Goal: Task Accomplishment & Management: Complete application form

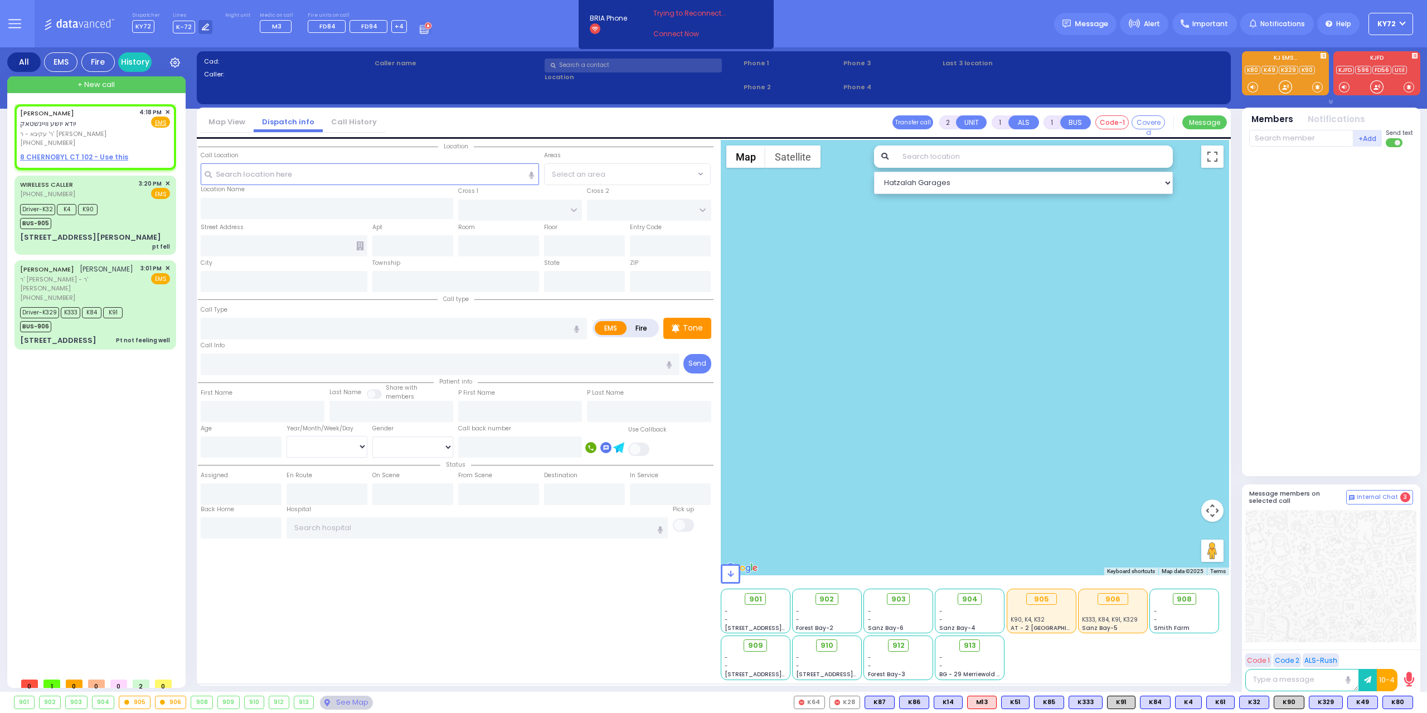
select select
radio input "true"
type input "[PERSON_NAME]"
select select
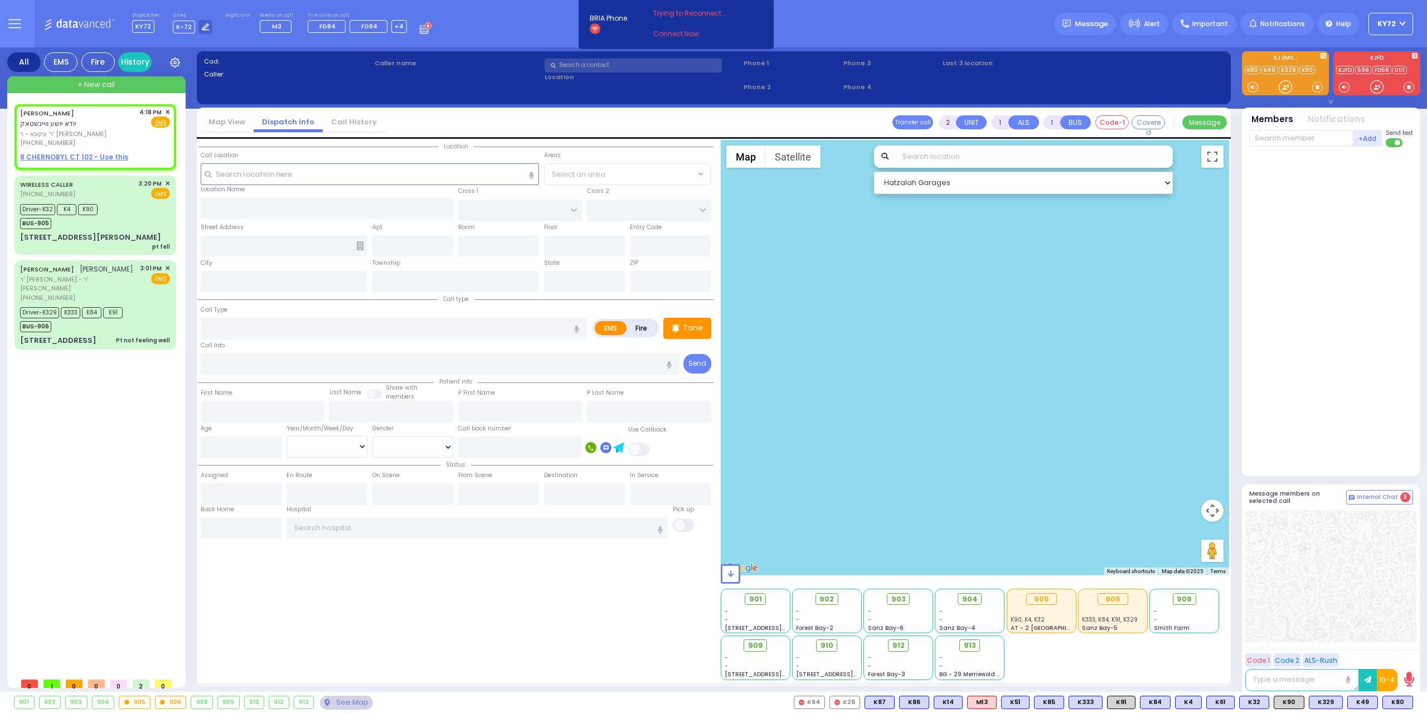
type input "16:18"
select select "Hatzalah Garages"
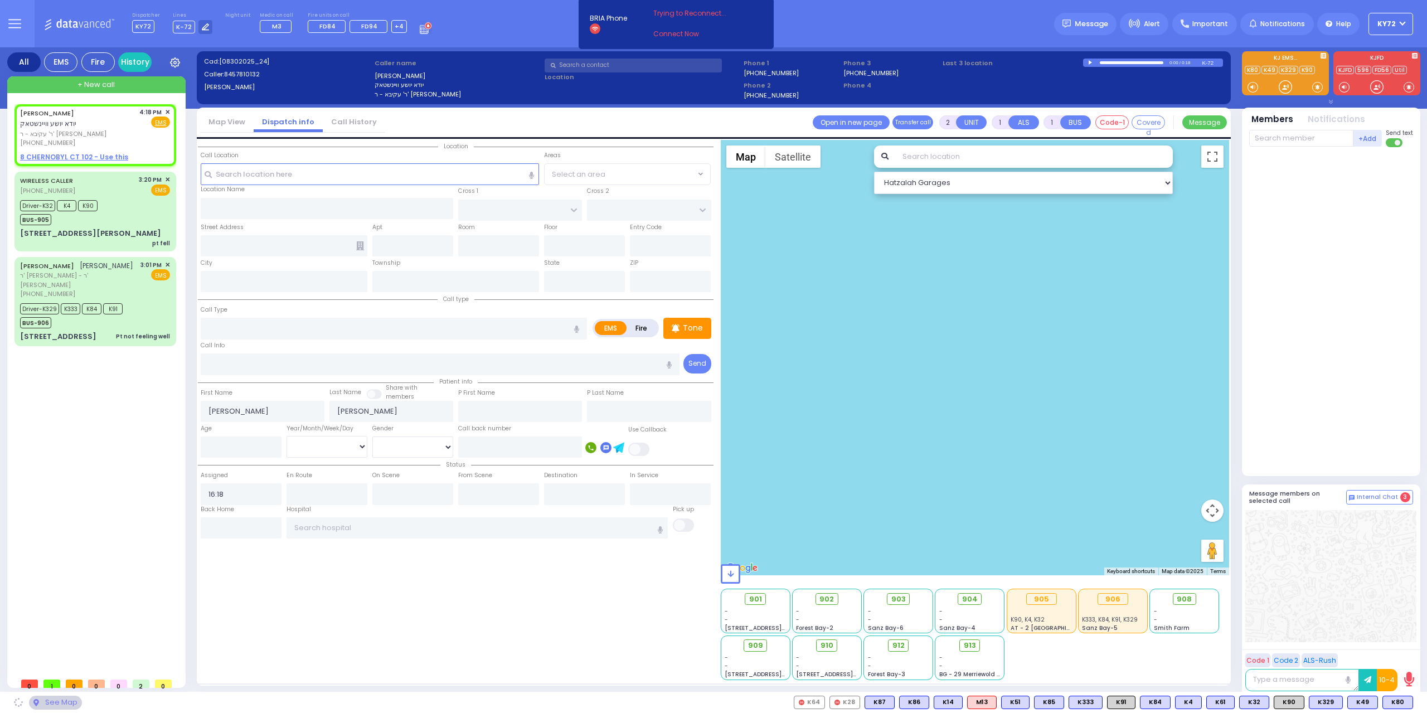
select select
radio input "true"
select select
select select "Hatzalah Garages"
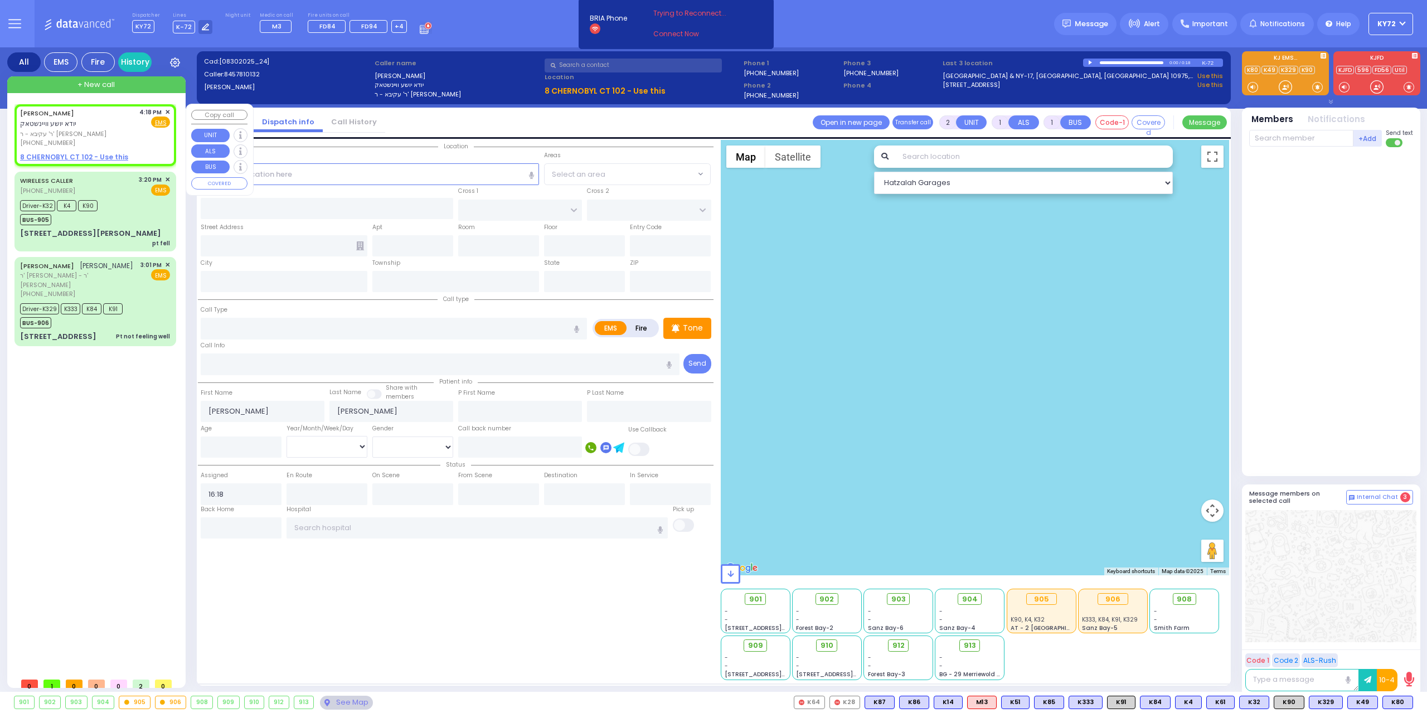
click at [99, 161] on u "8 CHERNOBYL CT 102 - Use this" at bounding box center [74, 156] width 108 height 9
select select
radio input "true"
select select
select select "Hatzalah Garages"
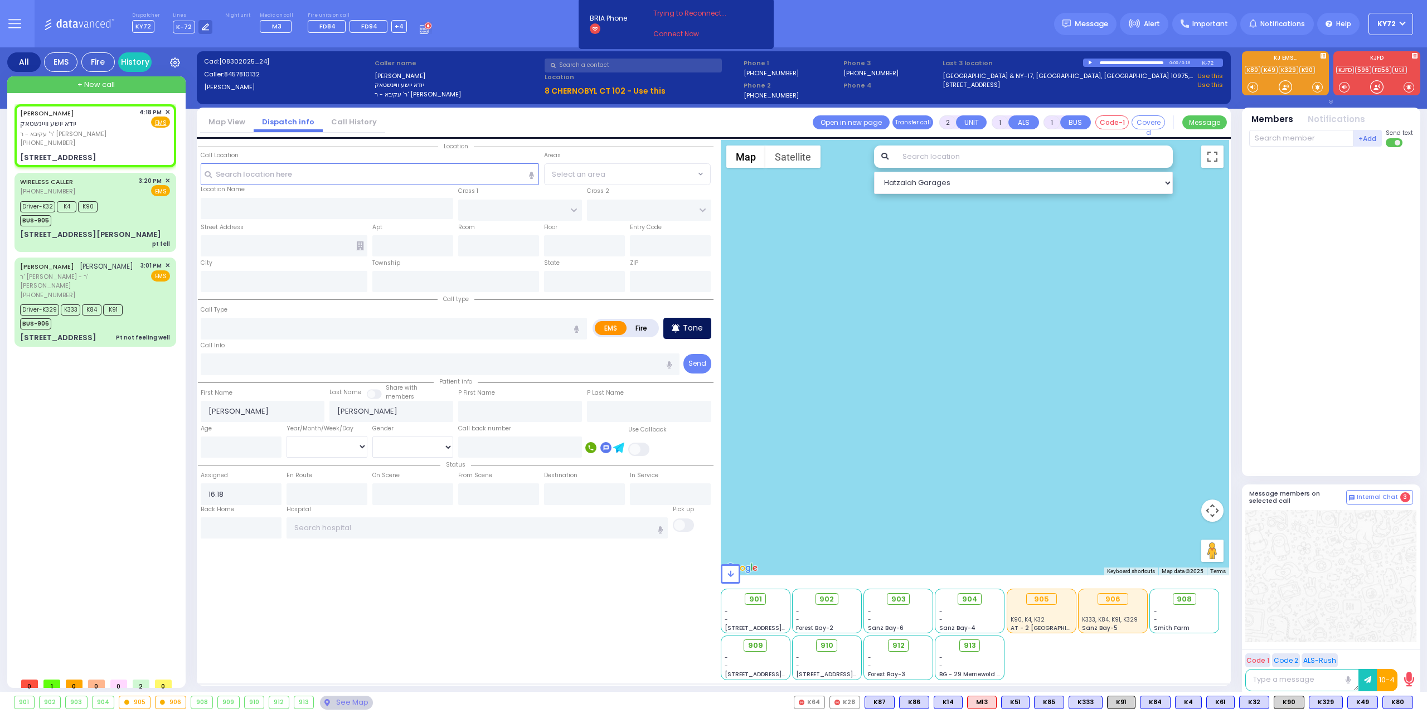
select select
radio input "true"
select select
select select "Hatzalah Garages"
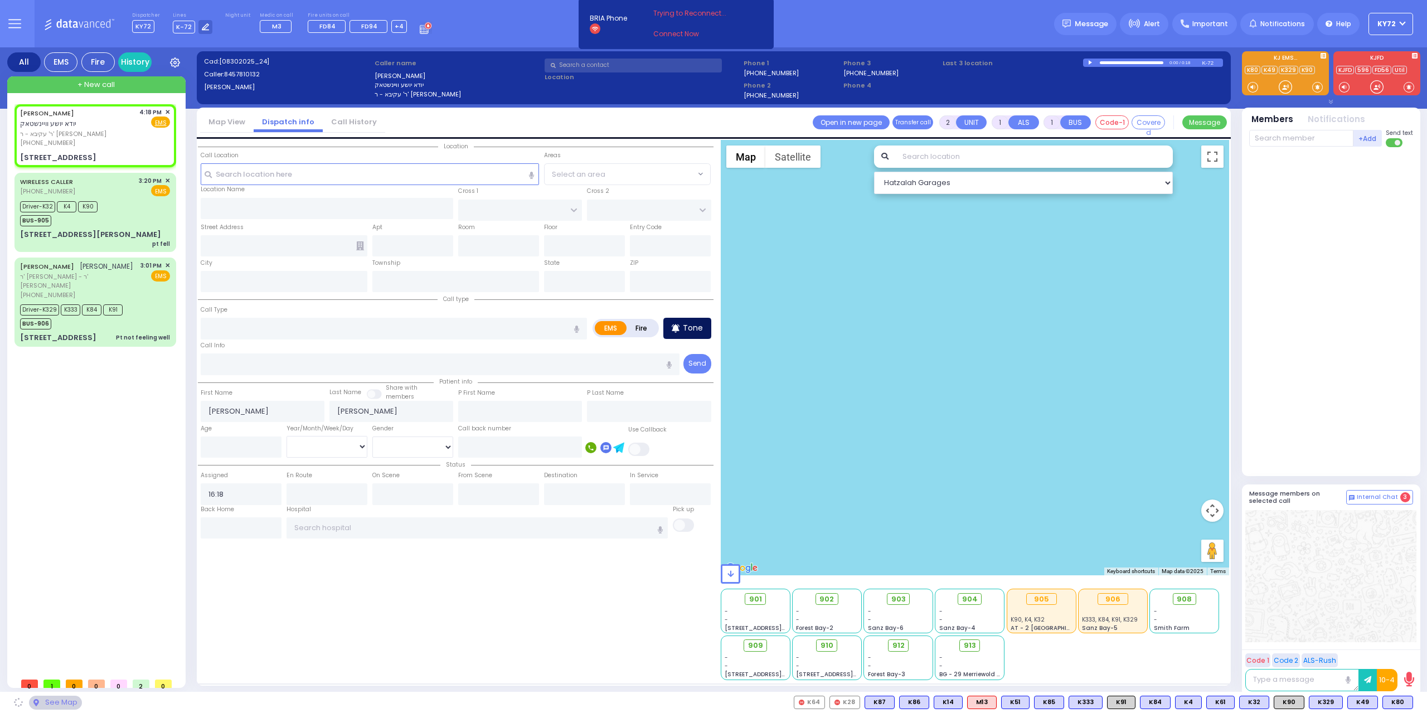
type input "RUZHIN RD"
type input "8 CHERNOBYL CT"
type input "102"
type input "Monroe"
type input "[US_STATE]"
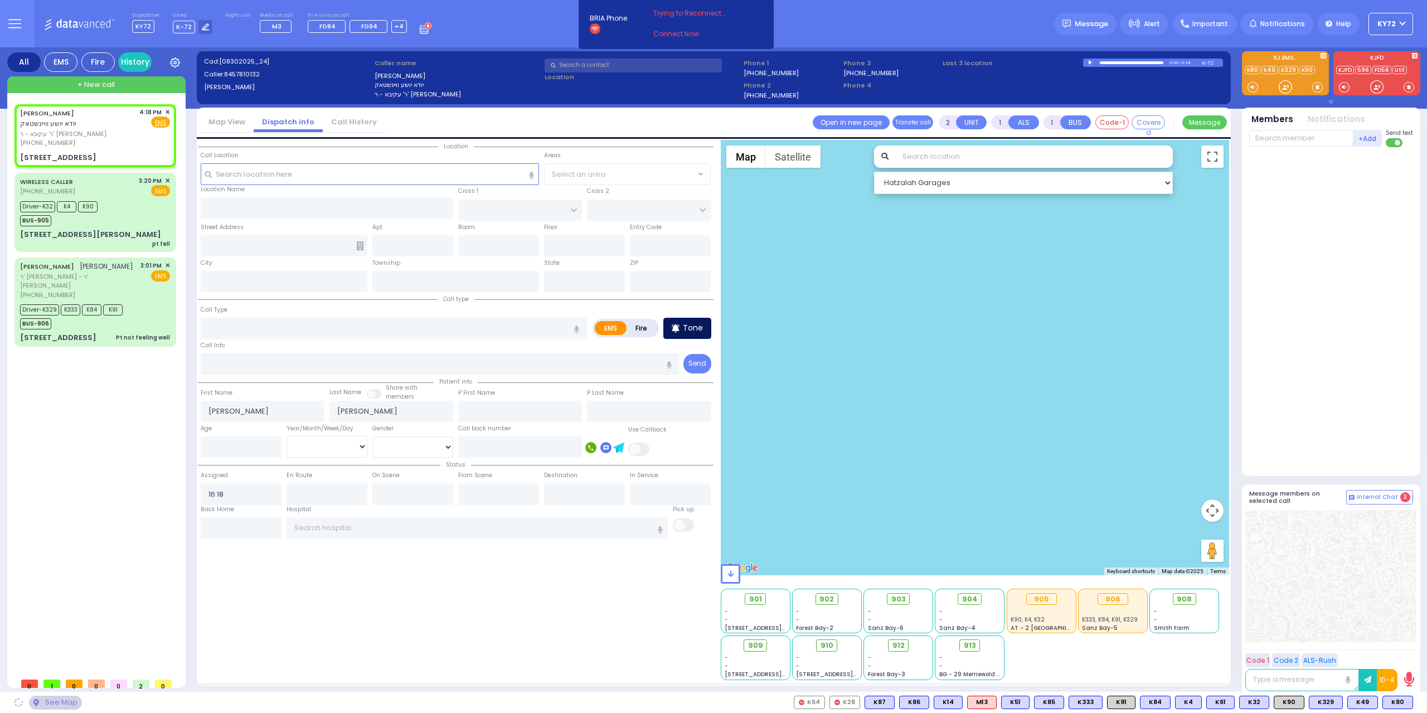
type input "10950"
select select "ATZEI TAMURIM"
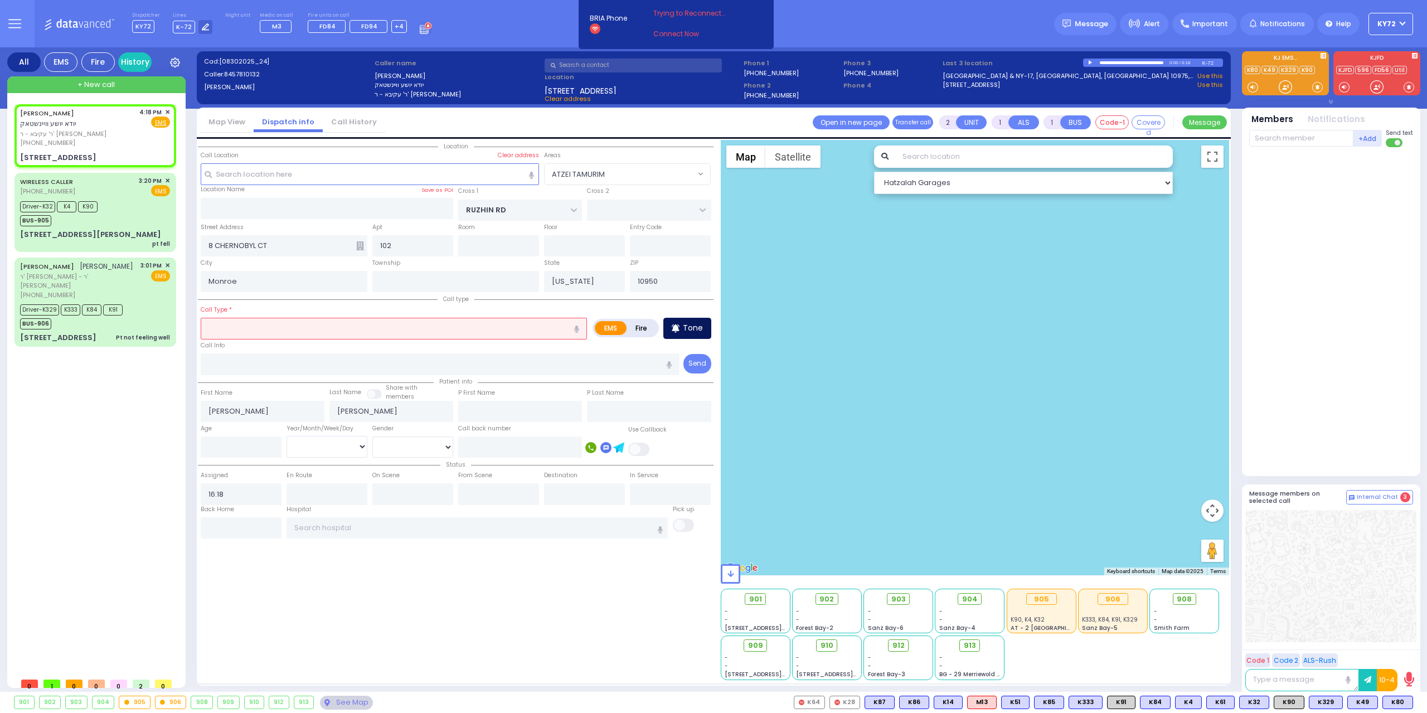
click at [697, 324] on p "Tone" at bounding box center [693, 328] width 20 height 12
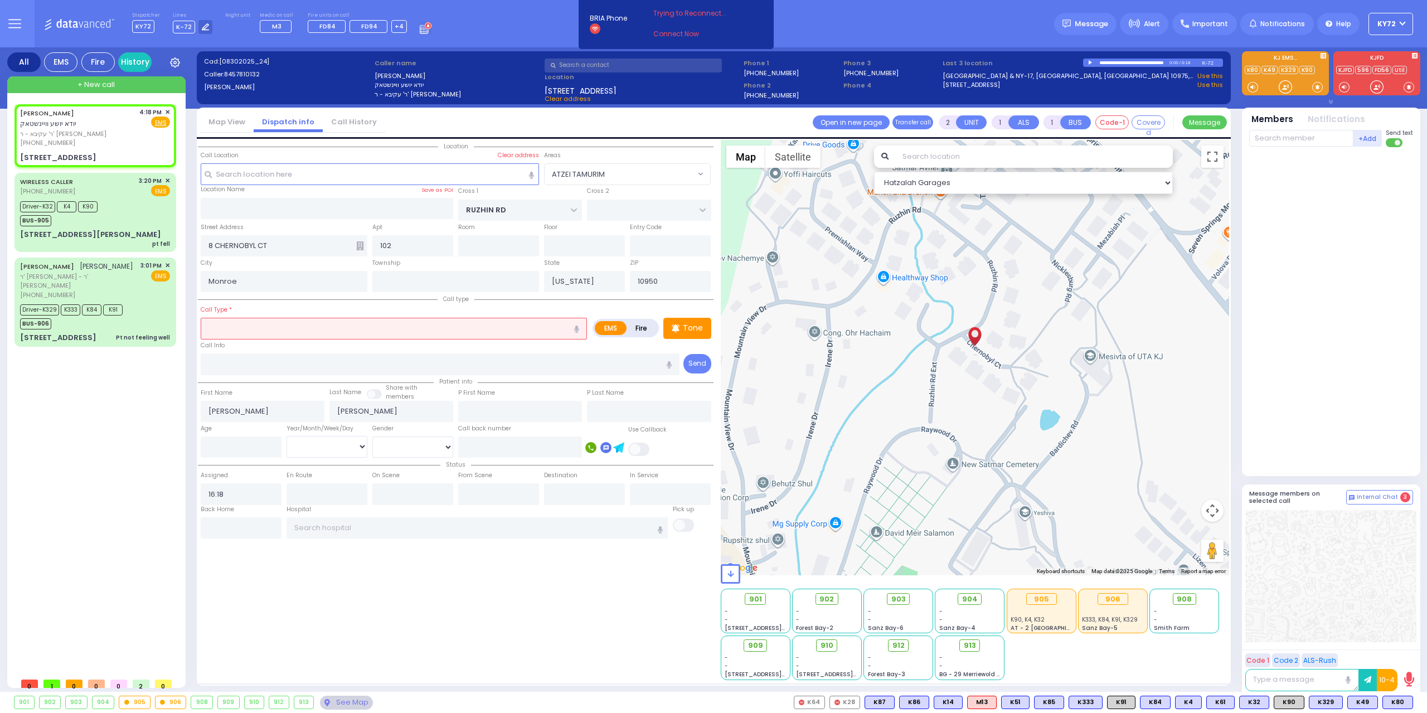
click at [1316, 83] on span at bounding box center [1317, 86] width 11 height 11
click at [1284, 85] on div at bounding box center [1285, 86] width 11 height 11
click at [1280, 87] on div at bounding box center [1285, 86] width 11 height 11
click at [445, 332] on input "text" at bounding box center [394, 328] width 386 height 21
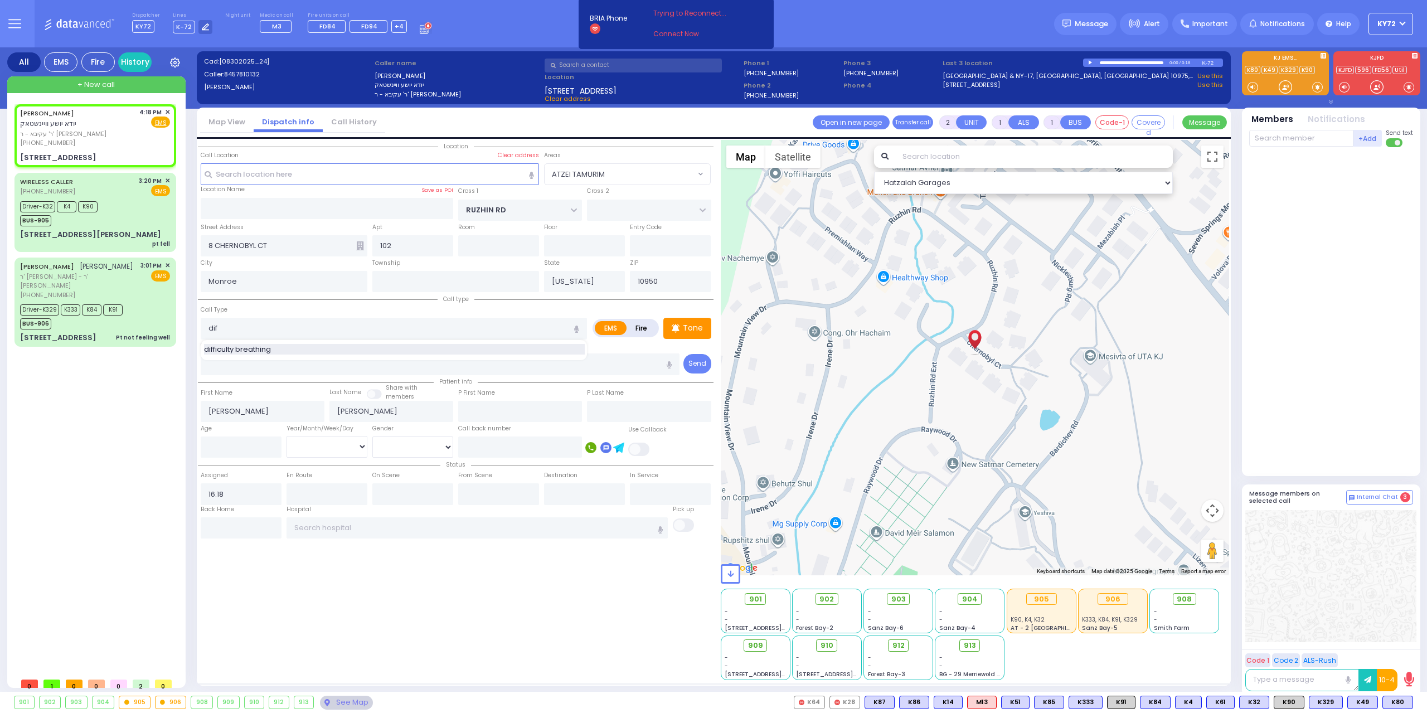
click at [439, 344] on div "difficulty breathing" at bounding box center [394, 349] width 381 height 11
type input "difficulty breathing"
click at [260, 445] on input "number" at bounding box center [241, 446] width 81 height 21
select select
radio input "true"
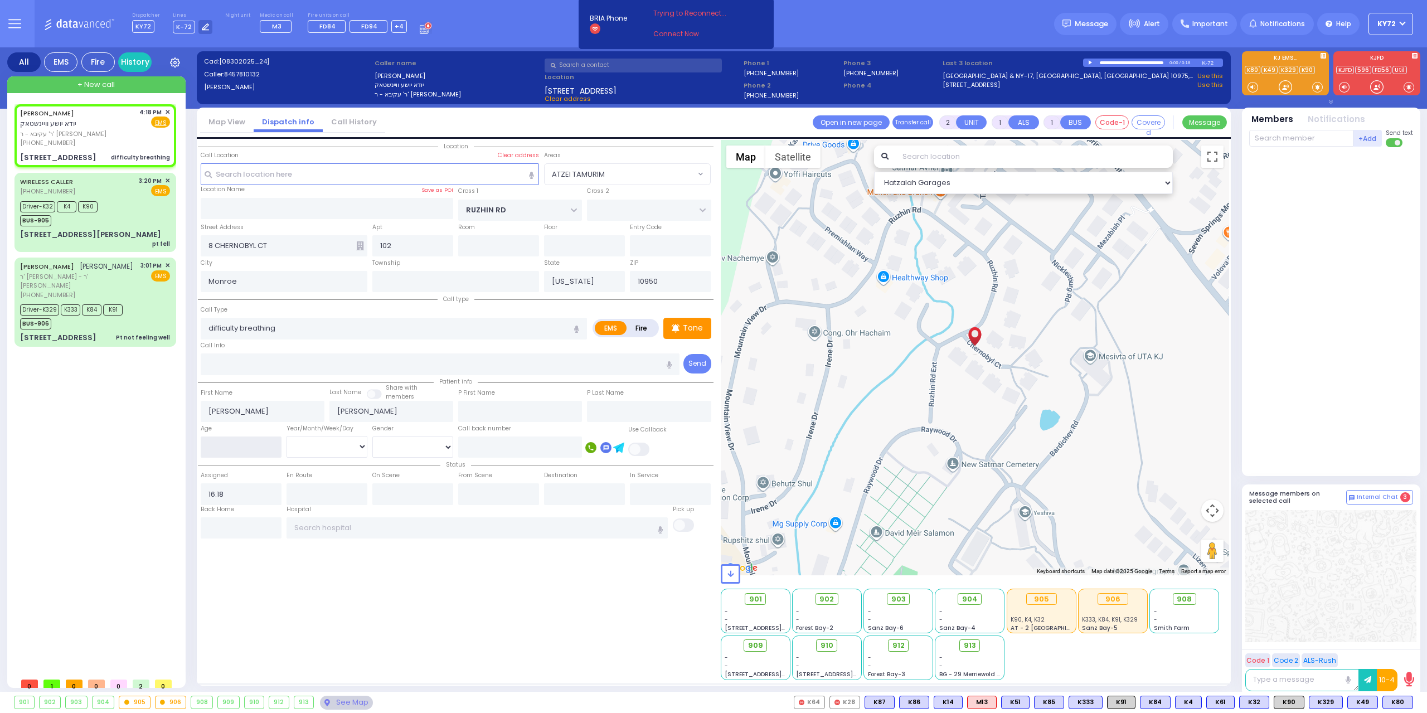
select select
type input "1"
select select "Hatzalah Garages"
select select "ATZEI TAMURIM"
type input "1"
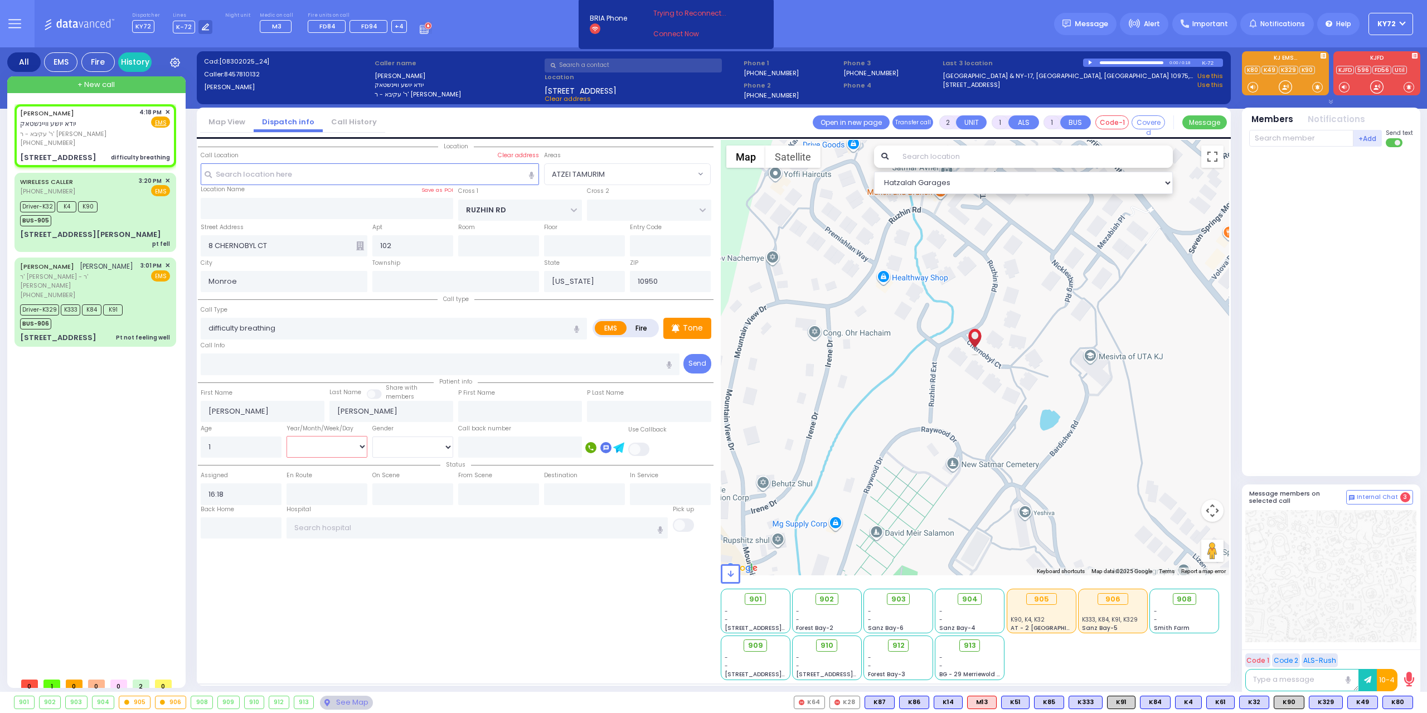
click at [304, 436] on select "Year Month Week Day" at bounding box center [326, 446] width 81 height 21
select select "Year"
click at [286, 436] on select "Year Month Week Day" at bounding box center [326, 446] width 81 height 21
select select
radio input "true"
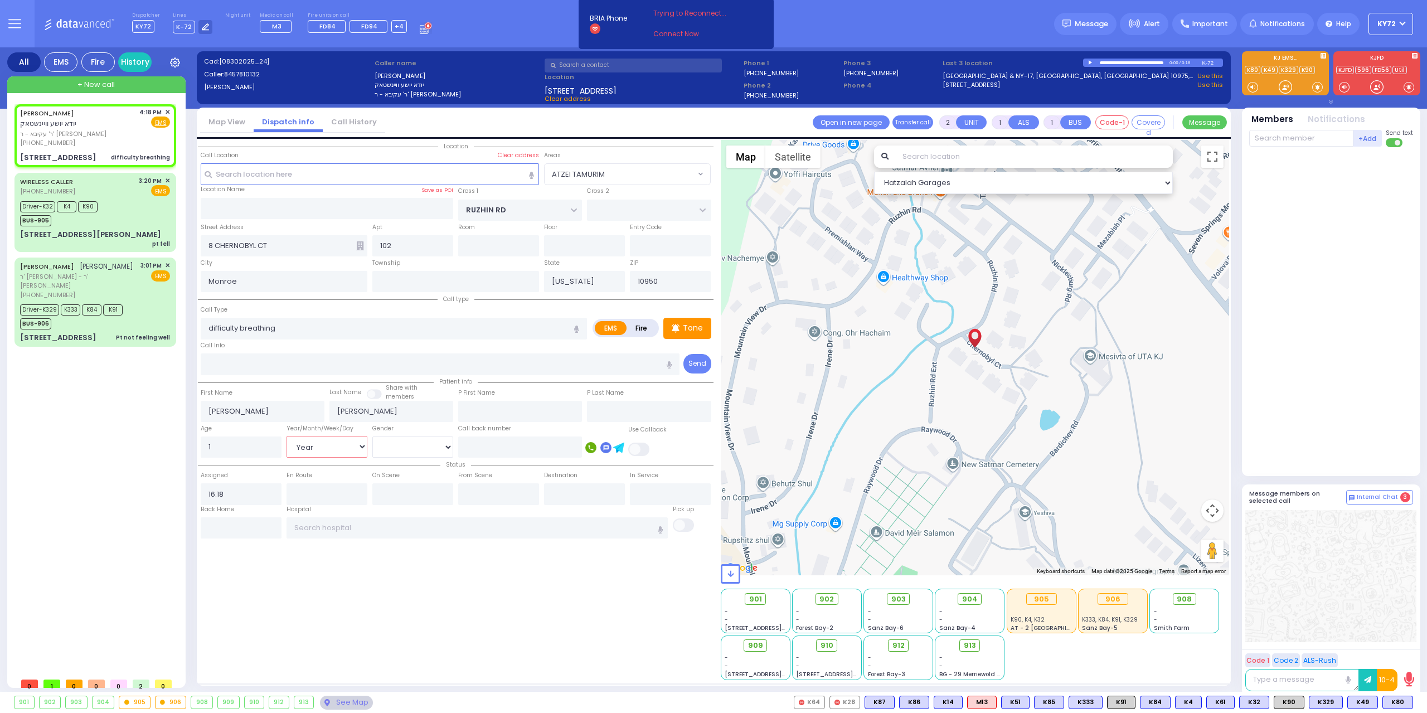
select select
select select "Hatzalah Garages"
select select "ATZEI TAMURIM"
select select
radio input "true"
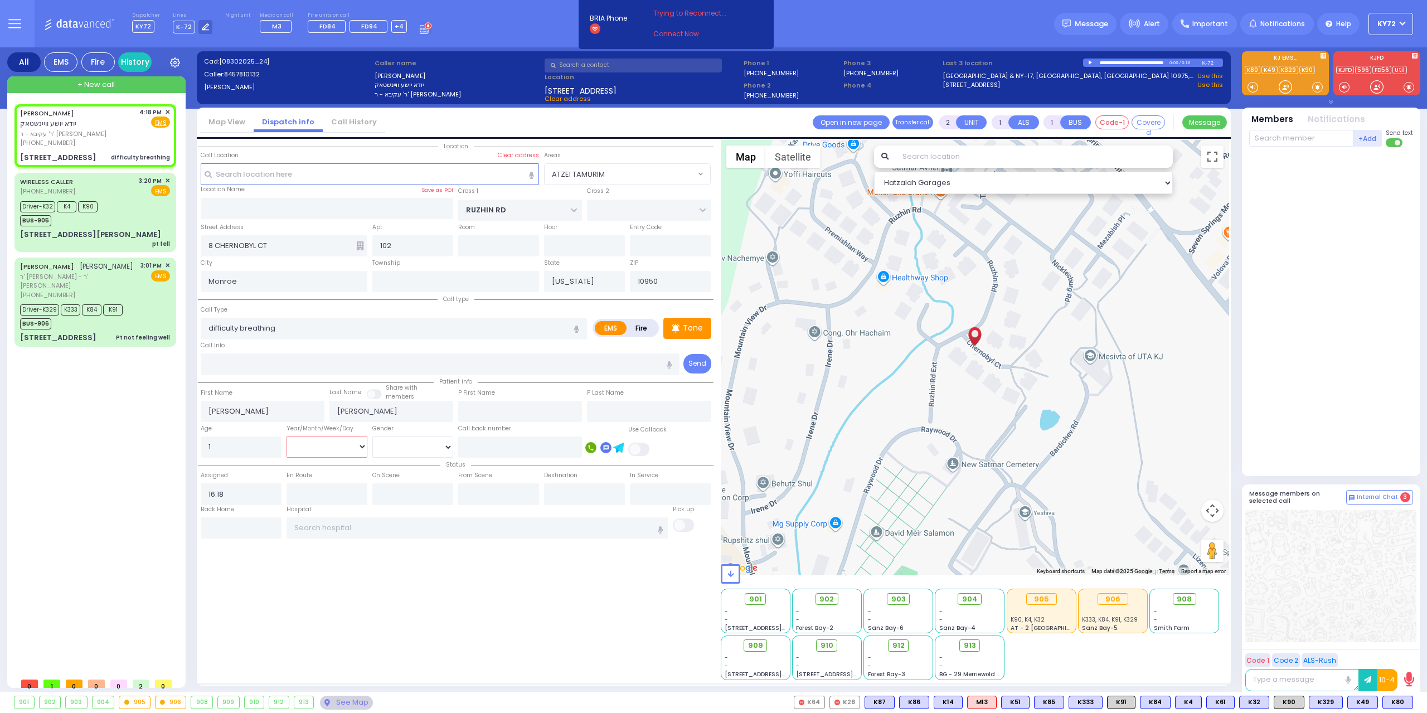
select select "Year"
select select "ATZEI TAMURIM"
select select "Hatzalah Garages"
click at [1285, 86] on div at bounding box center [1285, 86] width 11 height 11
click at [1285, 88] on div at bounding box center [1285, 86] width 11 height 11
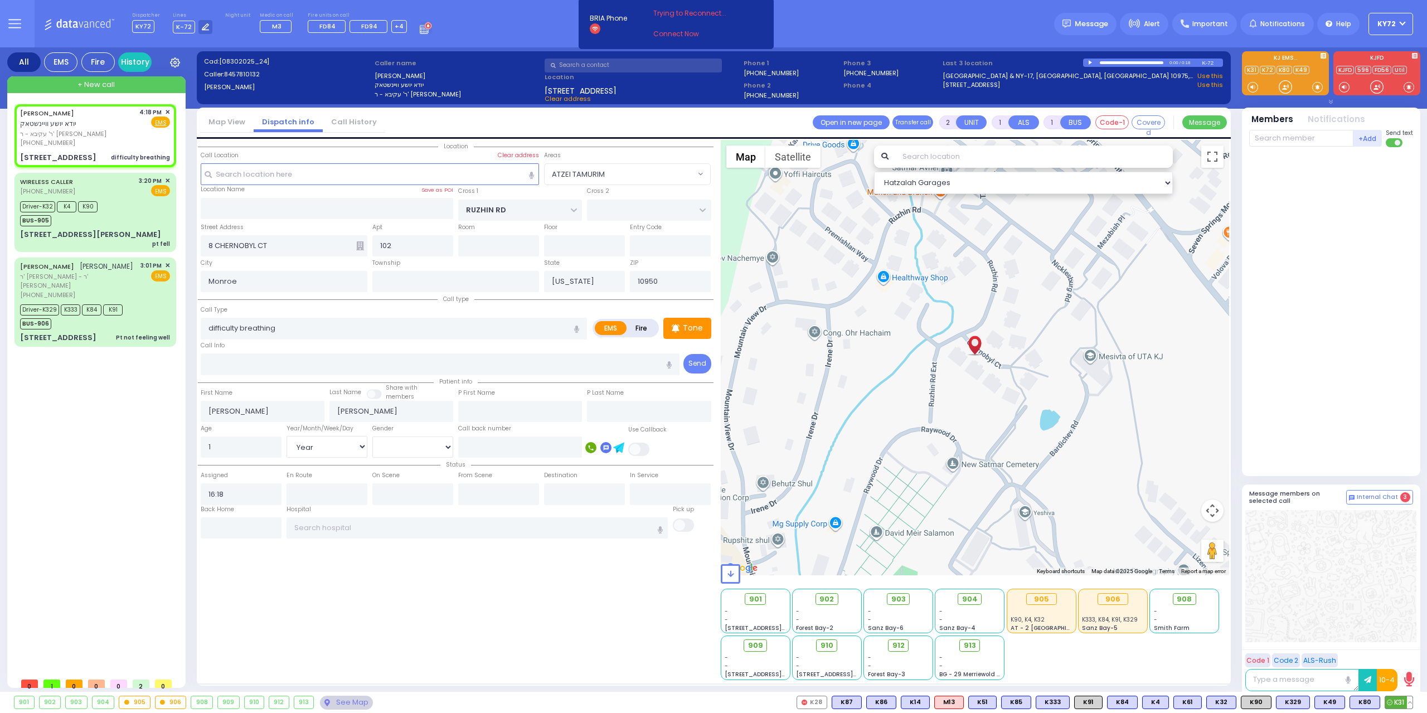
click at [1398, 706] on span "K31" at bounding box center [1398, 702] width 27 height 12
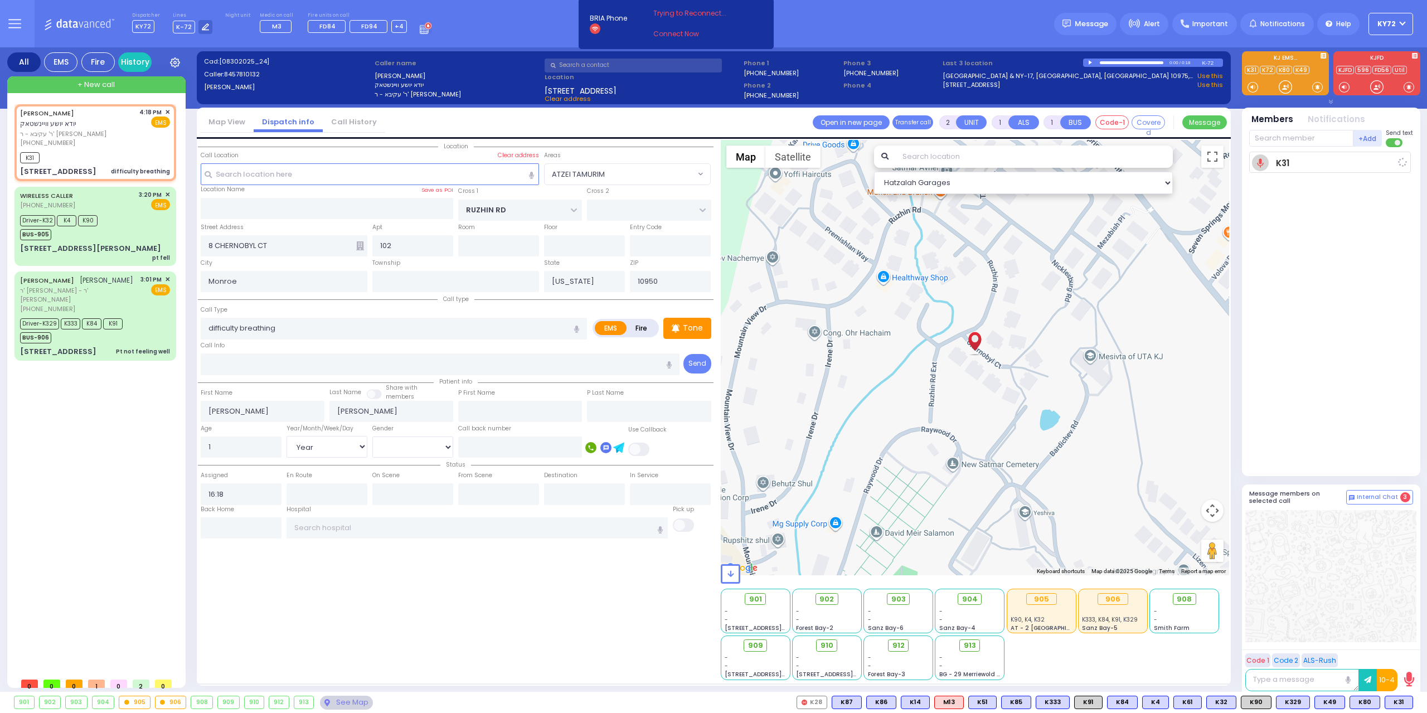
select select
radio input "true"
select select "Year"
type input "16:19"
select select "ATZEI TAMURIM"
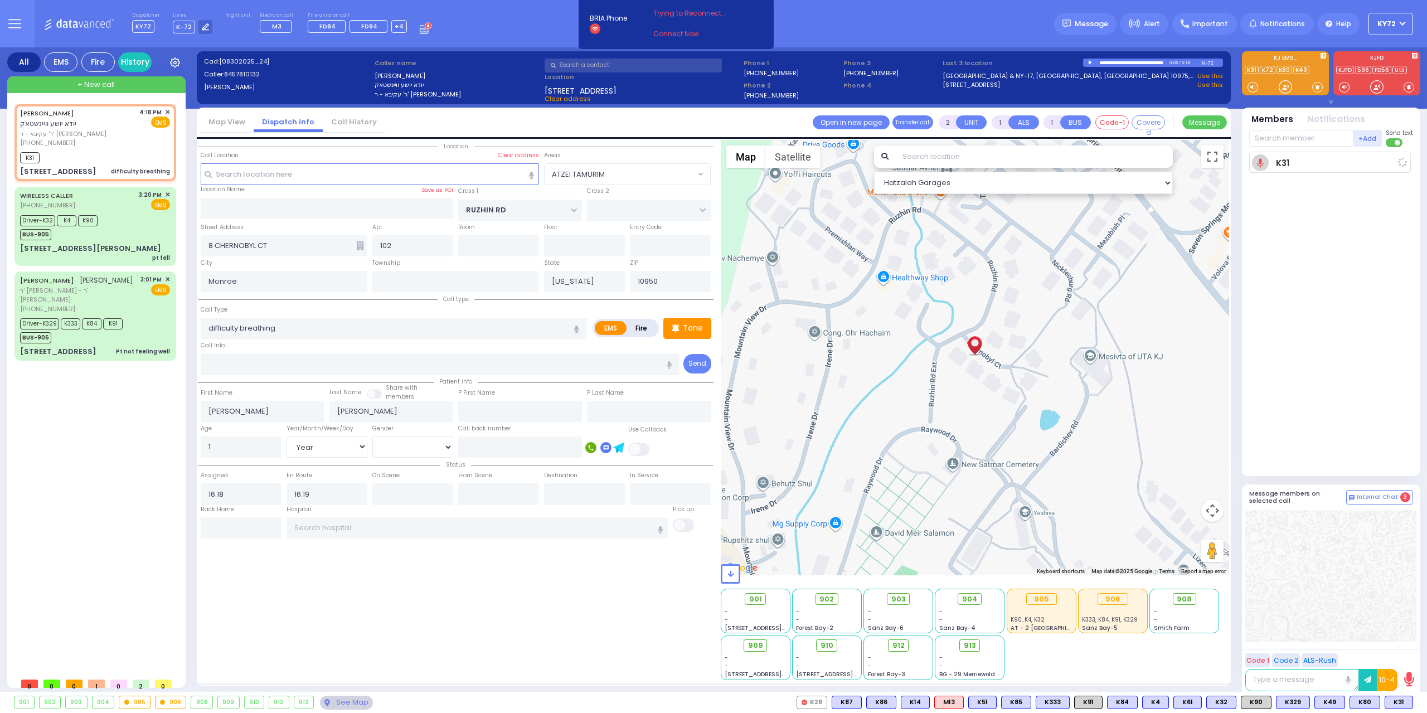
select select "Hatzalah Garages"
click at [1290, 87] on div at bounding box center [1285, 86] width 11 height 11
click at [1400, 702] on span "K42" at bounding box center [1398, 702] width 30 height 12
select select
radio input "true"
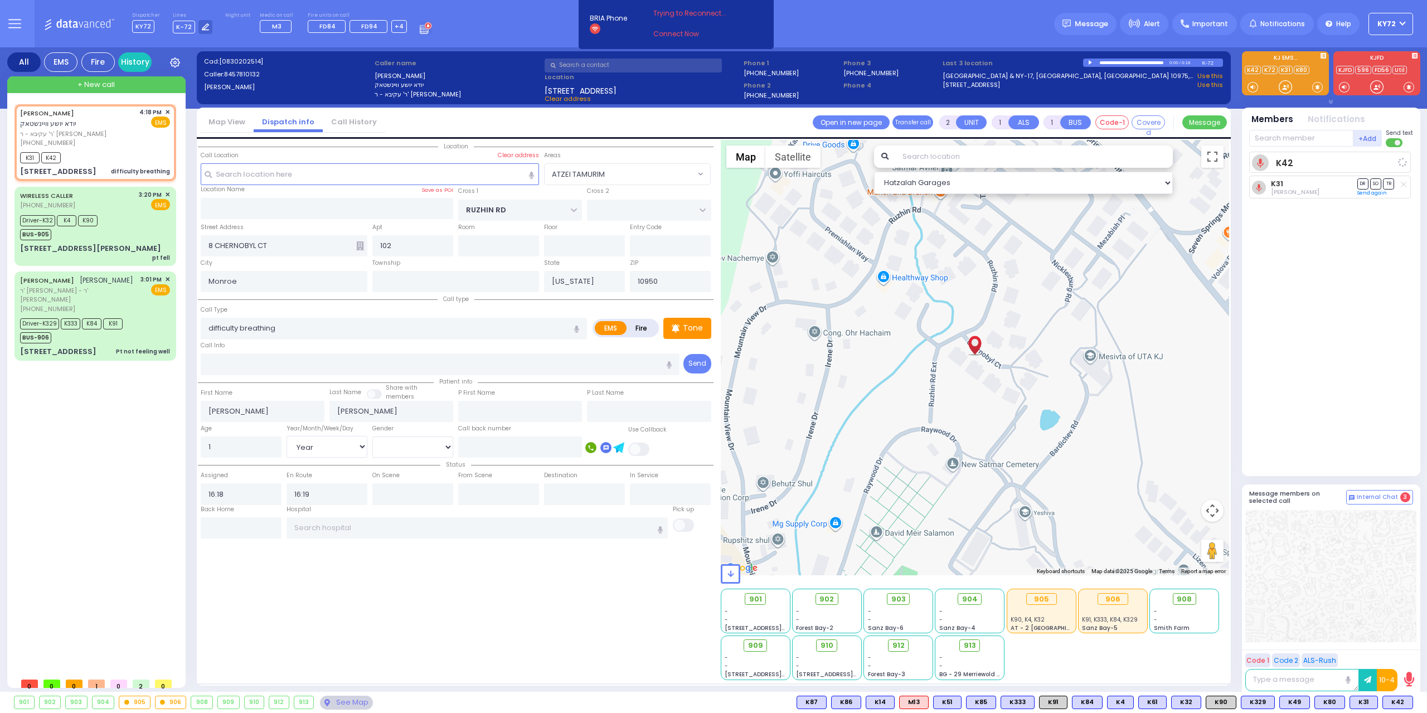
select select "Year"
select select "Hatzalah Garages"
select select "ATZEI TAMURIM"
click at [1284, 88] on div at bounding box center [1285, 86] width 11 height 11
click at [1399, 701] on span "K68" at bounding box center [1397, 702] width 29 height 12
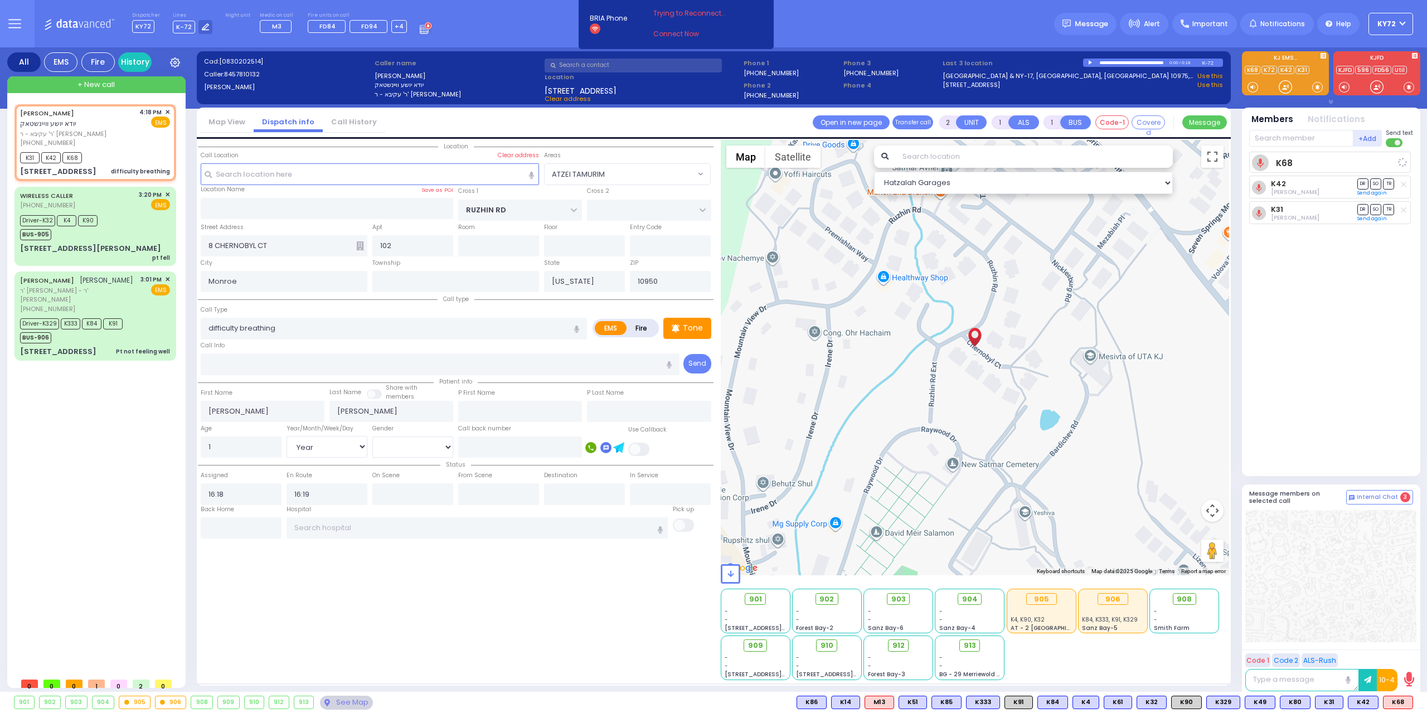
select select
radio input "true"
select select "Year"
select select "Hatzalah Garages"
select select "ATZEI TAMURIM"
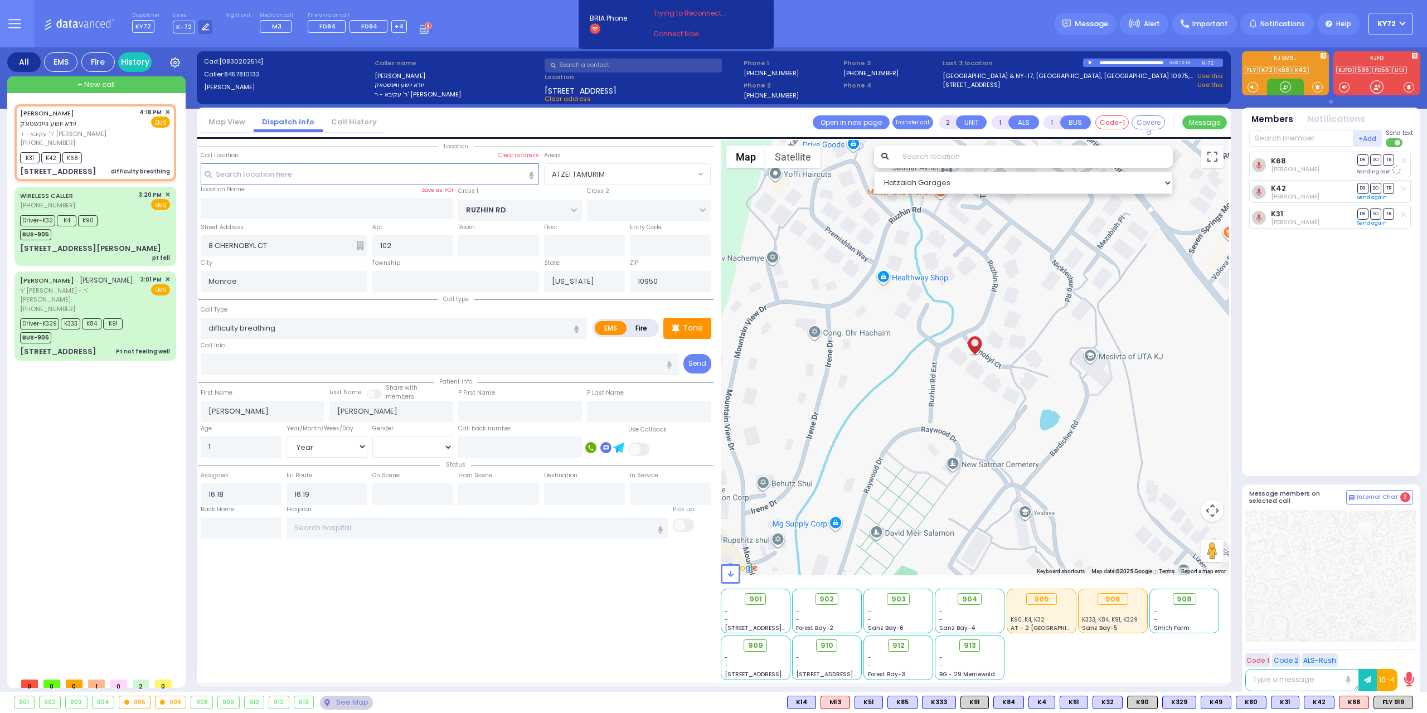
click at [1282, 89] on div at bounding box center [1285, 86] width 11 height 11
click at [1296, 142] on input "text" at bounding box center [1301, 138] width 104 height 17
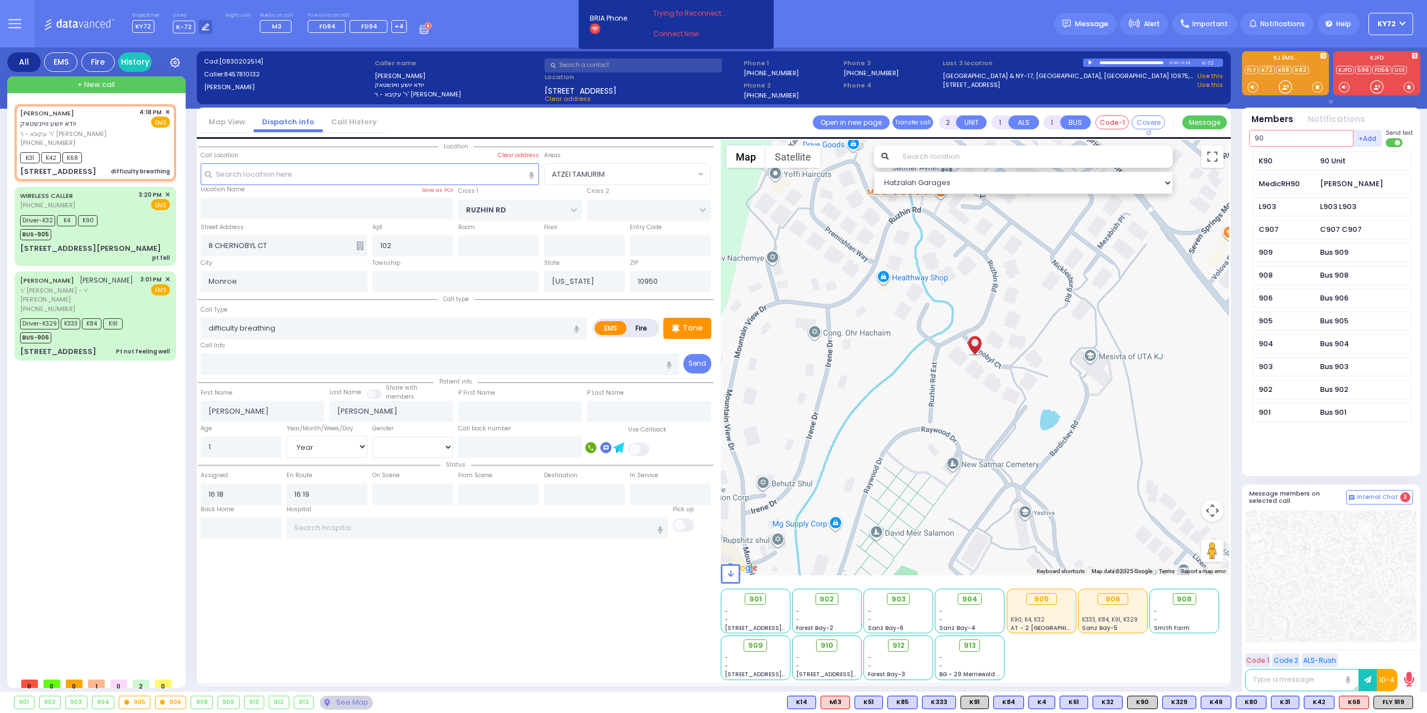
type input "90"
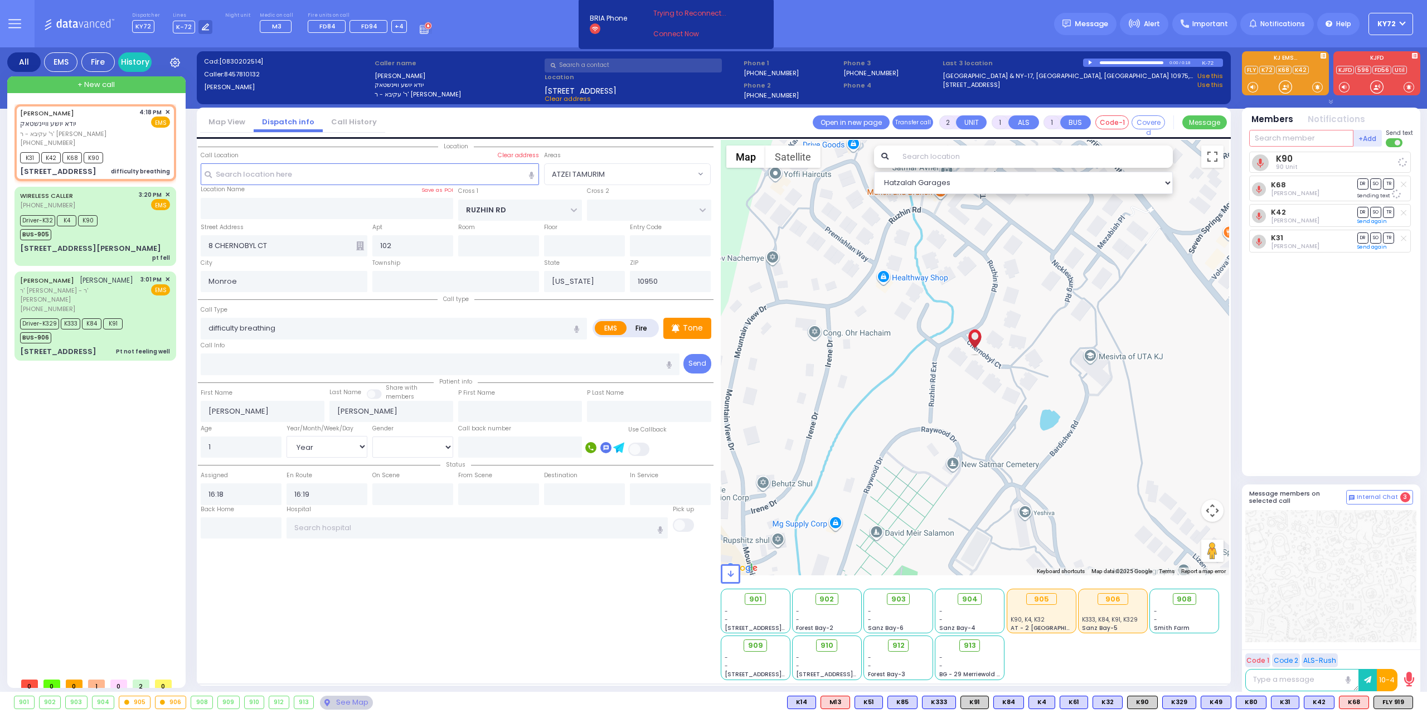
select select
radio input "true"
select select "Year"
select select "Hatzalah Garages"
select select "ATZEI TAMURIM"
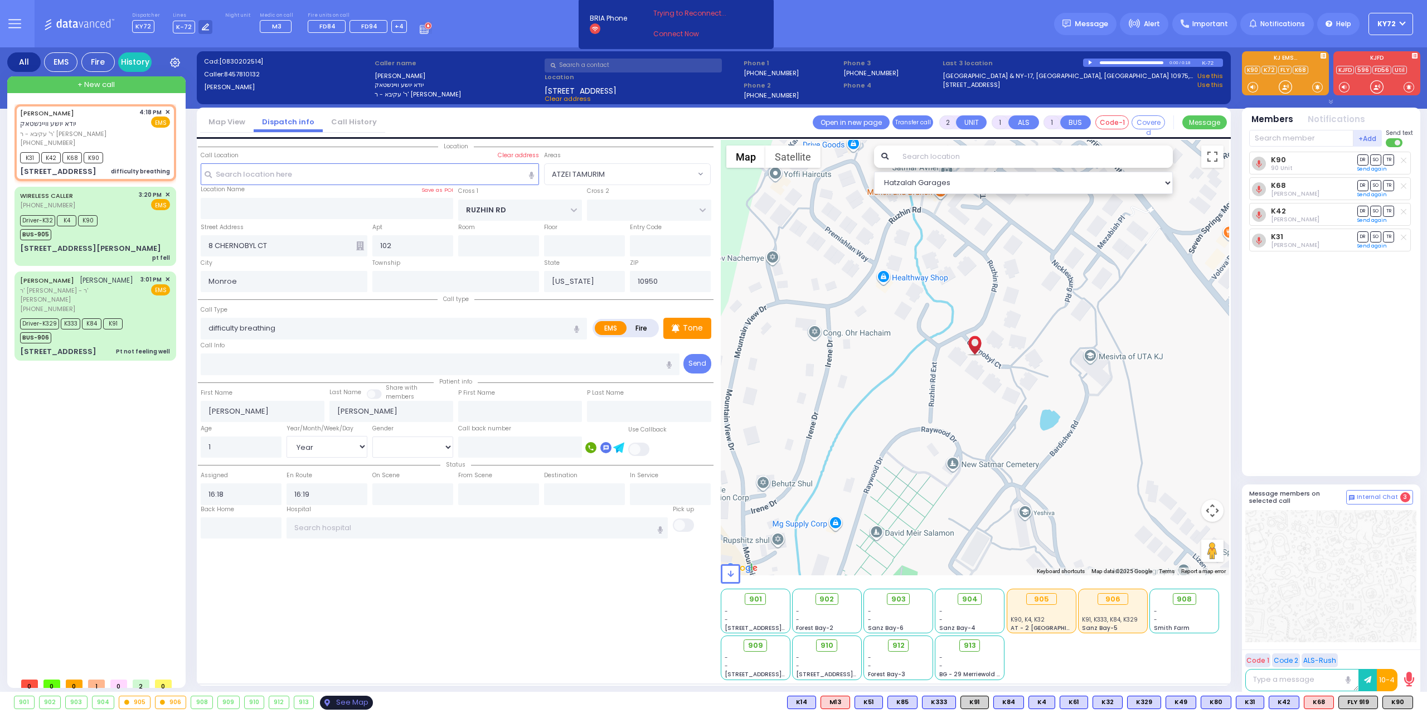
click at [331, 704] on div "See Map" at bounding box center [346, 703] width 52 height 14
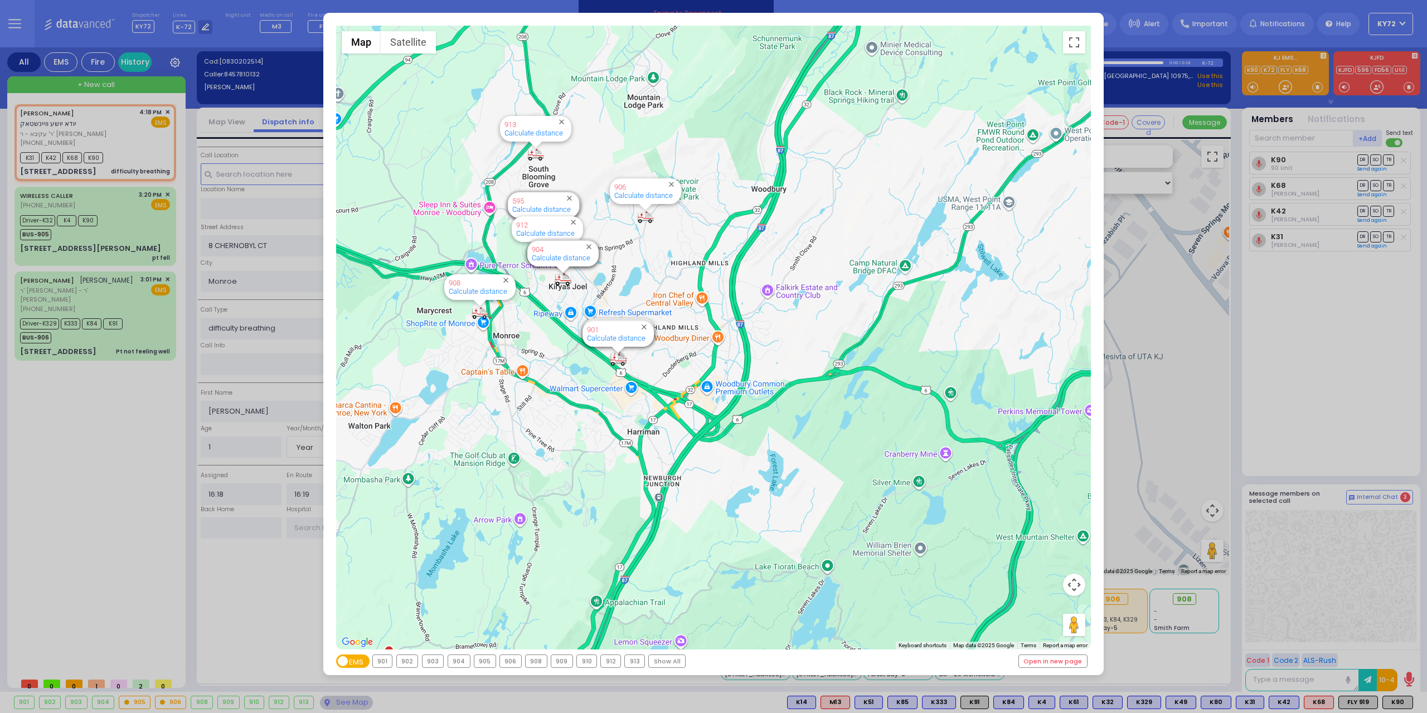
drag, startPoint x: 567, startPoint y: 194, endPoint x: 659, endPoint y: 295, distance: 136.5
click at [659, 295] on div "594 Calculate distance 595 Calculate distance 596 Calculate distance 901 Calcul…" at bounding box center [713, 338] width 755 height 624
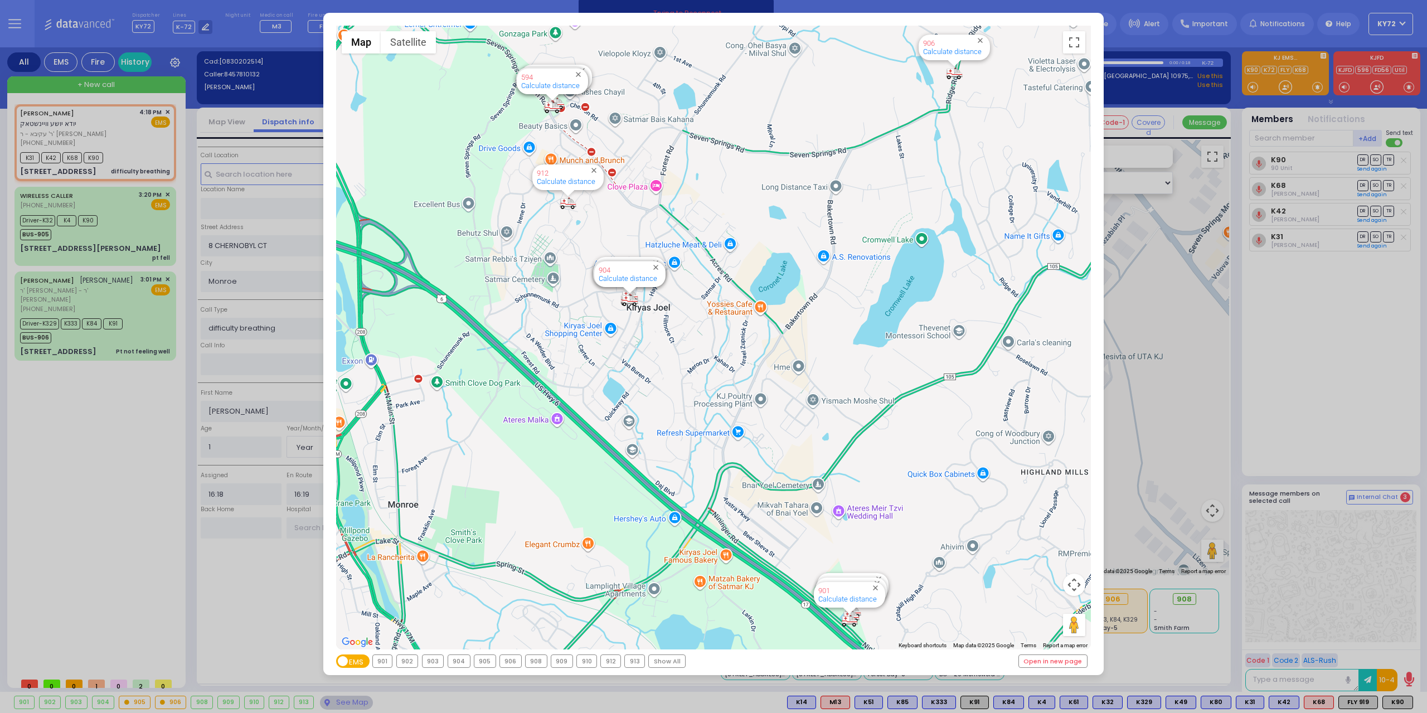
drag, startPoint x: 578, startPoint y: 300, endPoint x: 691, endPoint y: 353, distance: 124.1
click at [691, 353] on div "594 Calculate distance 595 Calculate distance 596 Calculate distance 901 Calcul…" at bounding box center [713, 338] width 755 height 624
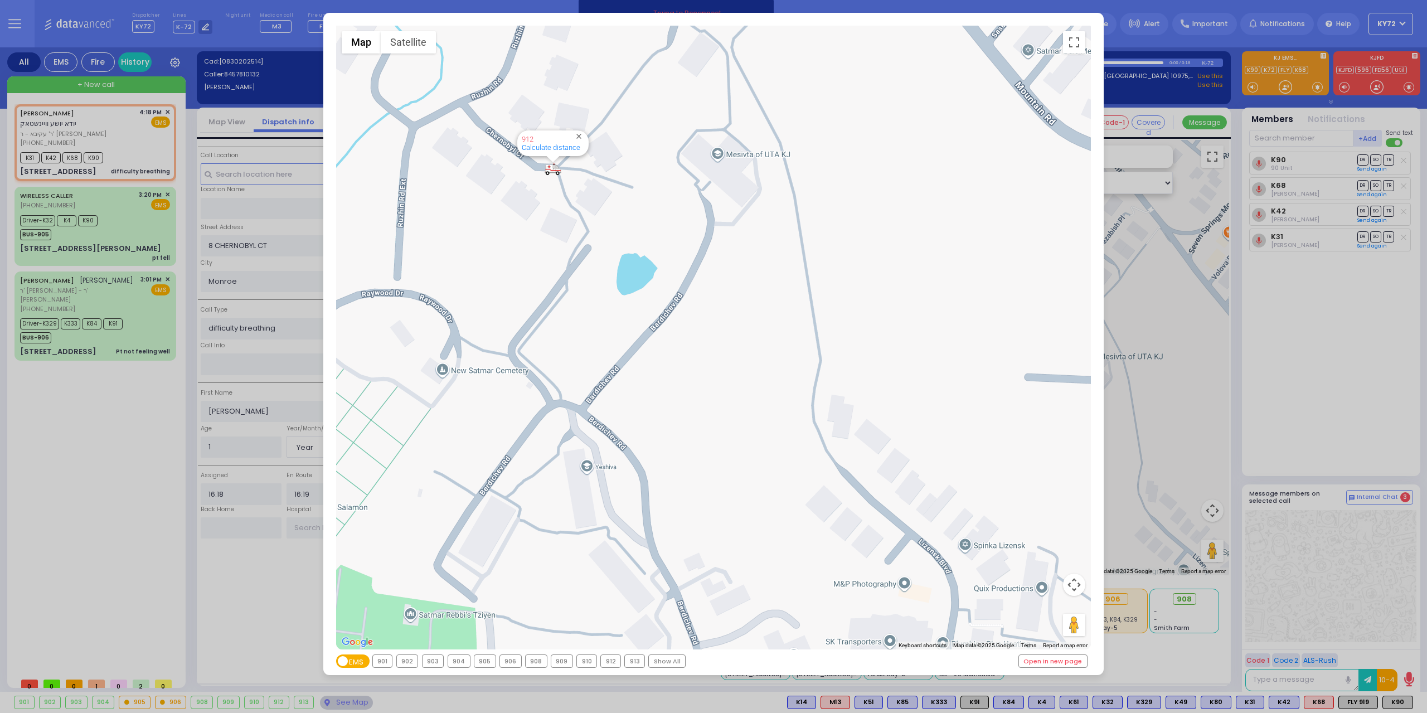
click at [12, 478] on div "← Move left → Move right ↑ Move up ↓ Move down + Zoom in - Zoom out Home Jump l…" at bounding box center [713, 356] width 1427 height 713
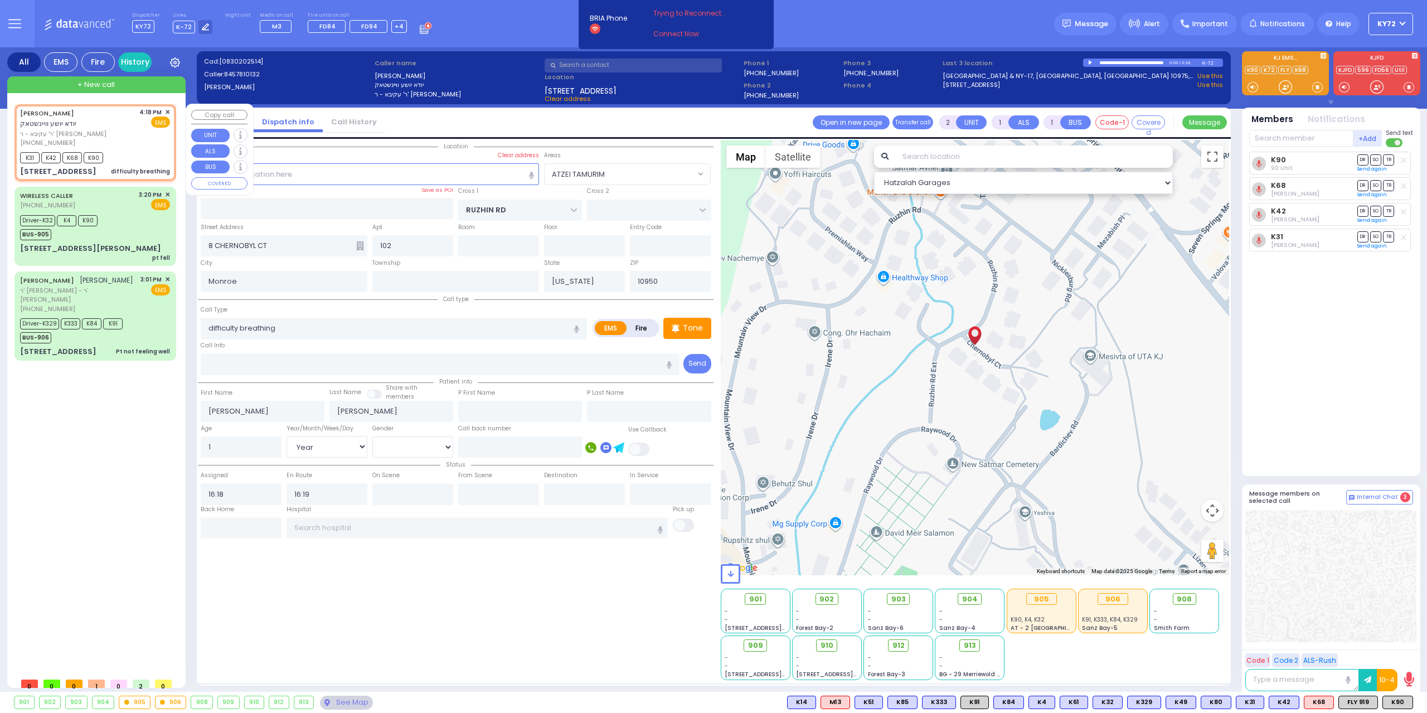
click at [127, 166] on div "[PERSON_NAME] [PERSON_NAME] וויינשטאק ר' עקיבא - ר' [PERSON_NAME] [PHONE_NUMBER…" at bounding box center [95, 142] width 157 height 73
select select
radio input "true"
select select "Year"
select select "Hatzalah Garages"
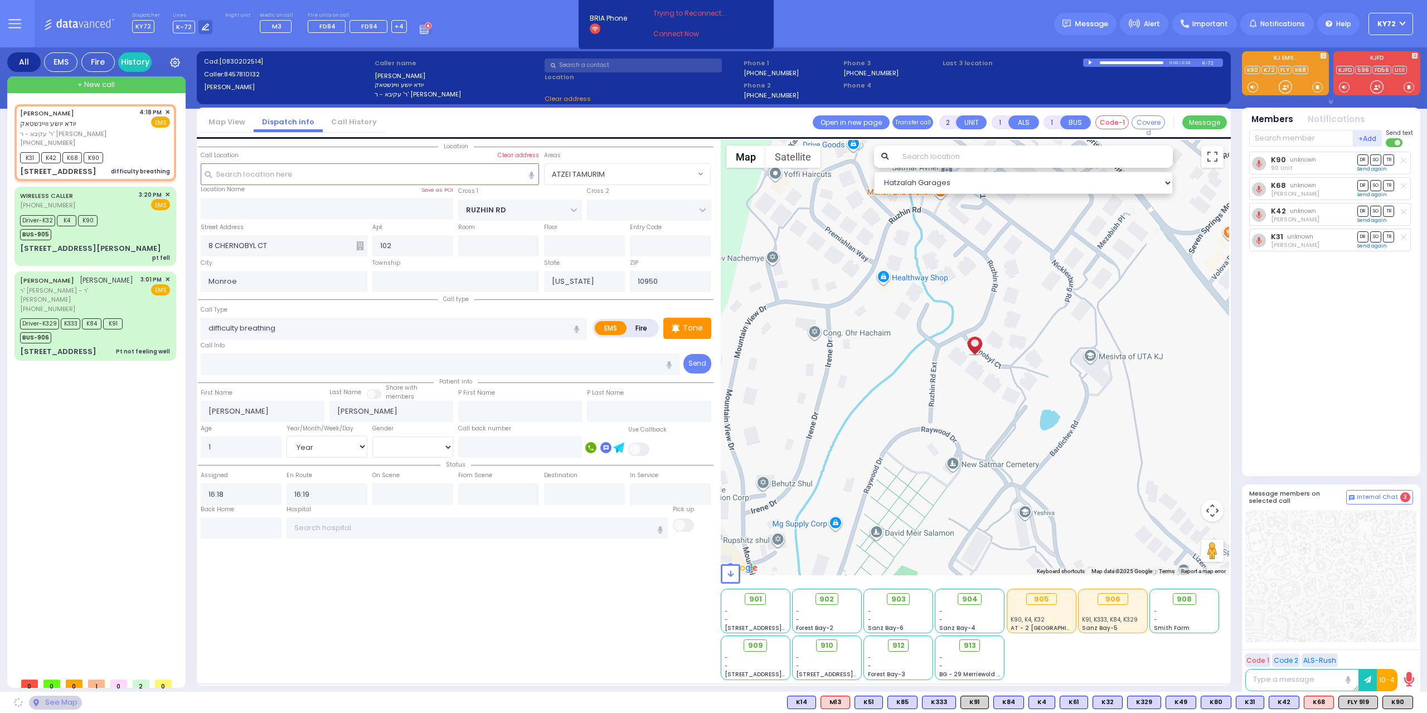
select select "ATZEI TAMURIM"
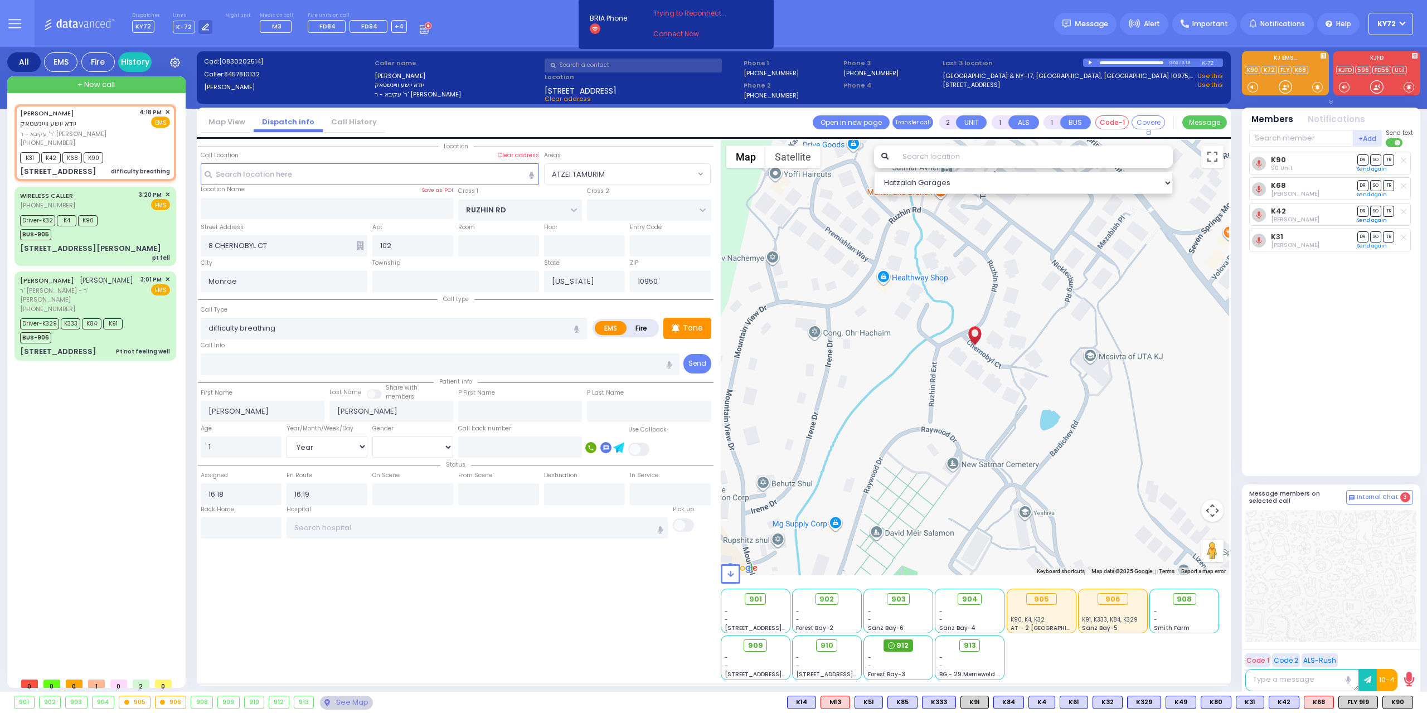
click at [896, 645] on div "912" at bounding box center [897, 645] width 29 height 12
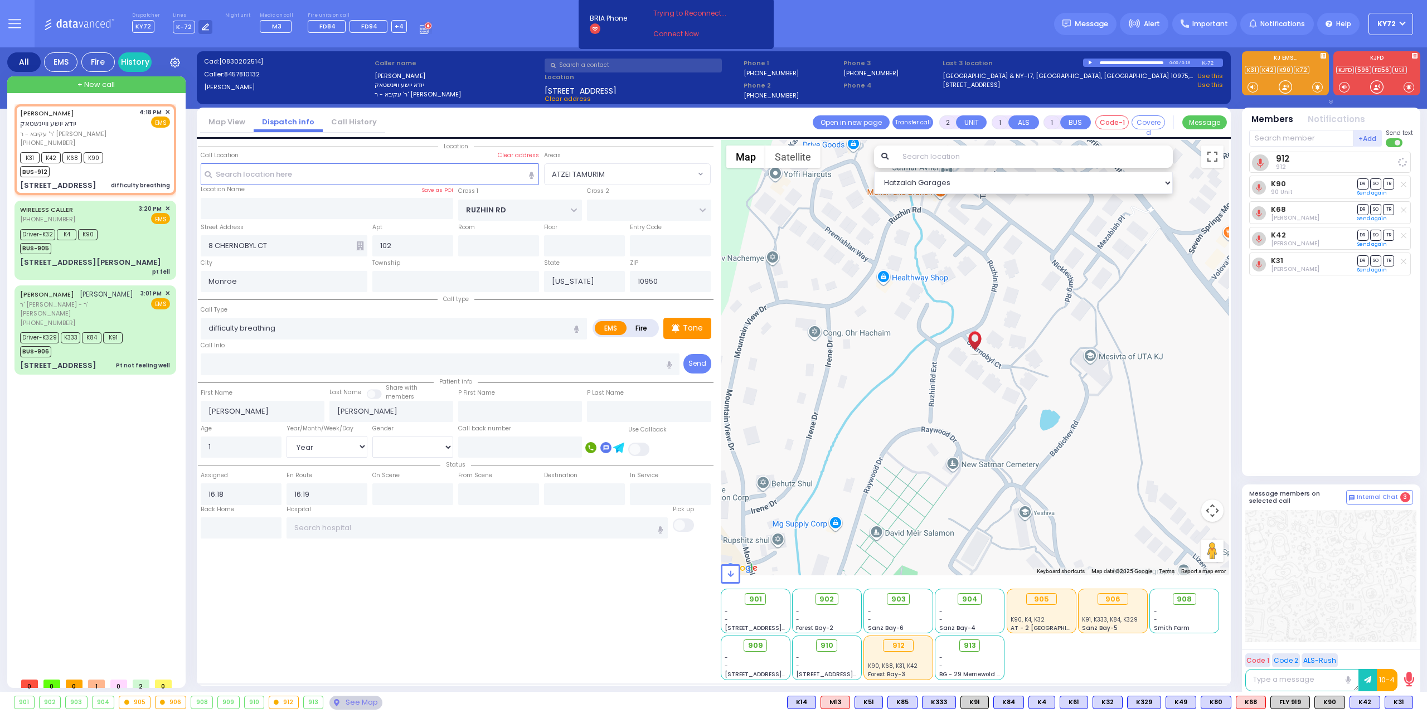
select select
radio input "true"
select select "Year"
select select "ATZEI TAMURIM"
select select "Hatzalah Garages"
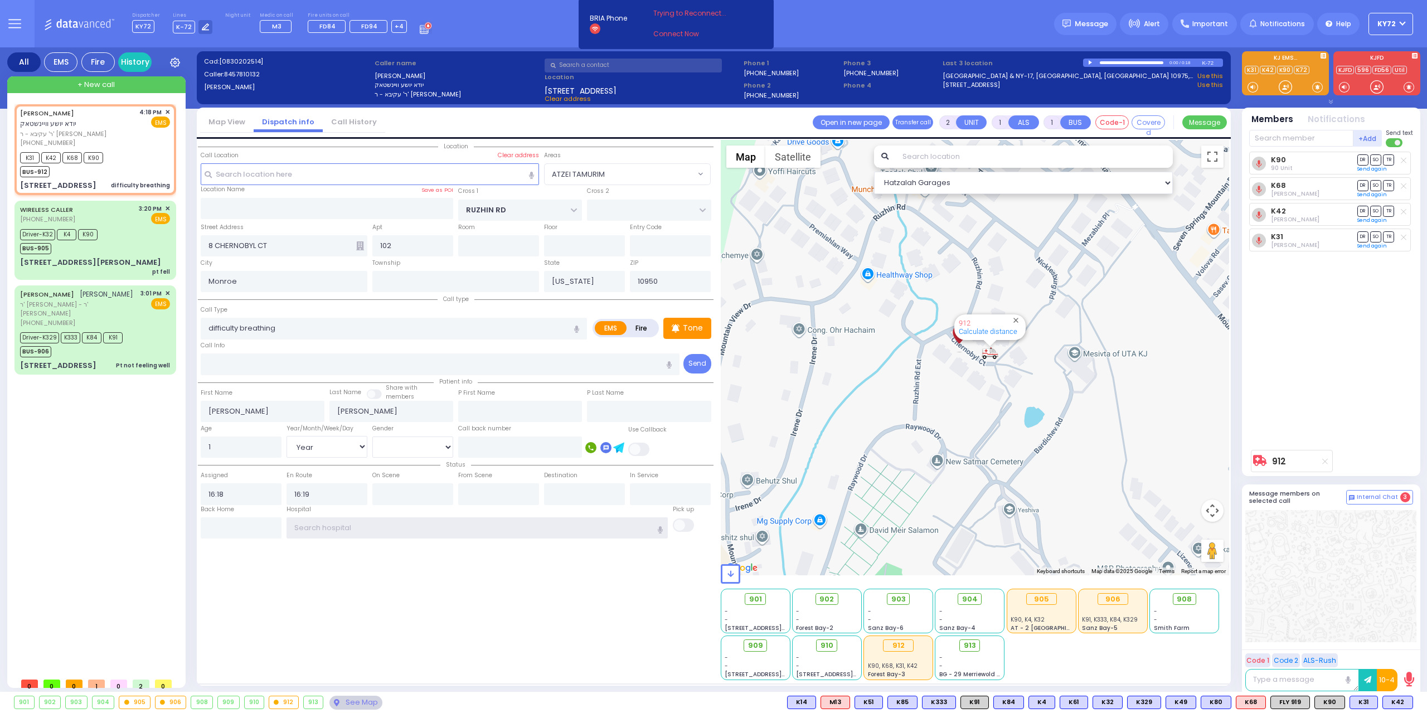
click at [319, 529] on input "text" at bounding box center [477, 527] width 382 height 21
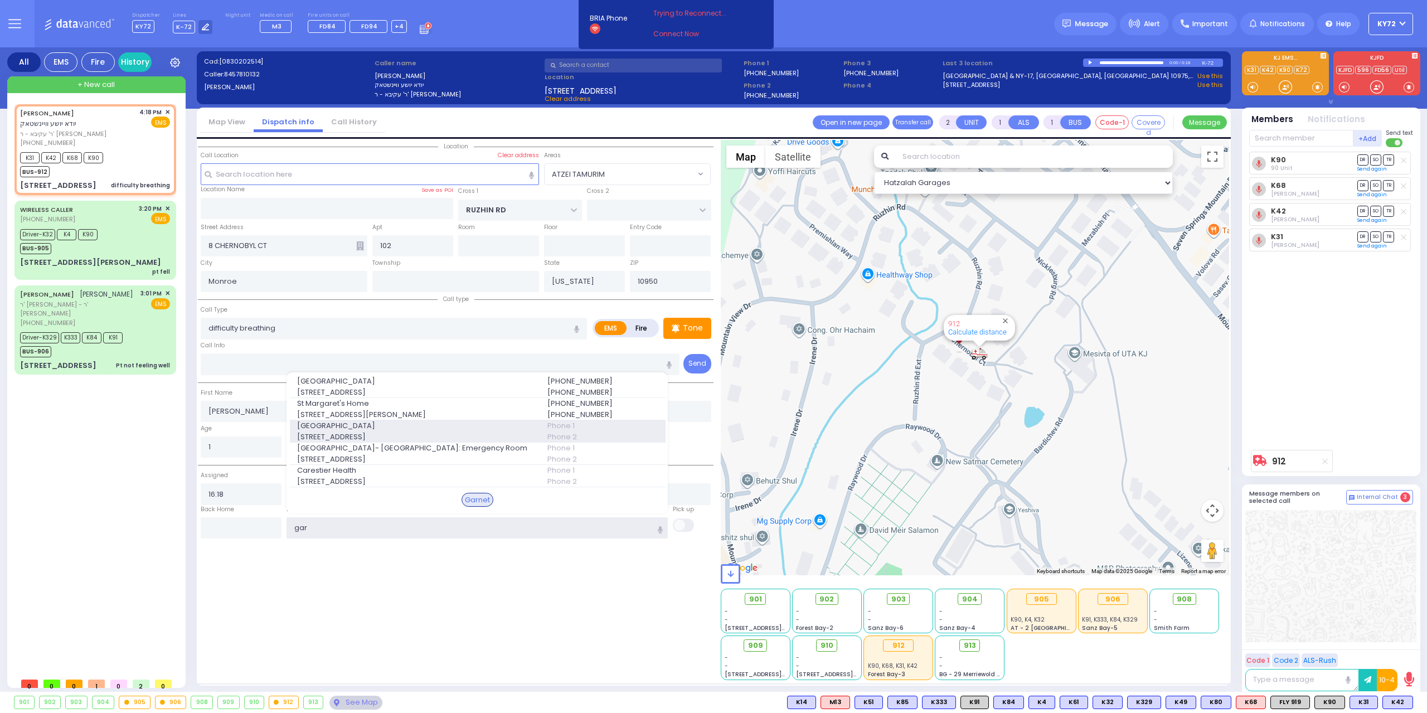
type input "gar"
click at [449, 431] on span "[STREET_ADDRESS]" at bounding box center [415, 436] width 237 height 11
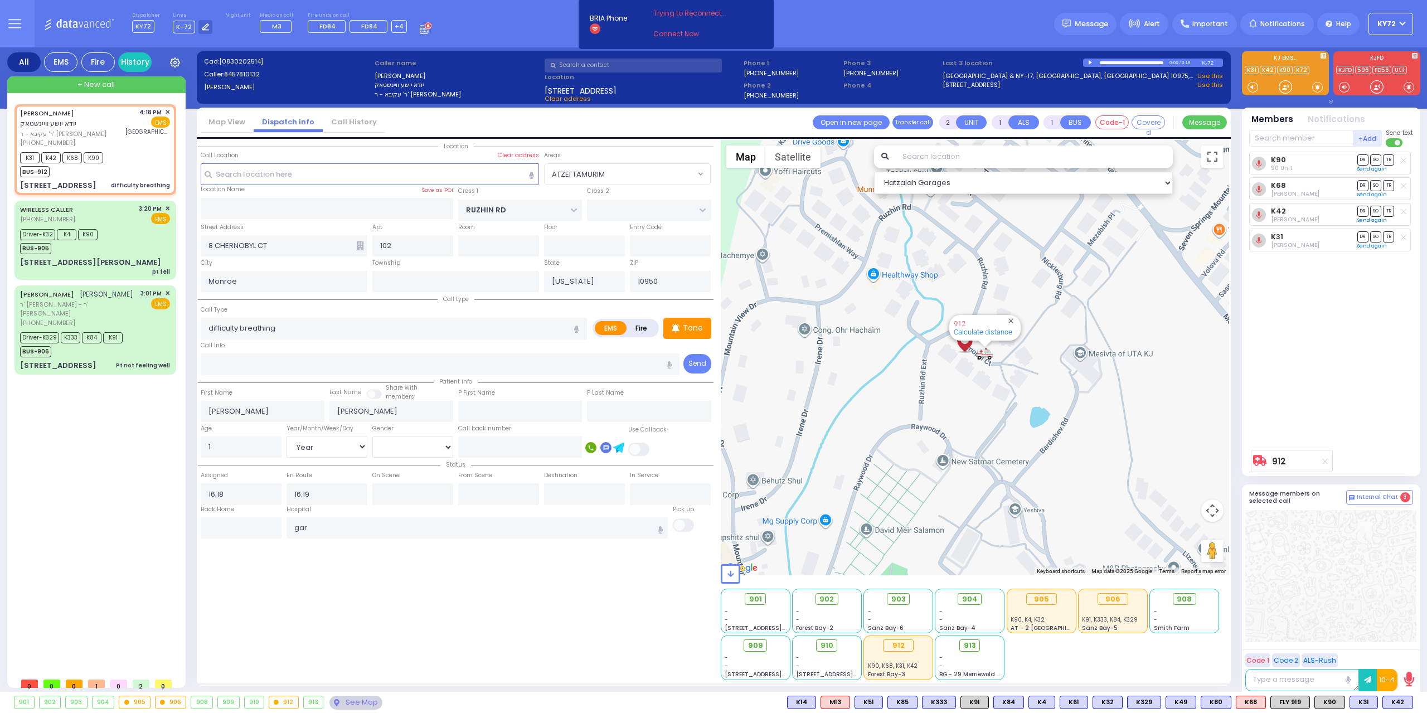
select select
radio input "true"
select select "Year"
type input "[GEOGRAPHIC_DATA]"
select select "Hatzalah Garages"
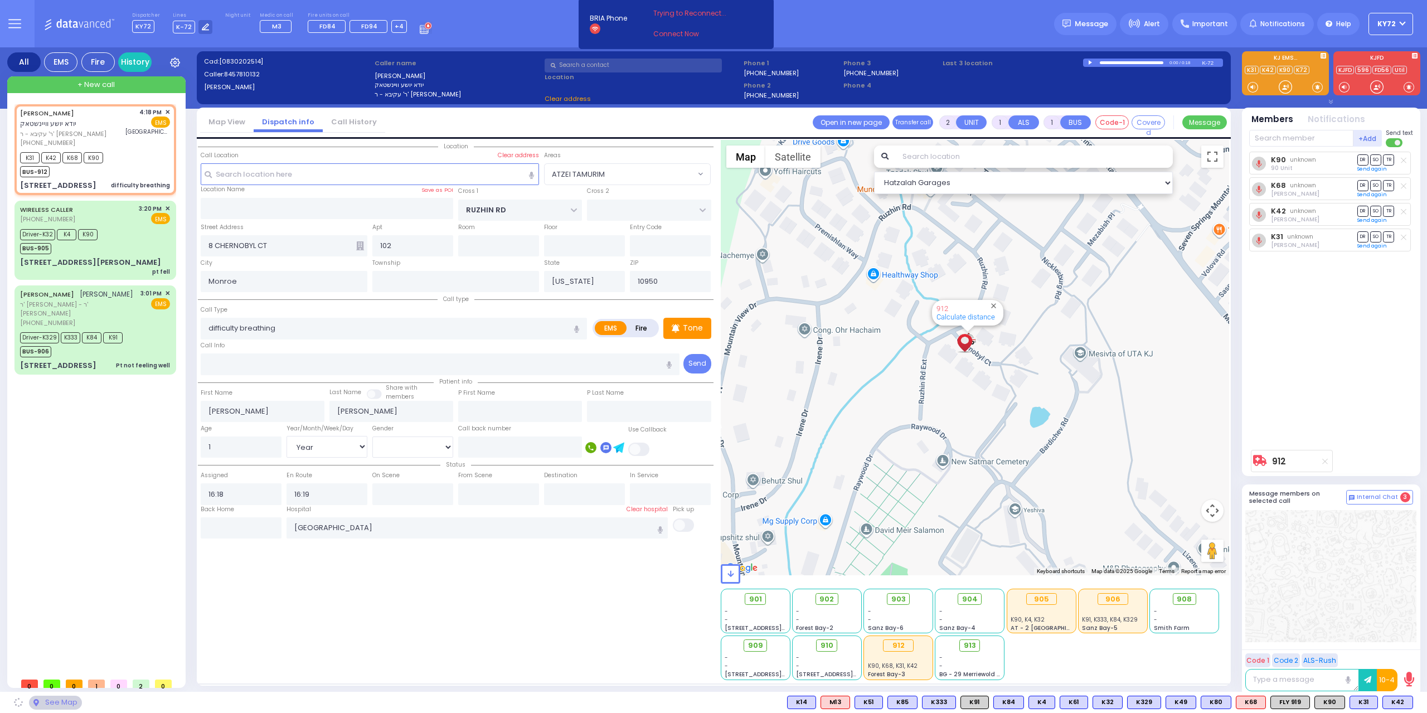
select select "ATZEI TAMURIM"
click at [483, 492] on input "text" at bounding box center [498, 493] width 81 height 21
type input "16:34"
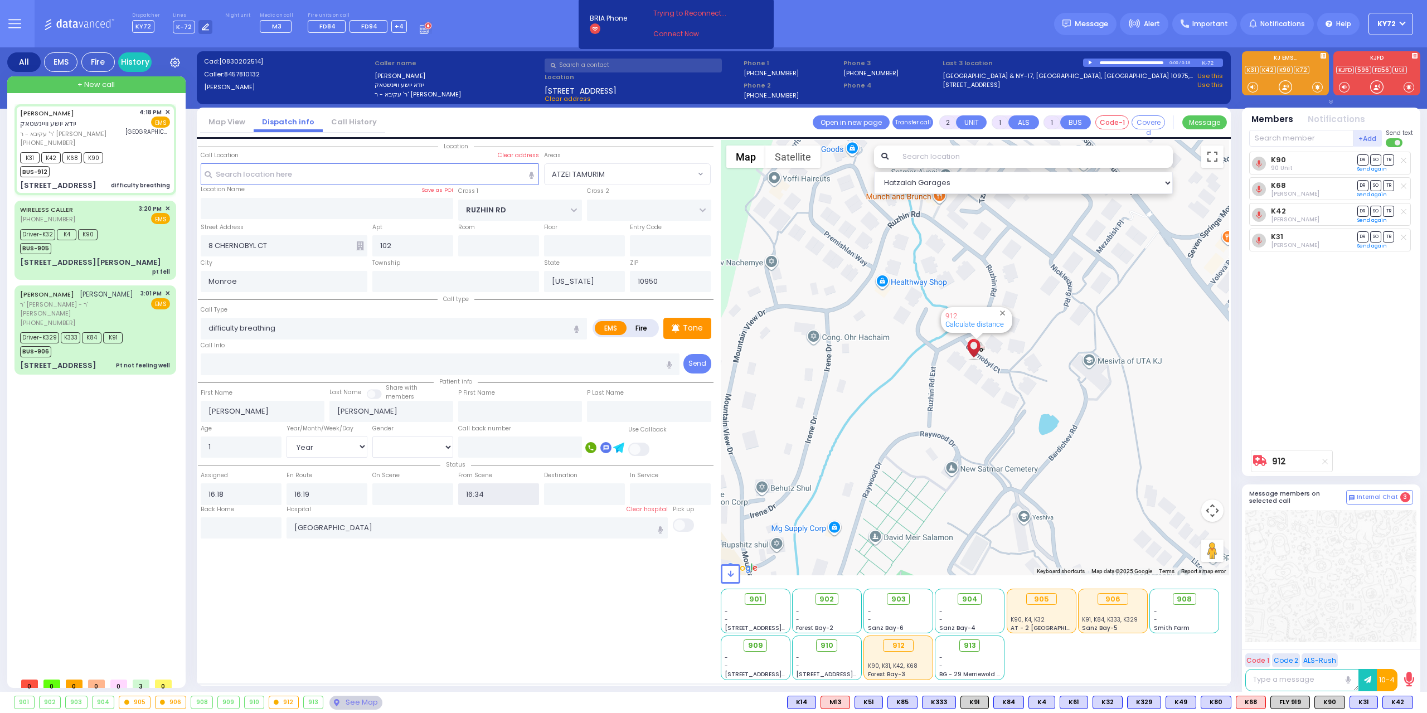
select select
radio input "true"
select select "Year"
select select "ATZEI TAMURIM"
select select "Hatzalah Garages"
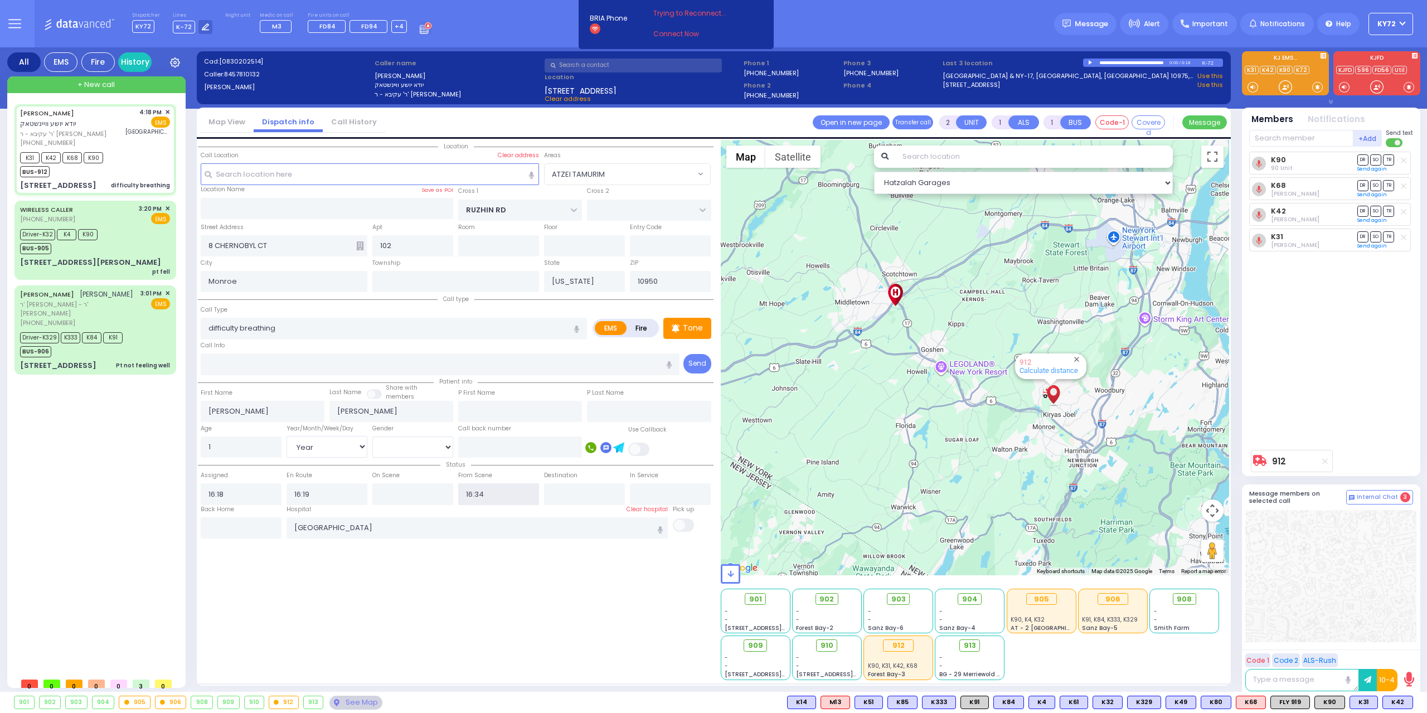
type input "6"
select select
radio input "true"
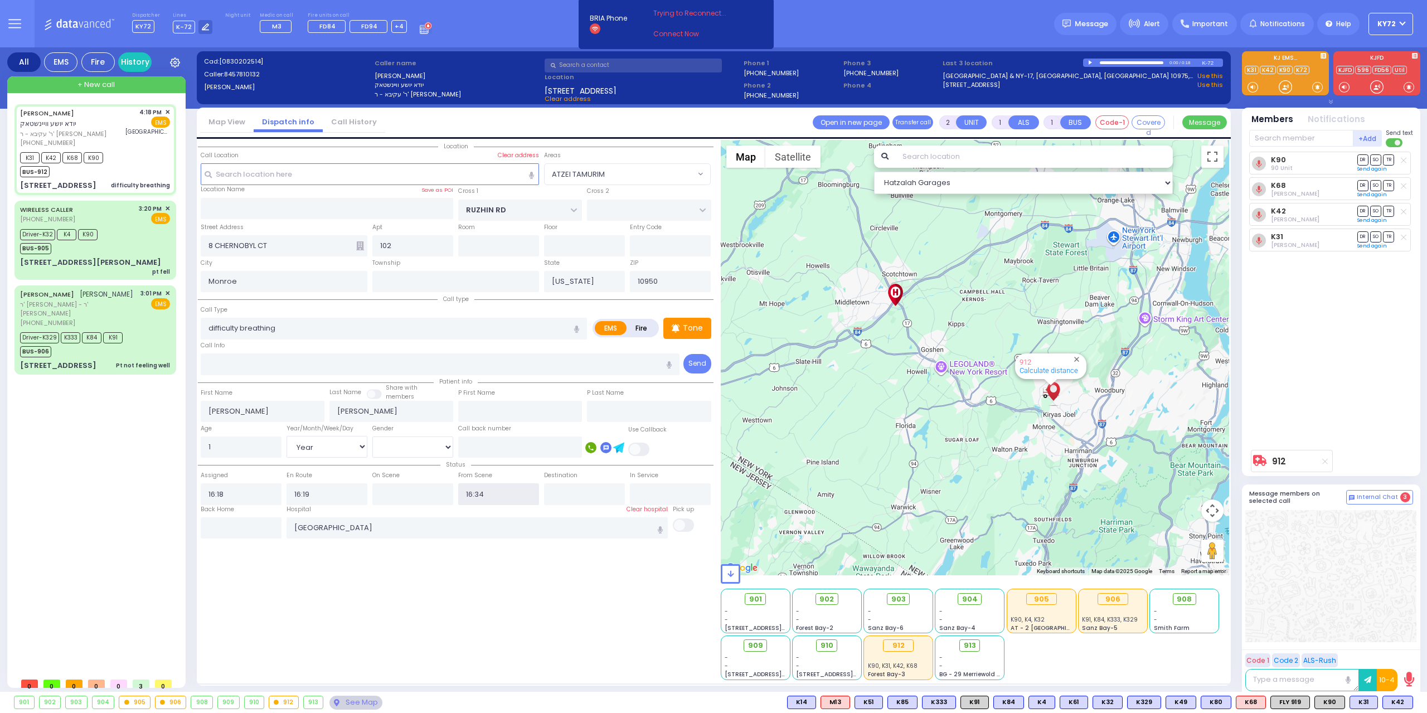
type input "Unknown"
select select "Year"
select select "Hatzalah Garages"
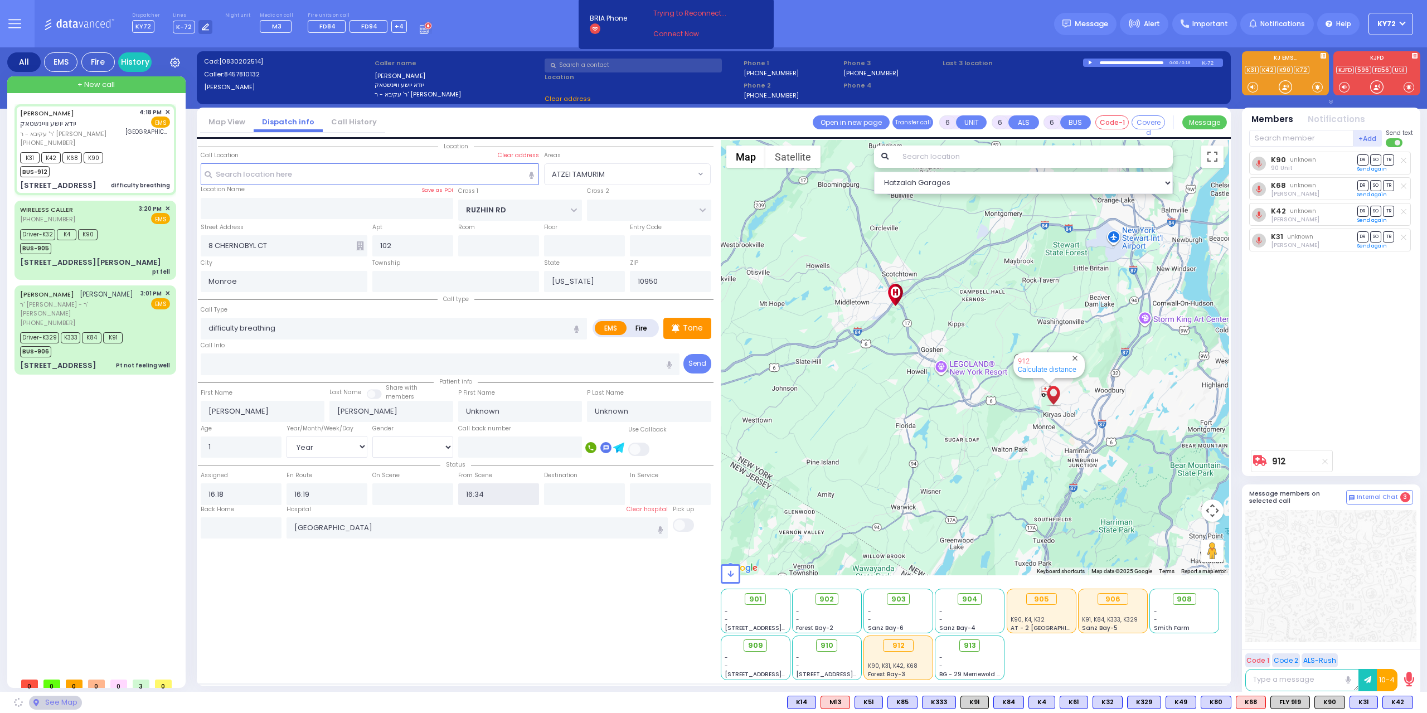
select select "ATZEI TAMURIM"
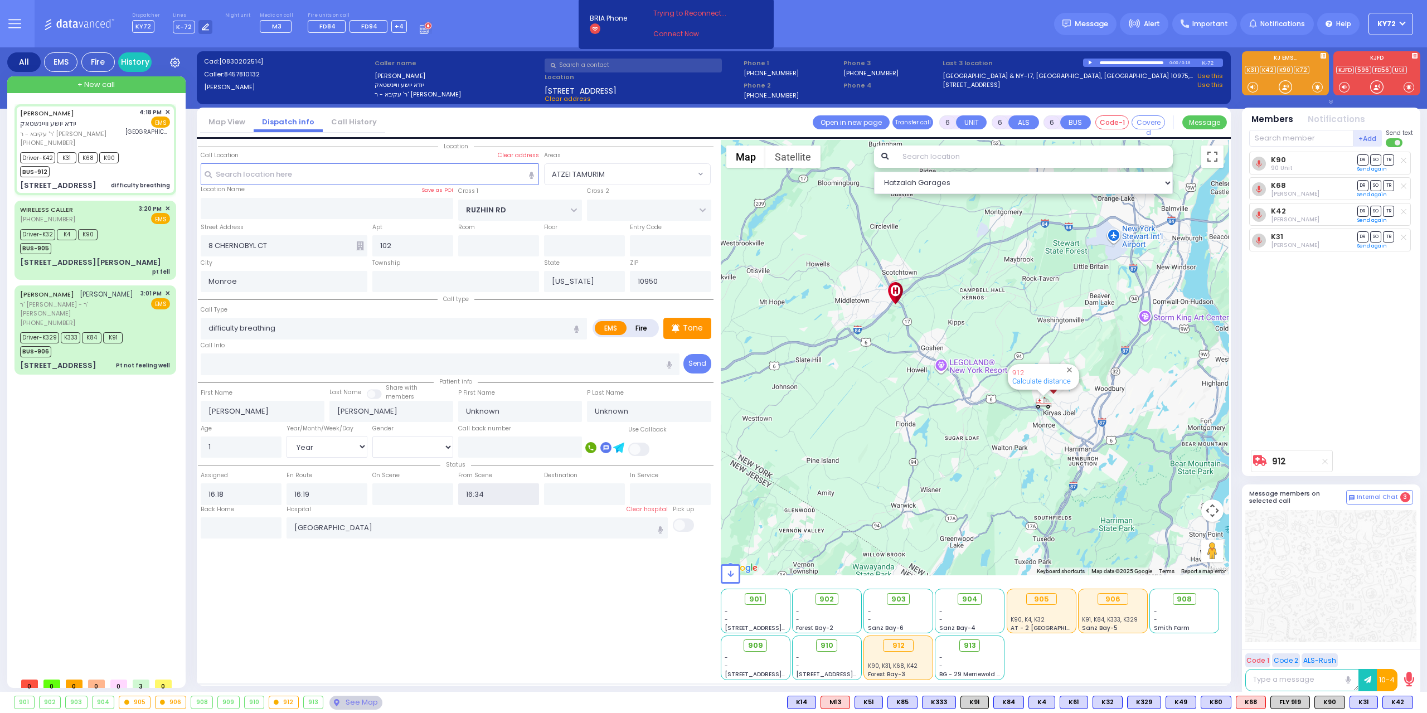
select select
radio input "true"
select select "Year"
select select "Hatzalah Garages"
select select "ATZEI TAMURIM"
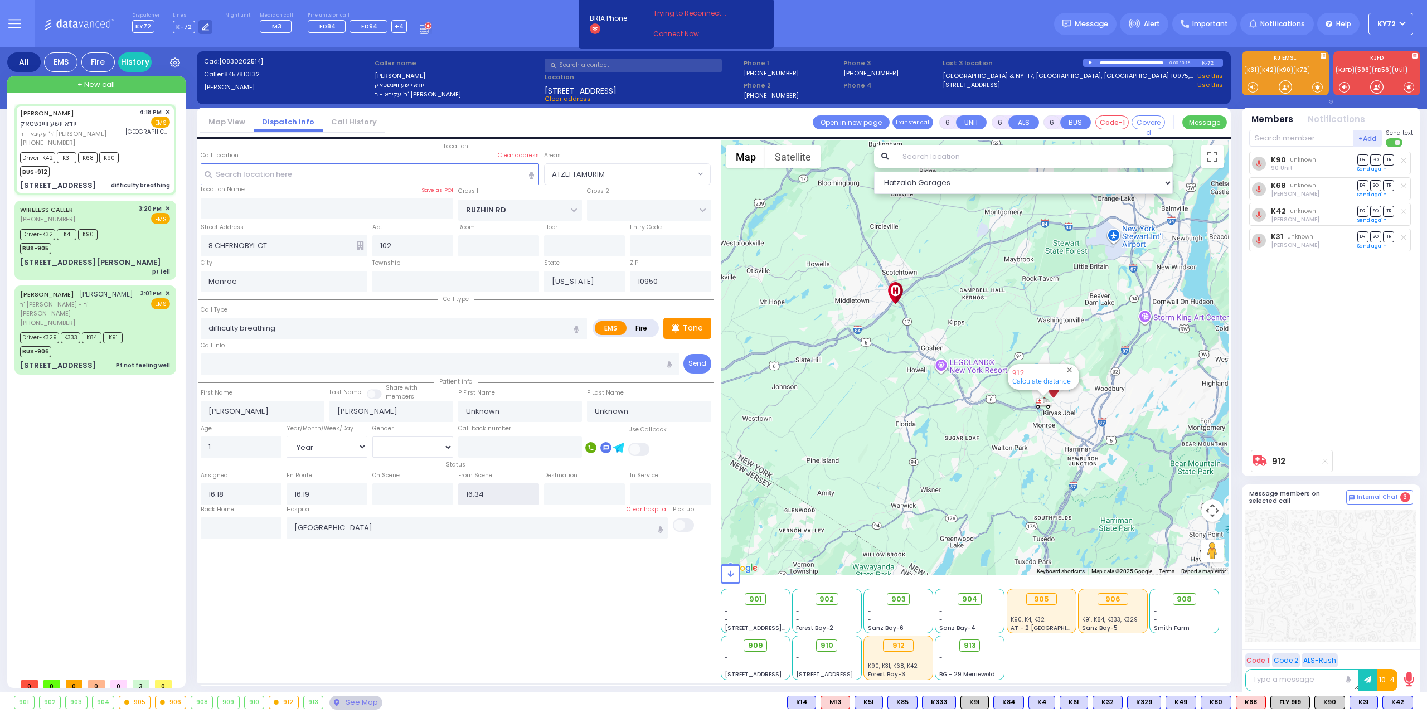
select select
radio input "true"
select select "Year"
select select "Hatzalah Garages"
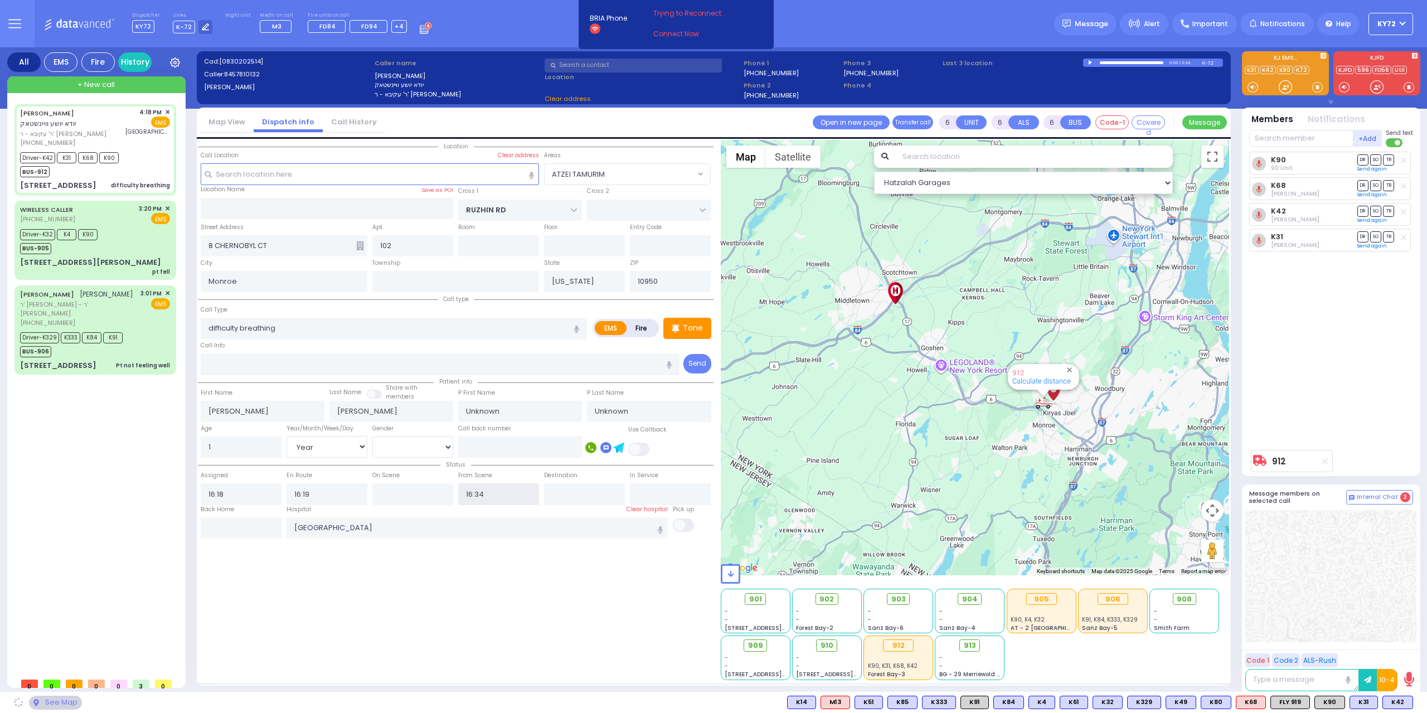
select select "ATZEI TAMURIM"
select select
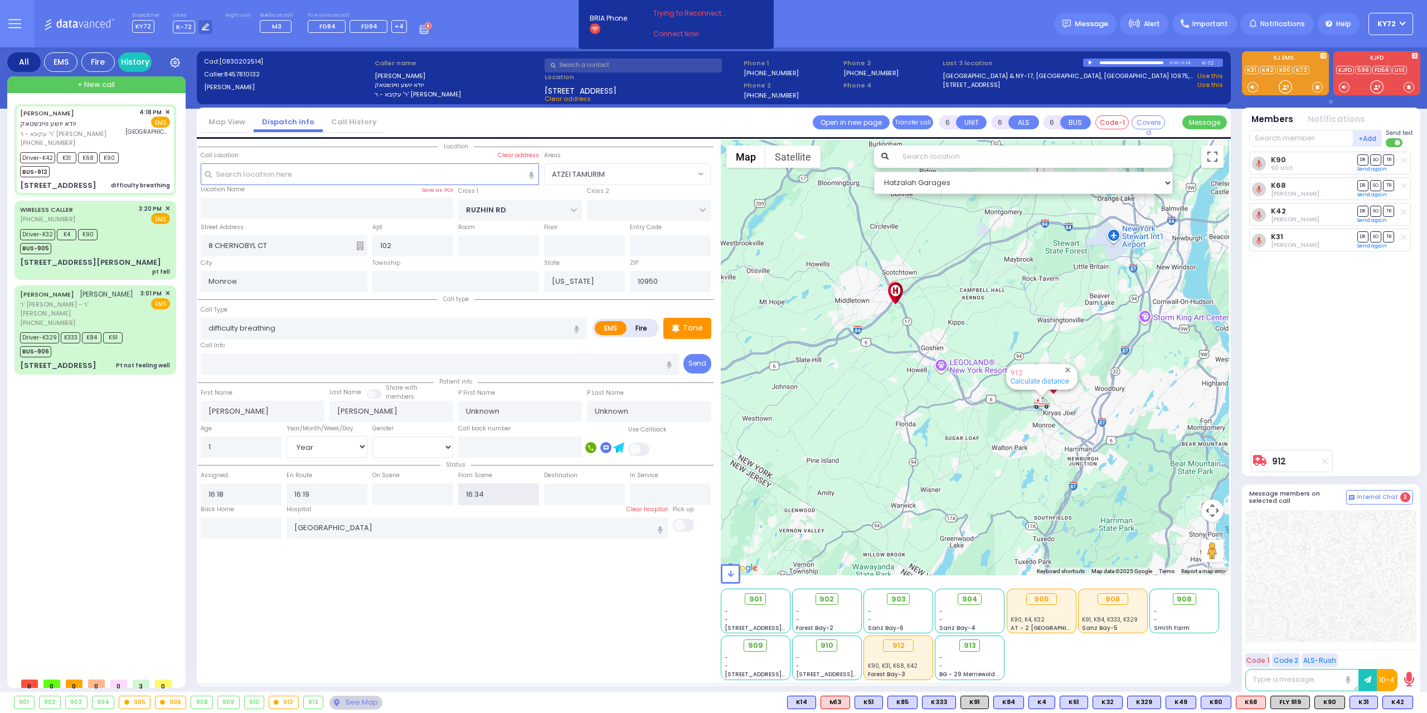
radio input "true"
select select "Year"
select select "Hatzalah Garages"
select select "ATZEI TAMURIM"
select select
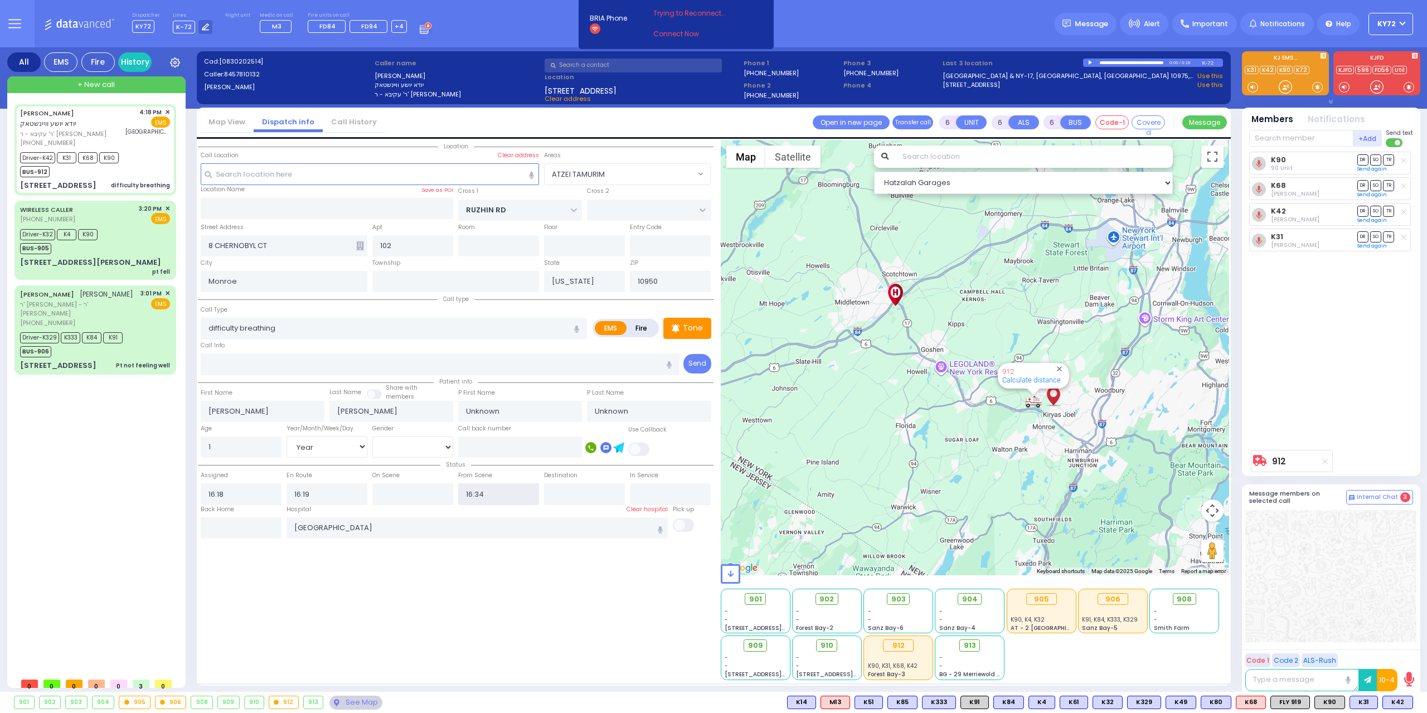
radio input "true"
select select "Year"
type input "16:21"
select select "Hatzalah Garages"
select select "ATZEI TAMURIM"
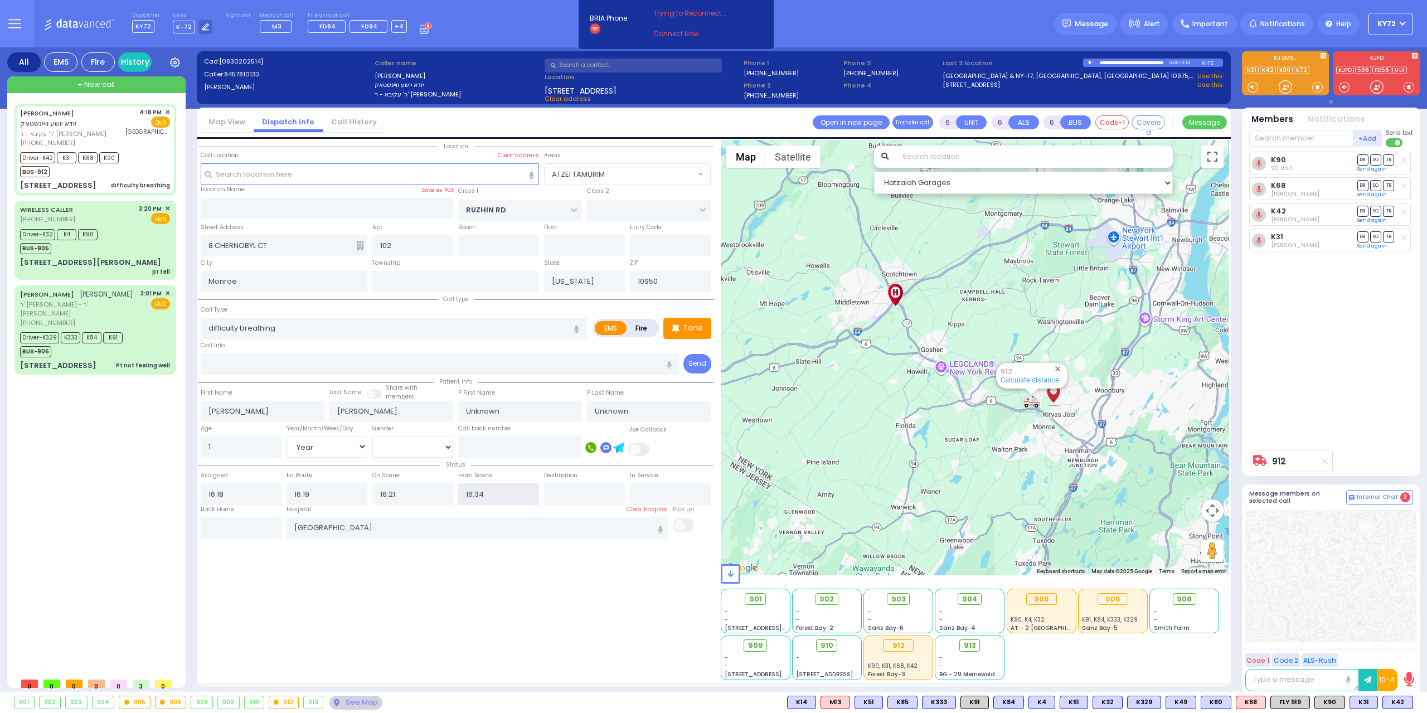
select select
radio input "true"
select select "Year"
select select "Hatzalah Garages"
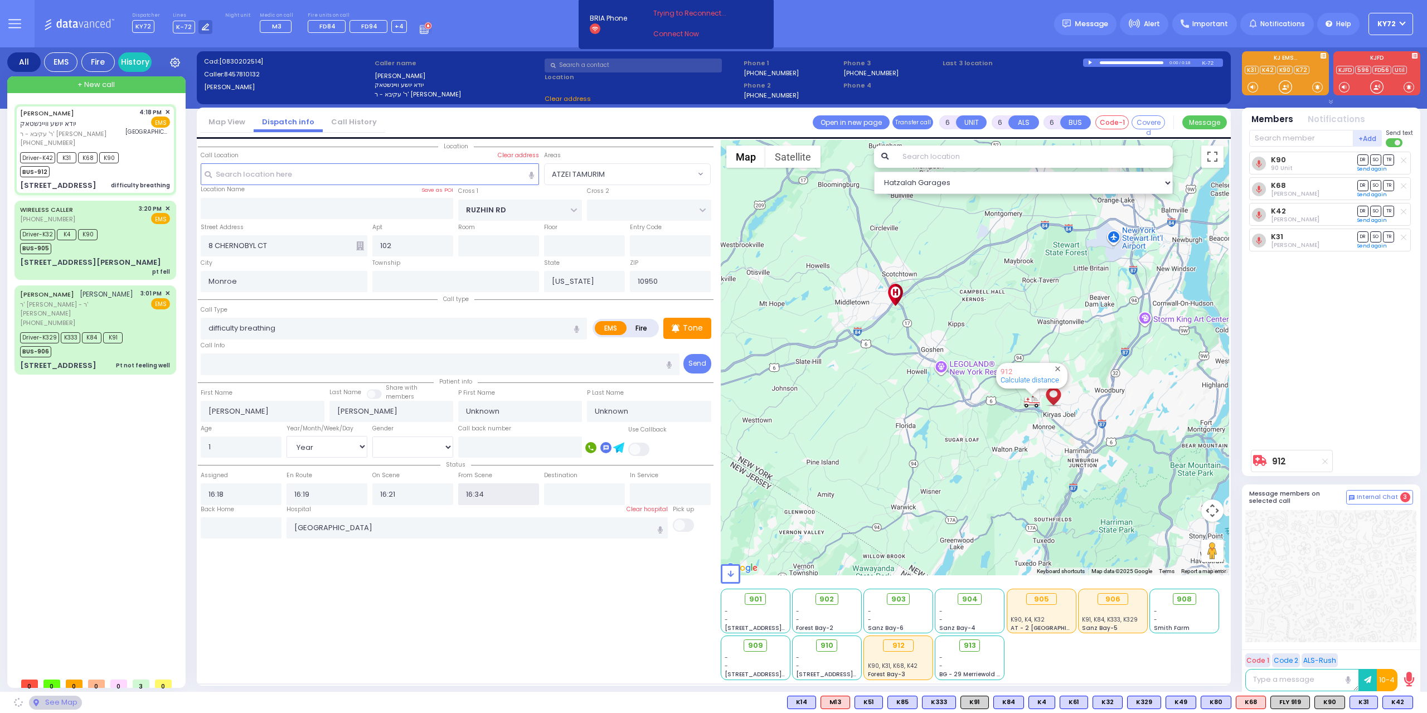
select select "ATZEI TAMURIM"
select select
radio input "true"
select select "Year"
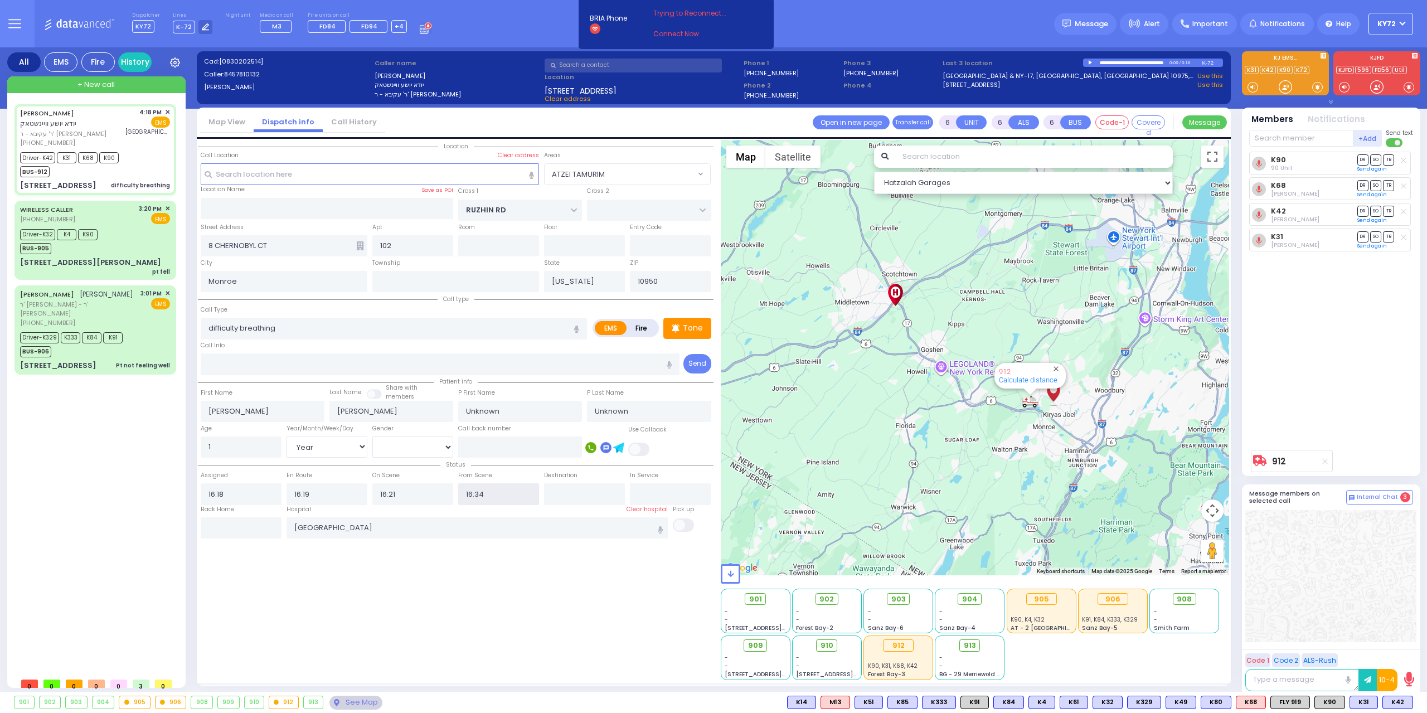
select select "Hatzalah Garages"
select select "ATZEI TAMURIM"
select select
radio input "true"
select select "Year"
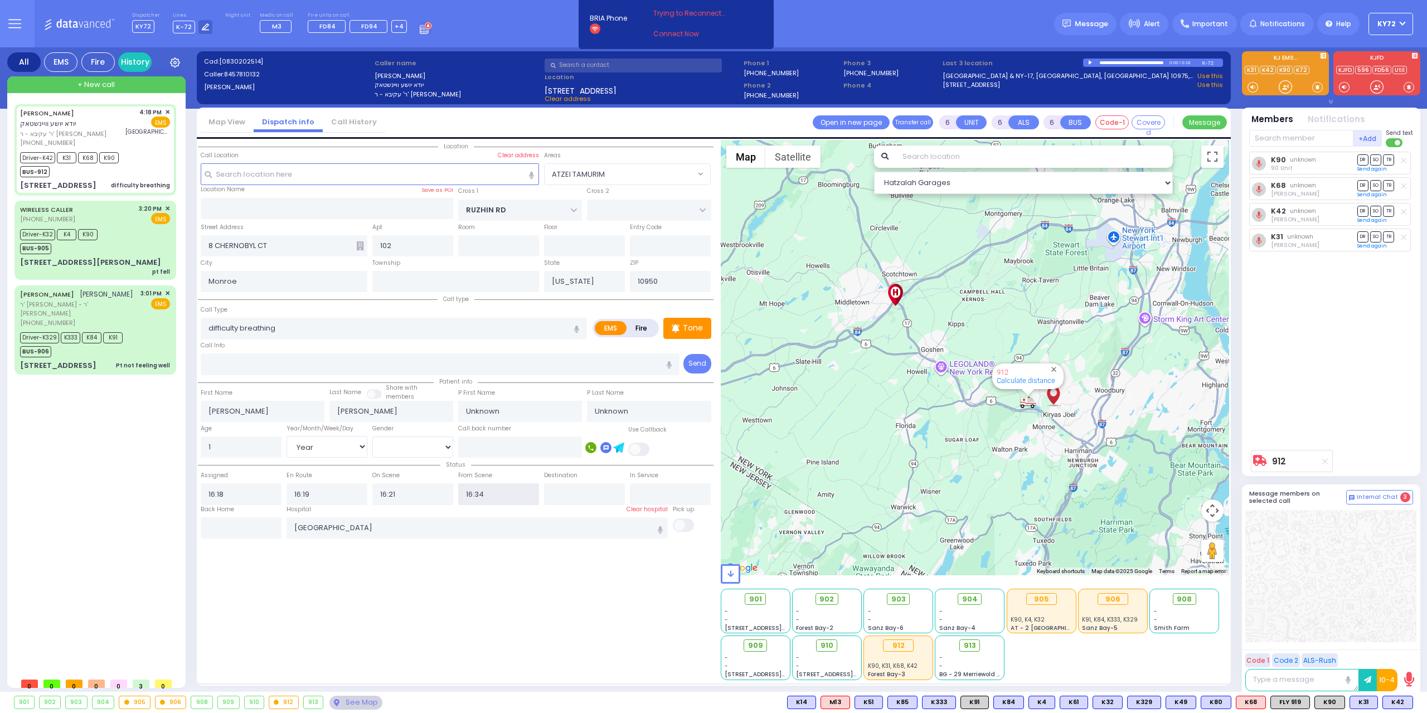
select select "Hatzalah Garages"
select select "ATZEI TAMURIM"
select select
radio input "true"
select select "Year"
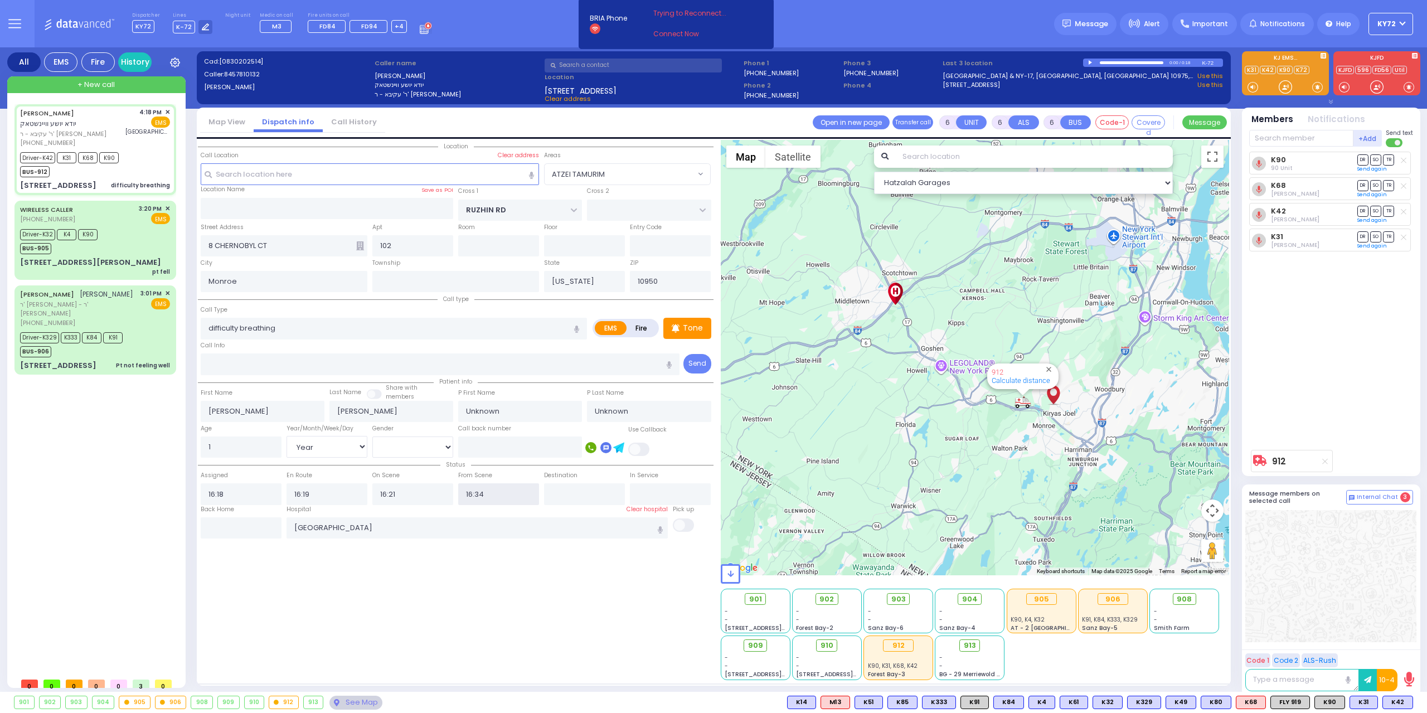
select select "Hatzalah Garages"
select select "ATZEI TAMURIM"
select select
radio input "true"
type input "Nachmen"
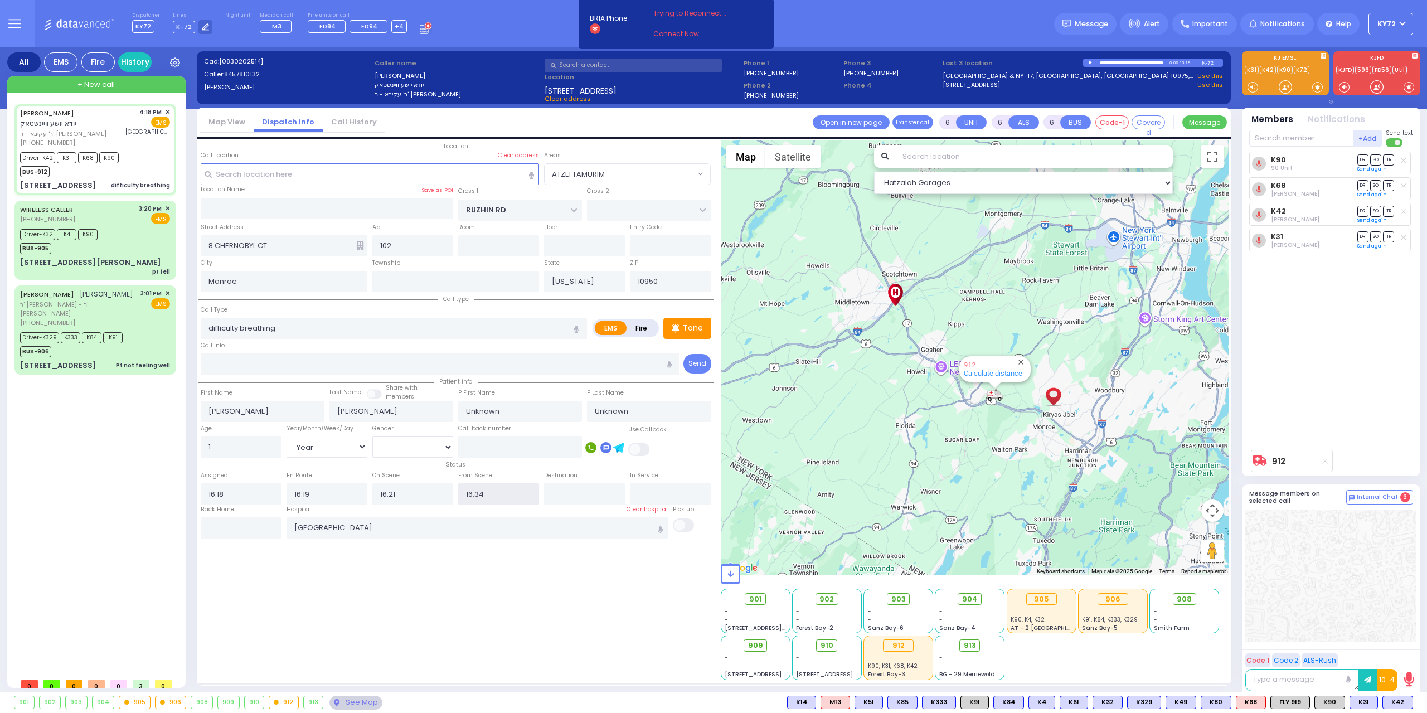
type input "Weinstock"
select select "Month"
select select "[DEMOGRAPHIC_DATA]"
select select "Hatzalah Garages"
select select "ATZEI TAMURIM"
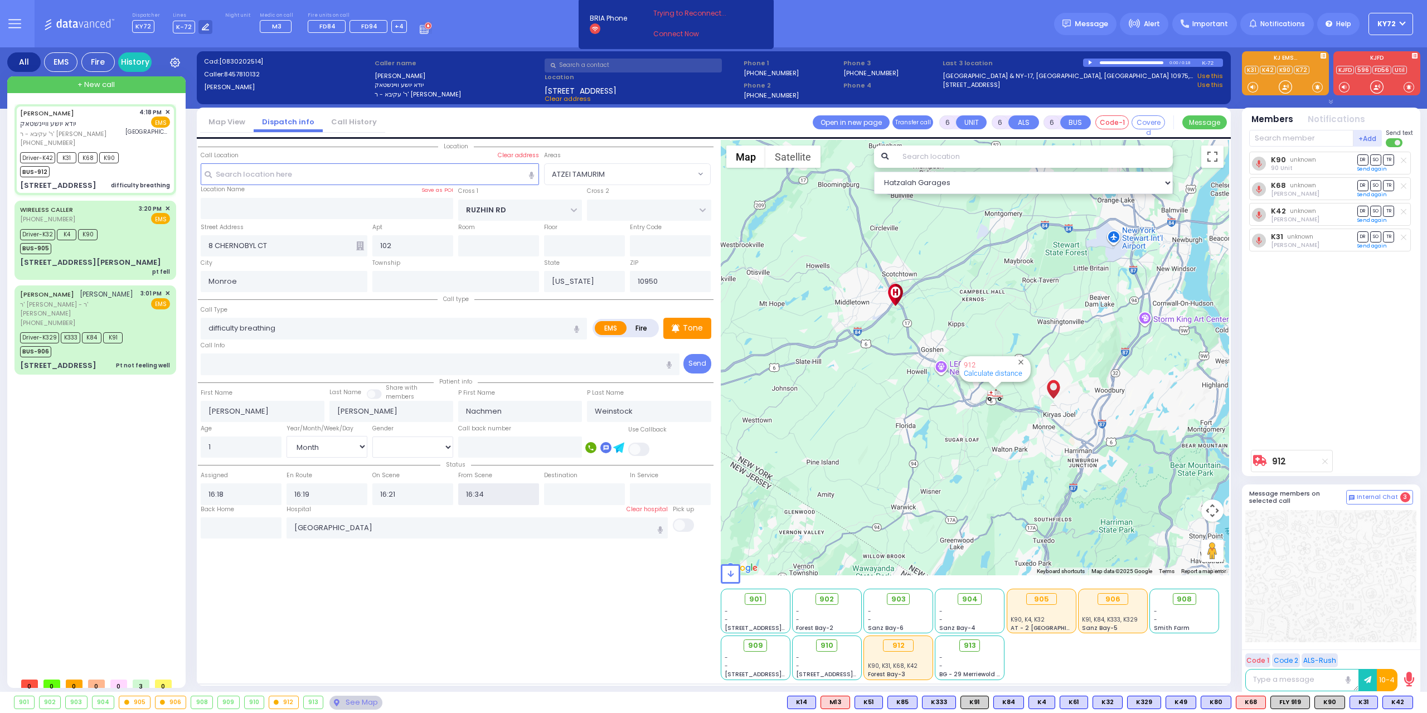
select select
radio input "true"
select select "Month"
select select "[DEMOGRAPHIC_DATA]"
select select "Hatzalah Garages"
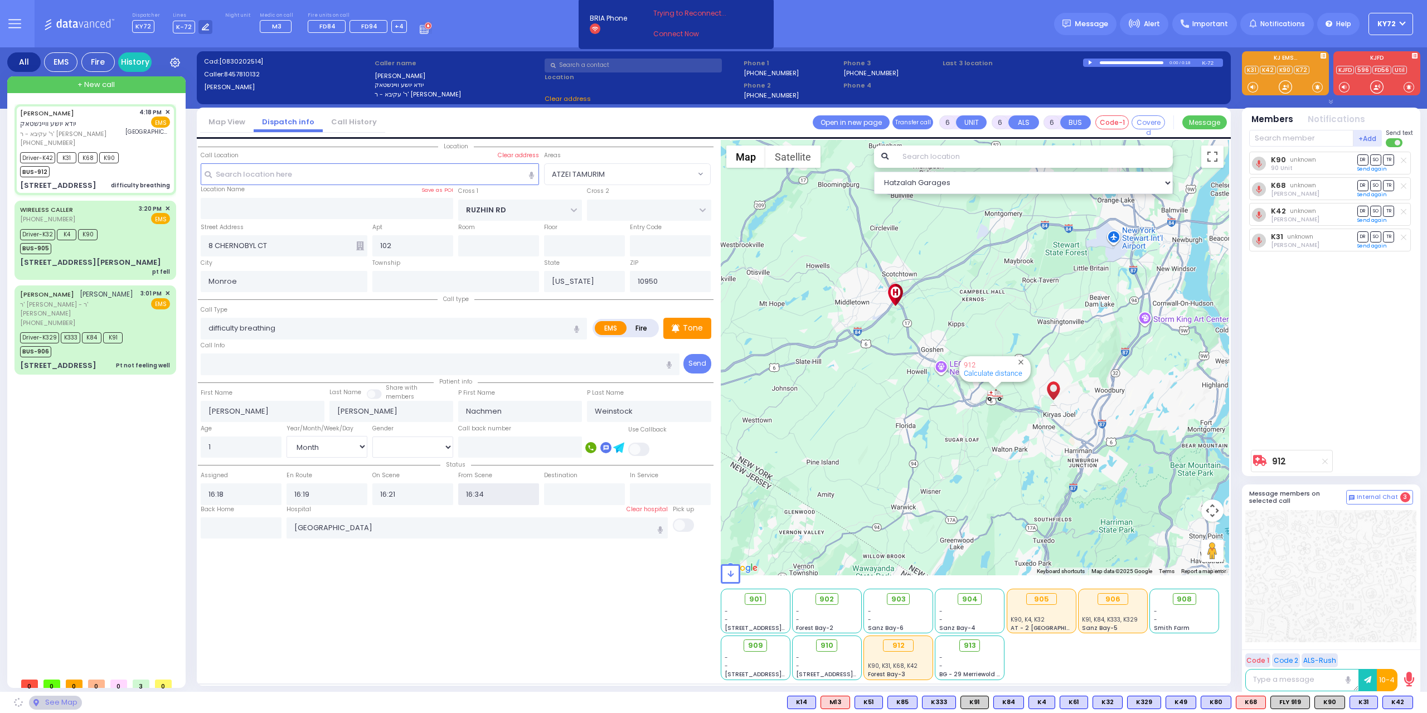
select select "ATZEI TAMURIM"
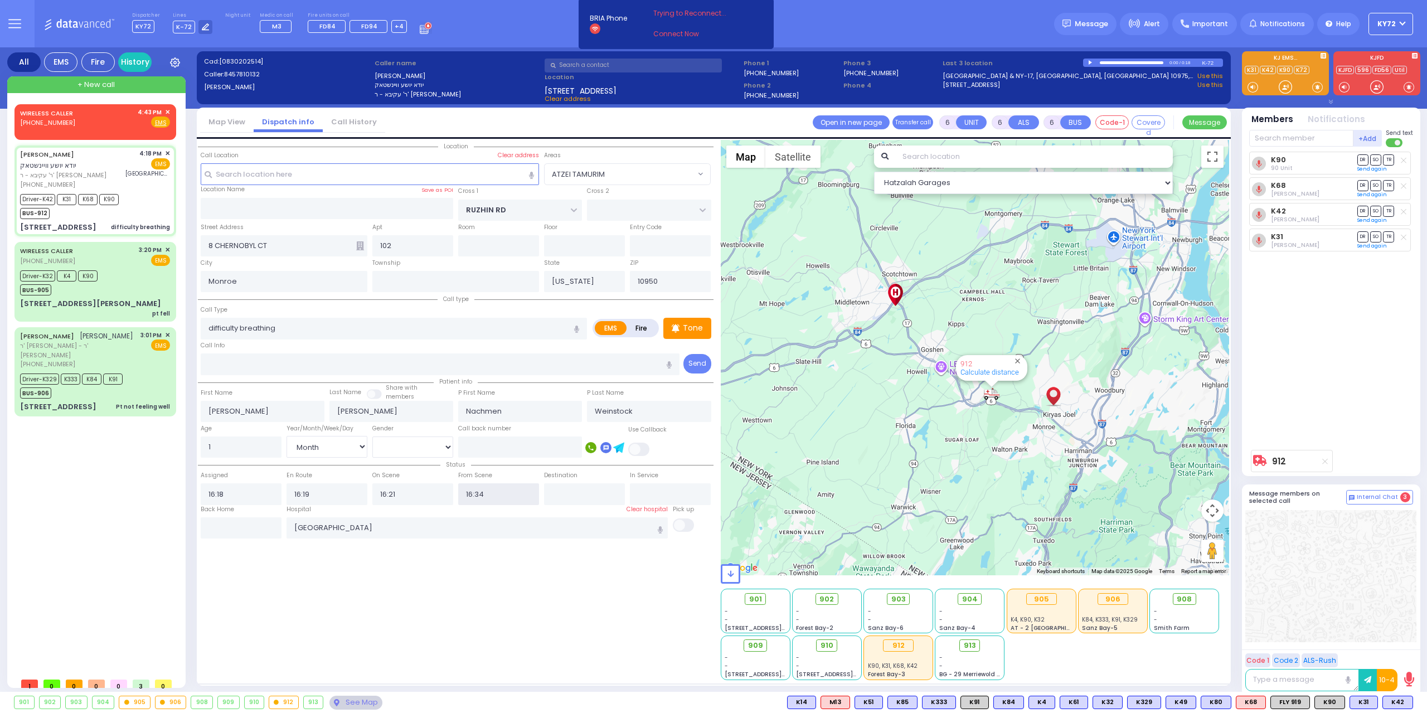
select select
radio input "true"
select select "Month"
select select "[DEMOGRAPHIC_DATA]"
select select "Hatzalah Garages"
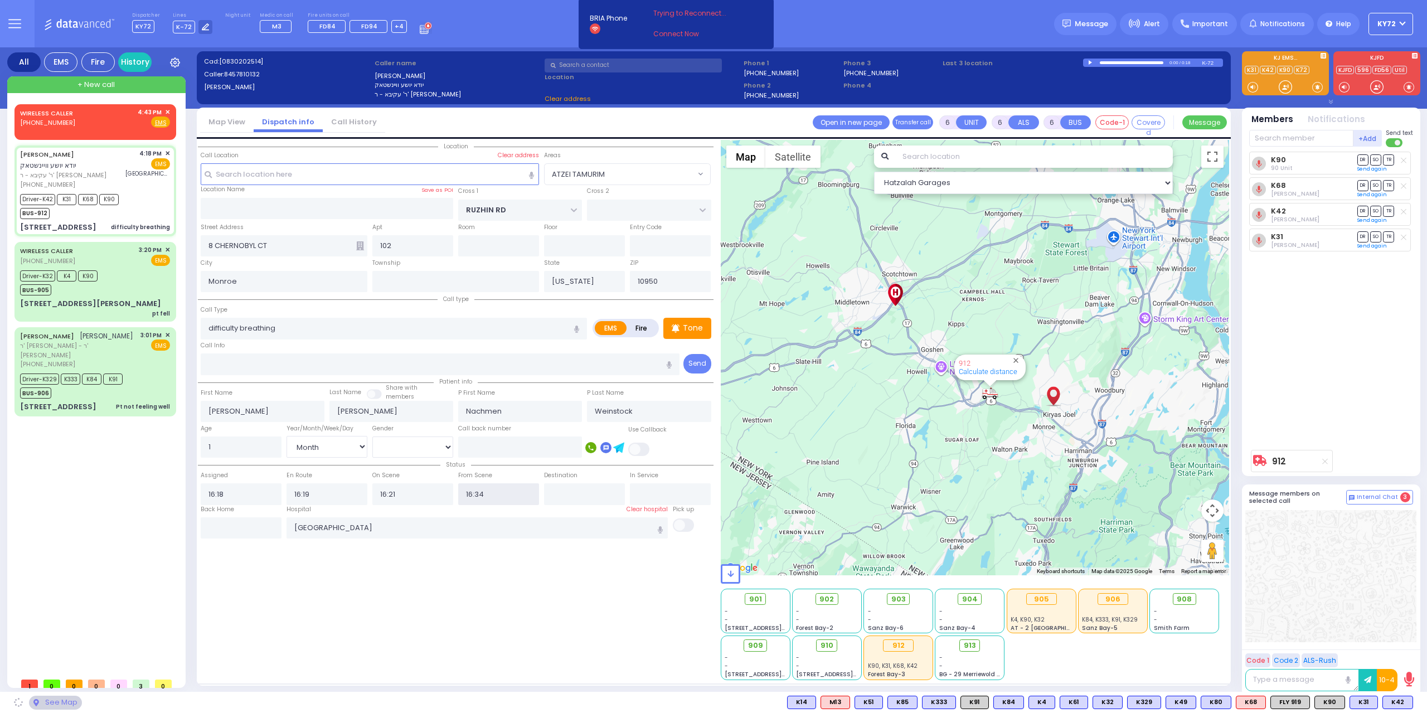
select select "ATZEI TAMURIM"
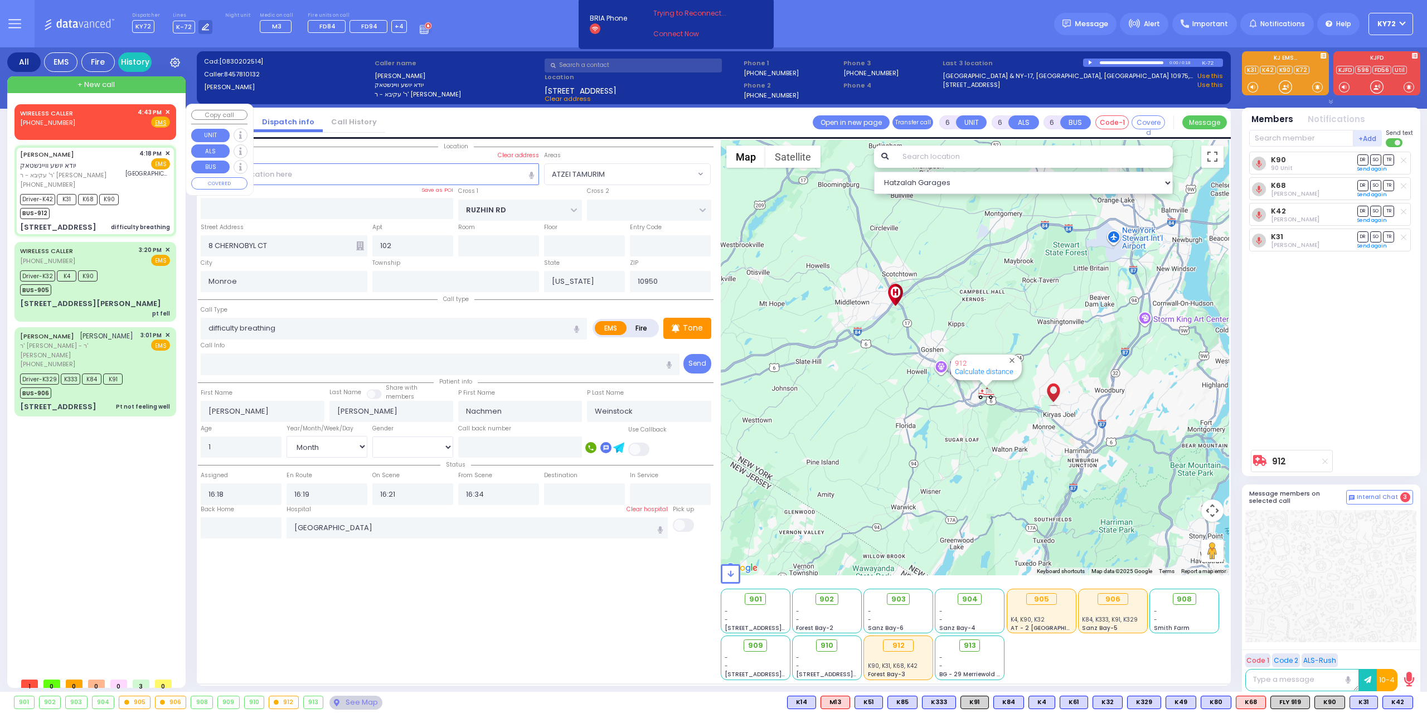
click at [166, 109] on span "✕" at bounding box center [167, 112] width 5 height 9
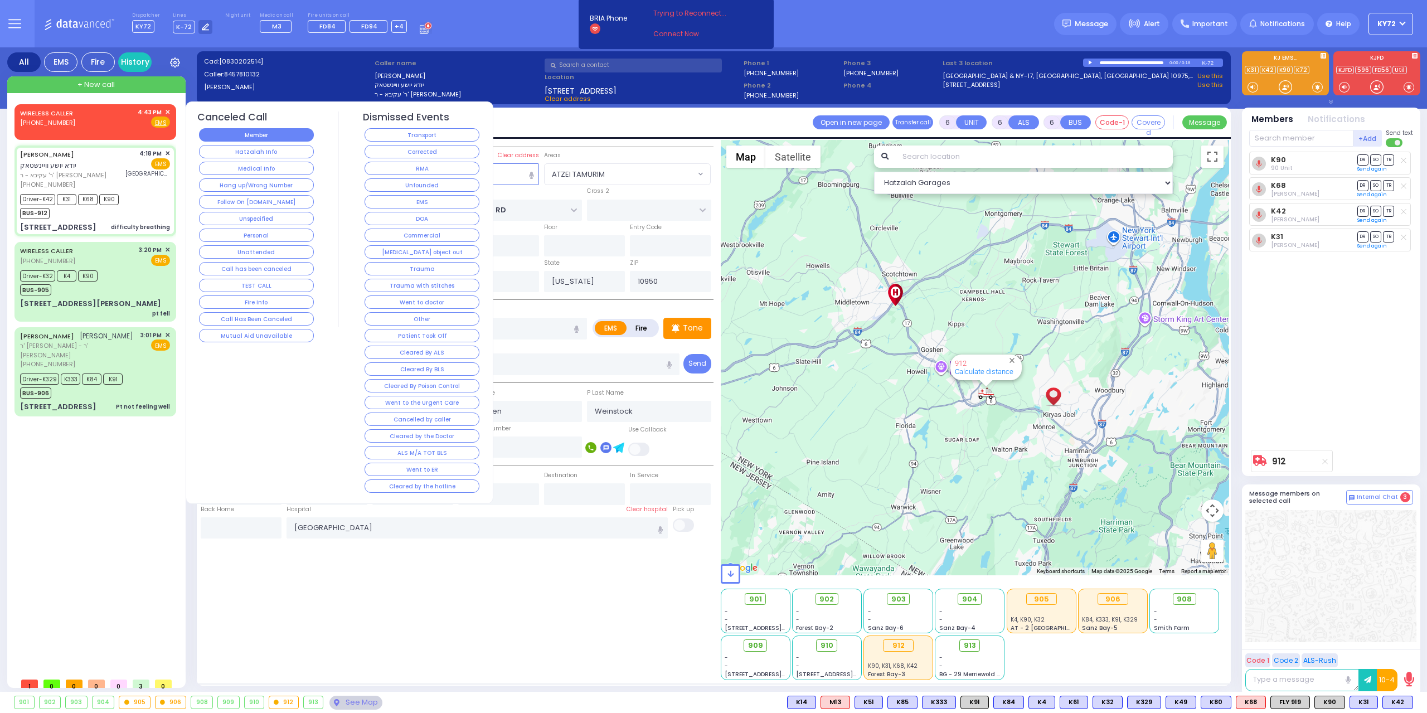
click at [304, 138] on button "Member" at bounding box center [256, 134] width 115 height 13
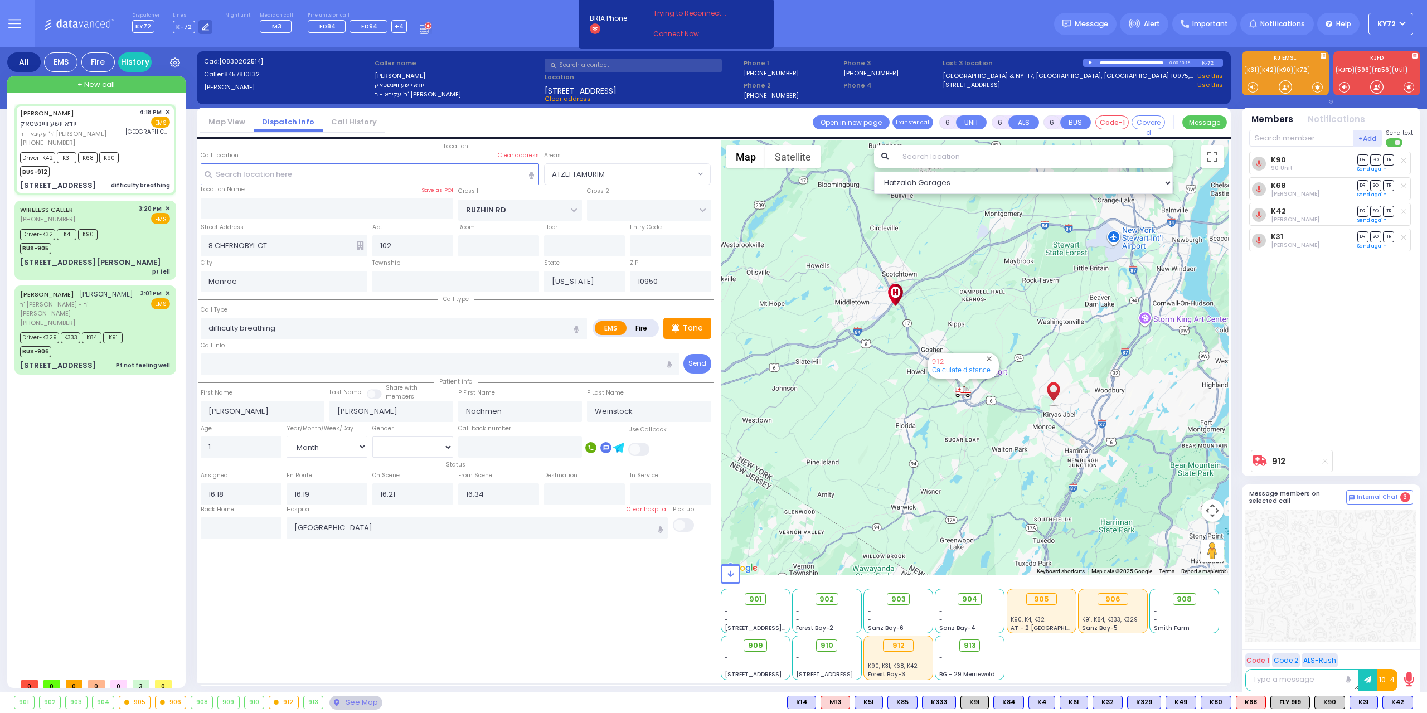
select select
radio input "true"
type input "10"
select select "Month"
select select "[DEMOGRAPHIC_DATA]"
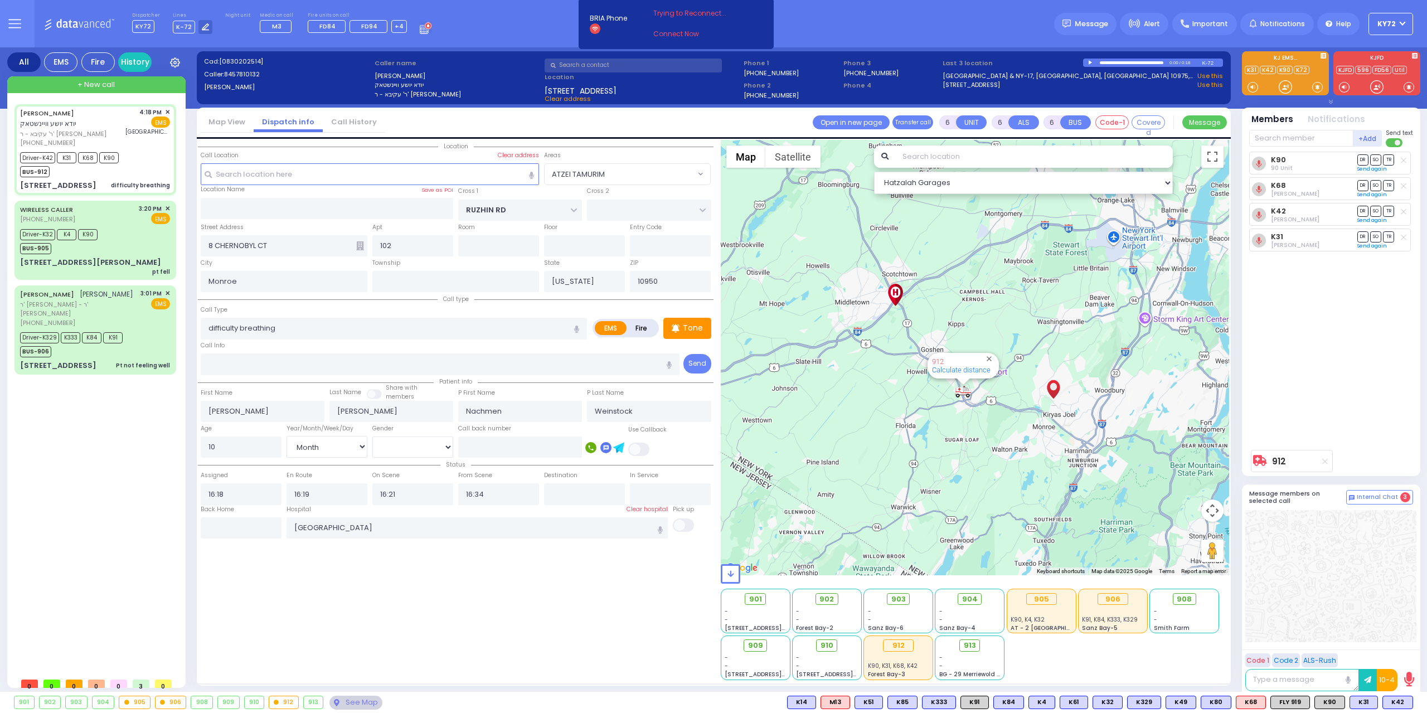
select select "Hatzalah Garages"
select select "ATZEI TAMURIM"
select select
radio input "true"
select select "Month"
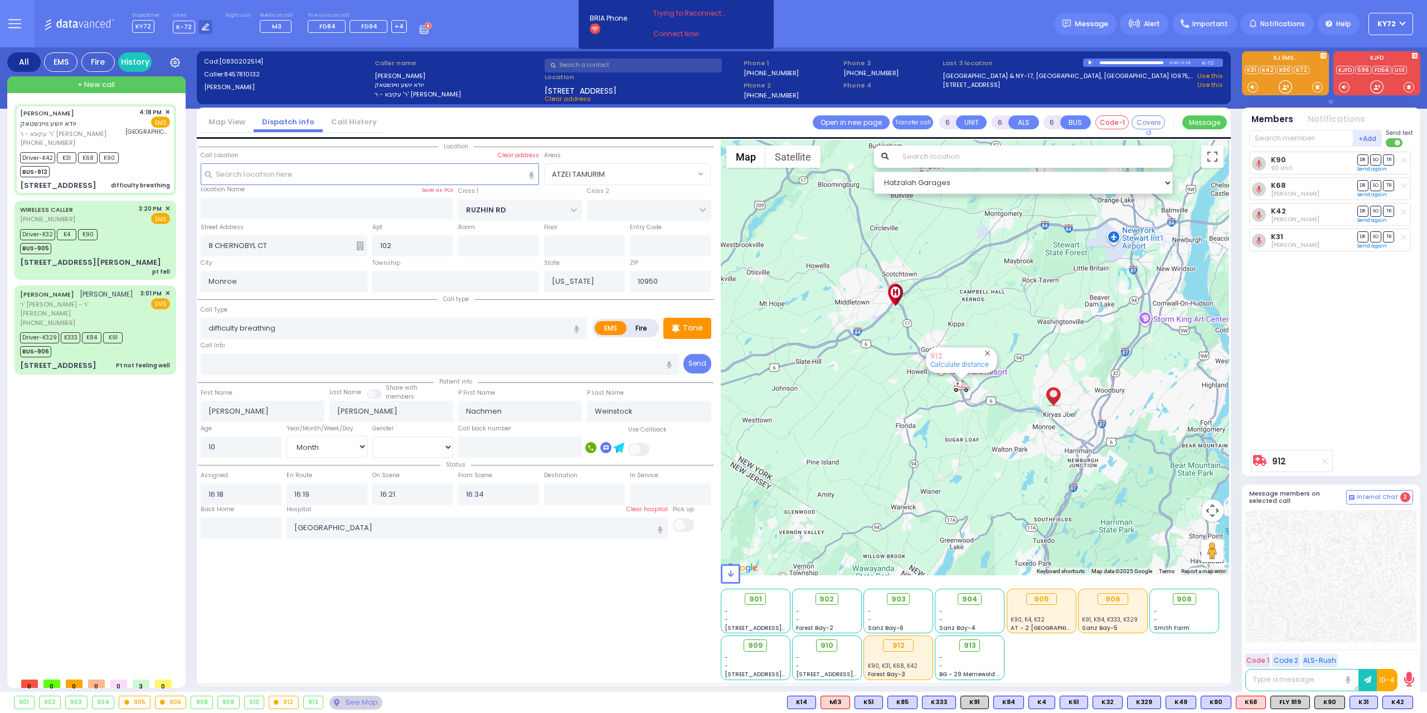
select select "[DEMOGRAPHIC_DATA]"
select select "Hatzalah Garages"
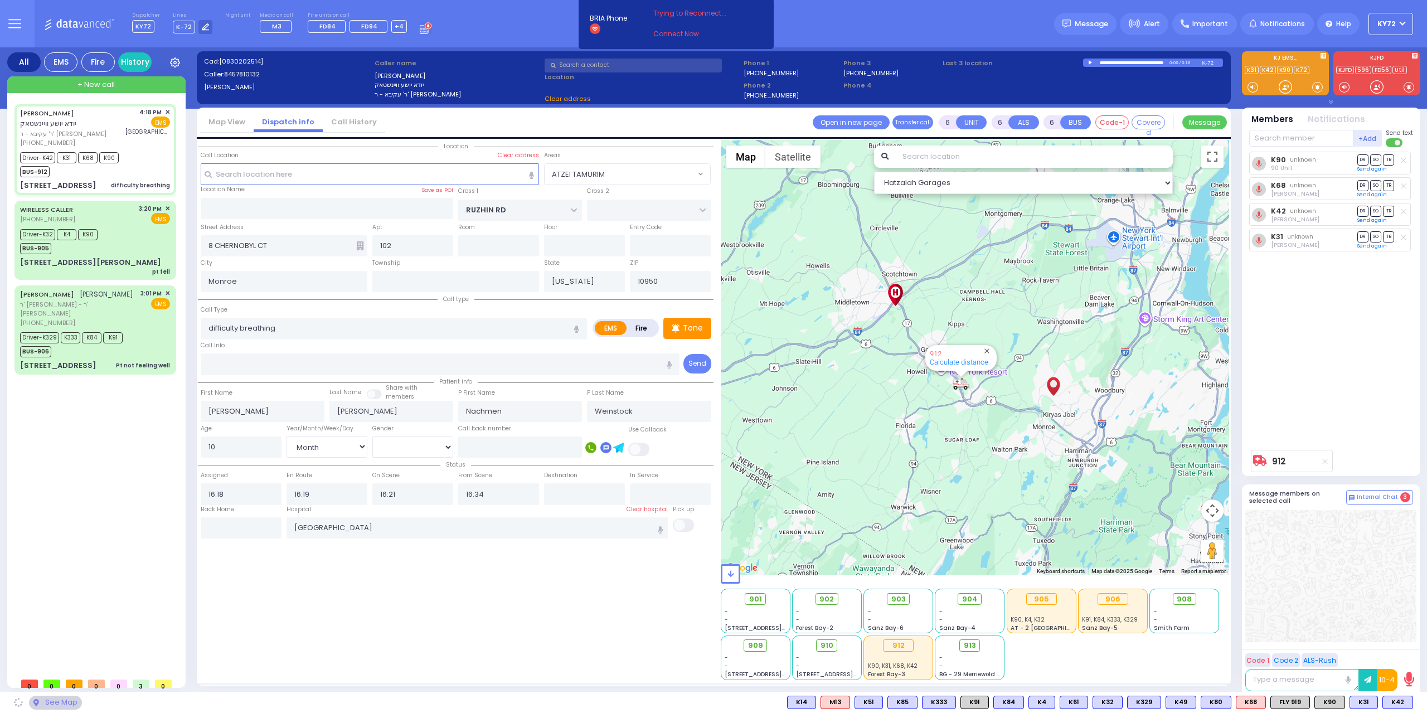
select select "ATZEI TAMURIM"
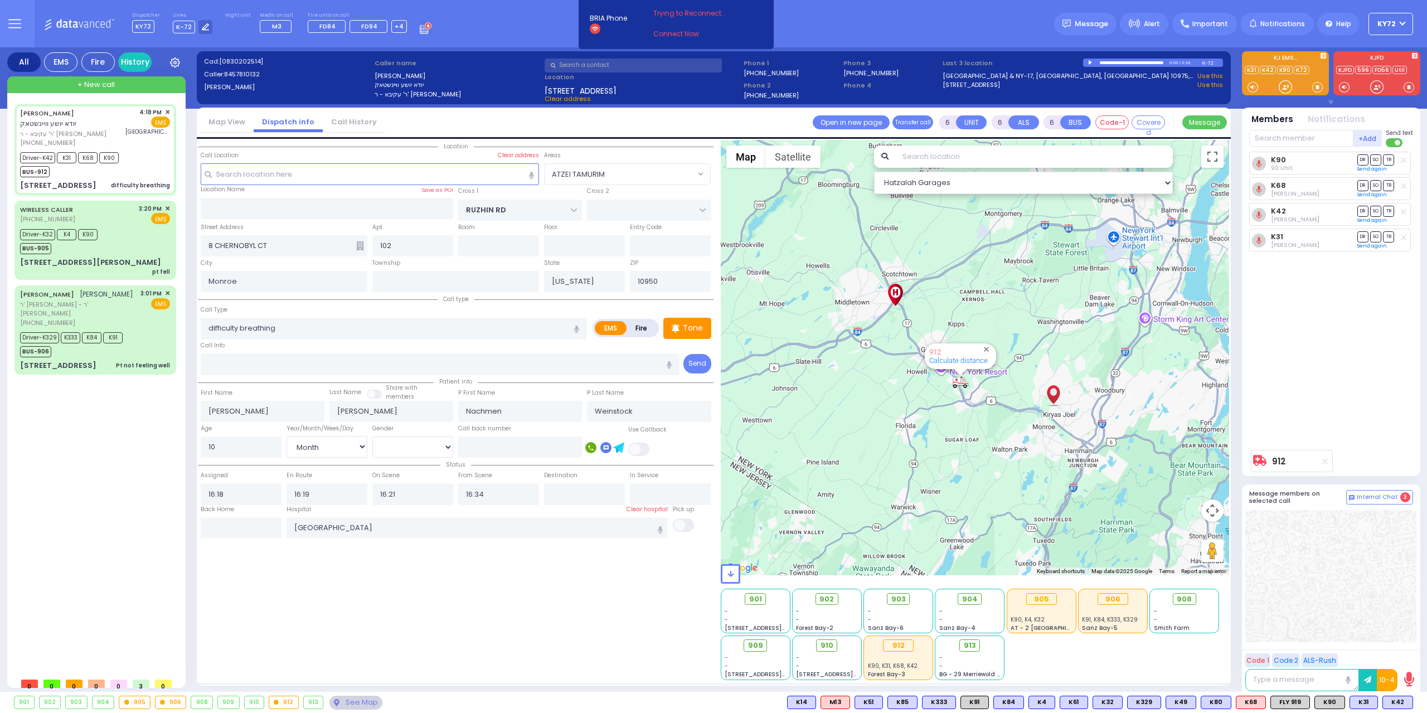
select select
radio input "true"
select select "Month"
select select "[DEMOGRAPHIC_DATA]"
select select "Hatzalah Garages"
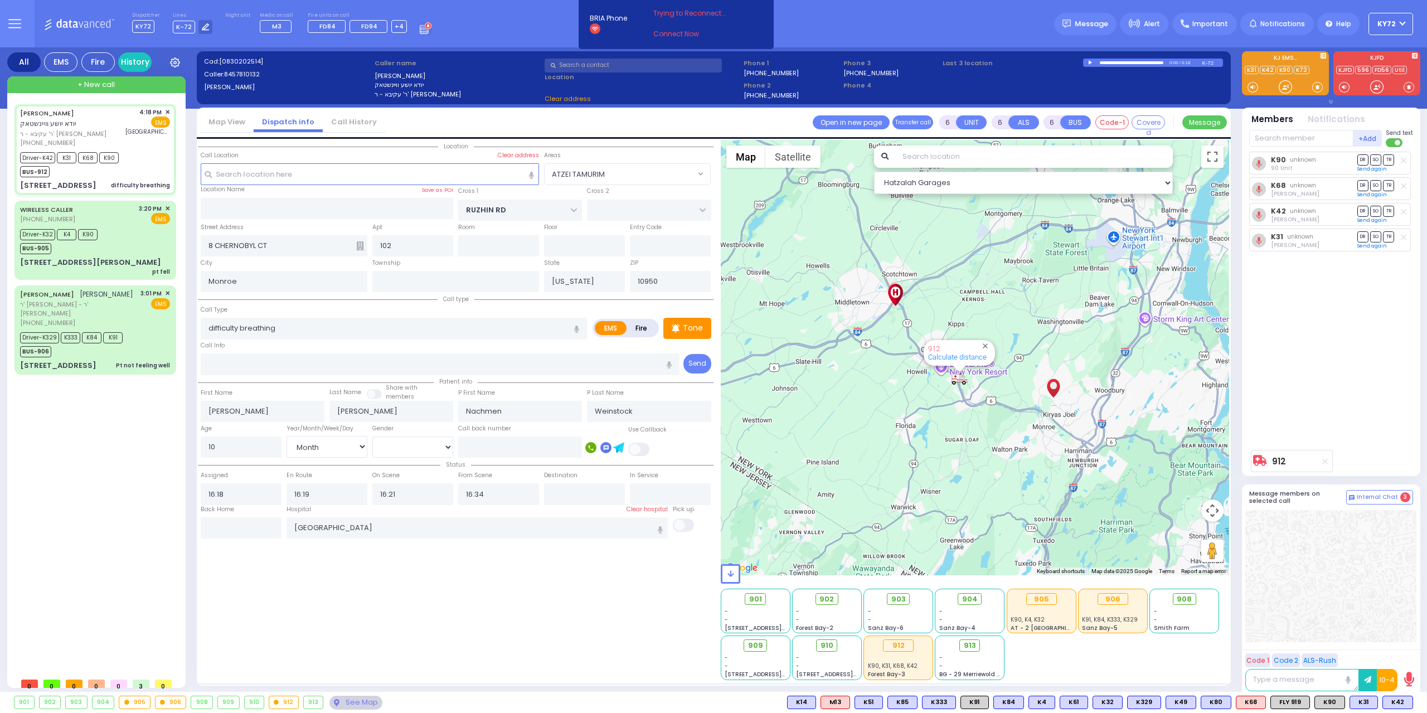
select select
radio input "true"
select select "Month"
select select "[DEMOGRAPHIC_DATA]"
select select "Hatzalah Garages"
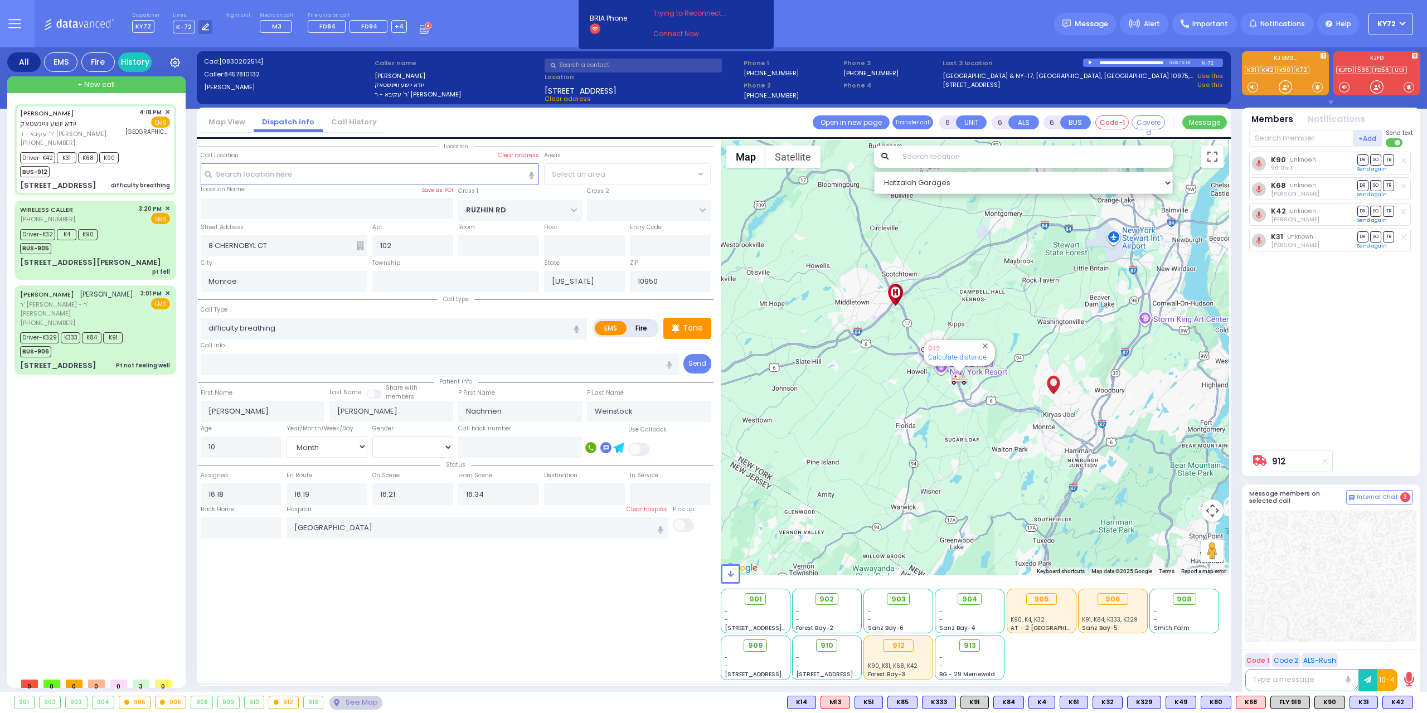
select select
radio input "true"
select select "Month"
select select "[DEMOGRAPHIC_DATA]"
select select "ATZEI TAMURIM"
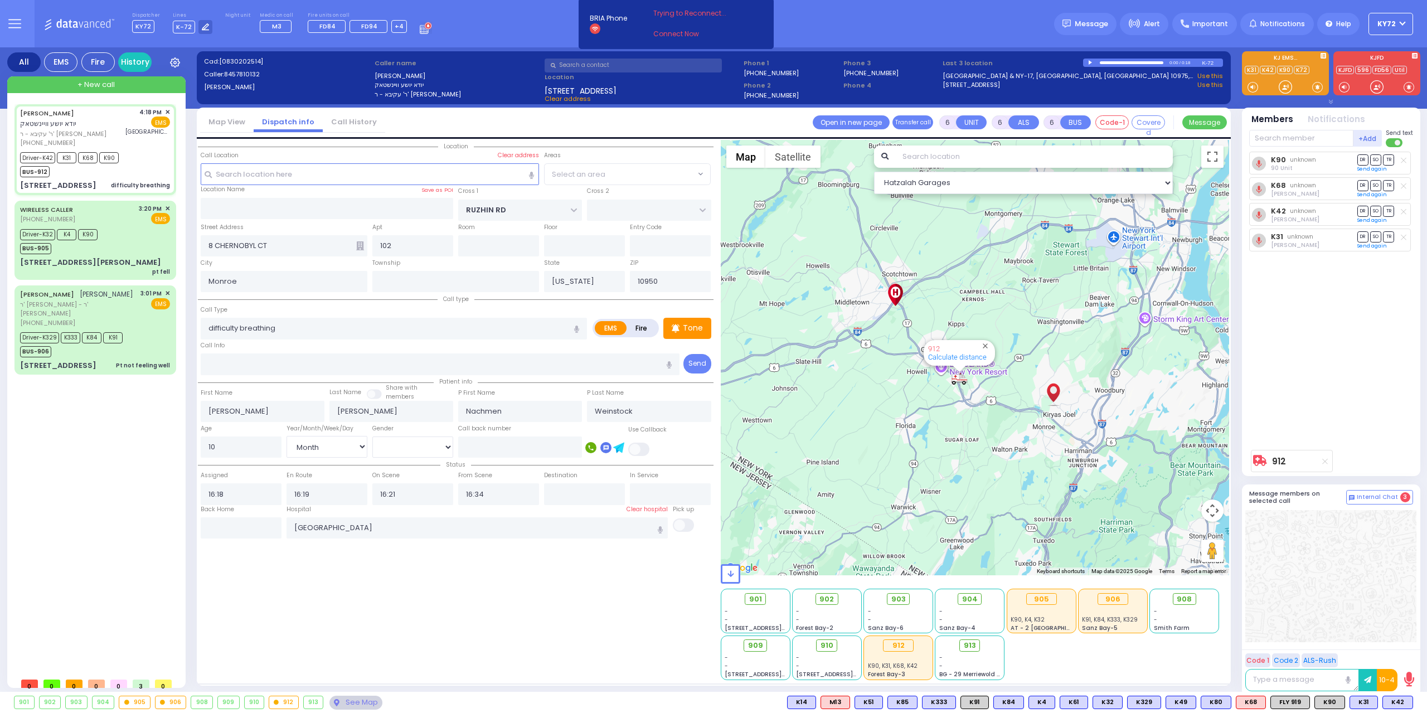
select select "Hatzalah Garages"
select select "ATZEI TAMURIM"
select select
radio input "true"
select select "Month"
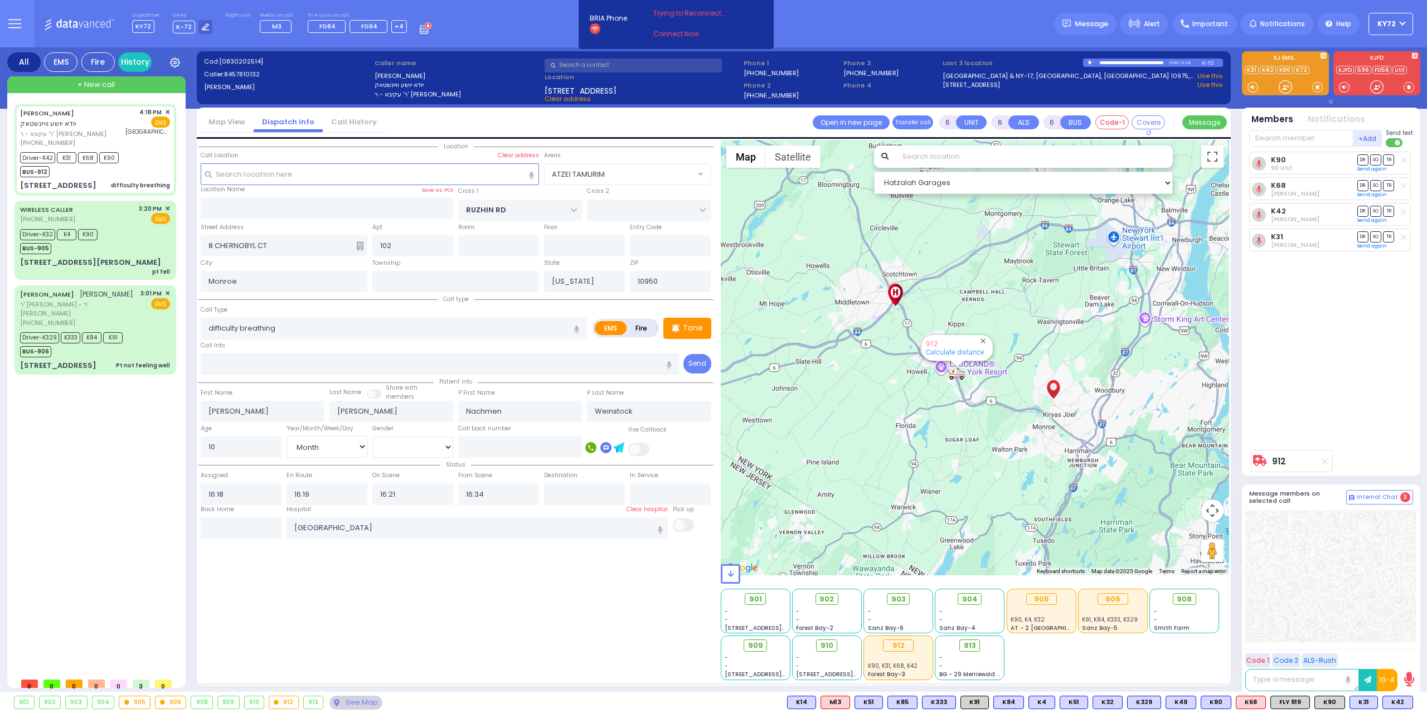
select select "[DEMOGRAPHIC_DATA]"
select select "Hatzalah Garages"
select select "ATZEI TAMURIM"
select select
radio input "true"
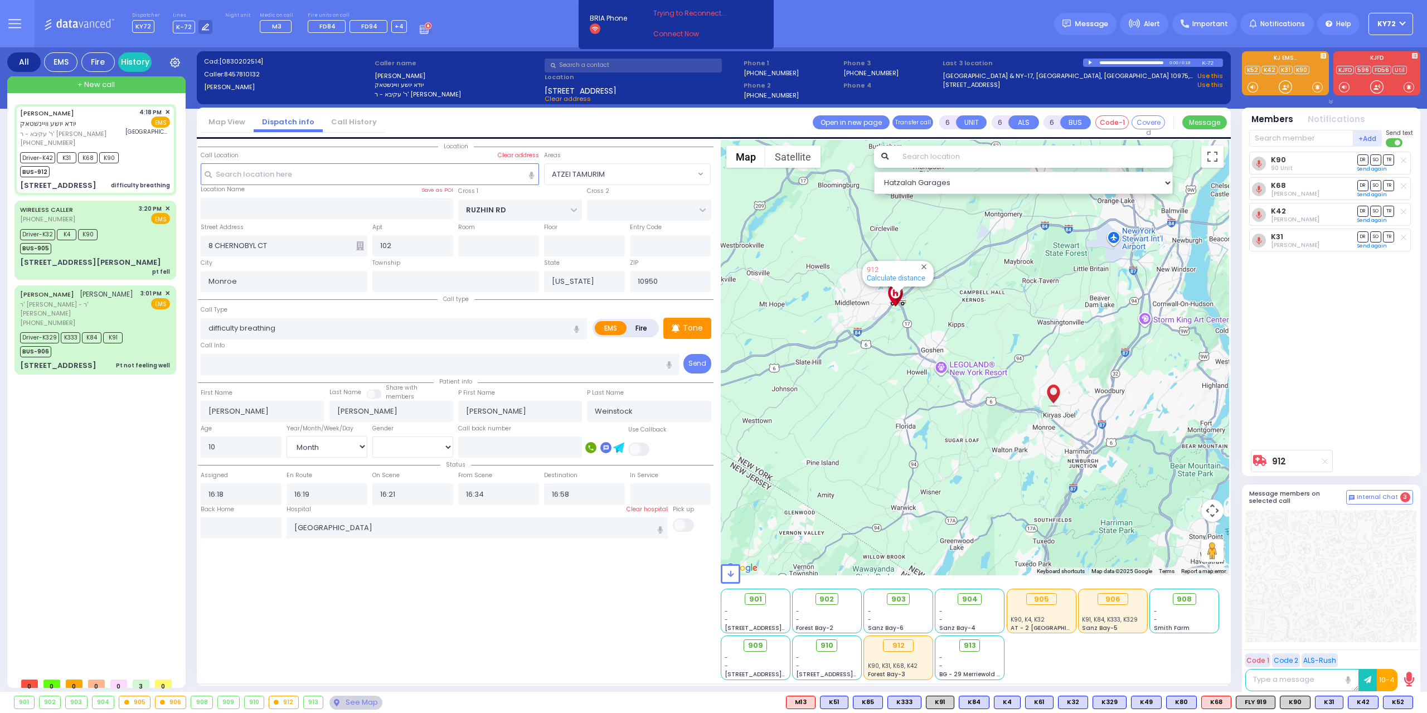
select select "ATZEI TAMURIM"
select select "Month"
select select "[DEMOGRAPHIC_DATA]"
select select
radio input "true"
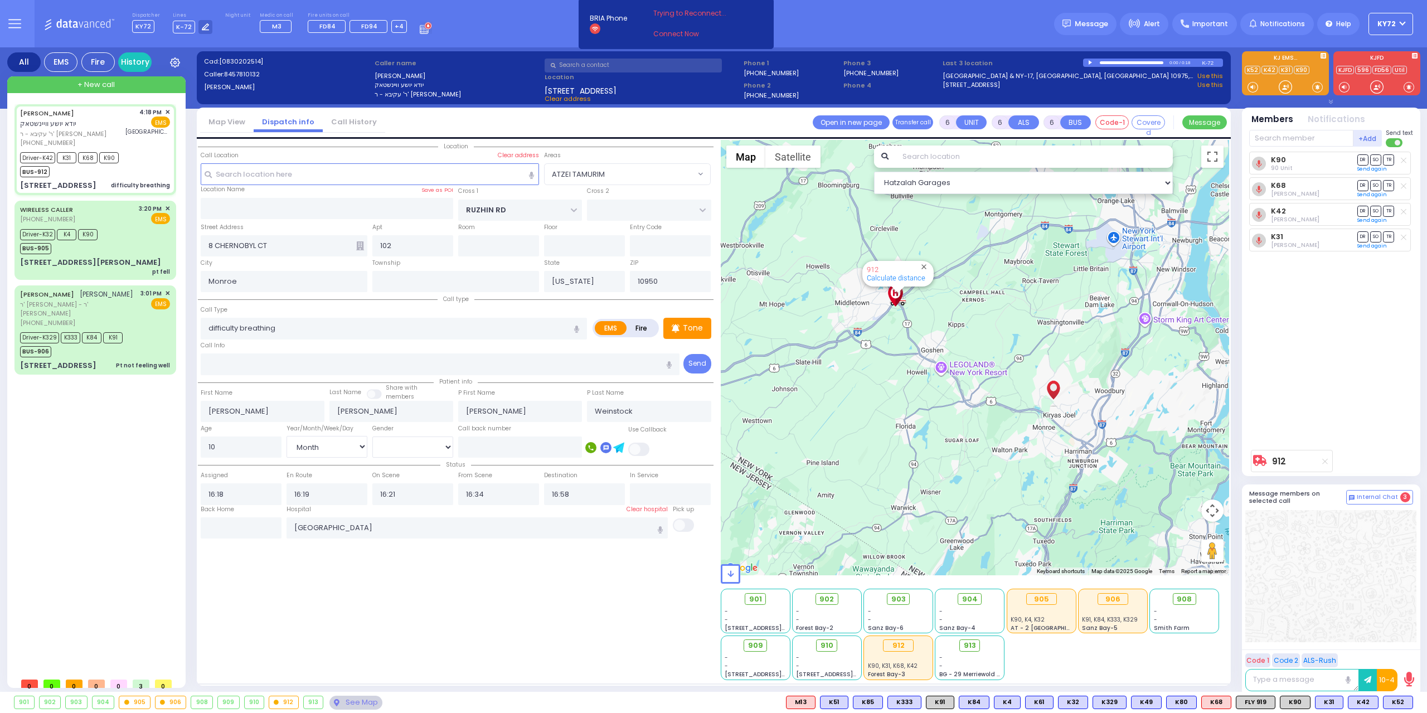
select select "Month"
select select "[DEMOGRAPHIC_DATA]"
select select "Hatzalah Garages"
select select "ATZEI TAMURIM"
select select
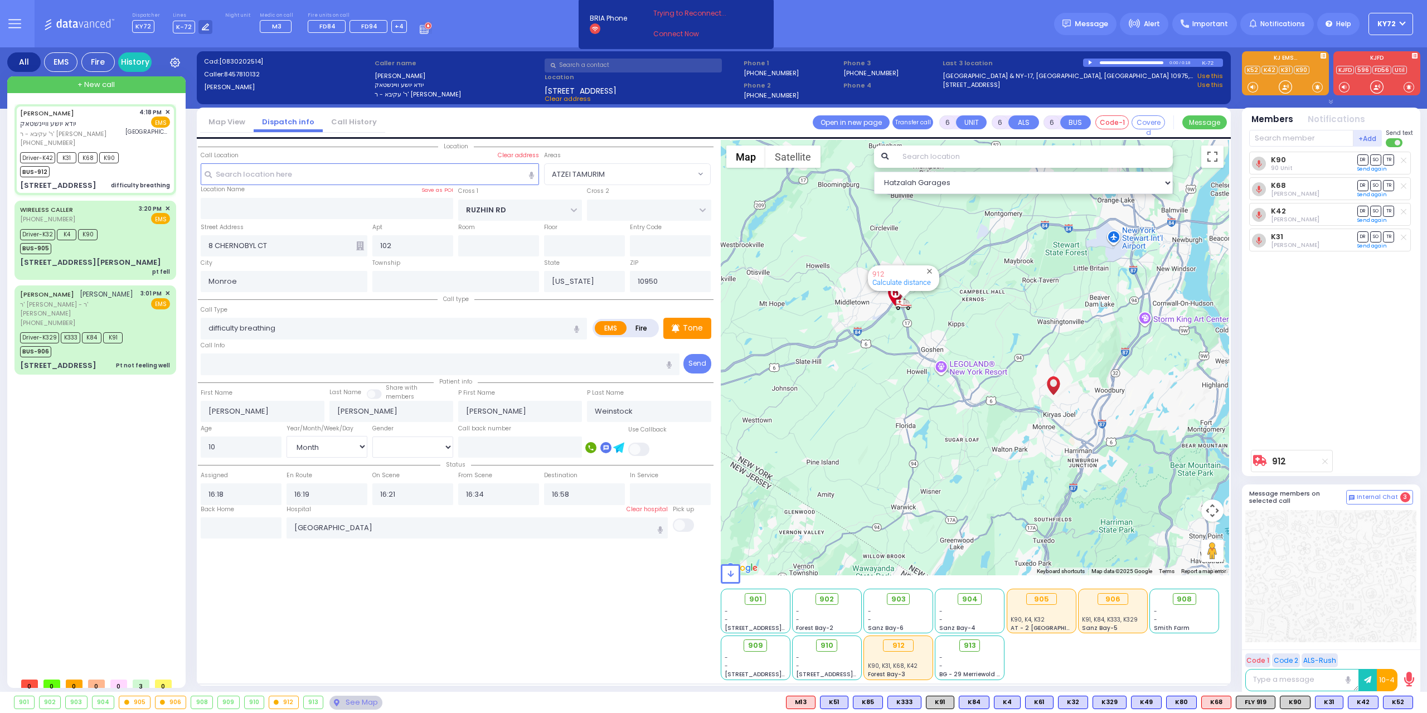
radio input "true"
select select "Month"
select select "[DEMOGRAPHIC_DATA]"
select select "Hatzalah Garages"
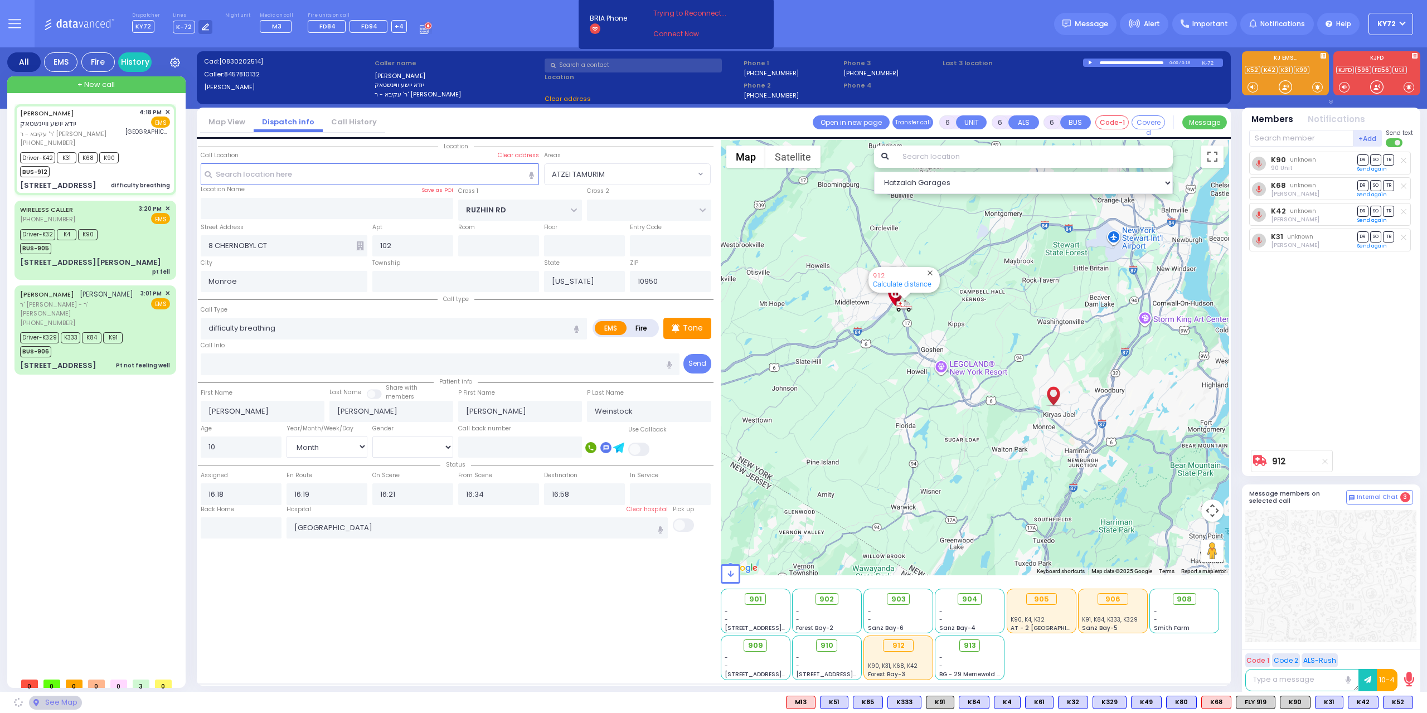
select select "ATZEI TAMURIM"
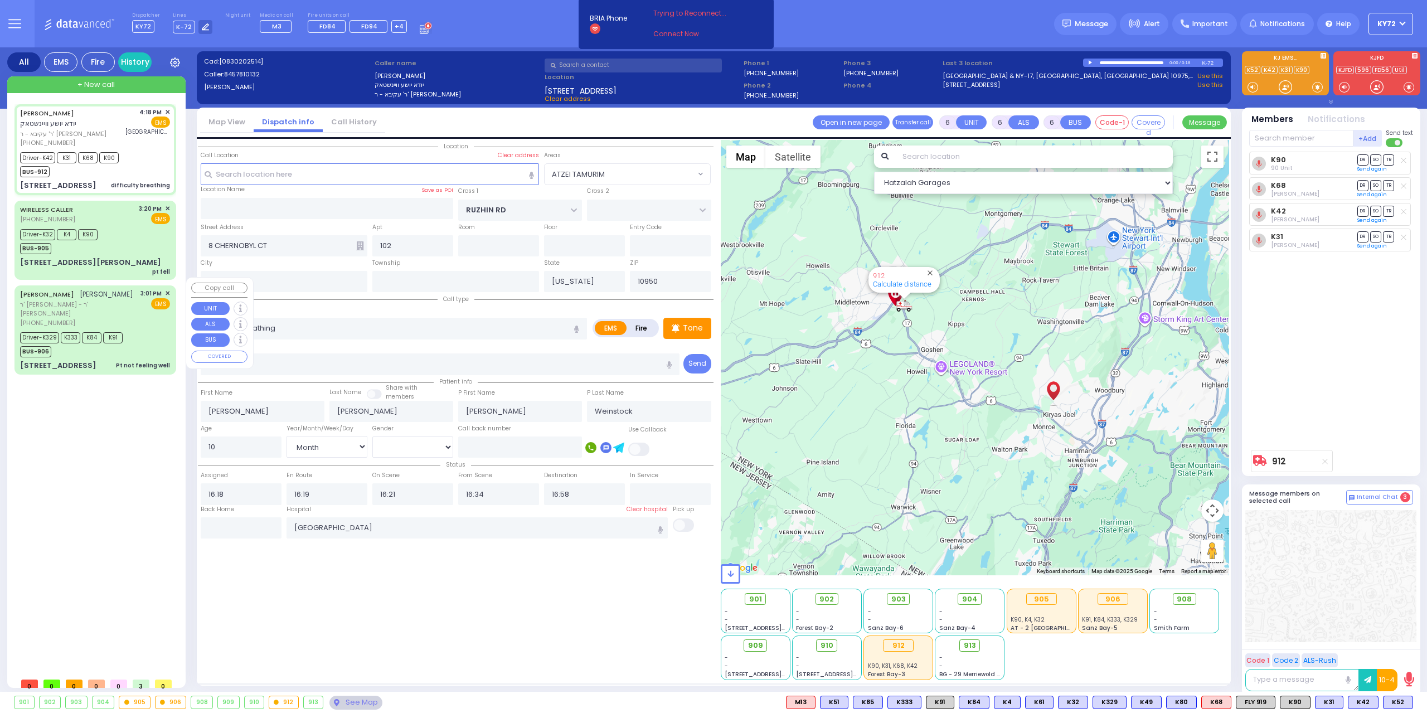
click at [124, 361] on div "Pt not feeling well" at bounding box center [143, 365] width 54 height 8
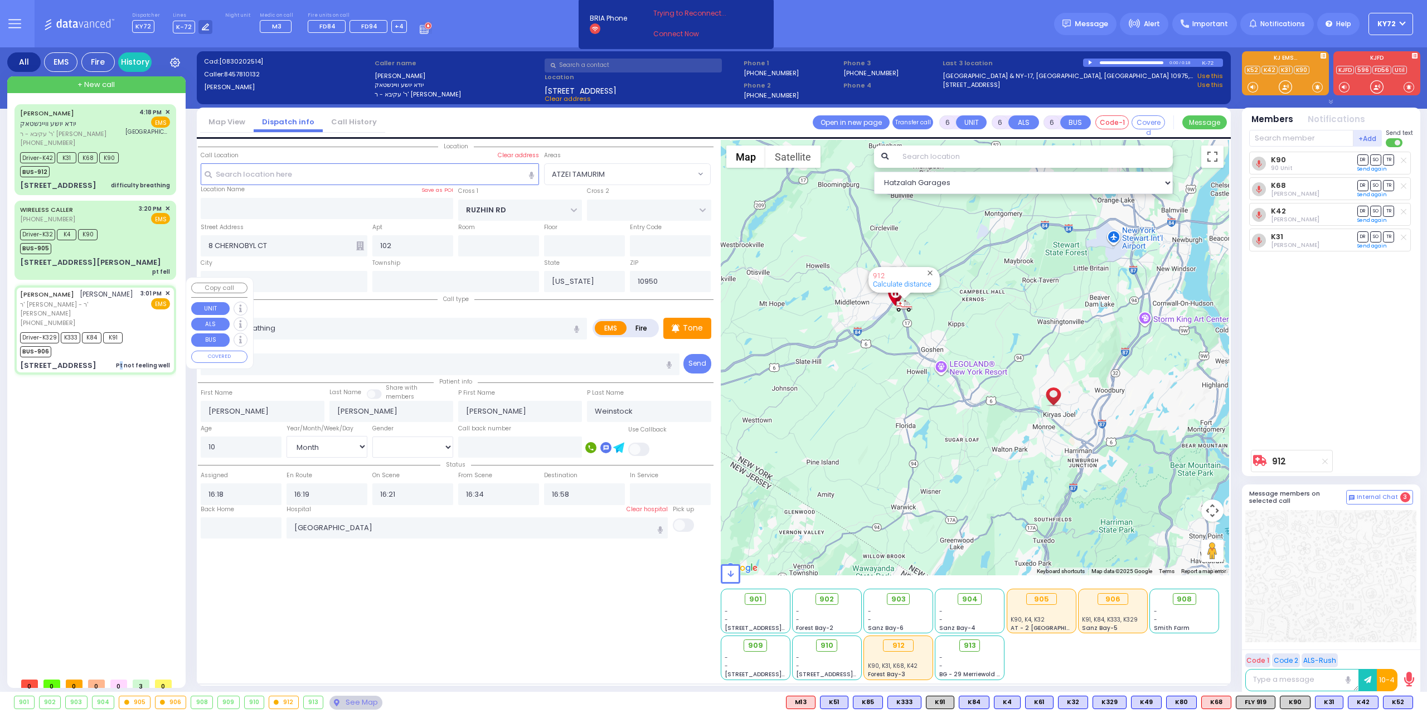
select select
type input "Pt not feeling well"
radio input "true"
type input "DUVID"
type input "BLUM"
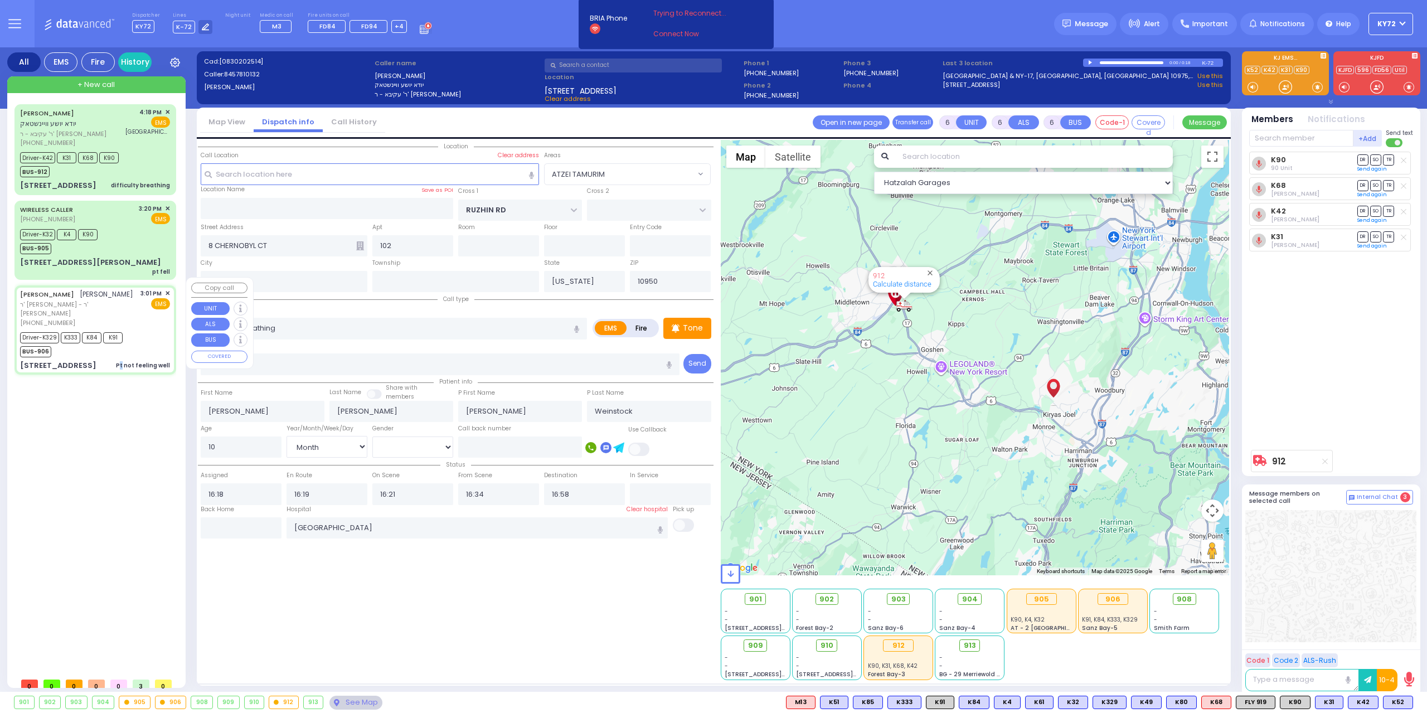
type input "Israel"
type input "Weinstein"
type input "62"
select select "Year"
select select "[DEMOGRAPHIC_DATA]"
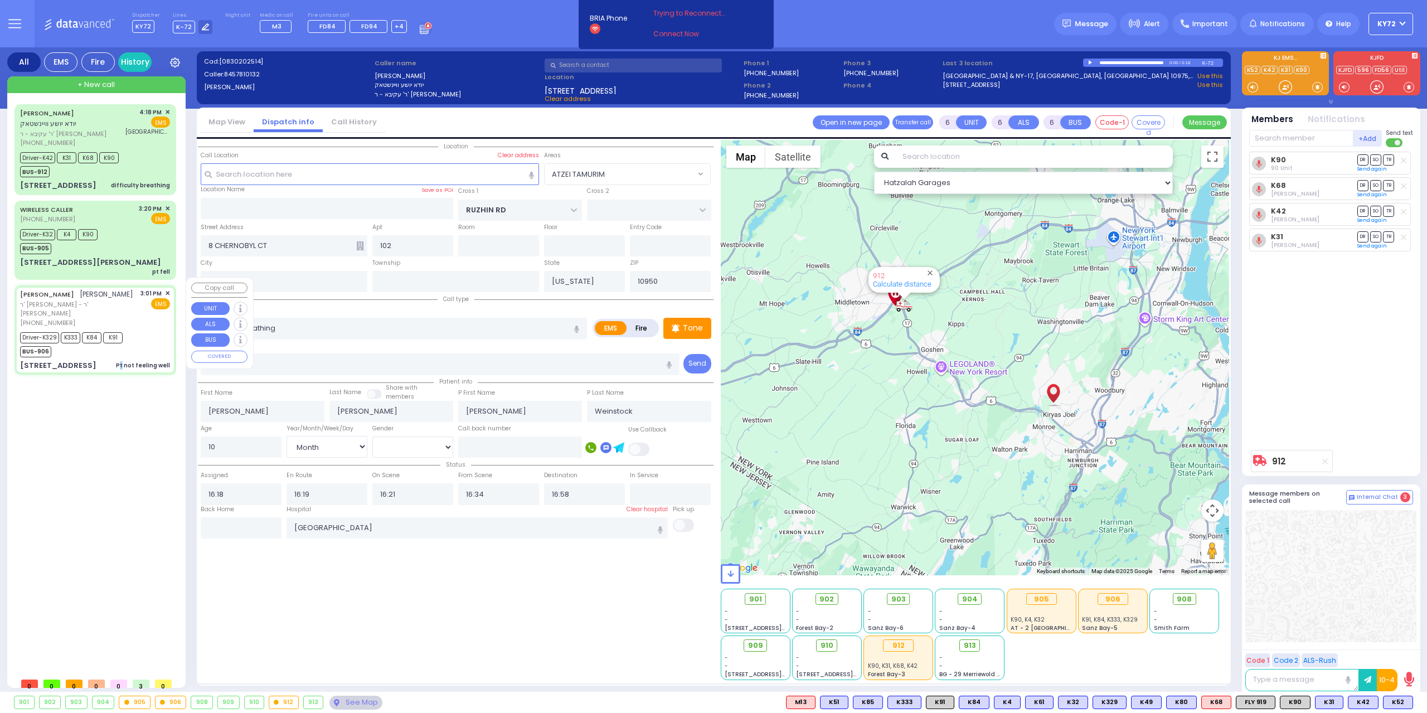
type input "15:01"
type input "15:04"
type input "15:05"
type input "15:15"
type input "15:44"
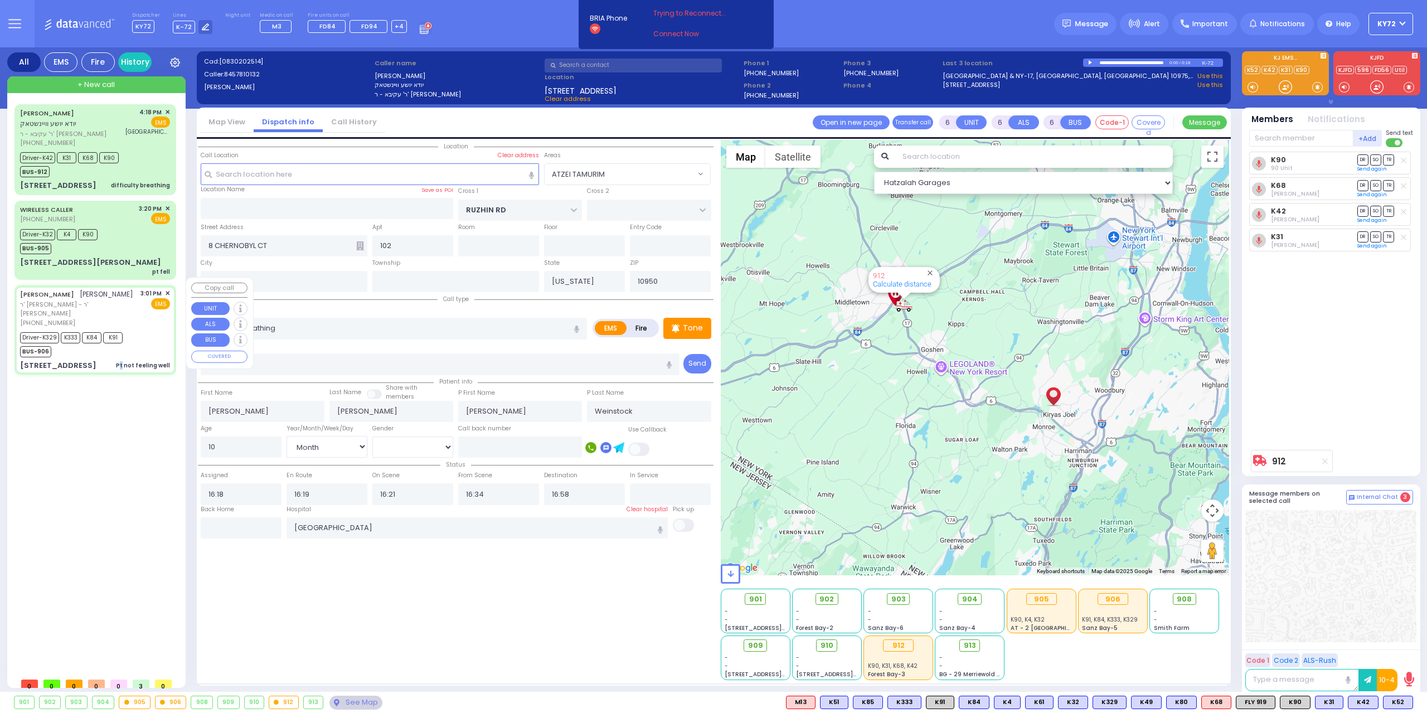
type input "St. Anthonys Comm Hospital 15 Maple Avenue Warwick"
type input "LINCOLN COURT"
type input "VAN BUREN COURT"
type input "[STREET_ADDRESS]"
type input "Woodbury"
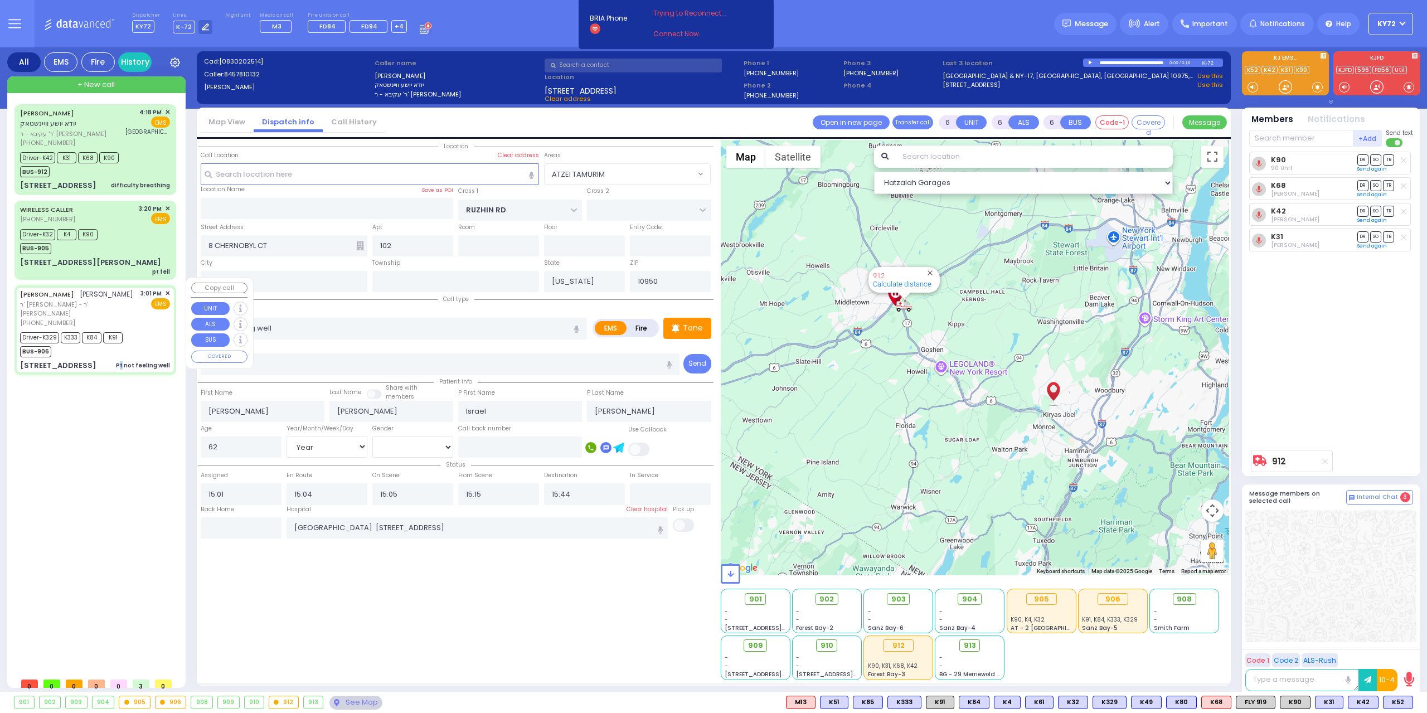
type input "10930"
select select "[GEOGRAPHIC_DATA]"
select select "Hatzalah Garages"
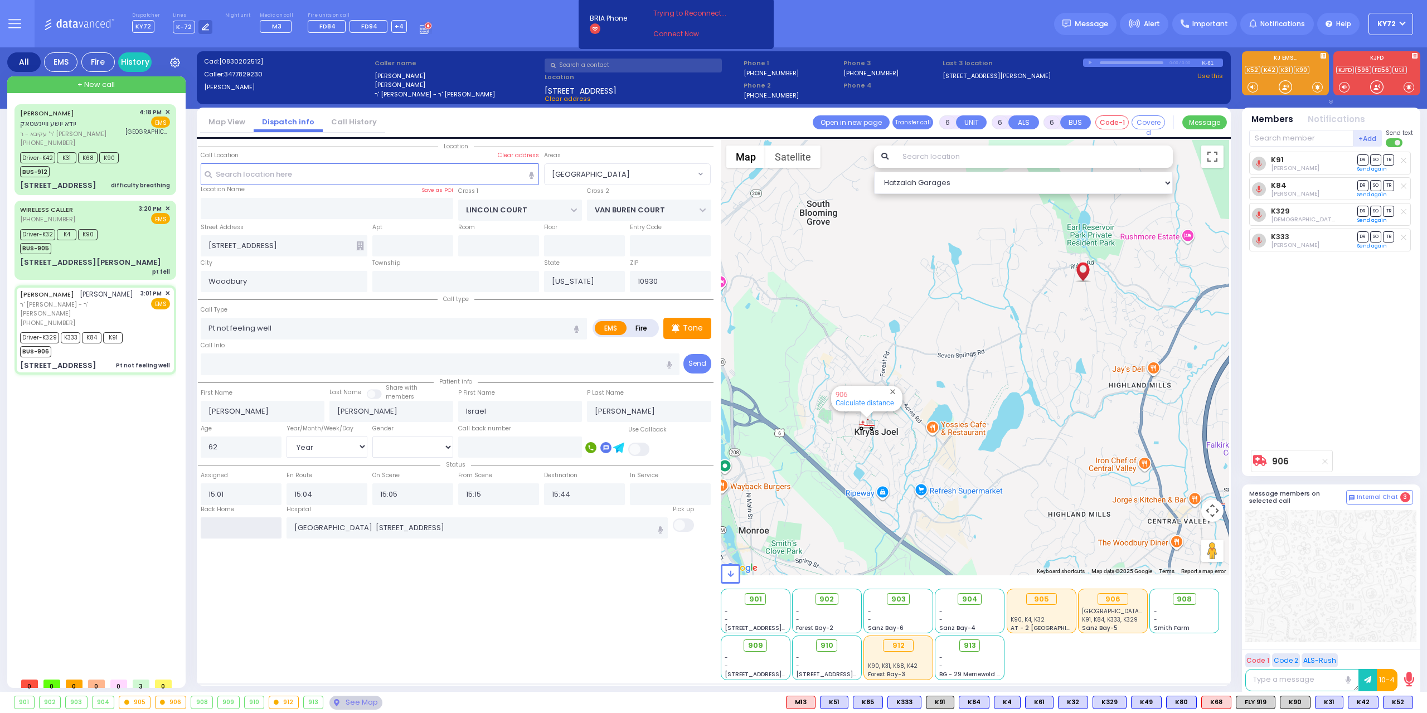
click at [260, 521] on input "text" at bounding box center [241, 527] width 81 height 21
type input "17:08"
select select
radio input "true"
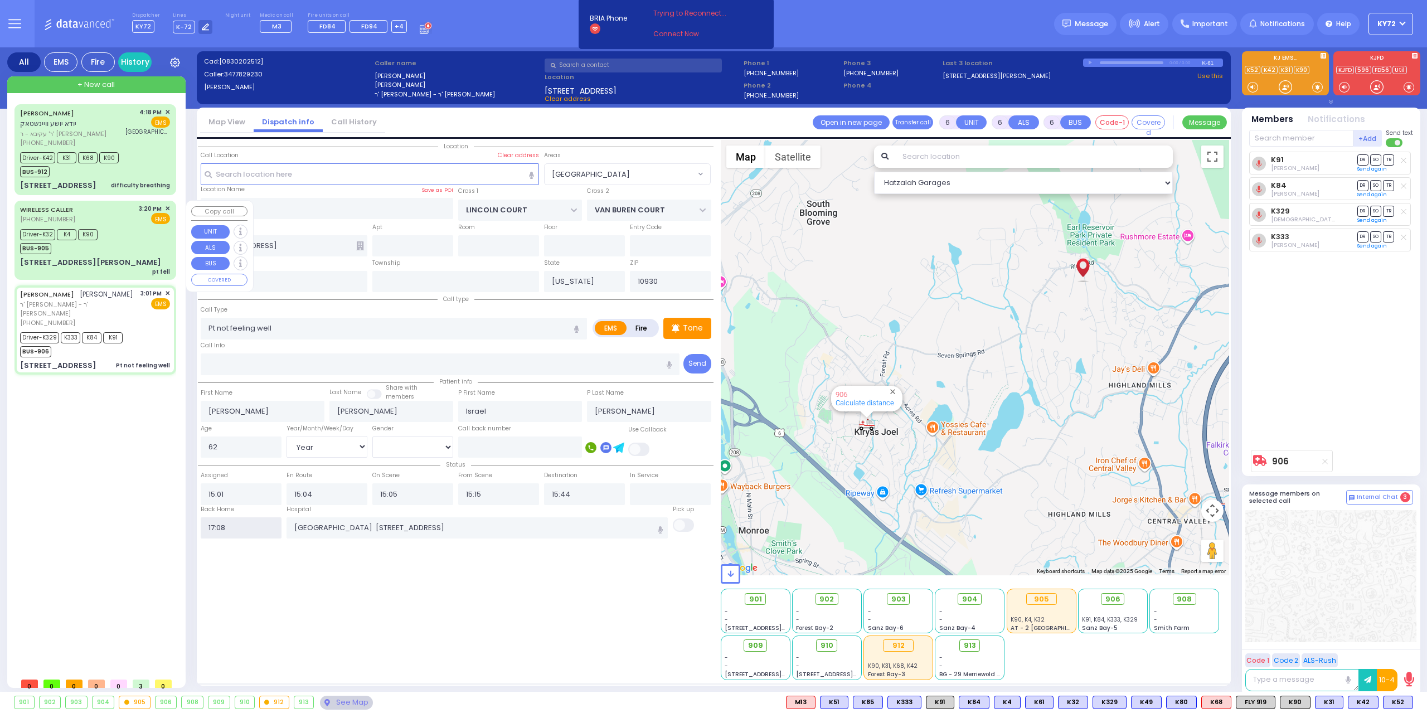
select select
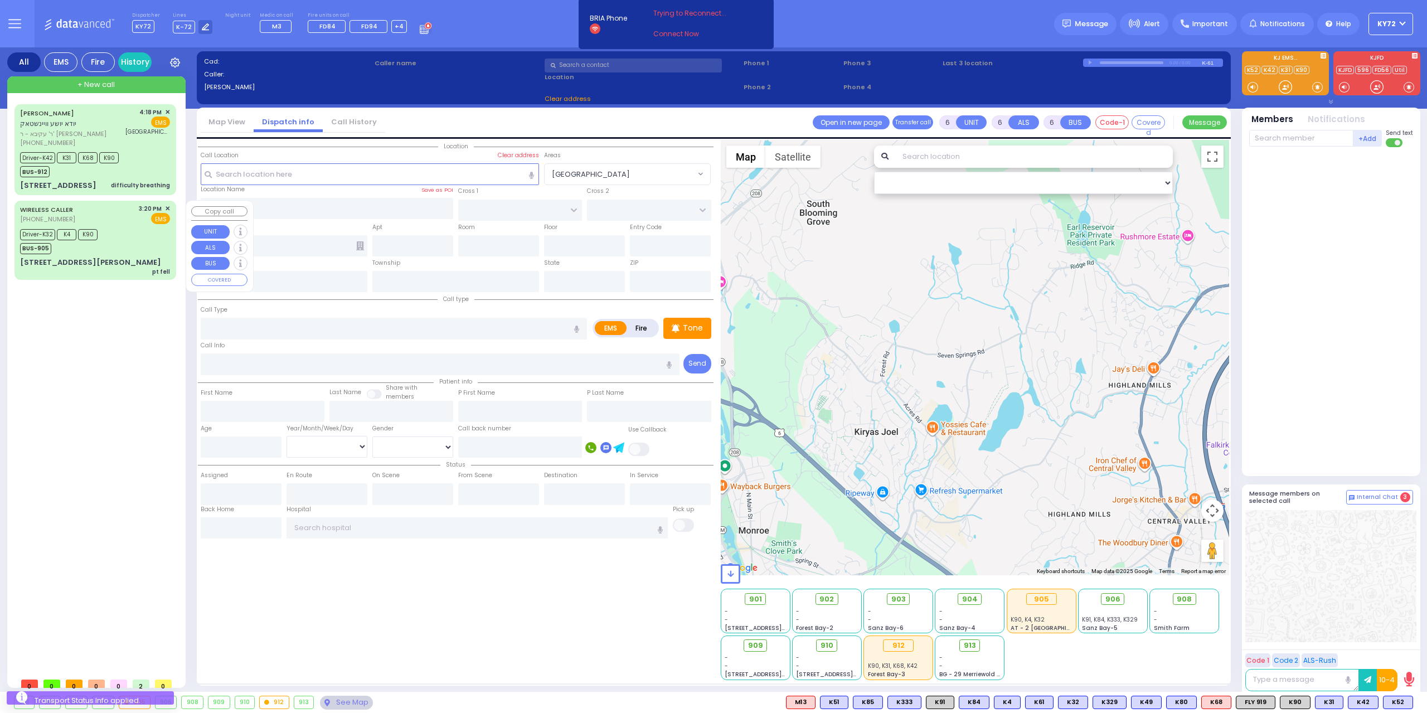
click at [140, 257] on div "20 Hayes Court 201 pt fell" at bounding box center [95, 267] width 150 height 20
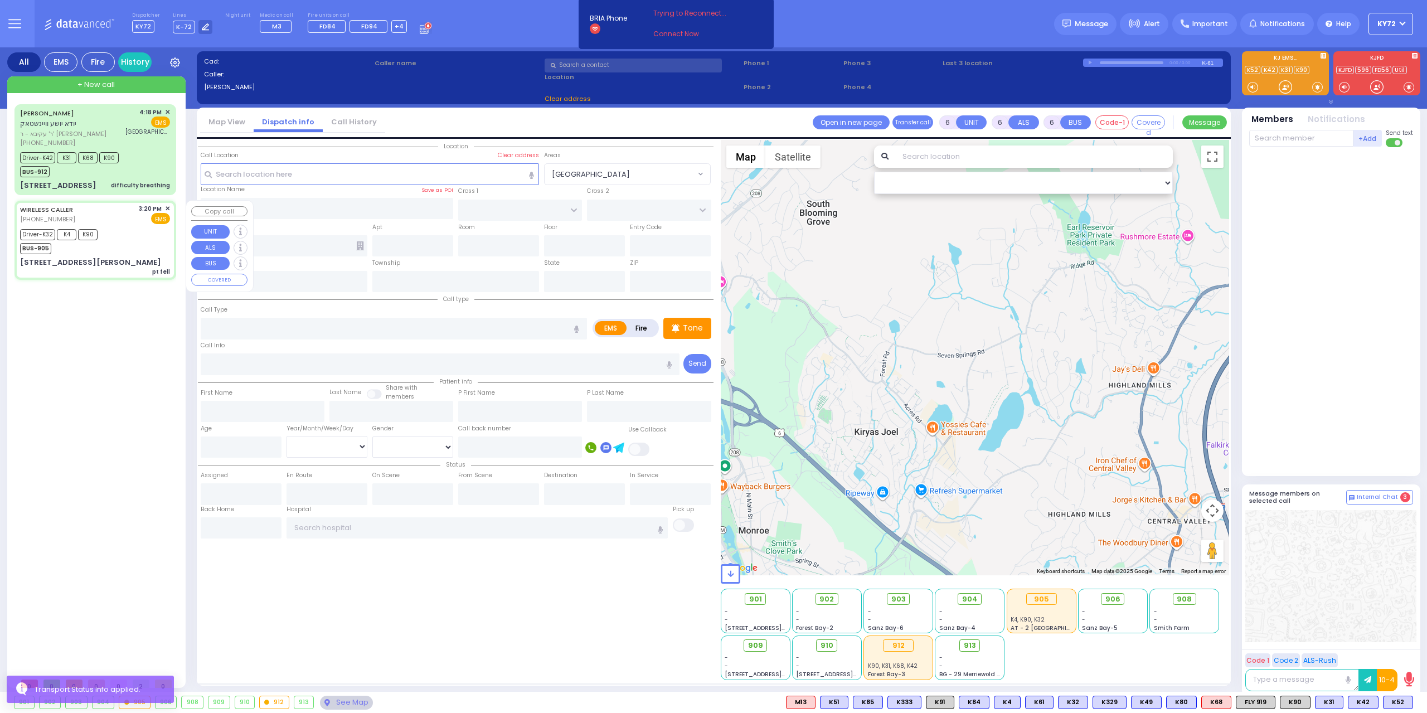
select select
type input "pt fell"
radio input "true"
type input "Jacob"
type input "Sofer"
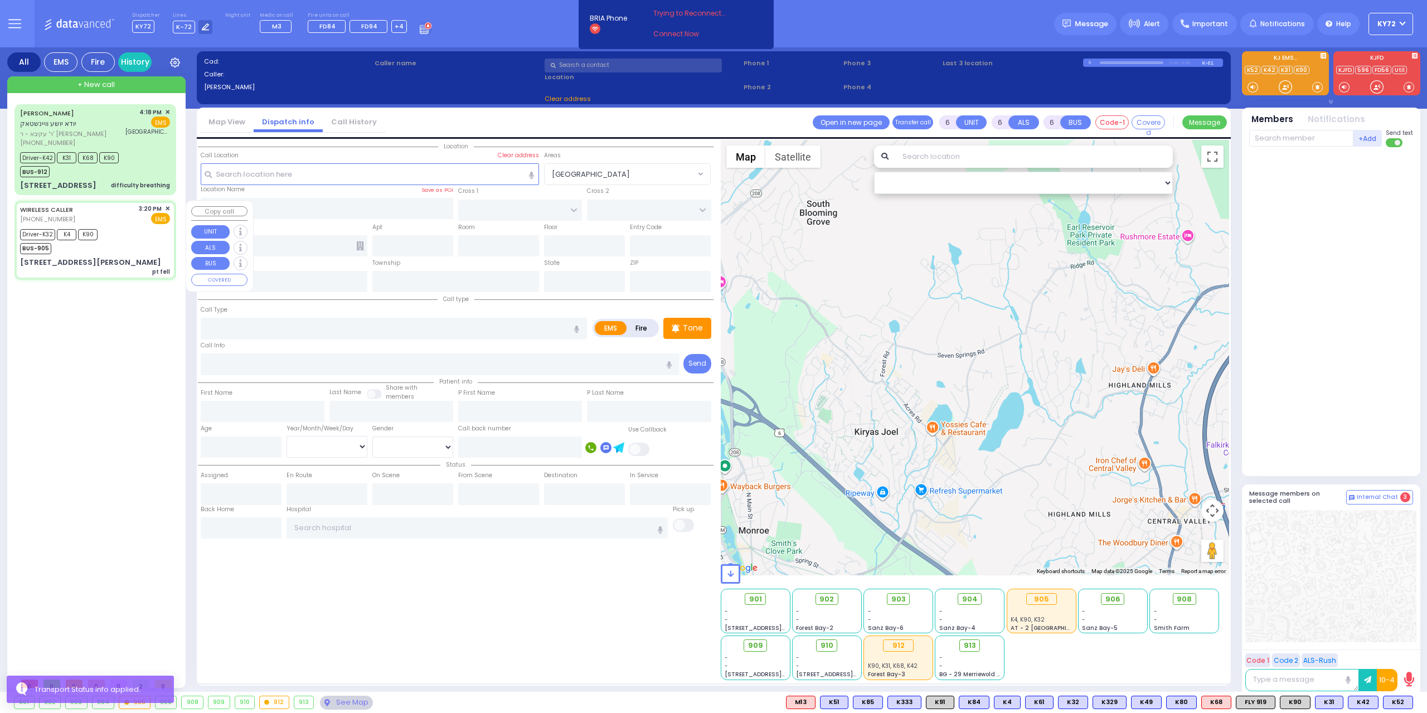
type input "1"
select select "Year"
select select "[DEMOGRAPHIC_DATA]"
type input "15:20"
type input "15:22"
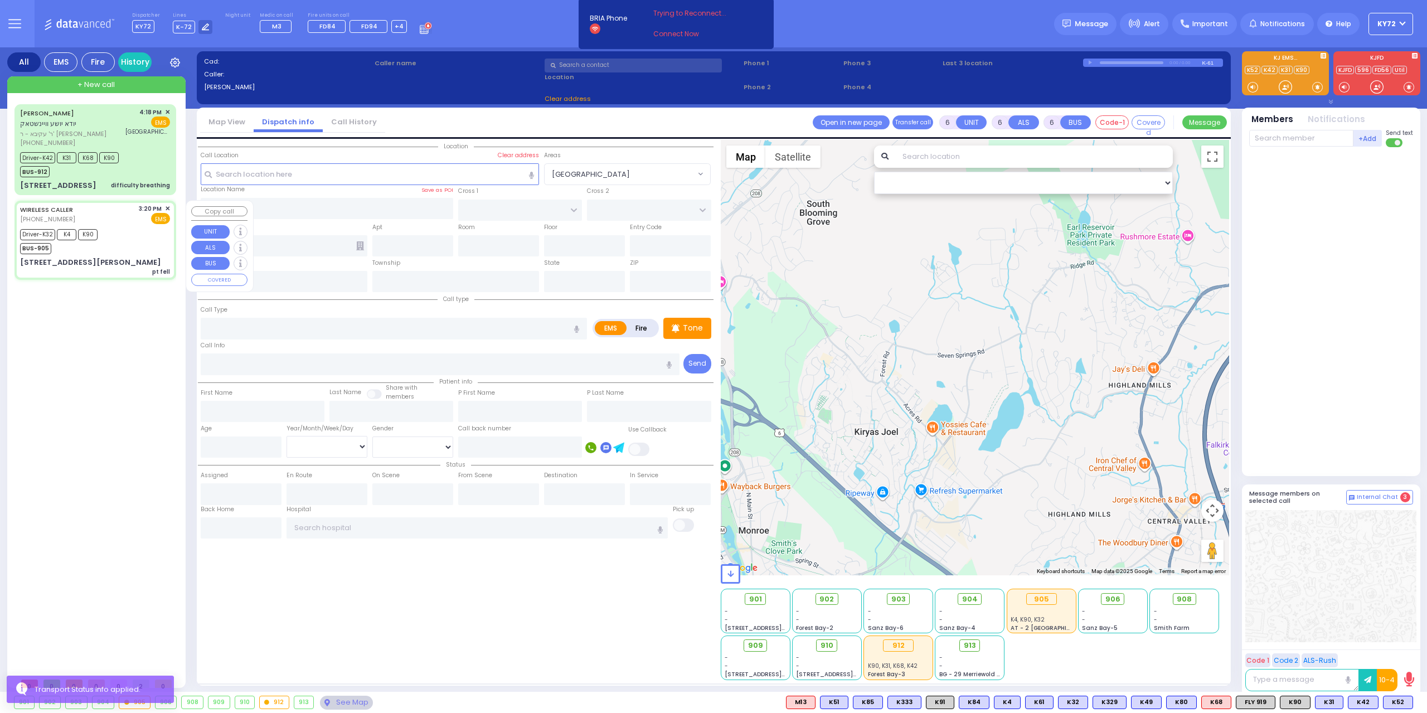
type input "15:29"
type input "15:45"
type input "Valley Hospital 4 Valley Health Plaza Paramus Paramus"
type input "SATMAR DR"
type input "TAYLOR COURT"
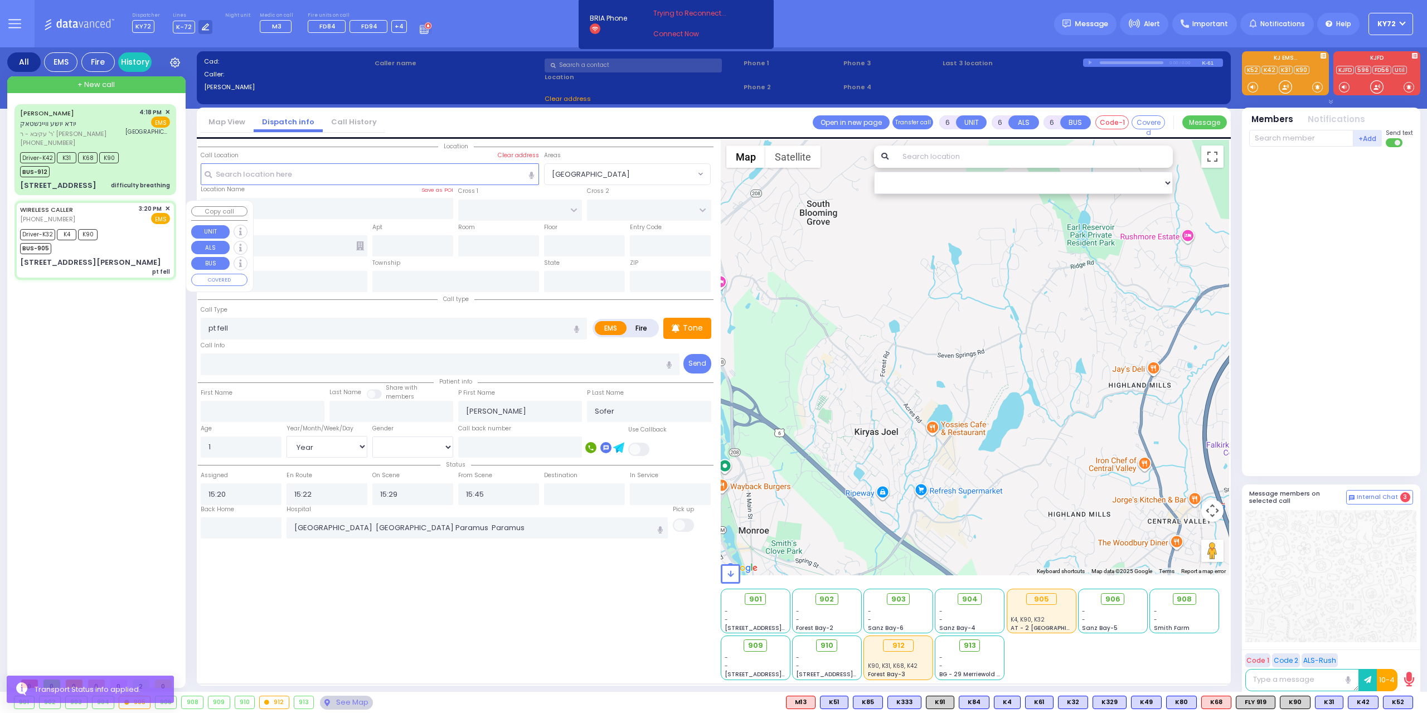
type input "20 Hayes Court"
type input "201"
type input "Monroe"
type input "[US_STATE]"
type input "10950"
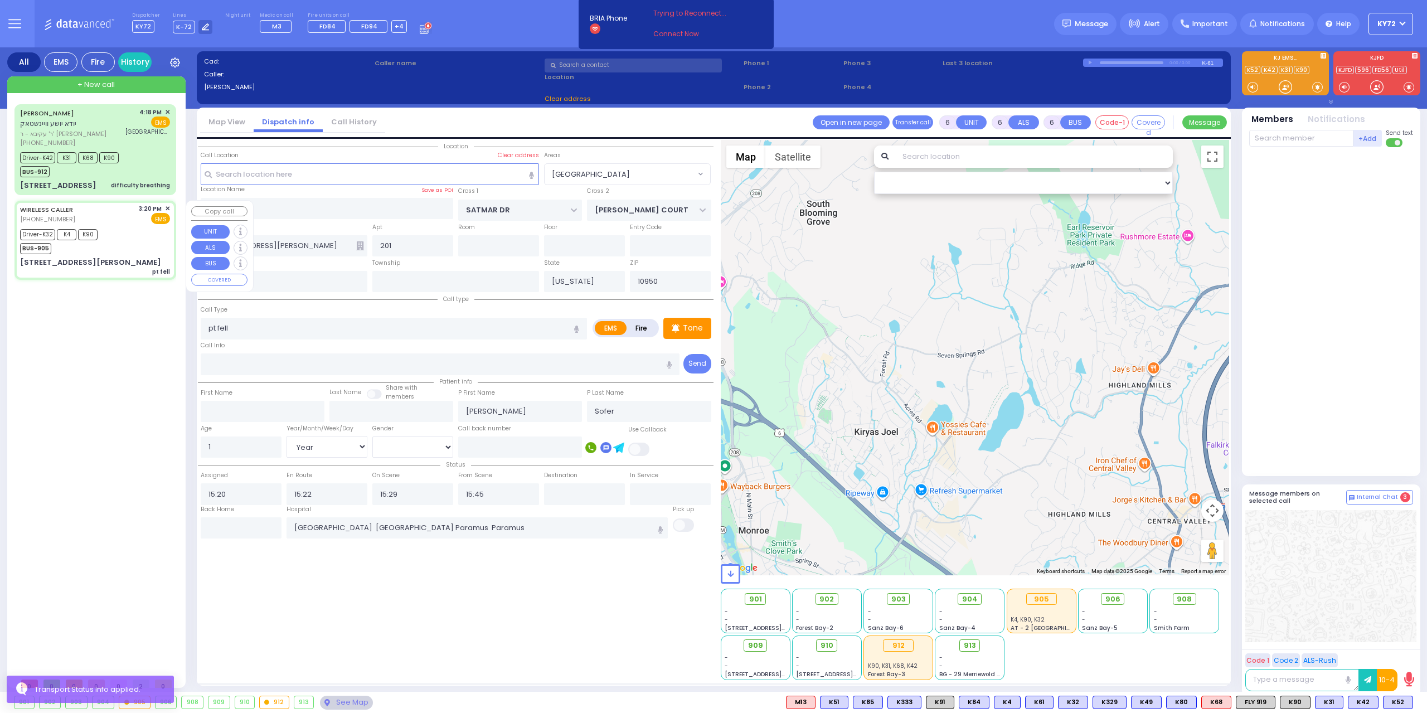
select select "Hatzalah Garages"
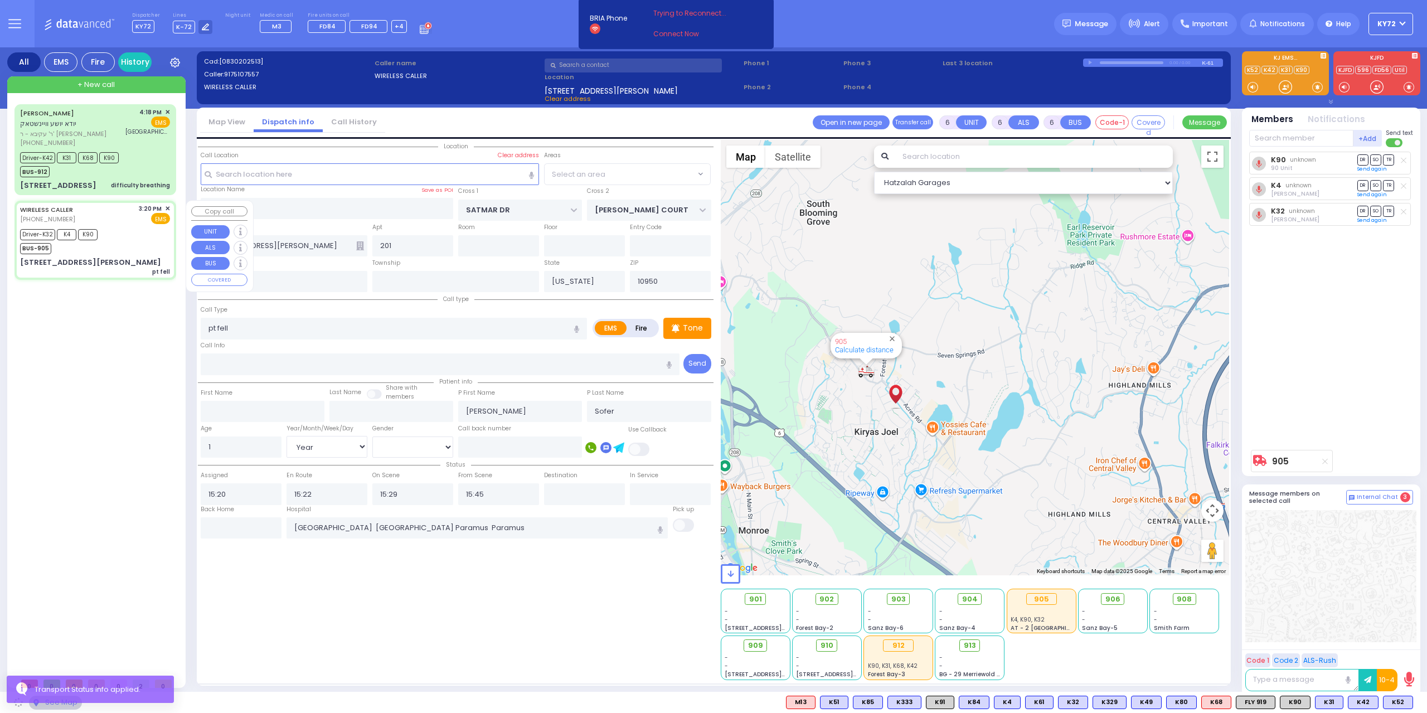
select select "SECTION 3"
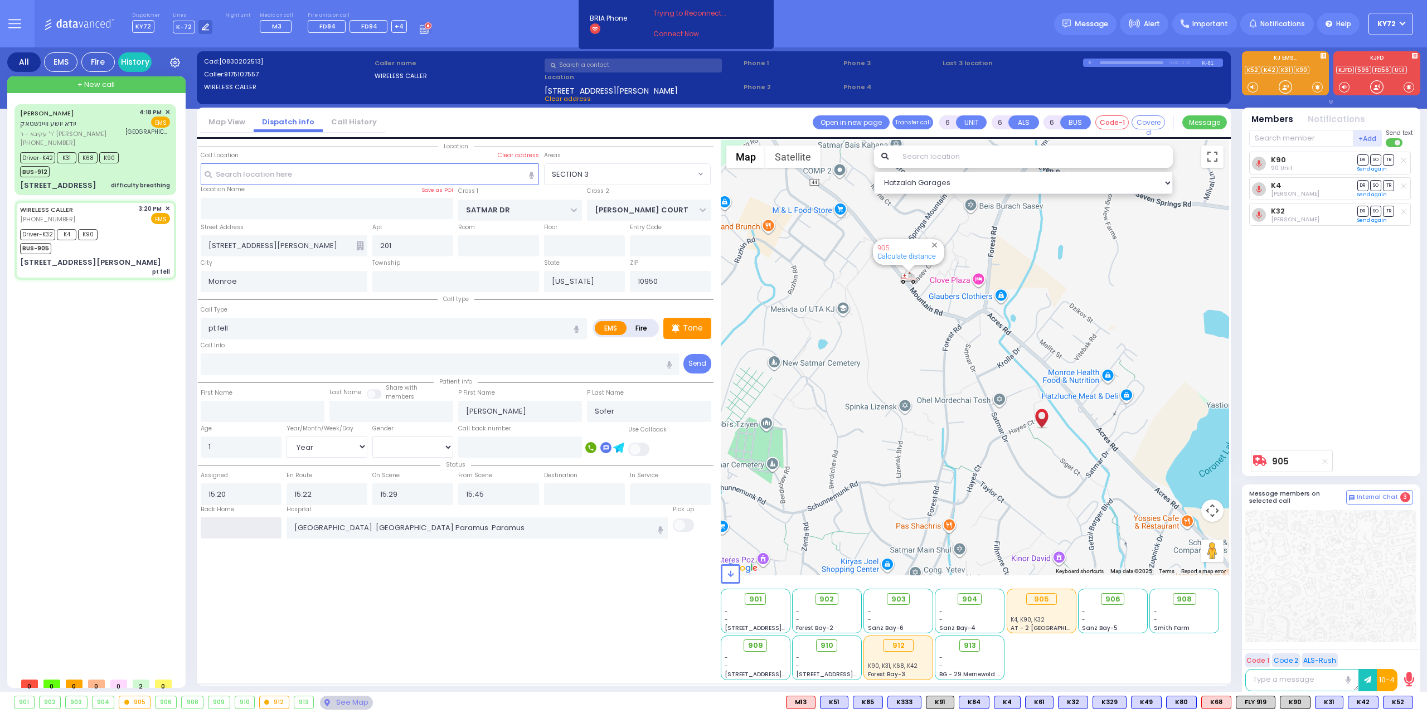
click at [232, 524] on input "text" at bounding box center [241, 527] width 81 height 21
click at [232, 523] on input "text" at bounding box center [241, 527] width 81 height 21
type input "17:08"
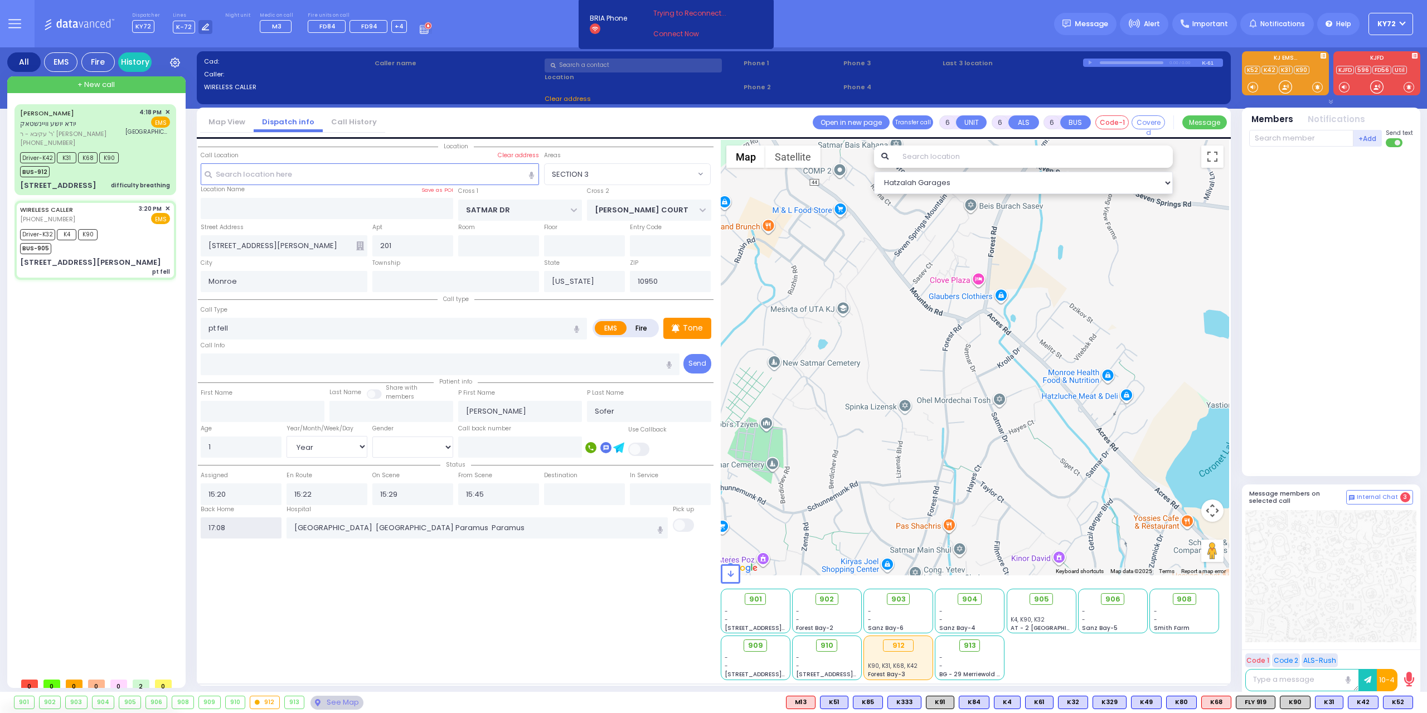
select select
radio input "true"
select select
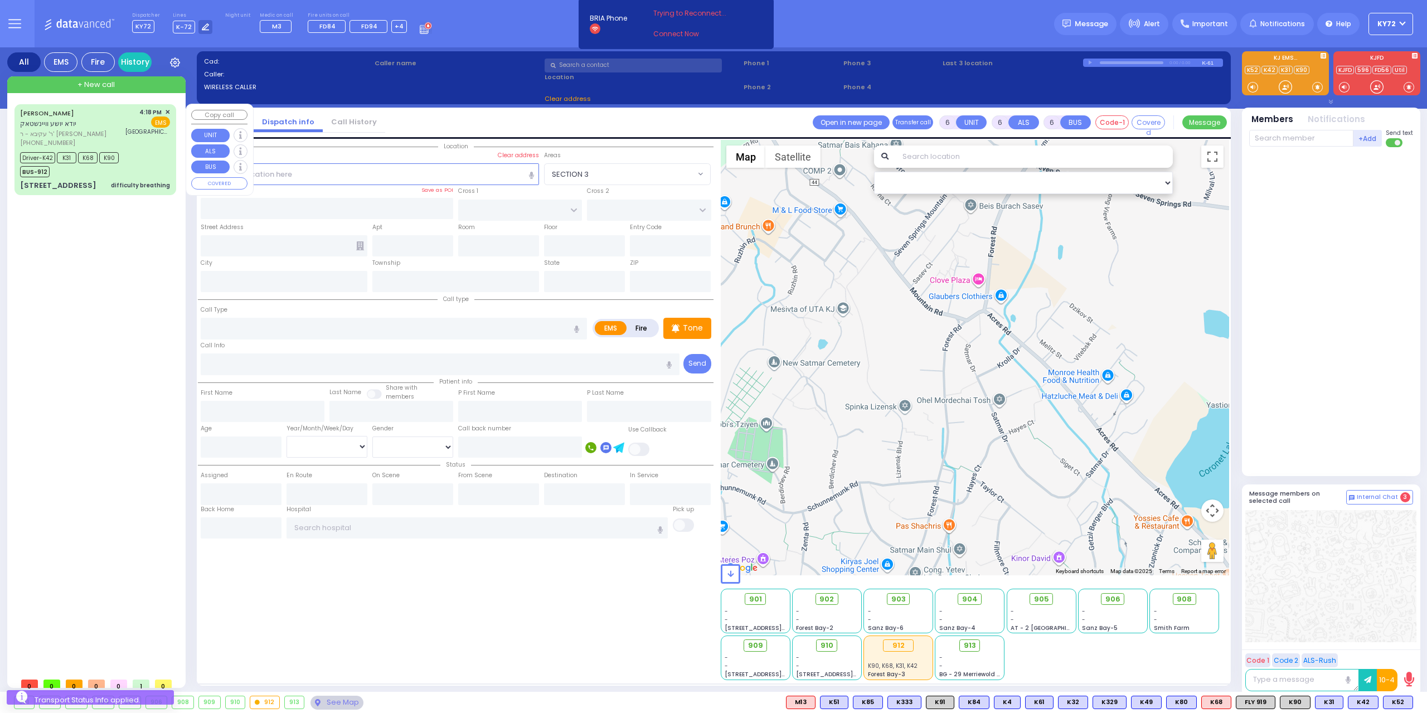
click at [125, 173] on div "Driver-K42 K31 K68 K90 BUS-912" at bounding box center [95, 163] width 150 height 28
select select
type input "difficulty breathing"
radio input "true"
type input "[PERSON_NAME]"
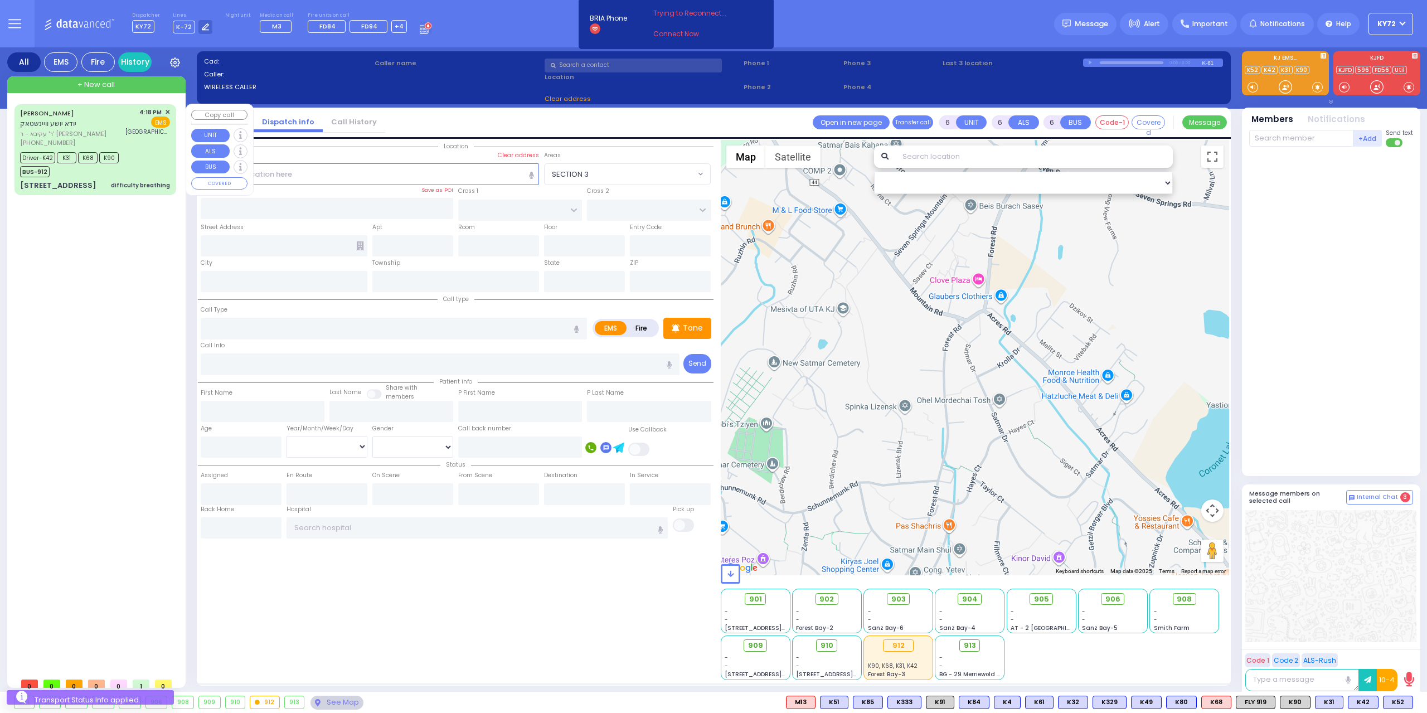
type input "[PERSON_NAME]"
type input "Weinstock"
type input "10"
select select "Month"
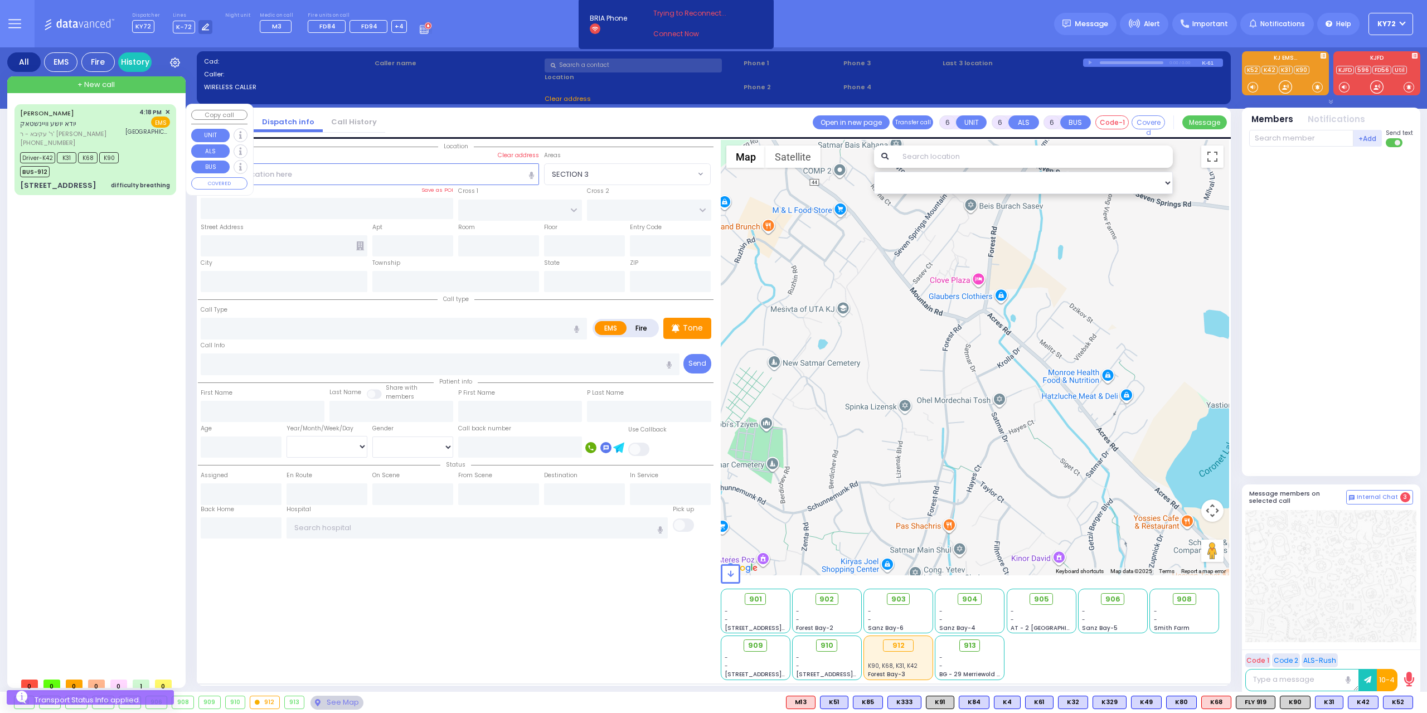
select select "[DEMOGRAPHIC_DATA]"
type input "16:18"
type input "16:19"
type input "16:21"
type input "16:34"
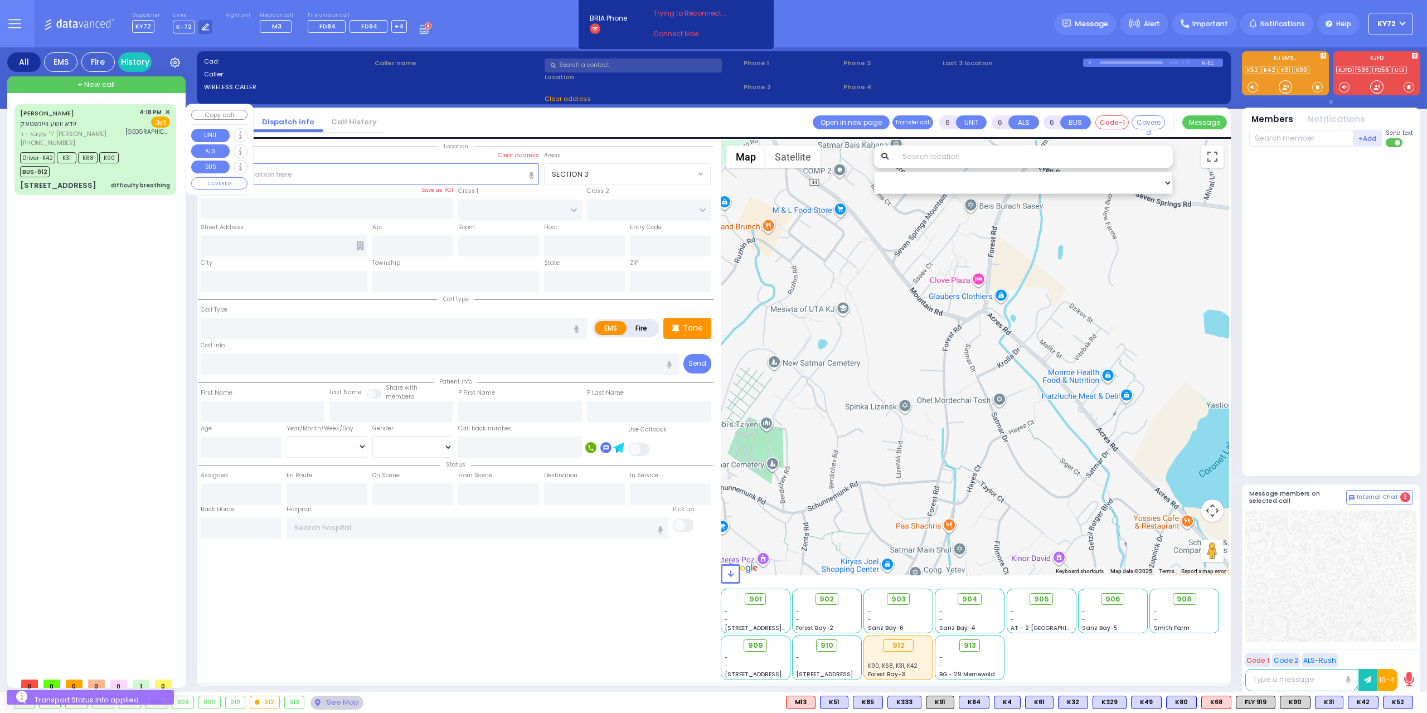
type input "16:58"
type input "[GEOGRAPHIC_DATA]"
select select "Hatzalah Garages"
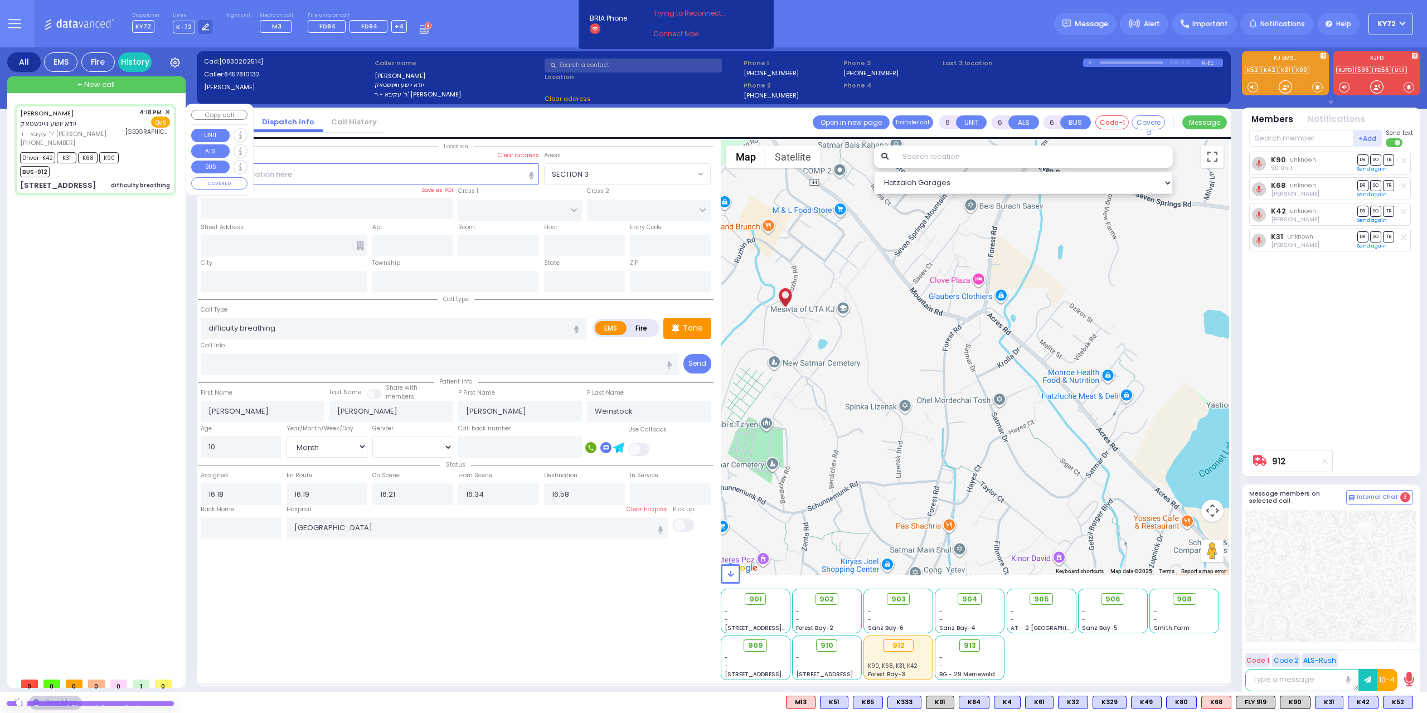
type input "RUZHIN RD"
type input "8 CHERNOBYL CT"
type input "102"
type input "Monroe"
type input "[US_STATE]"
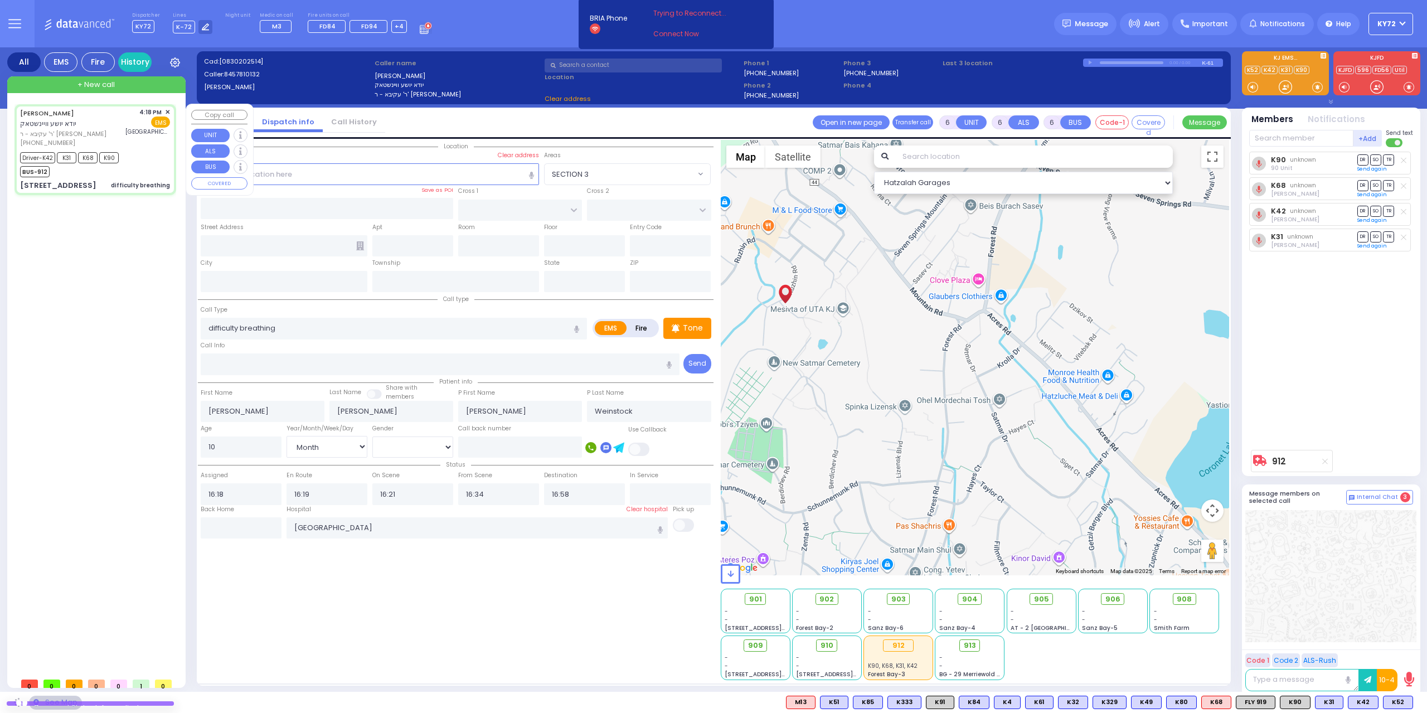
type input "10950"
select select "ATZEI TAMURIM"
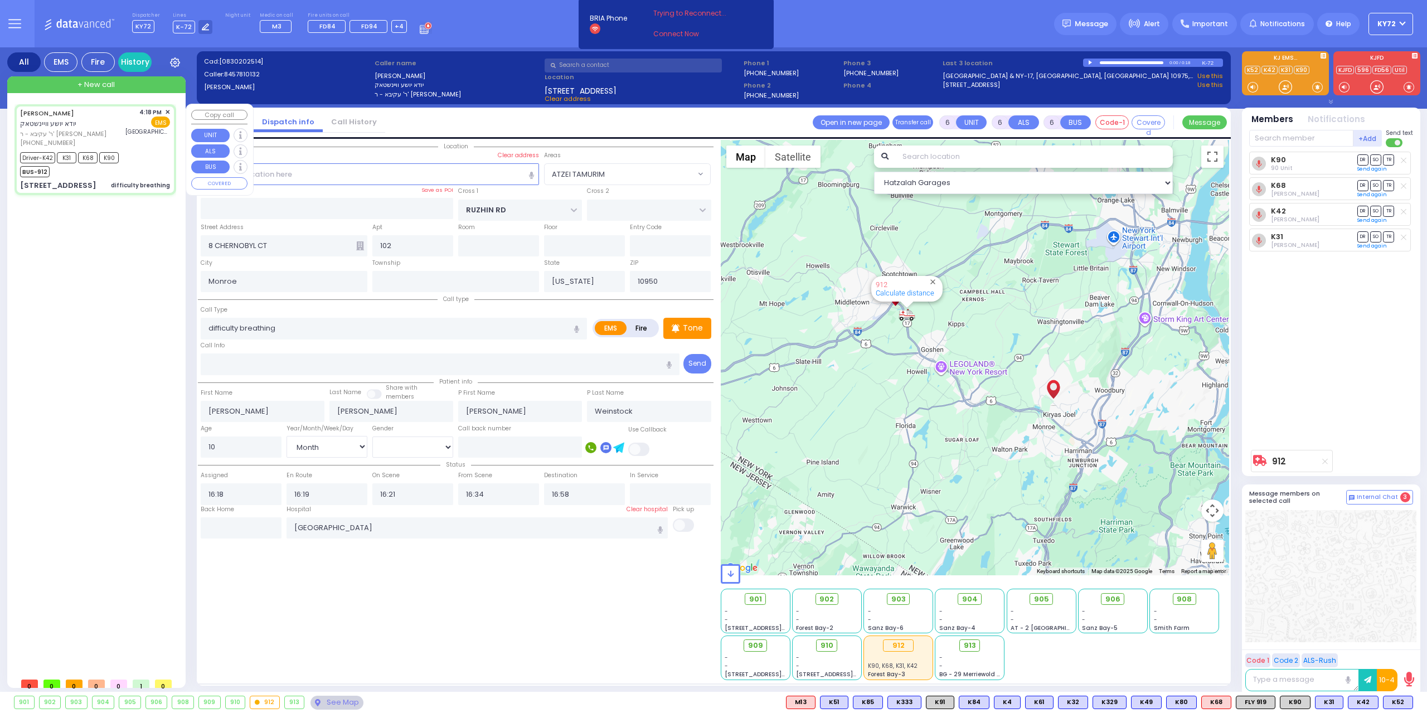
select select
radio input "true"
select select "Month"
select select "[DEMOGRAPHIC_DATA]"
select select "Hatzalah Garages"
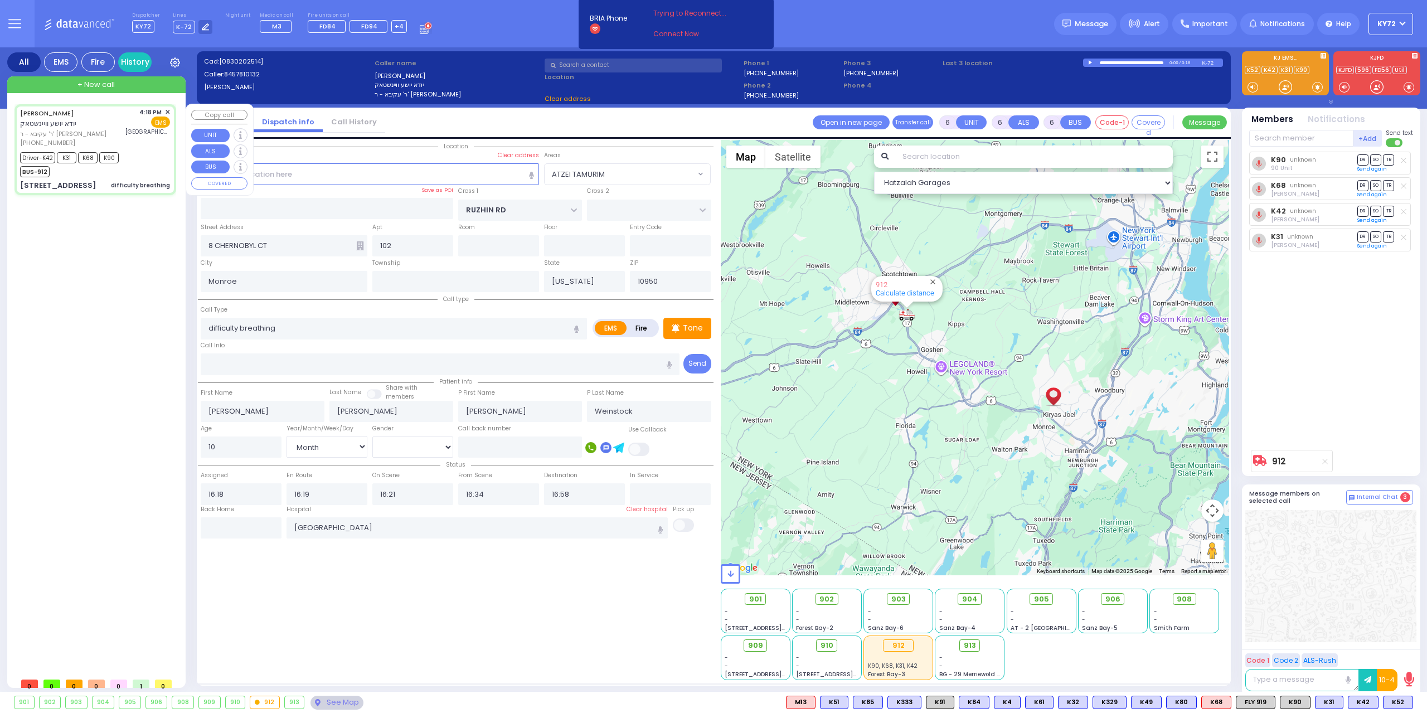
select select "ATZEI TAMURIM"
select select
radio input "true"
select select "Month"
select select "[DEMOGRAPHIC_DATA]"
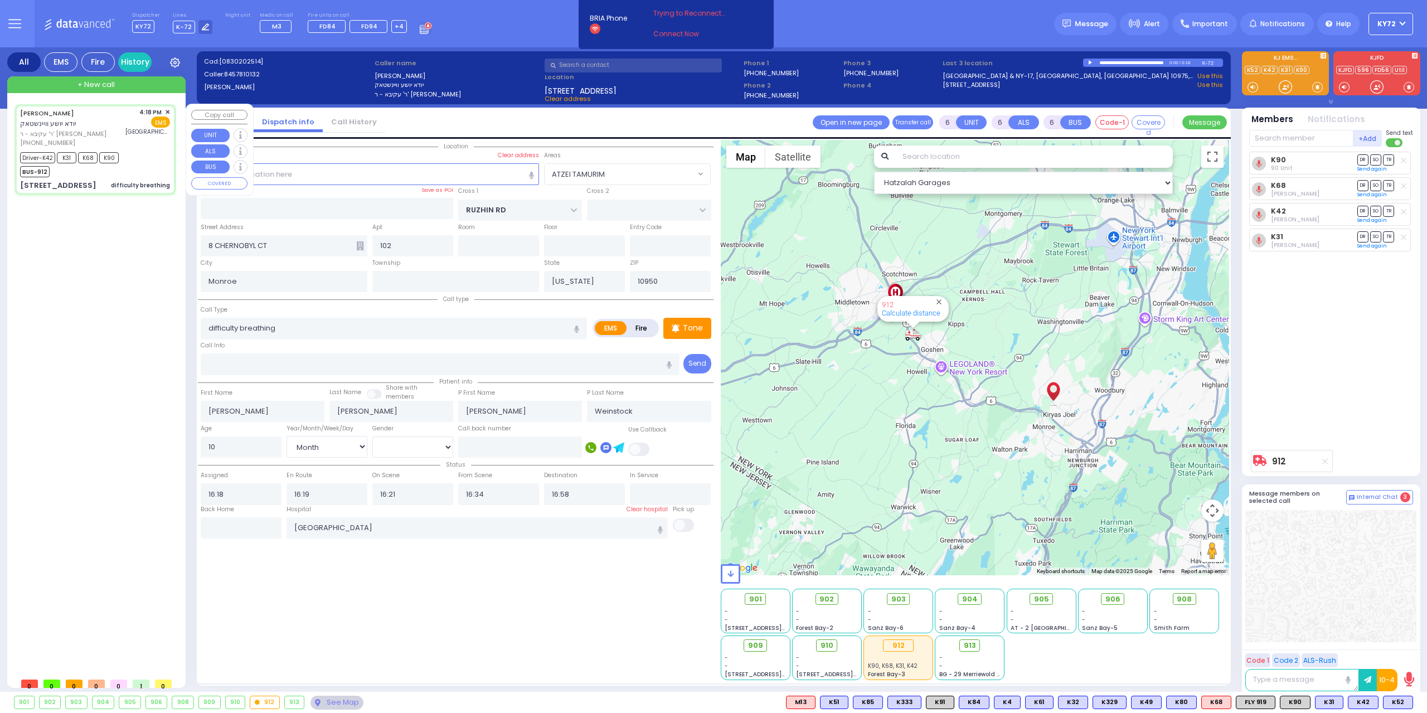
select select "Hatzalah Garages"
select select "ATZEI TAMURIM"
select select
radio input "true"
select select "Month"
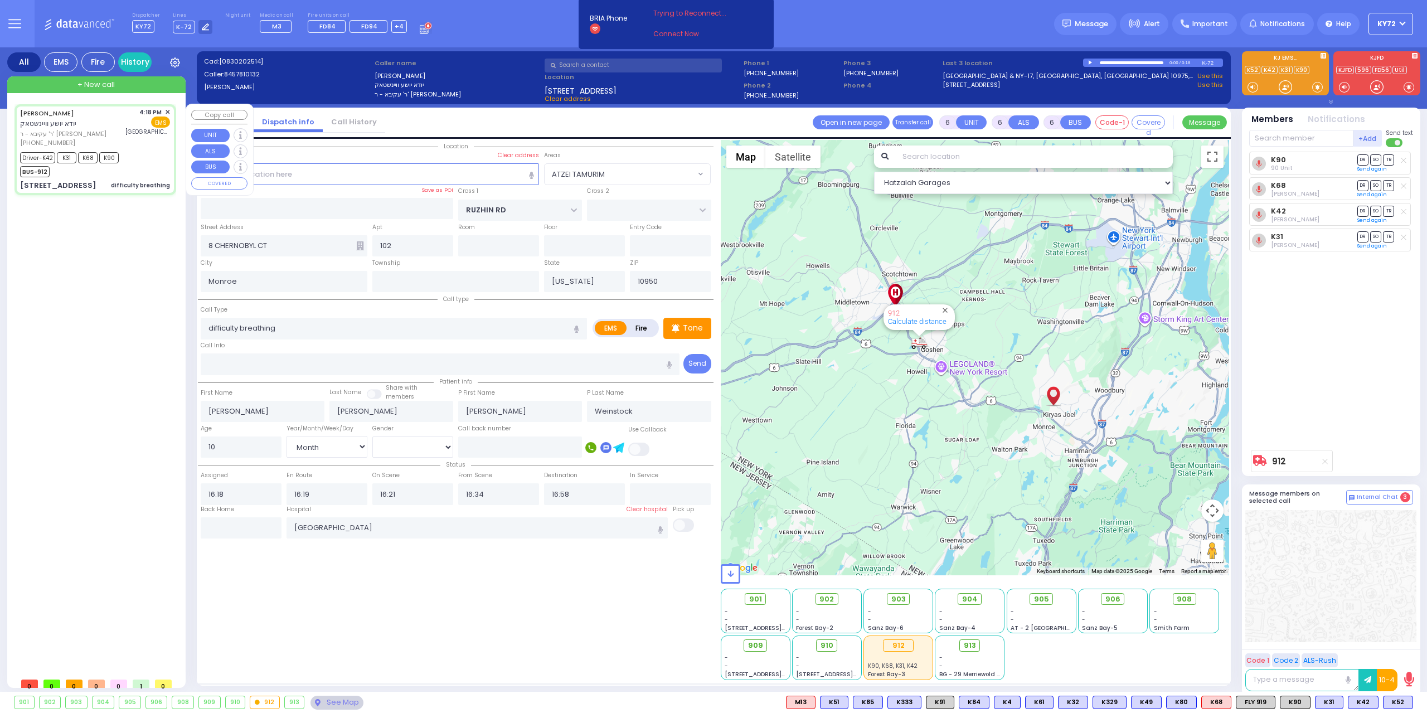
select select "[DEMOGRAPHIC_DATA]"
select select "Hatzalah Garages"
select select "ATZEI TAMURIM"
select select
radio input "true"
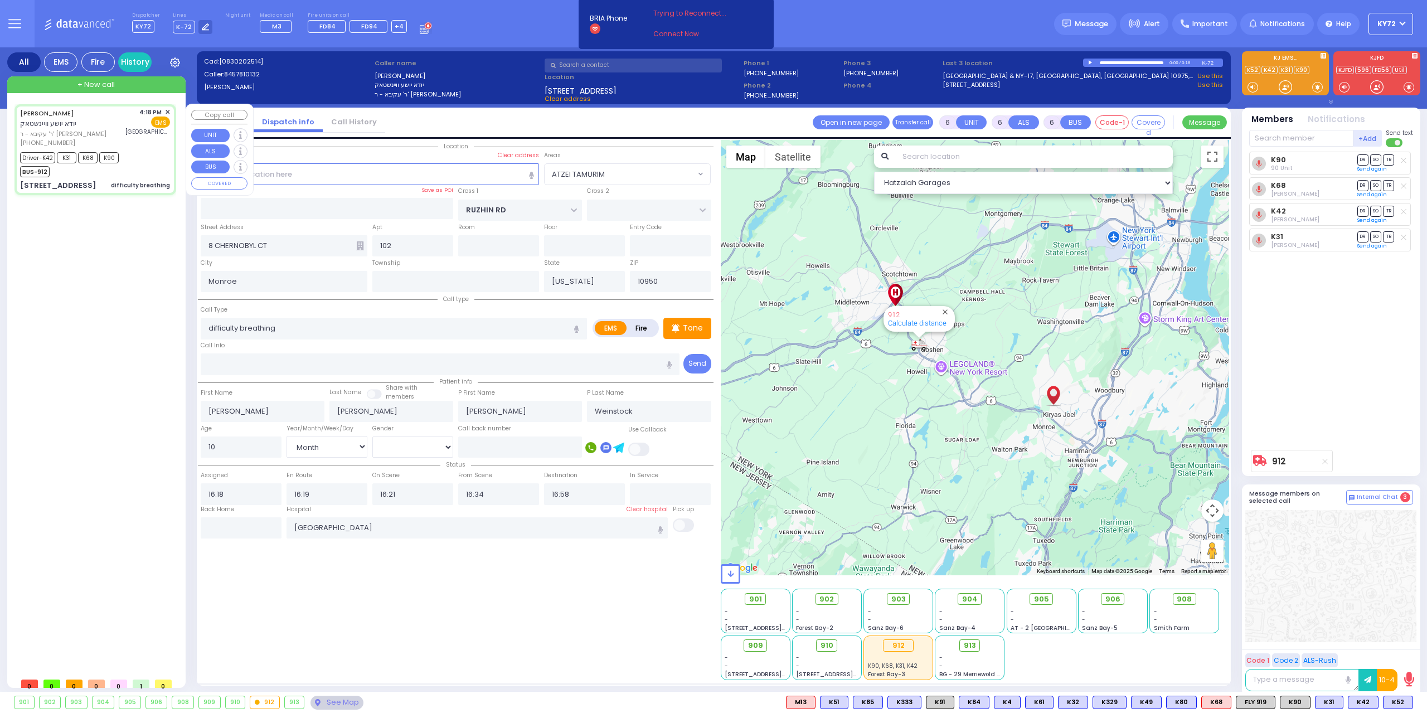
select select "Month"
select select "[DEMOGRAPHIC_DATA]"
select select "Hatzalah Garages"
select select "ATZEI TAMURIM"
select select
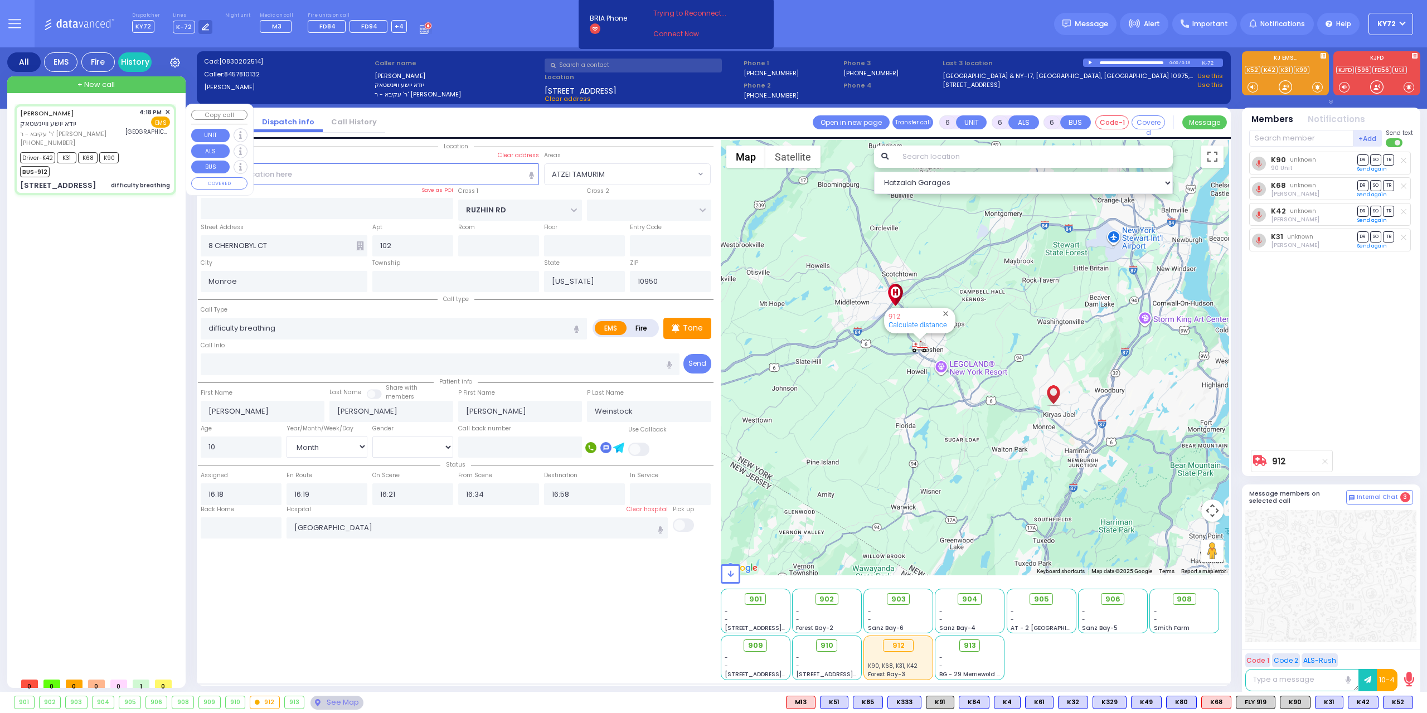
radio input "true"
select select "Month"
select select "[DEMOGRAPHIC_DATA]"
select select "Hatzalah Garages"
select select "ATZEI TAMURIM"
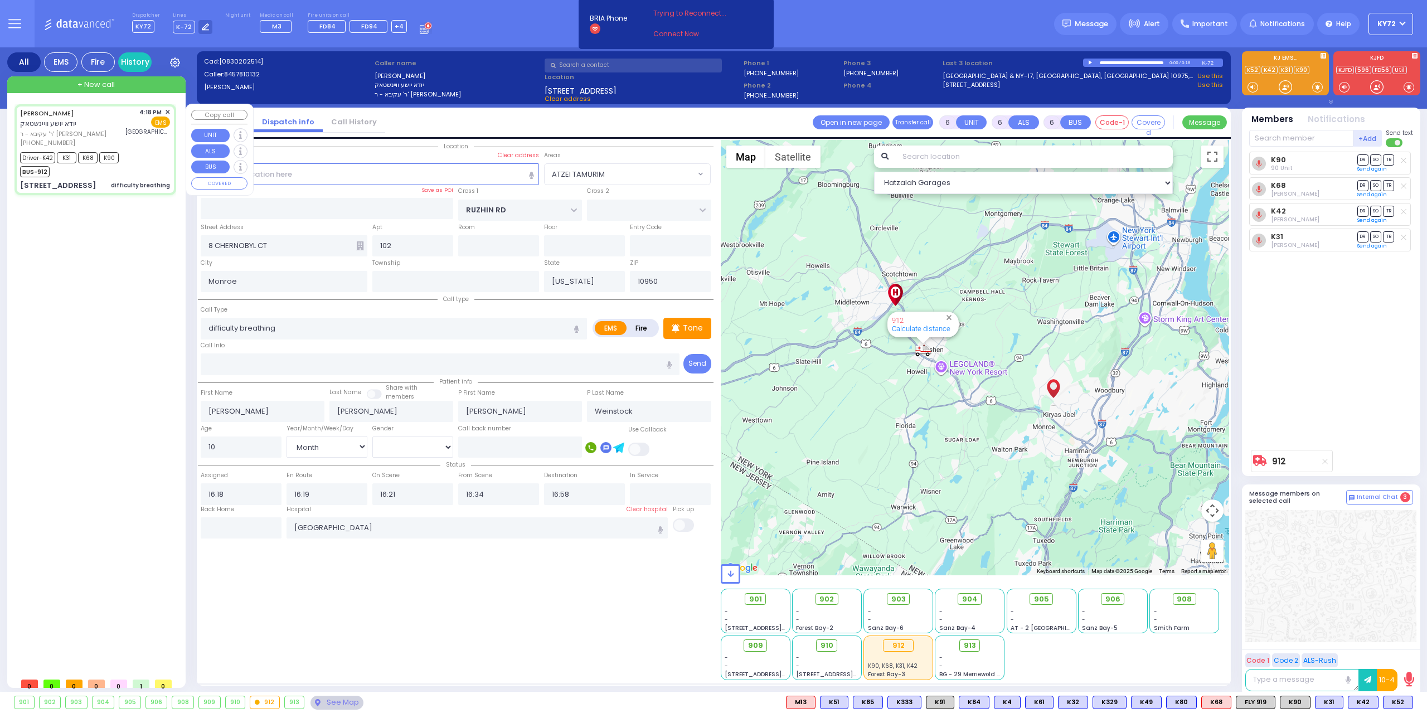
select select
radio input "true"
select select "Month"
select select "[DEMOGRAPHIC_DATA]"
select select "Hatzalah Garages"
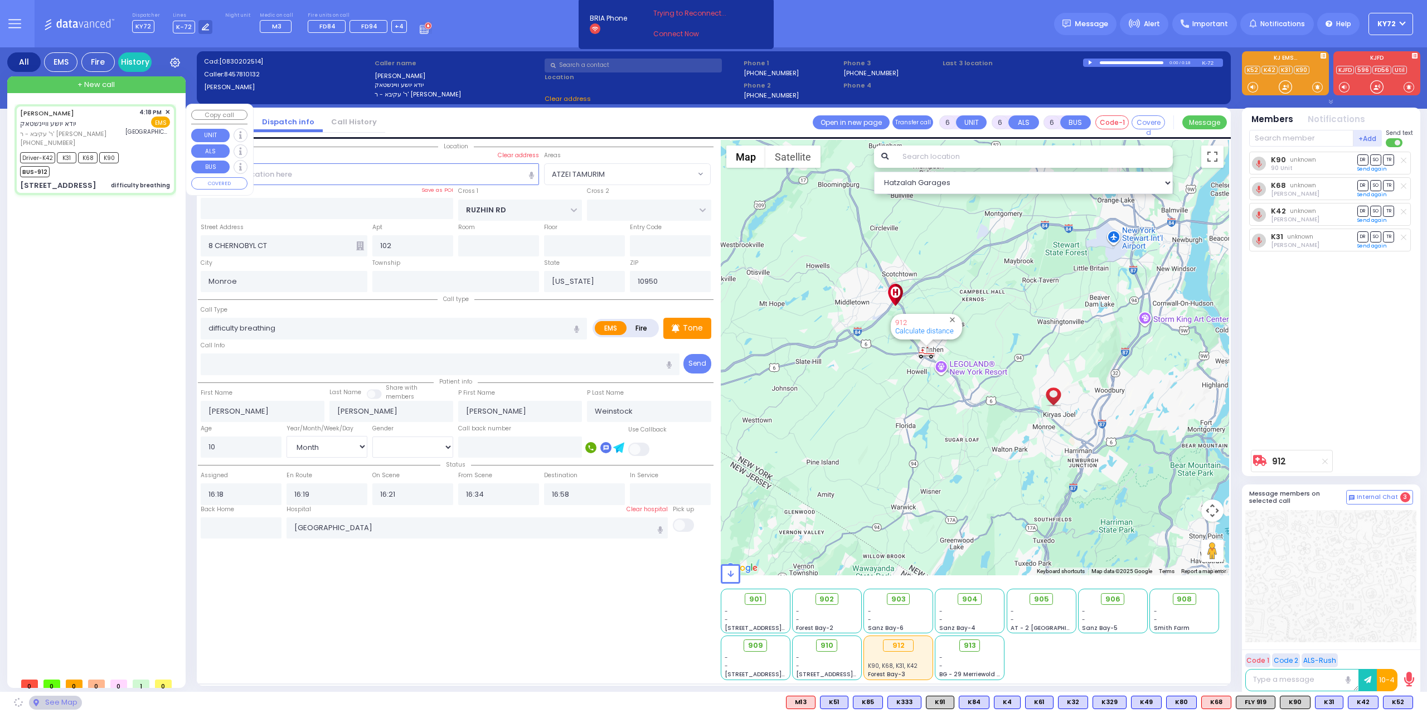
select select "ATZEI TAMURIM"
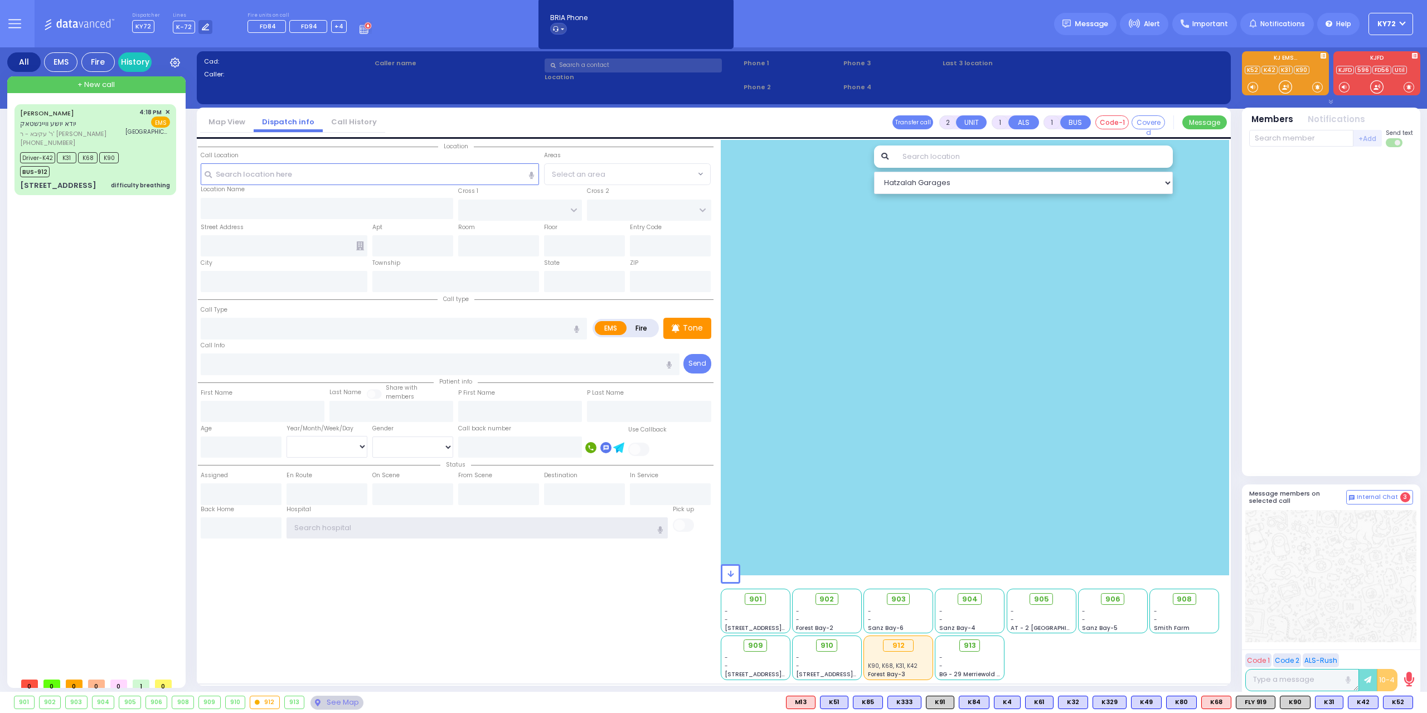
type input "KY72"
click at [96, 90] on div "+ New call" at bounding box center [96, 84] width 178 height 17
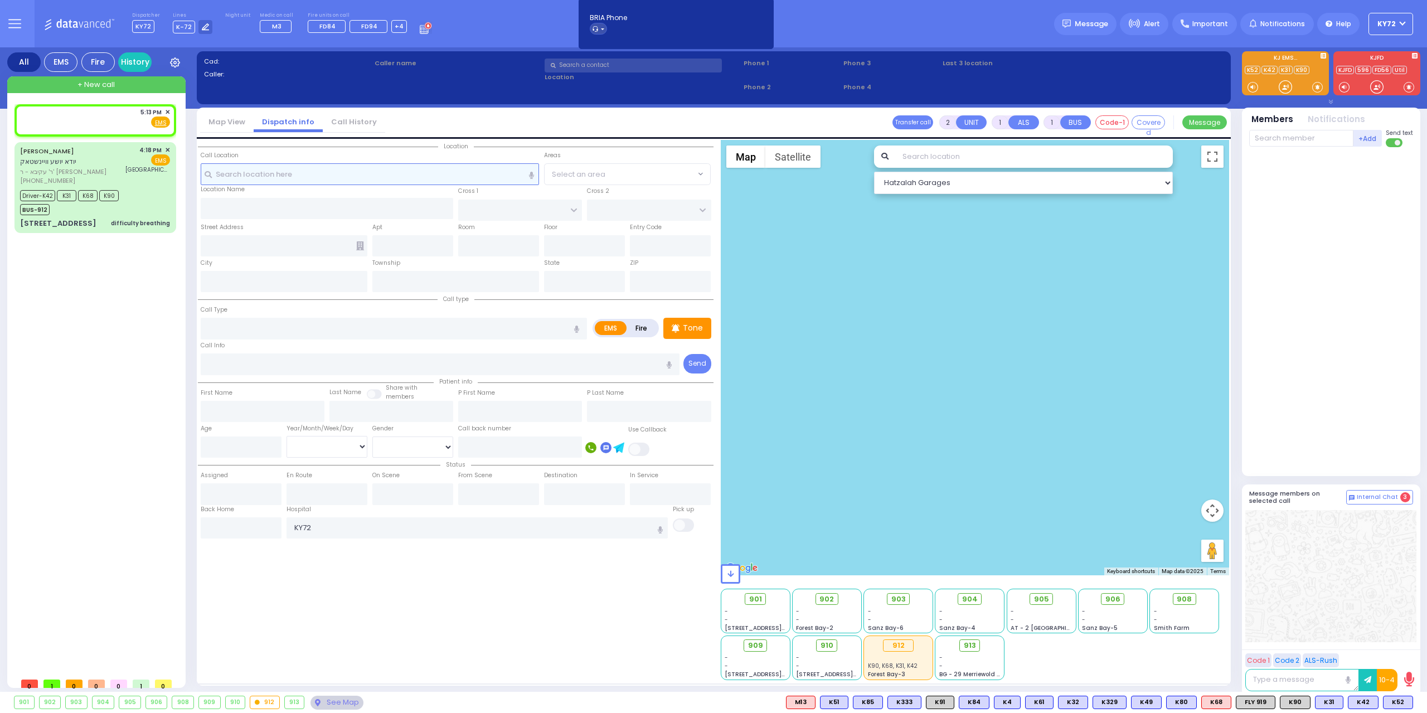
select select
radio input "true"
select select
type input "17:13"
select select "Hatzalah Garages"
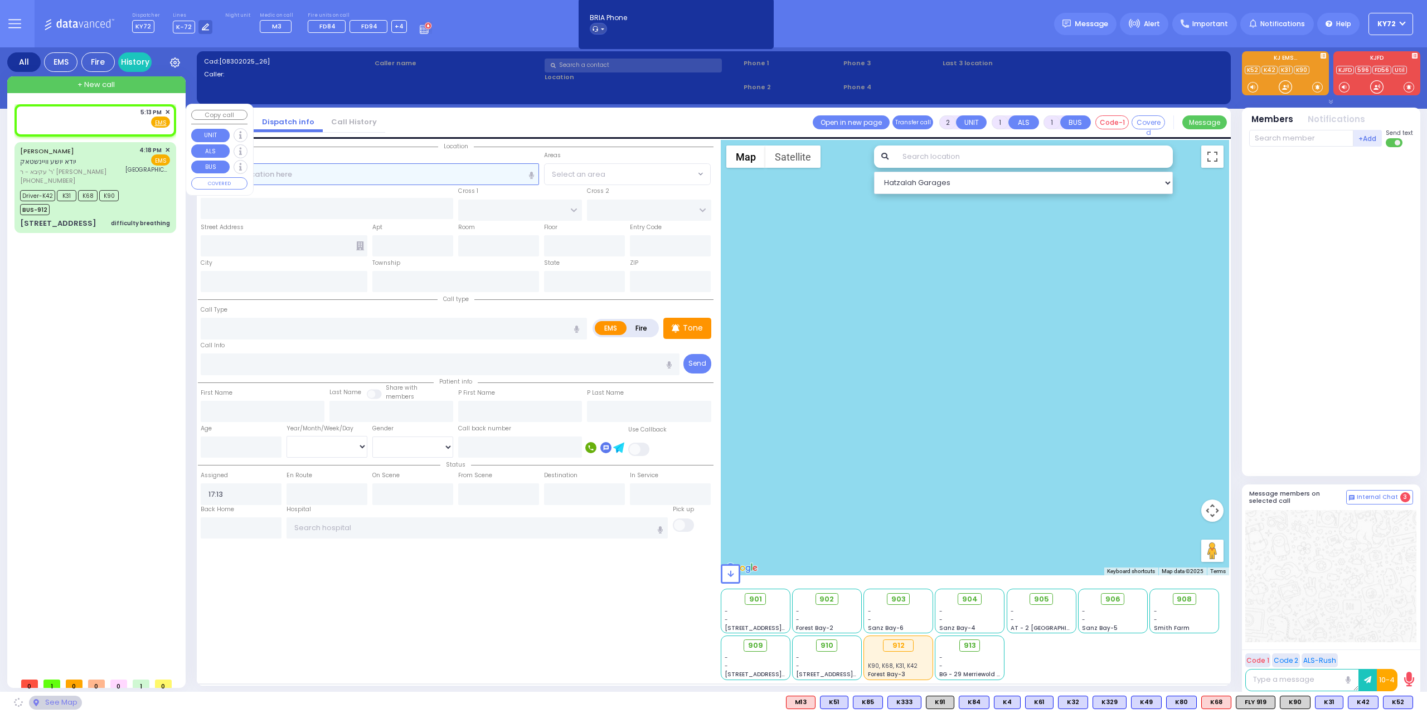
select select
radio input "true"
select select
select select "Hatzalah Garages"
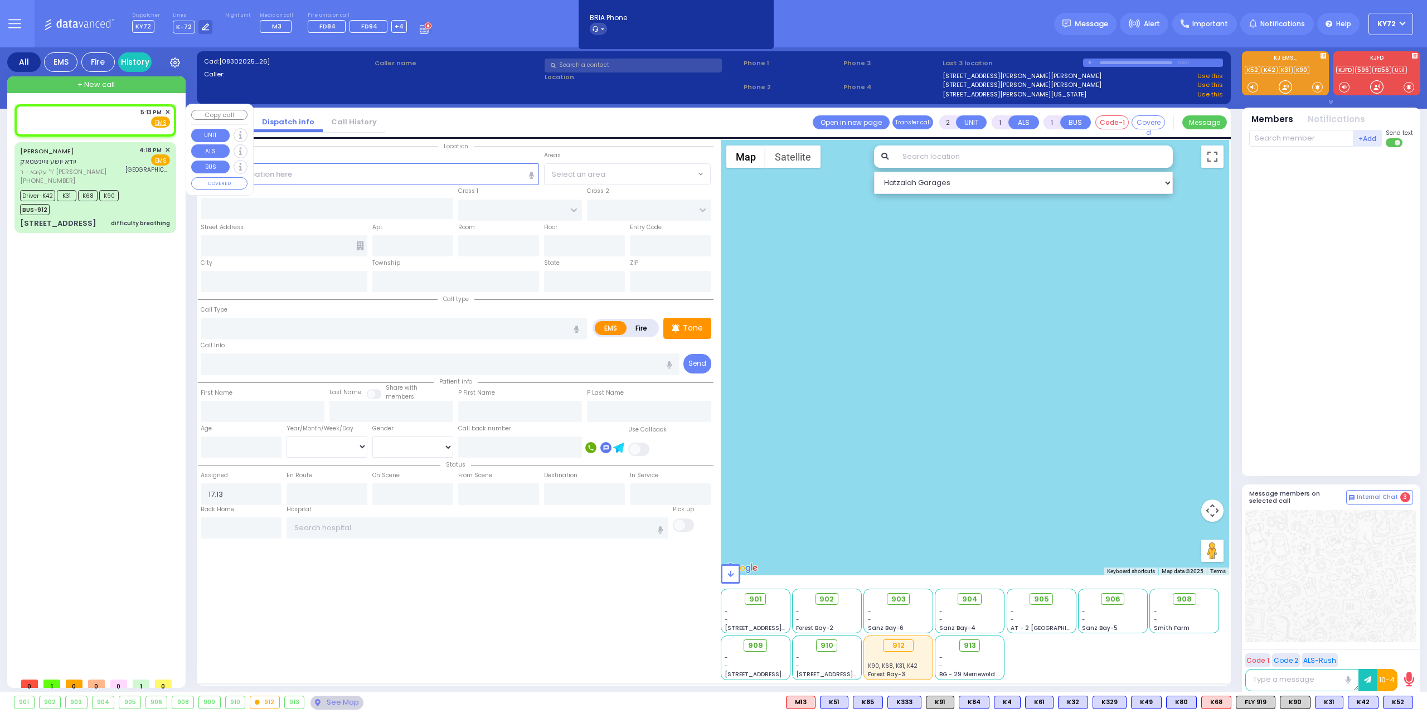
click at [111, 112] on div "5:13 PM ✕ Fire EMS" at bounding box center [95, 118] width 150 height 21
select select
radio input "true"
select select
select select "Hatzalah Garages"
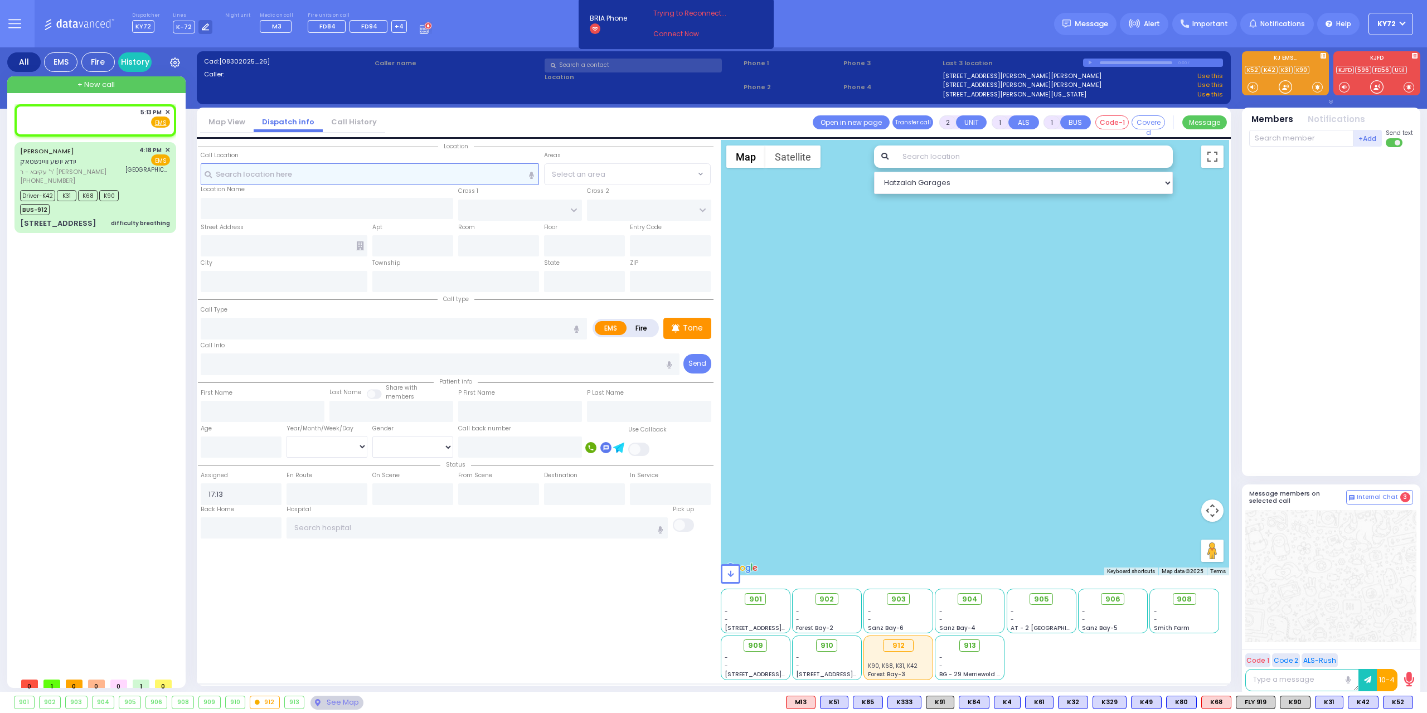
click at [307, 179] on input "text" at bounding box center [370, 173] width 339 height 21
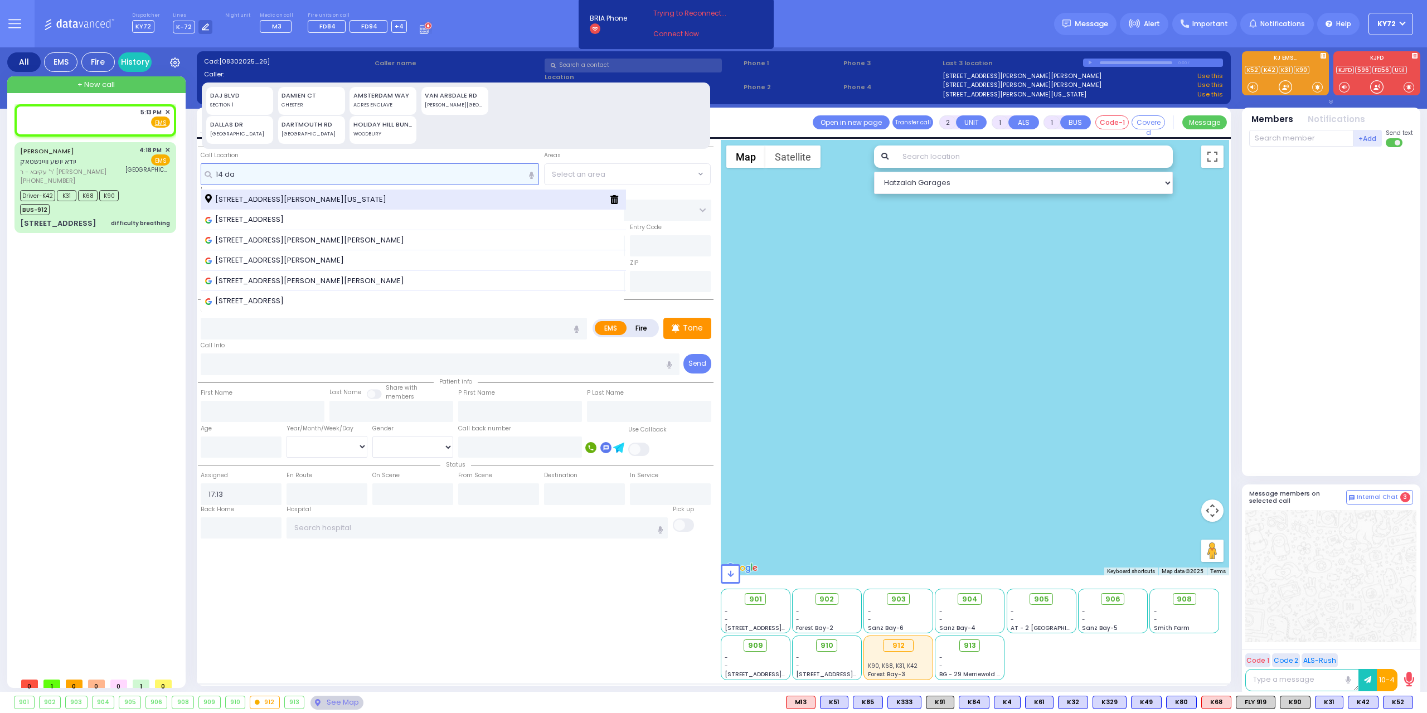
type input "14 da"
click at [309, 194] on span "14 Damien Court Chester New York 10918" at bounding box center [297, 199] width 185 height 11
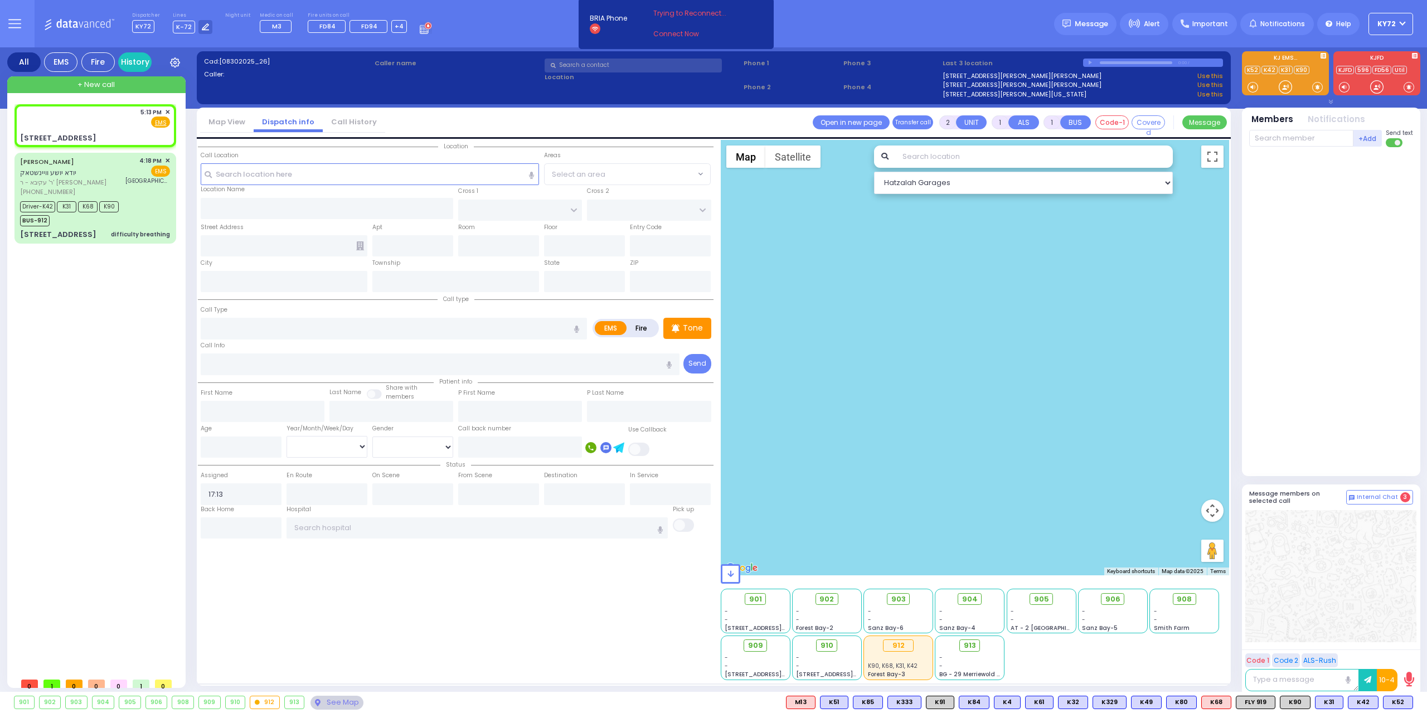
select select
radio input "true"
select select
select select "Hatzalah Garages"
type input "ANGLE DR"
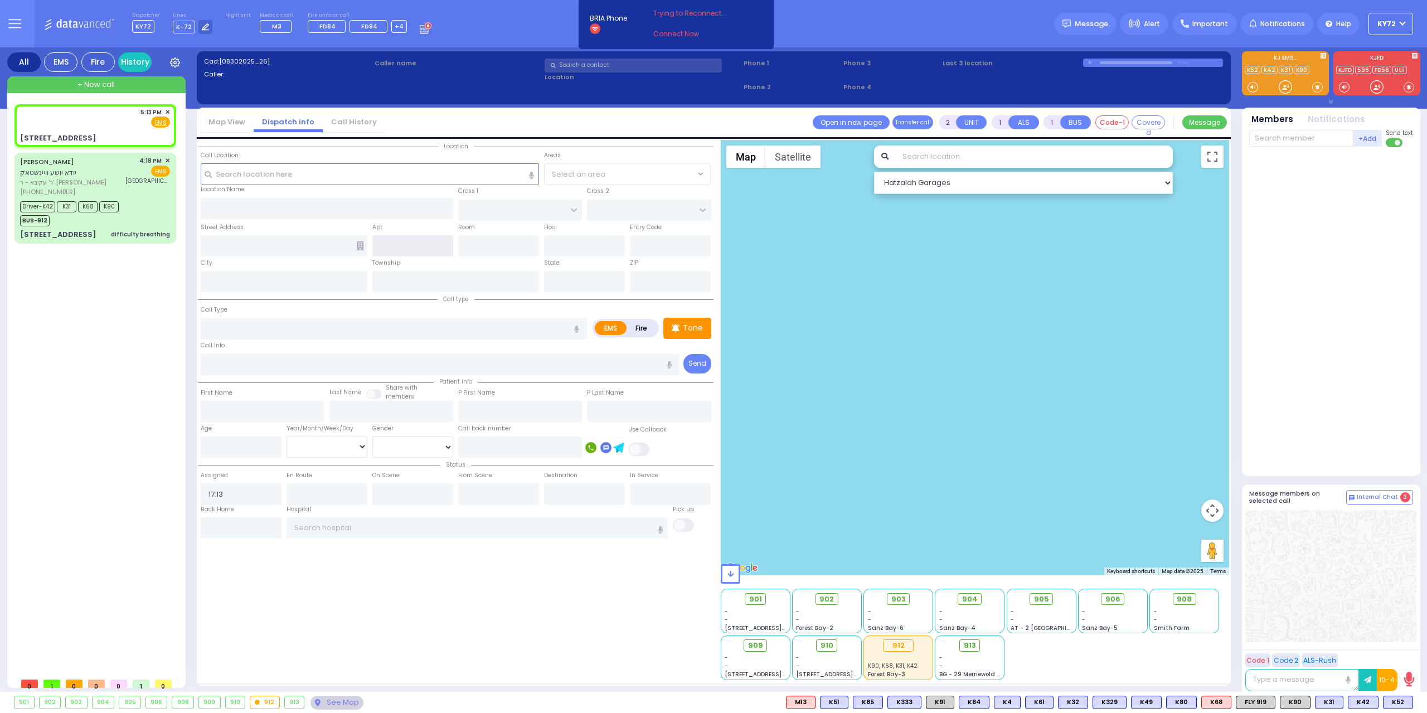
type input "14 Damien Court"
type input "Chester"
type input "[US_STATE]"
type input "10918"
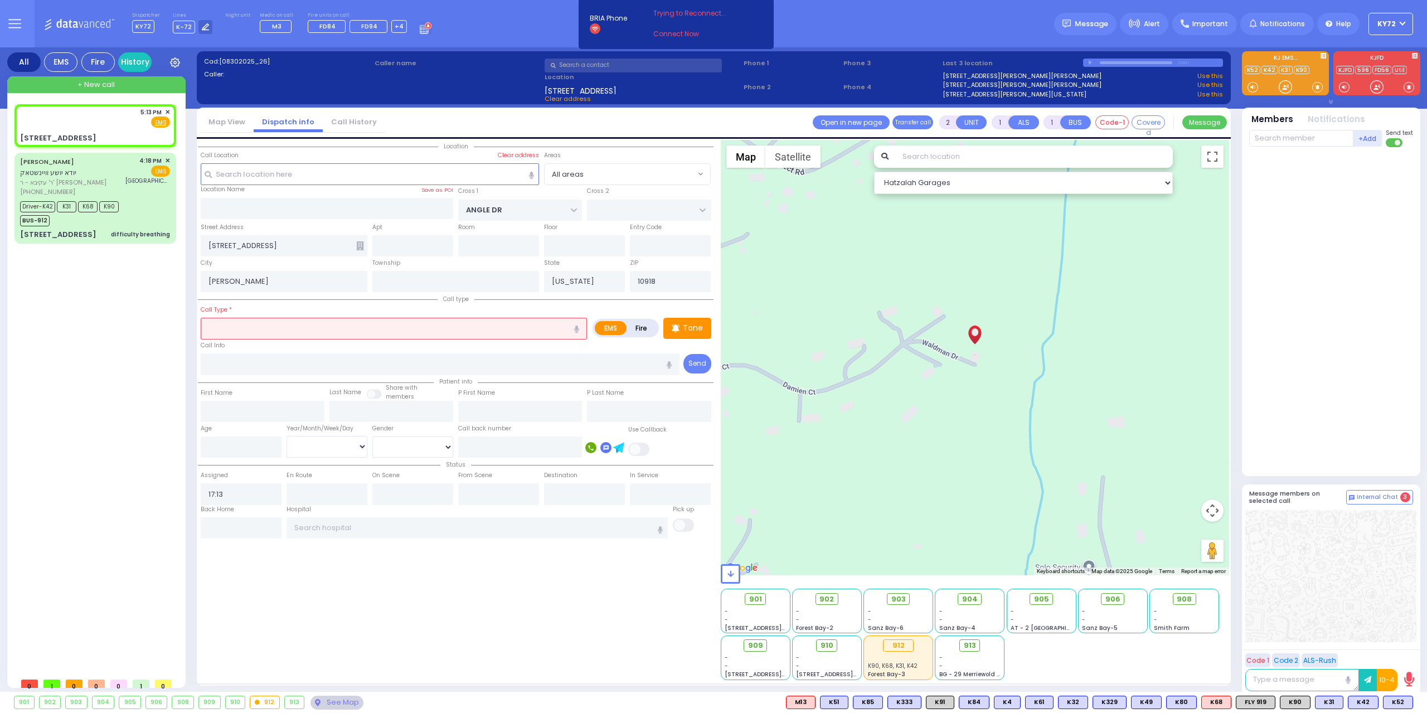
click at [334, 327] on input "text" at bounding box center [394, 328] width 386 height 21
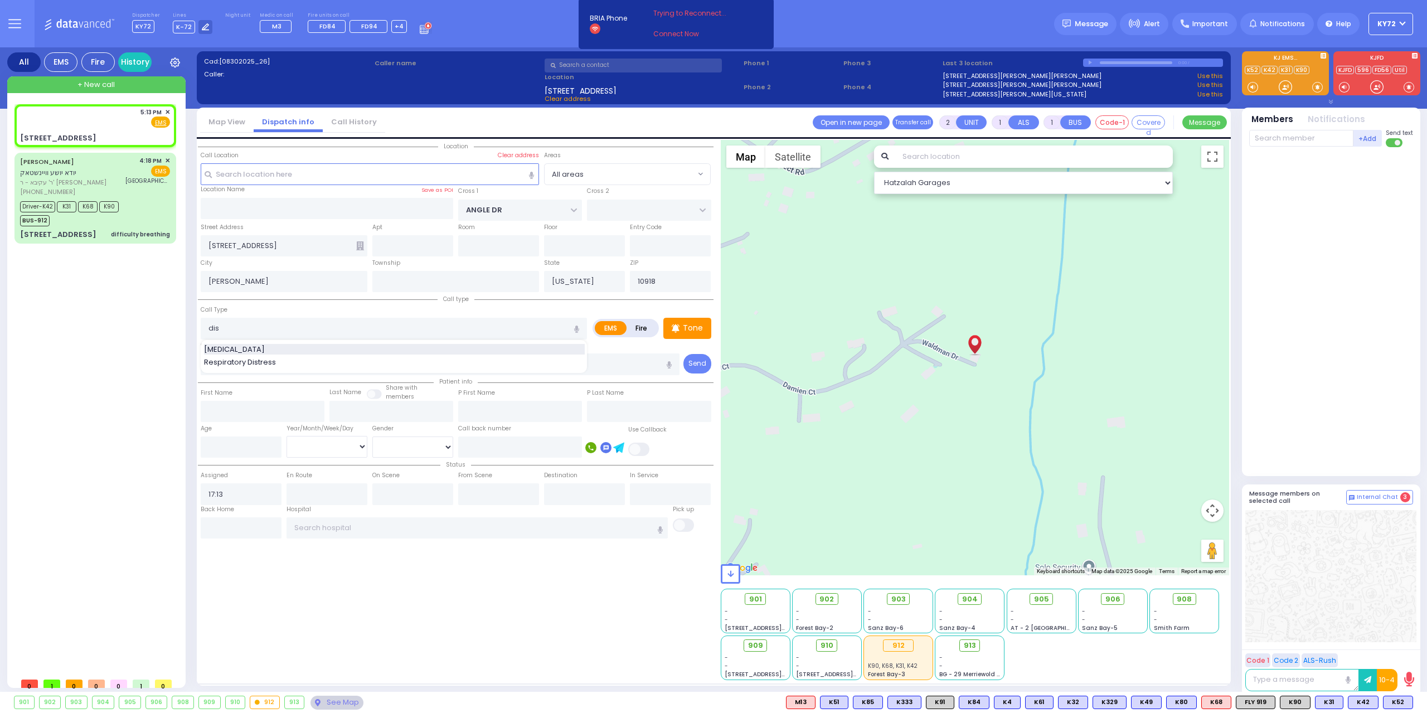
click at [338, 351] on div "[MEDICAL_DATA]" at bounding box center [394, 349] width 381 height 11
type input "[MEDICAL_DATA]"
type input "0"
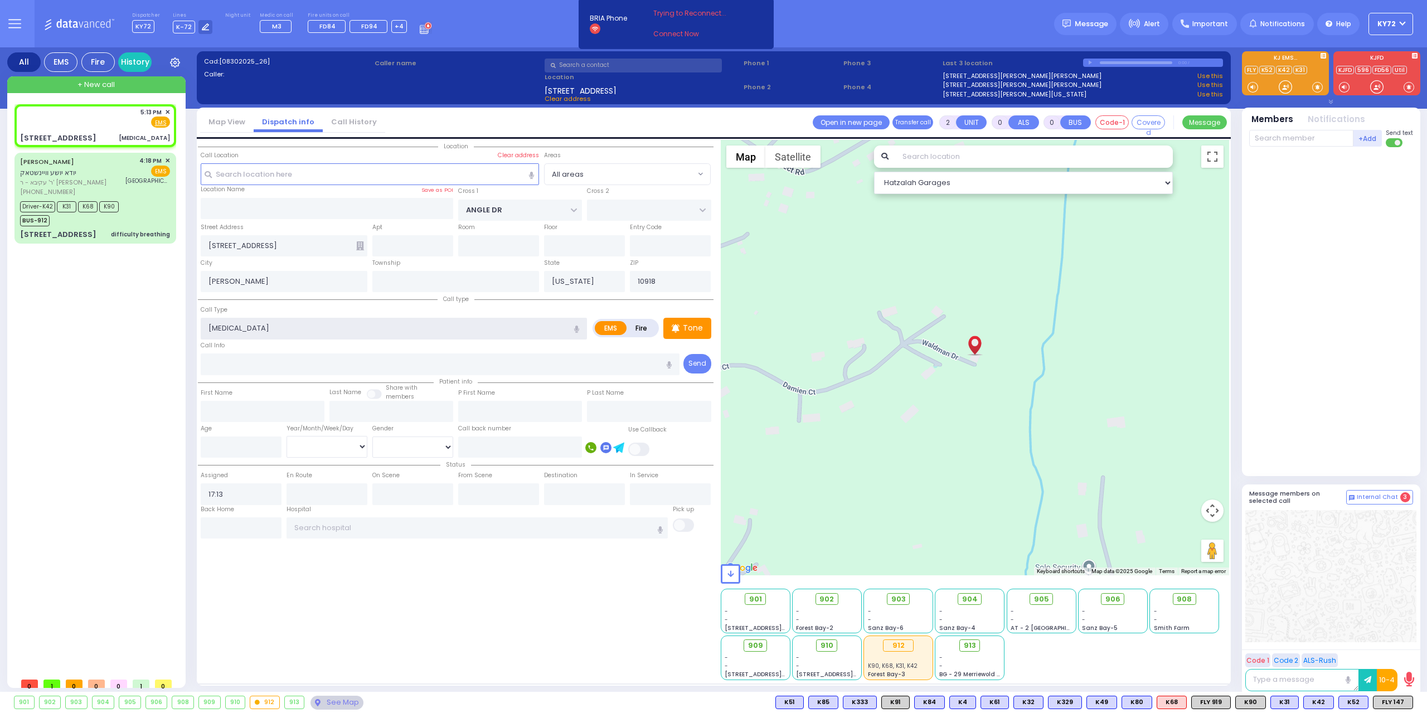
select select
radio input "true"
select select
select select "Hatzalah Garages"
click at [94, 108] on div "5:13 PM ✕ Fire EMS" at bounding box center [95, 118] width 150 height 21
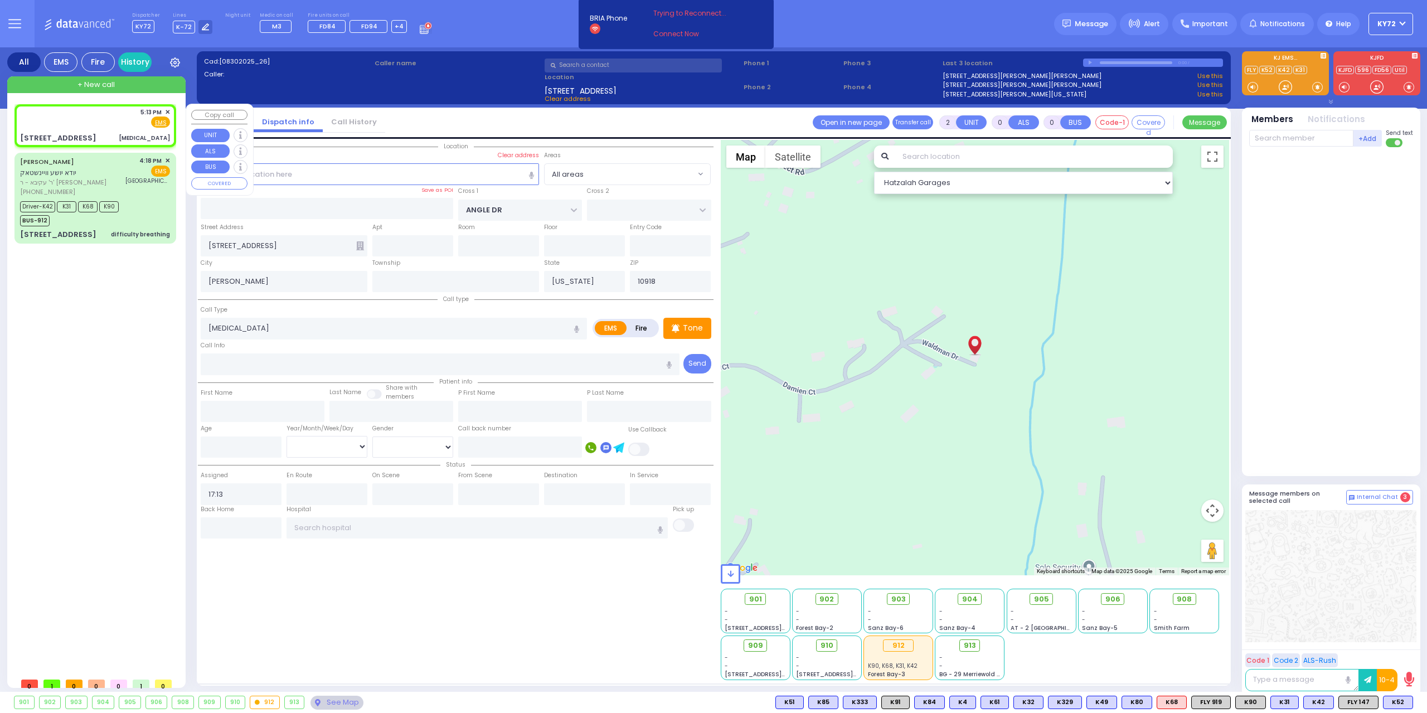
select select
radio input "true"
select select
select select "Hatzalah Garages"
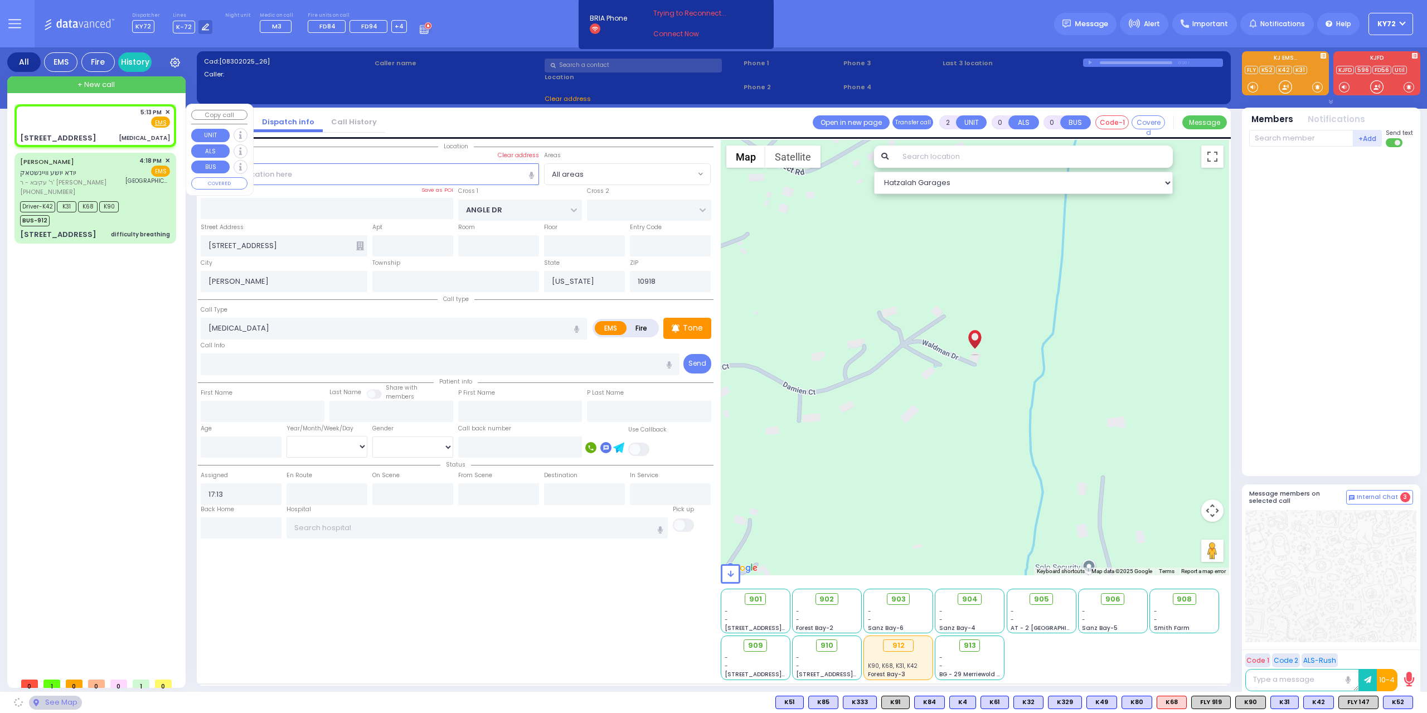
select select
radio input "true"
select select
select select "Hatzalah Garages"
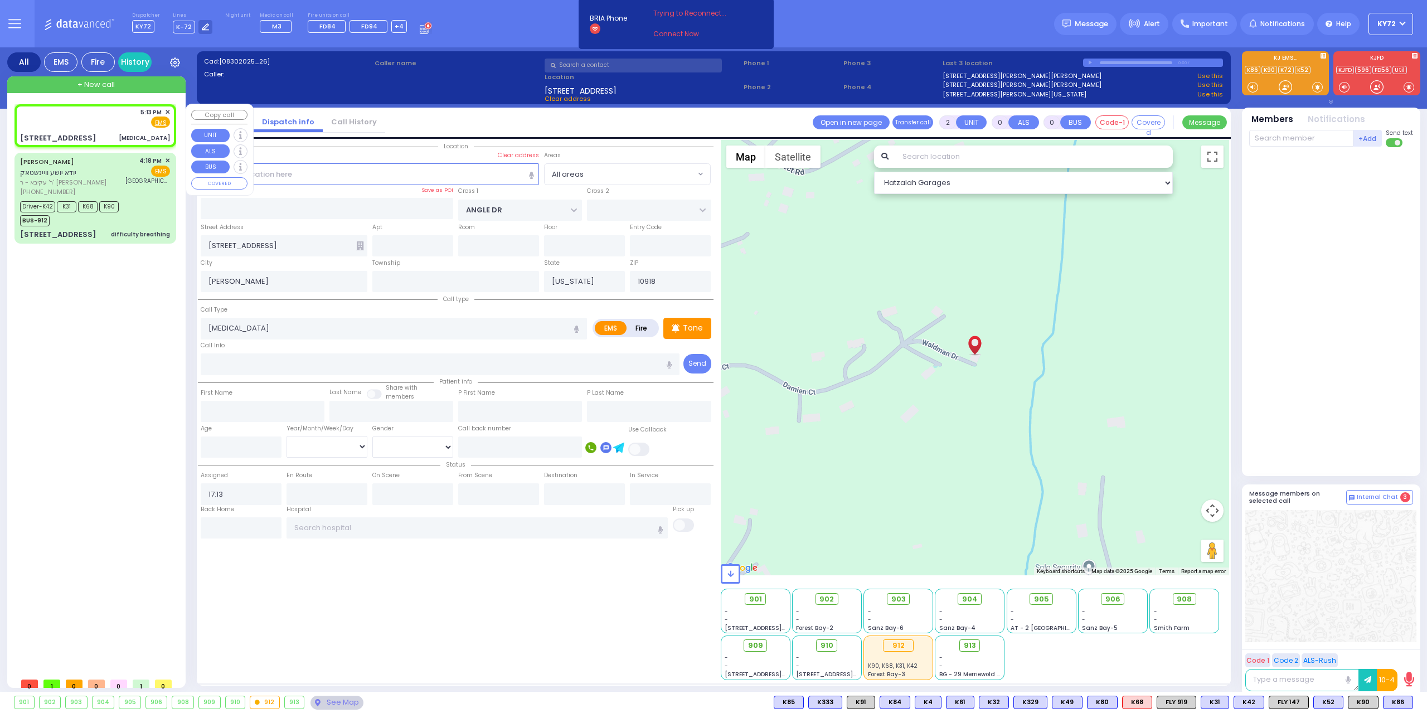
click at [108, 139] on div "14 Damien Court Dislocation" at bounding box center [95, 138] width 150 height 11
select select
radio input "true"
select select
select select "Hatzalah Garages"
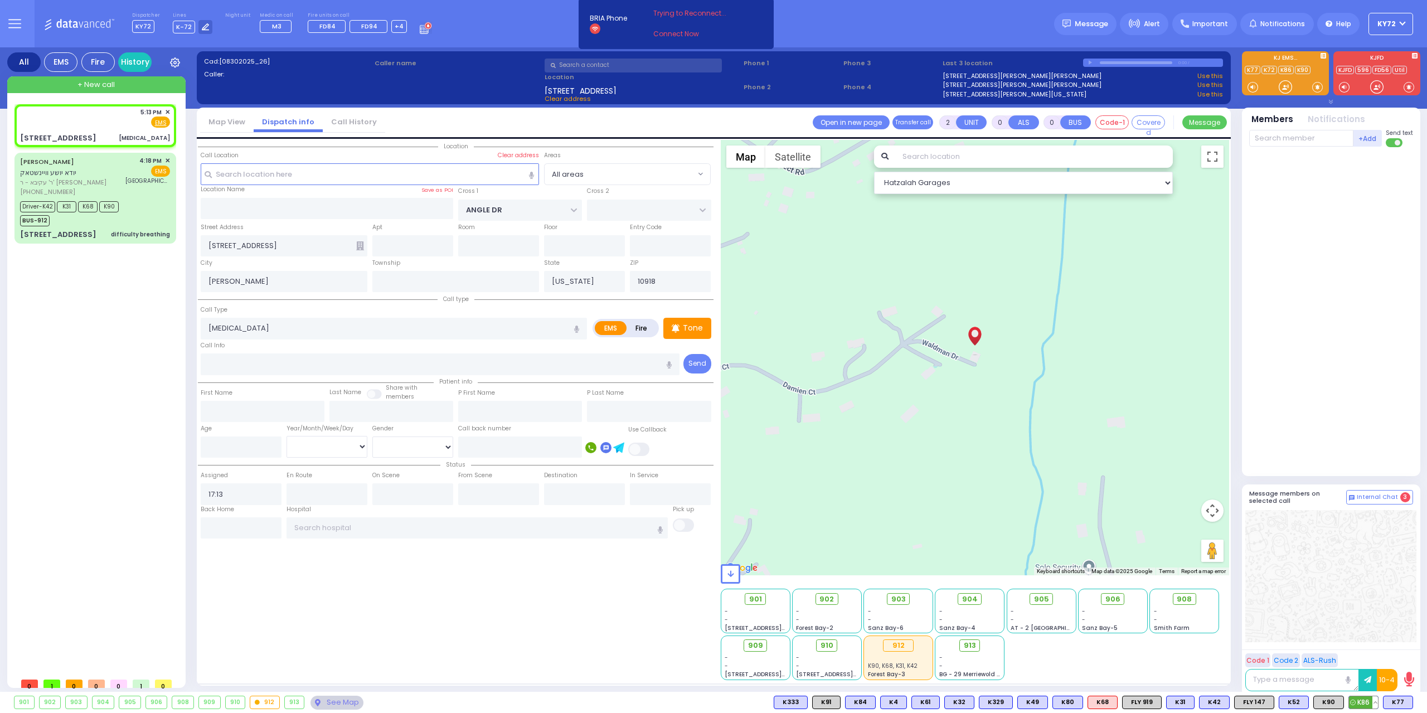
click at [1362, 704] on span "K86" at bounding box center [1363, 702] width 29 height 12
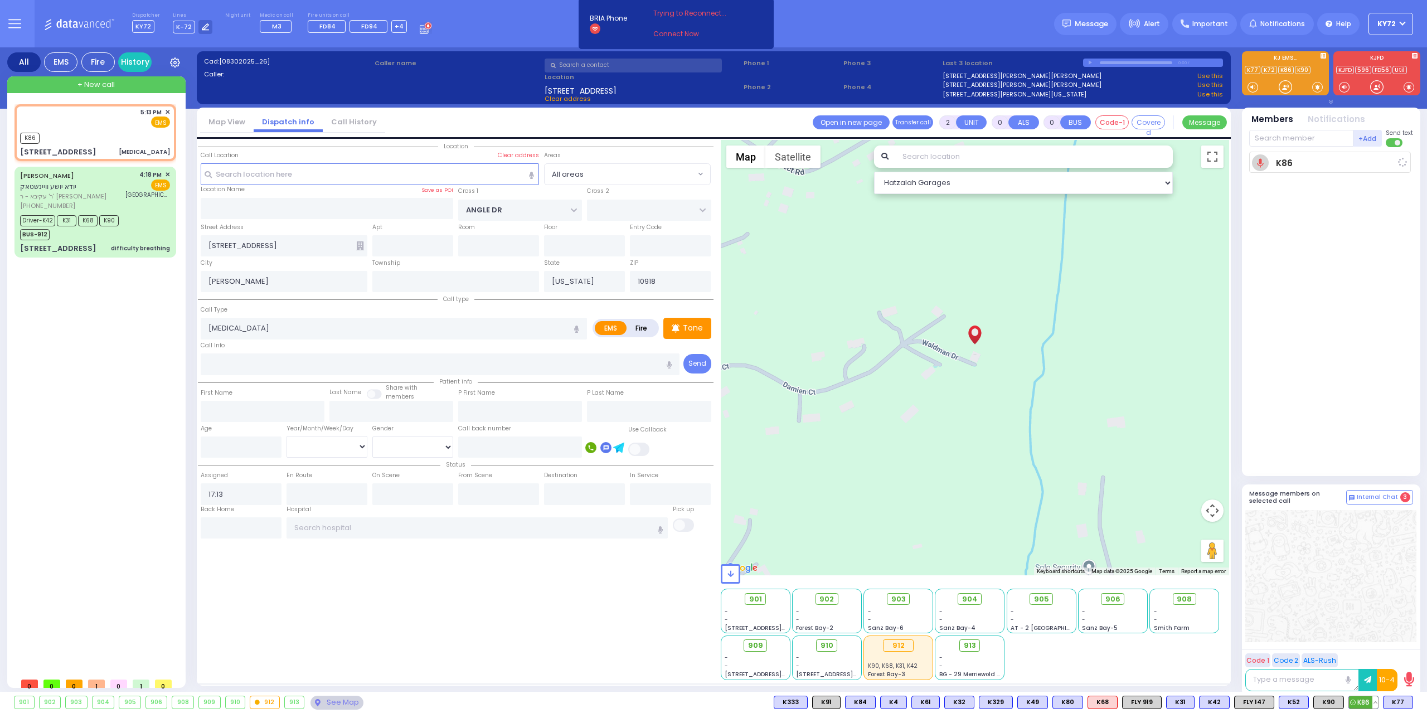
select select
radio input "true"
select select
type input "17:14"
select select "Hatzalah Garages"
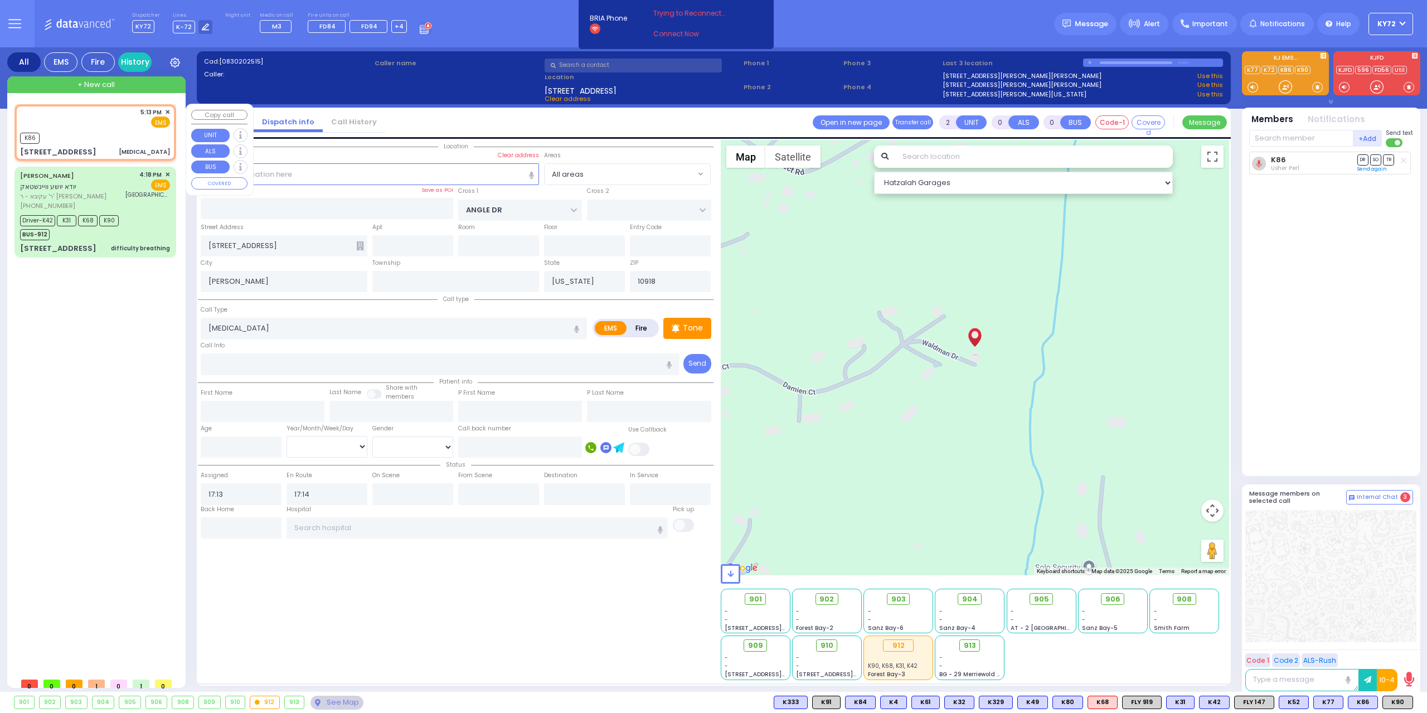
click at [84, 126] on div "5:13 PM ✕ EMS" at bounding box center [95, 118] width 150 height 21
select select
radio input "true"
select select
select select "Hatzalah Garages"
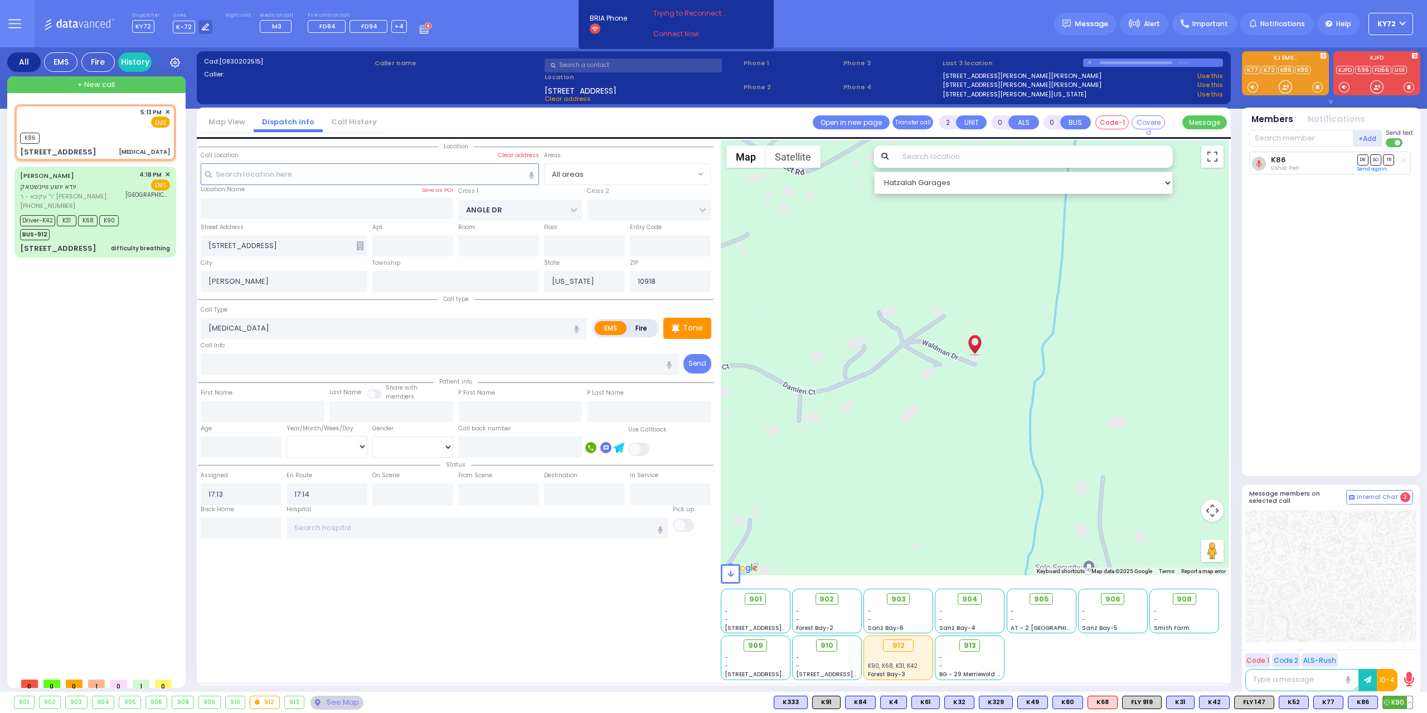
click at [1391, 702] on span "K90" at bounding box center [1398, 702] width 30 height 12
select select
radio input "true"
select select
select select "Hatzalah Garages"
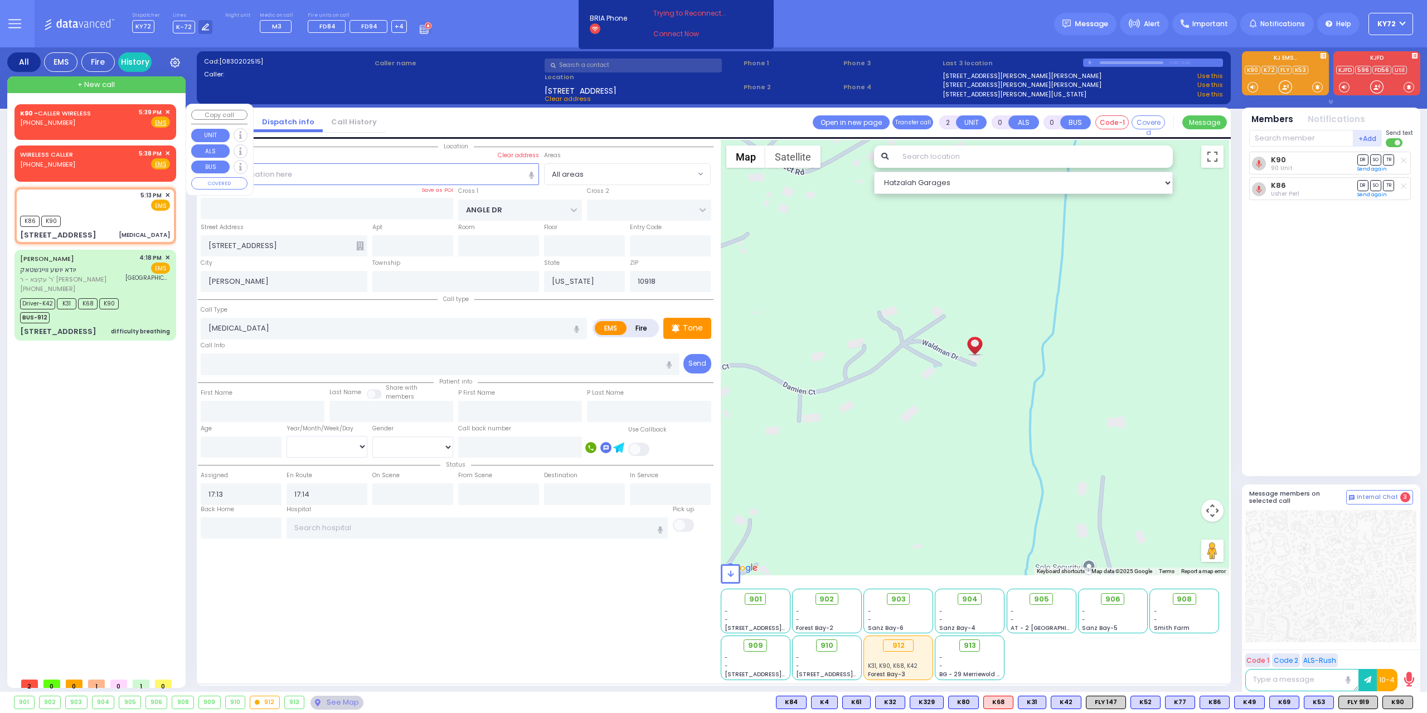
click at [164, 109] on div "5:39 PM ✕" at bounding box center [155, 112] width 32 height 9
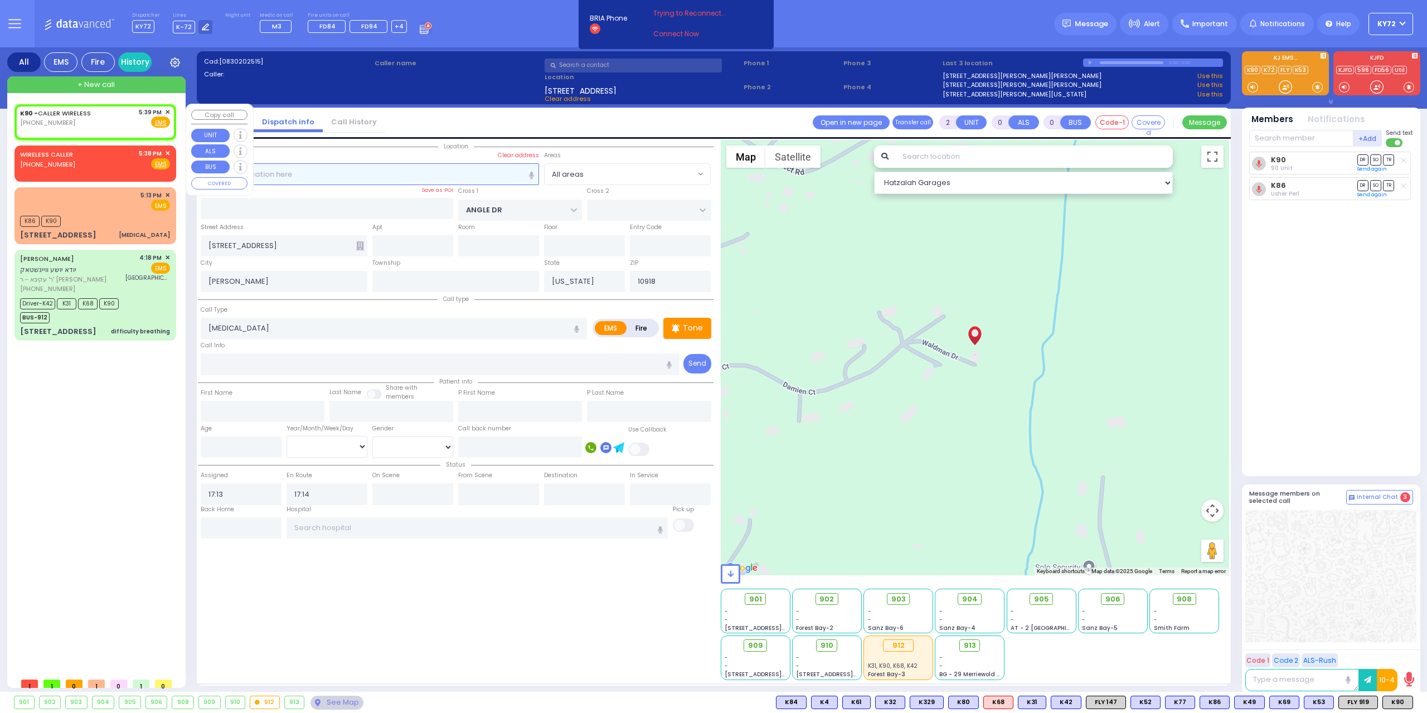
type input "1"
select select
radio input "true"
select select
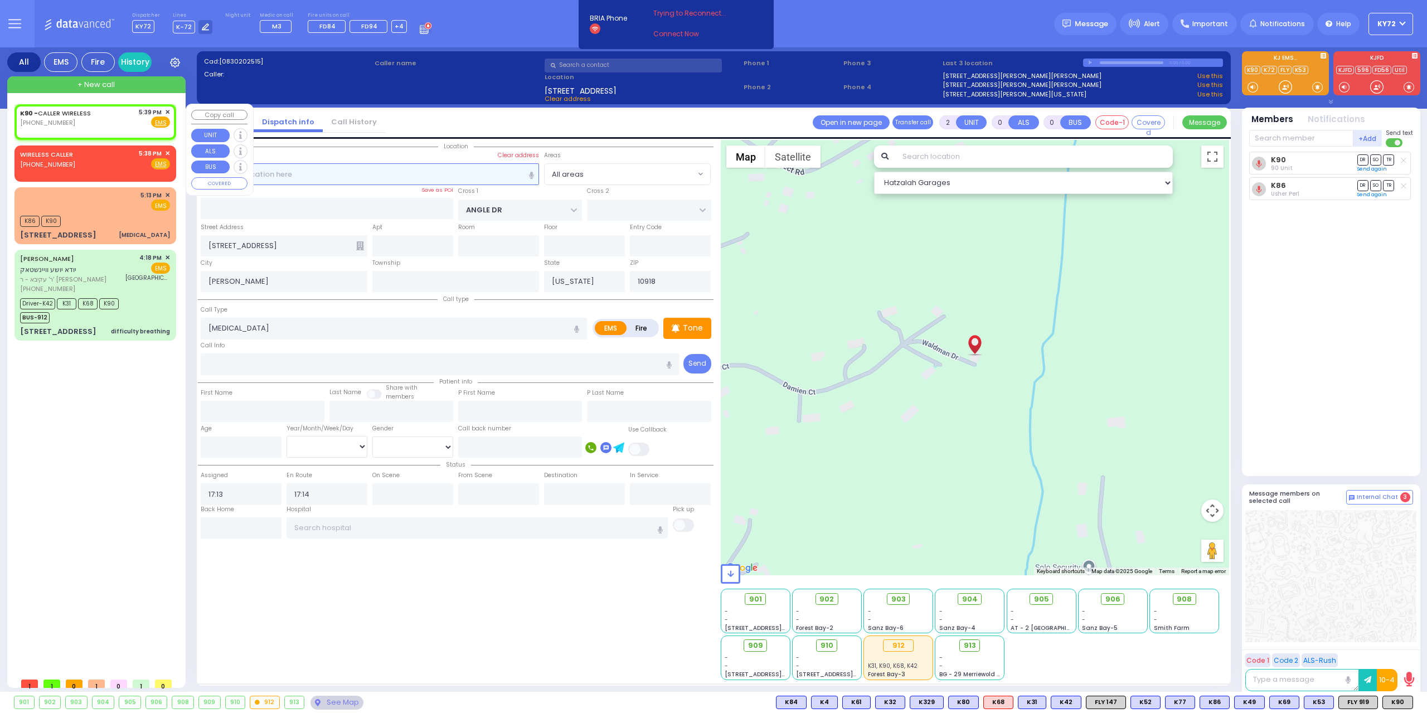
type input "17:39"
select select "Hatzalah Garages"
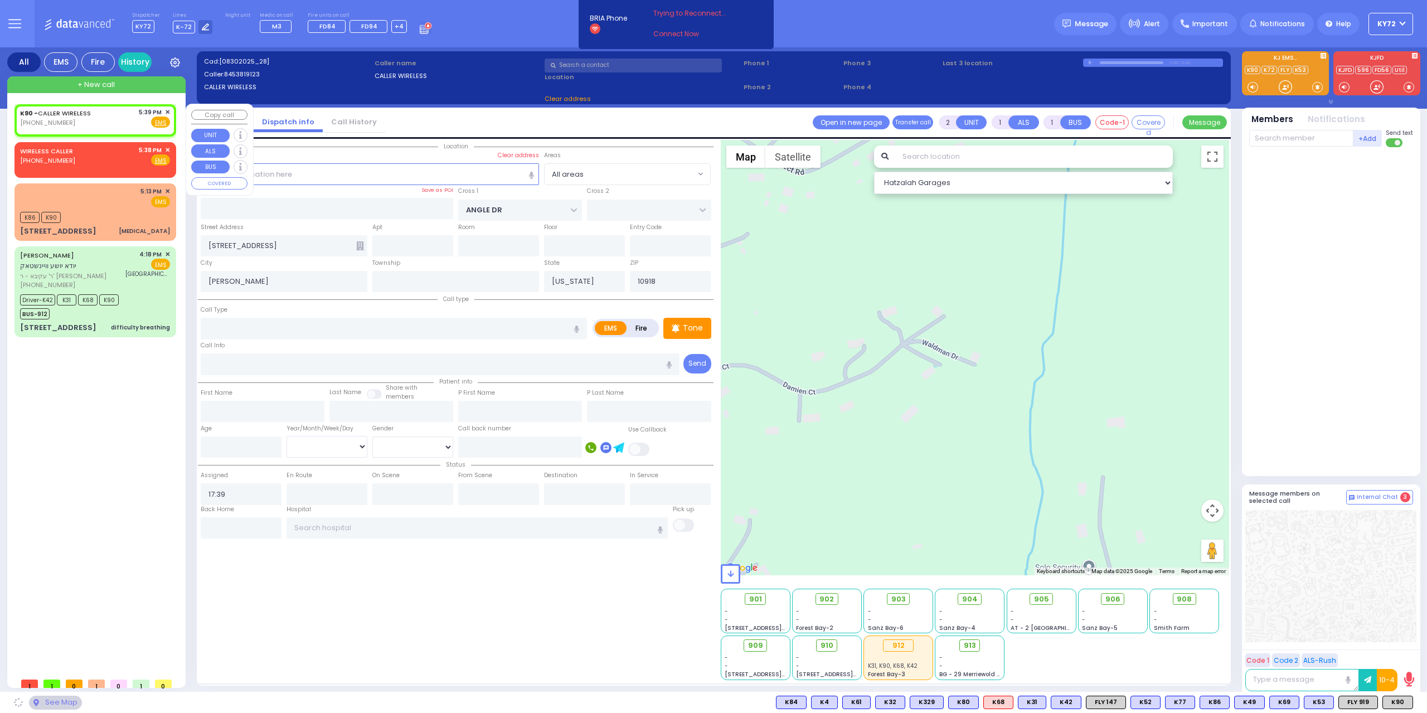
click at [169, 111] on span "✕" at bounding box center [167, 112] width 5 height 9
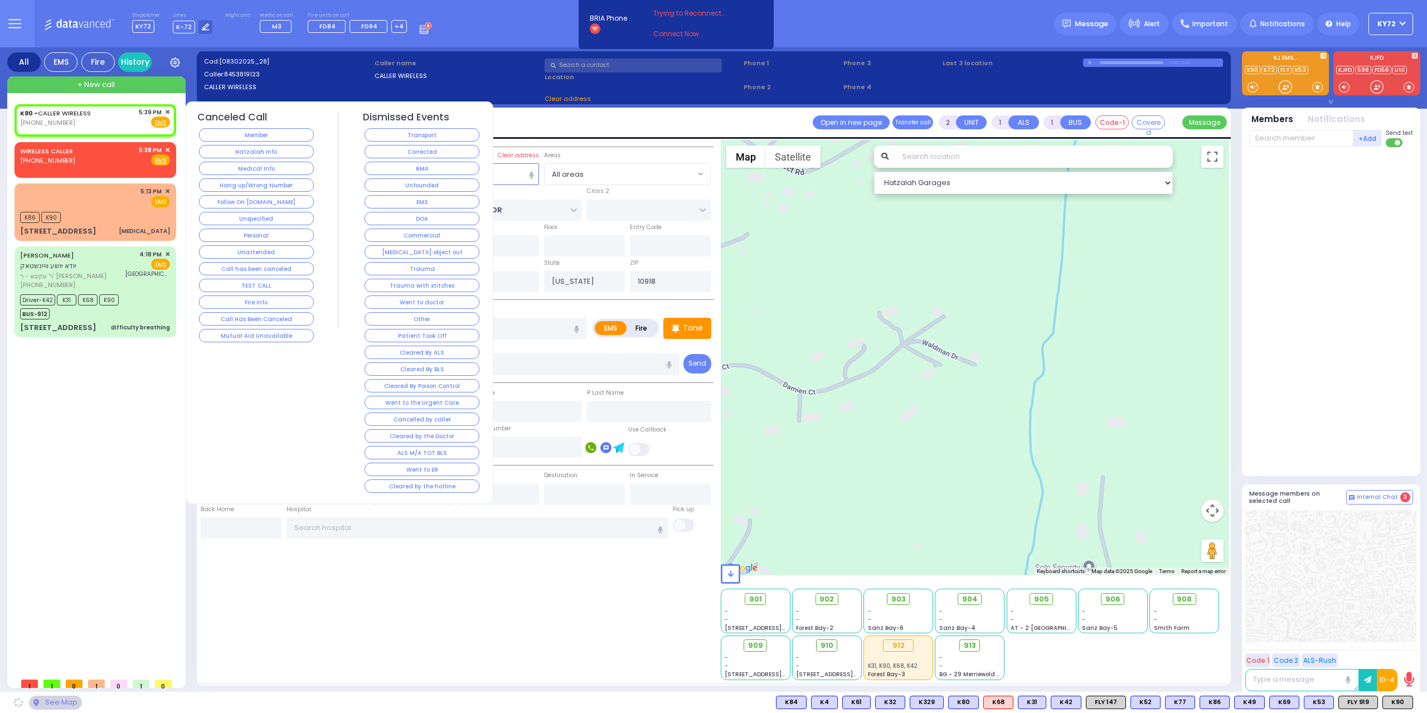
select select
radio input "true"
select select
select select "Hatzalah Garages"
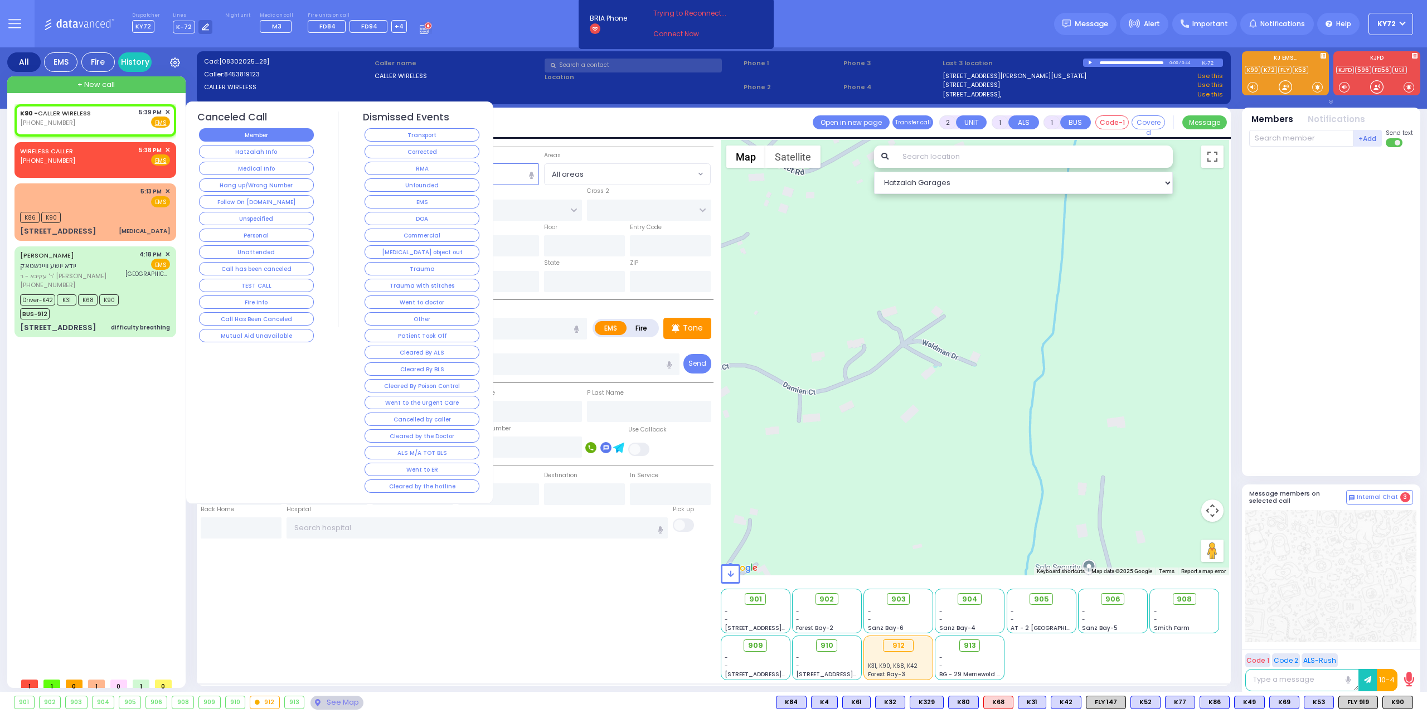
click at [246, 129] on button "Member" at bounding box center [256, 134] width 115 height 13
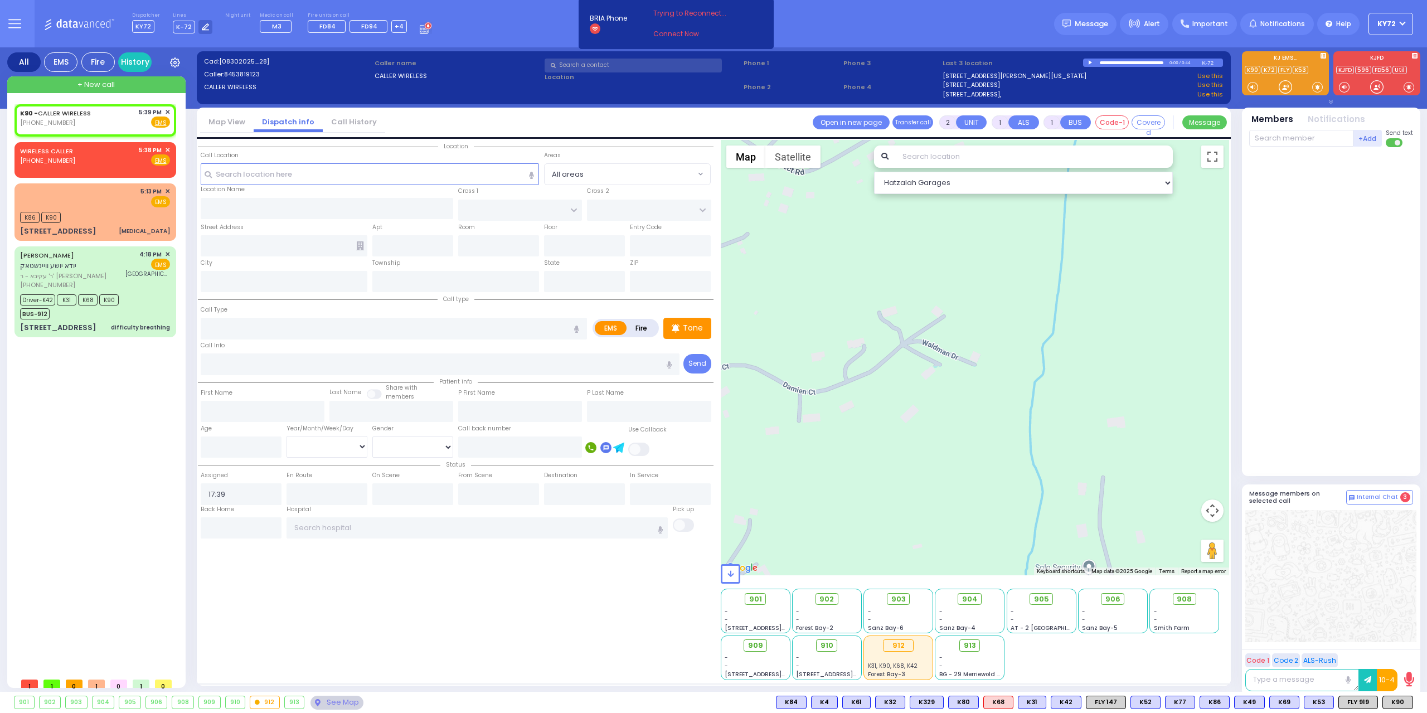
select select
radio input "true"
select select
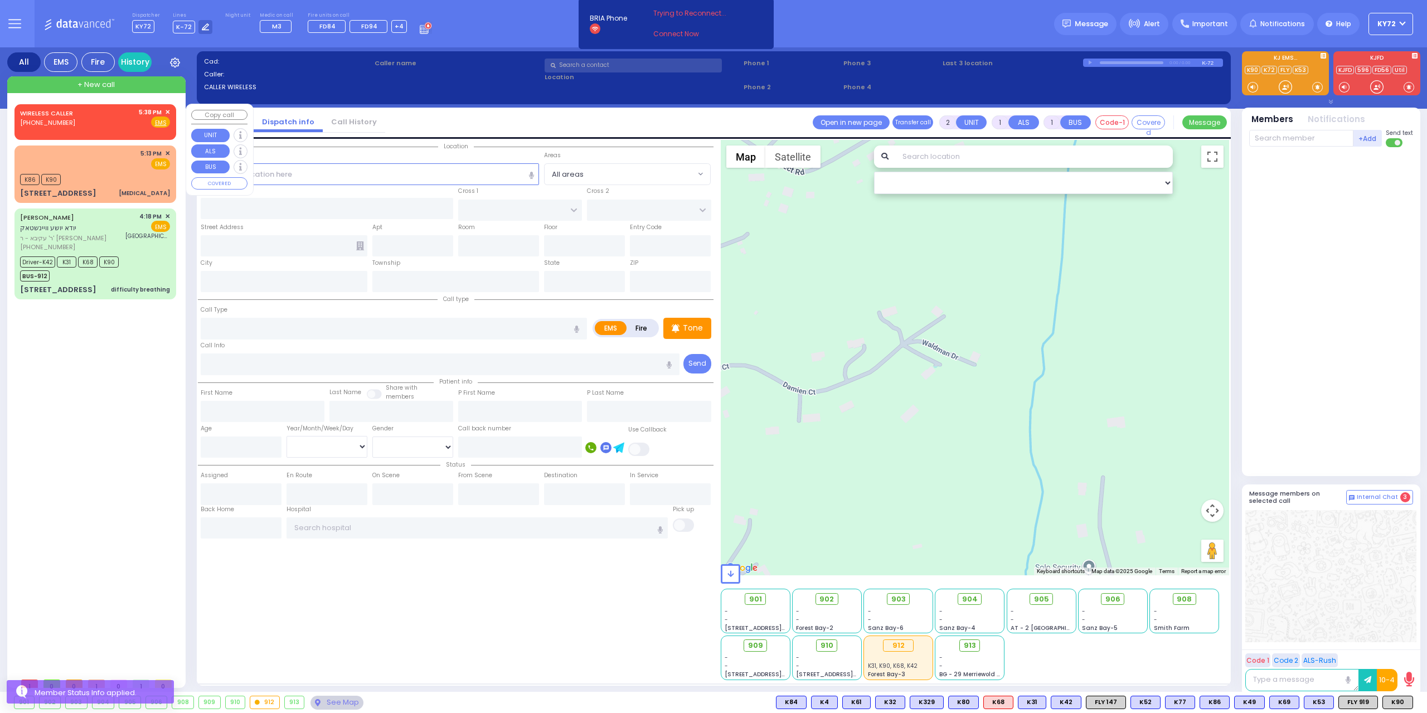
click at [120, 117] on div "WIRELESS CALLER (917) 510-7557 5:38 PM ✕ Fire EMS" at bounding box center [95, 118] width 150 height 21
select select
radio input "true"
select select
type input "17:38"
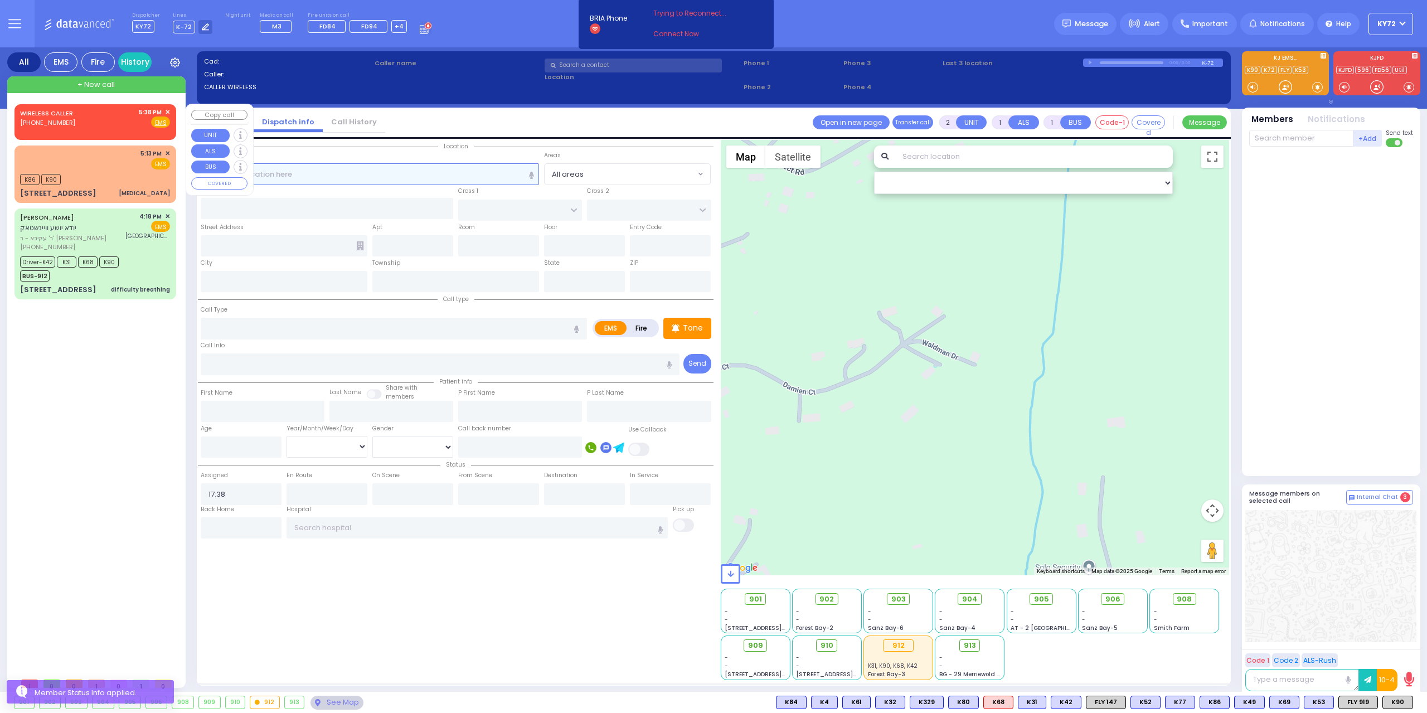
select select "Hatzalah Garages"
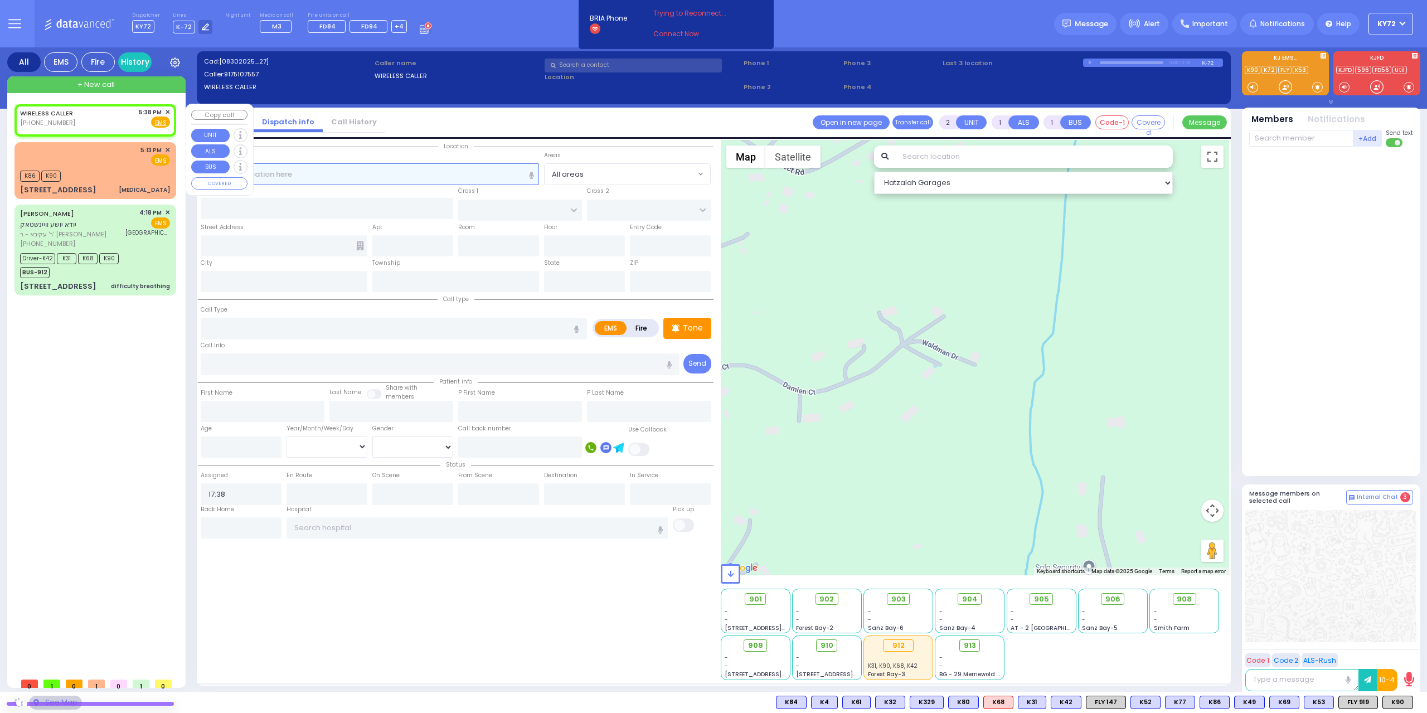
select select
radio input "true"
select select
select select "Hatzalah Garages"
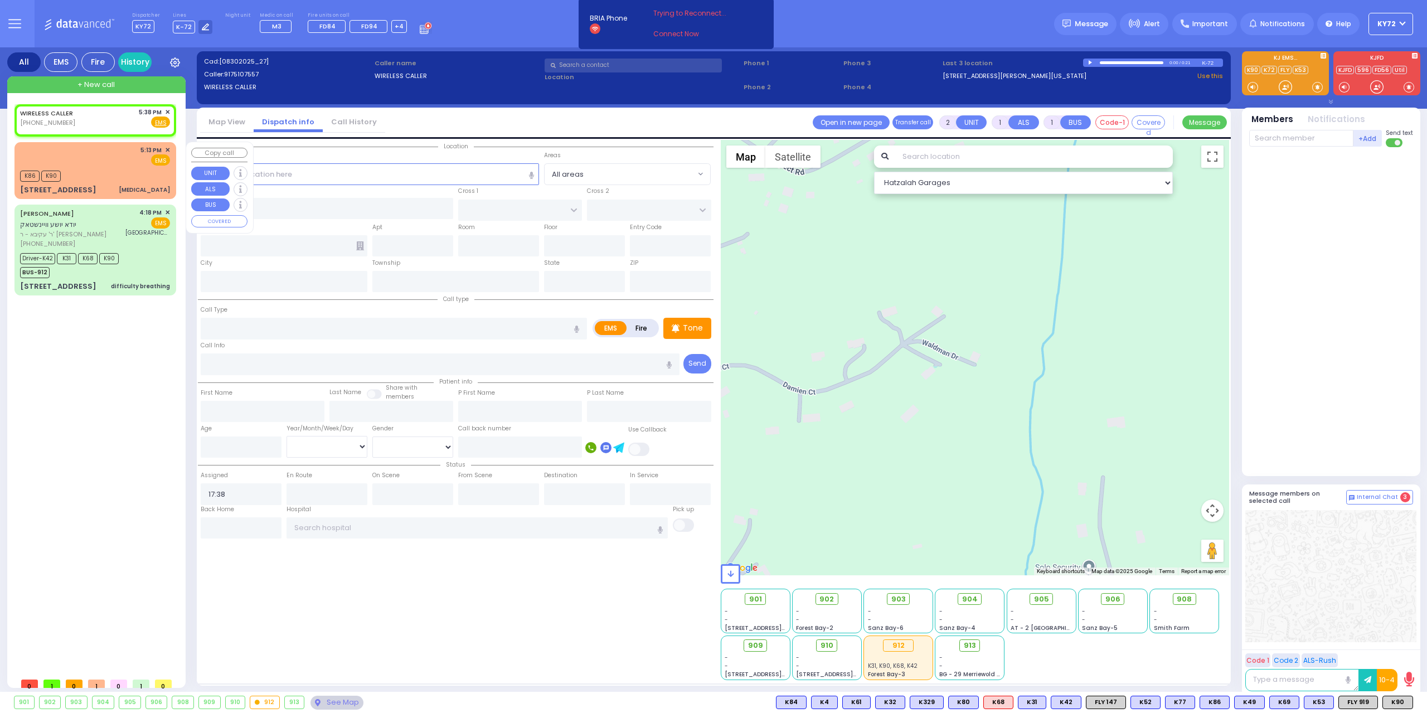
click at [168, 149] on span "✕" at bounding box center [167, 149] width 5 height 9
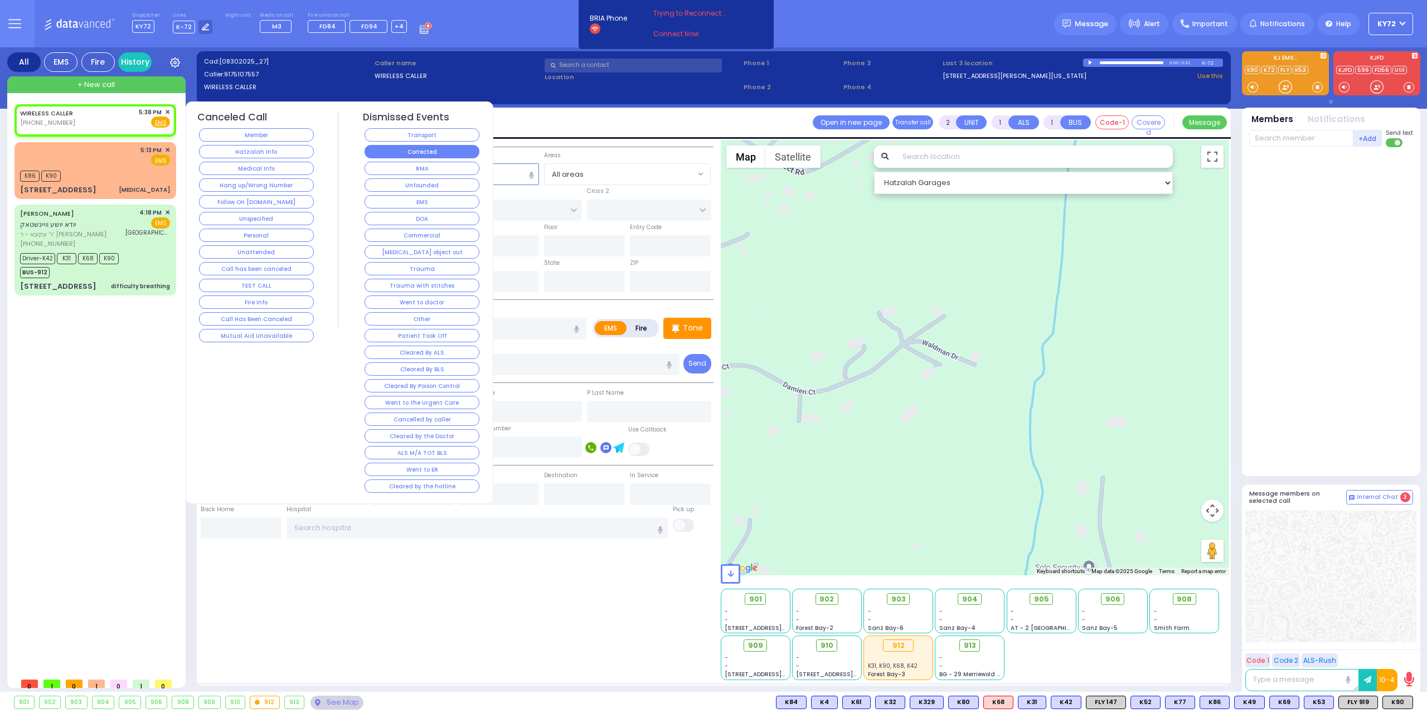
click at [381, 152] on button "Corrected" at bounding box center [421, 151] width 115 height 13
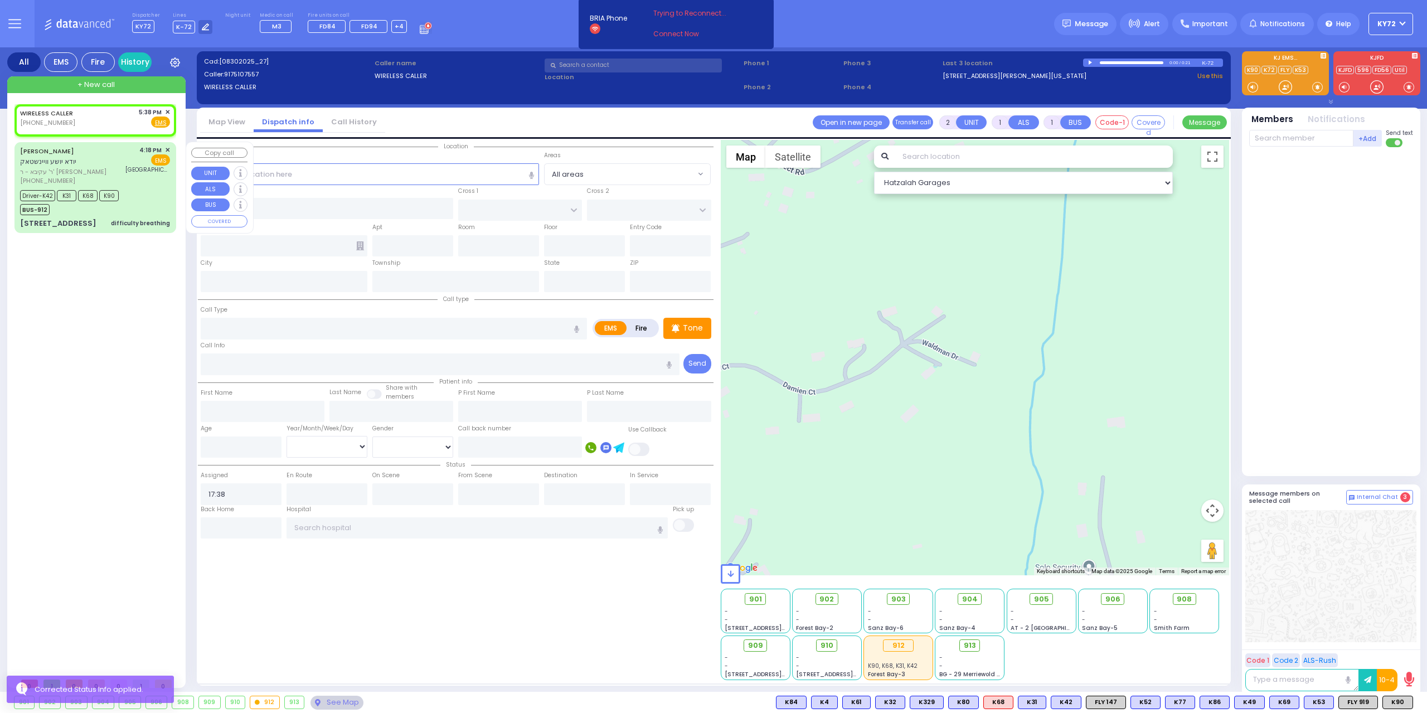
click at [99, 155] on div "YIDA JOSHUA WEINSTOCK יודא יושע וויינשטאק" at bounding box center [71, 156] width 102 height 22
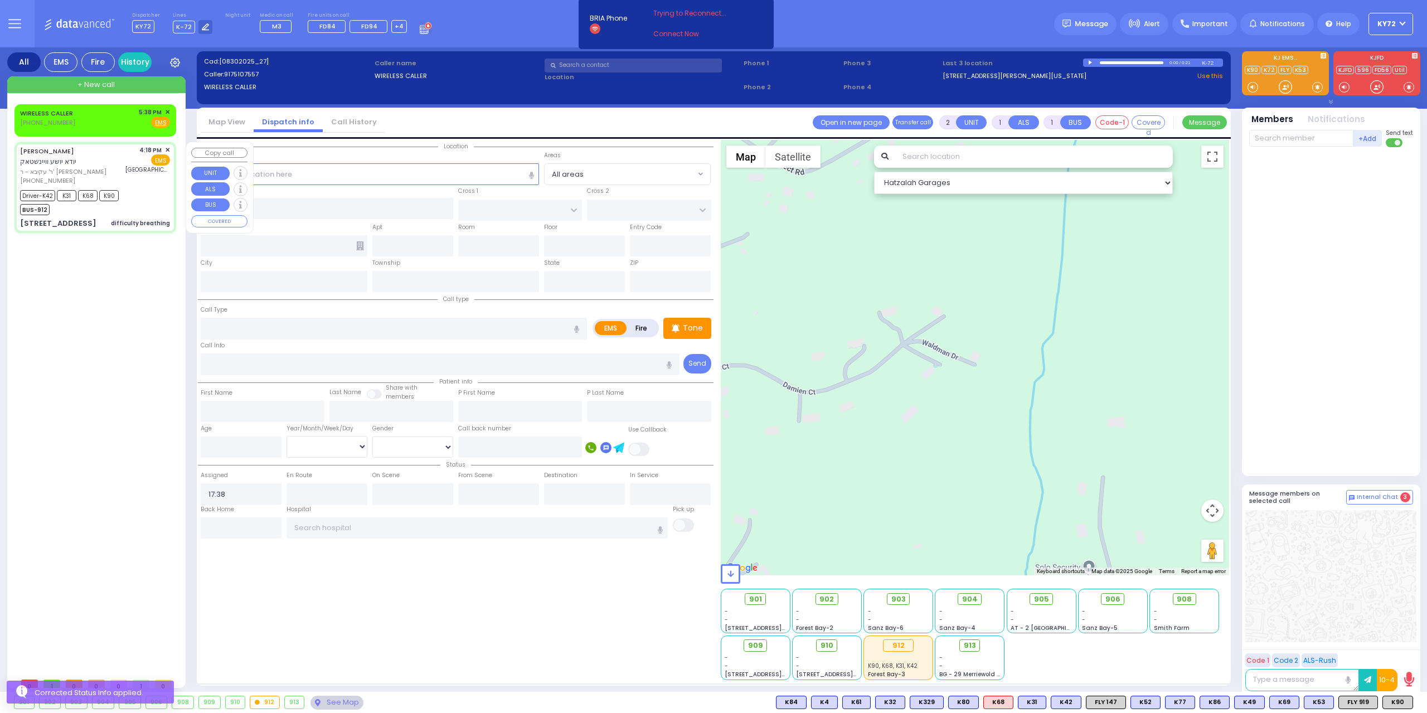
type input "6"
select select
type input "difficulty breathing"
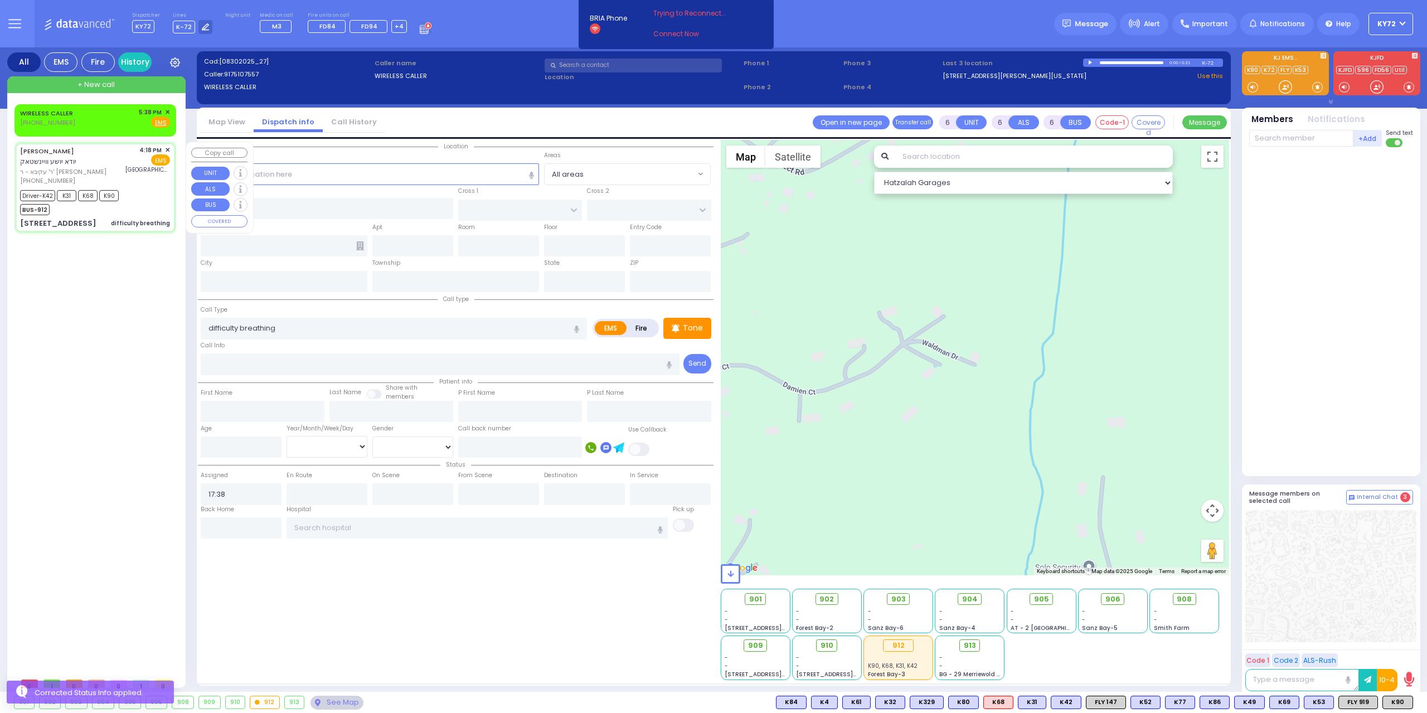
radio input "true"
type input "[PERSON_NAME]"
type input "Weinstock"
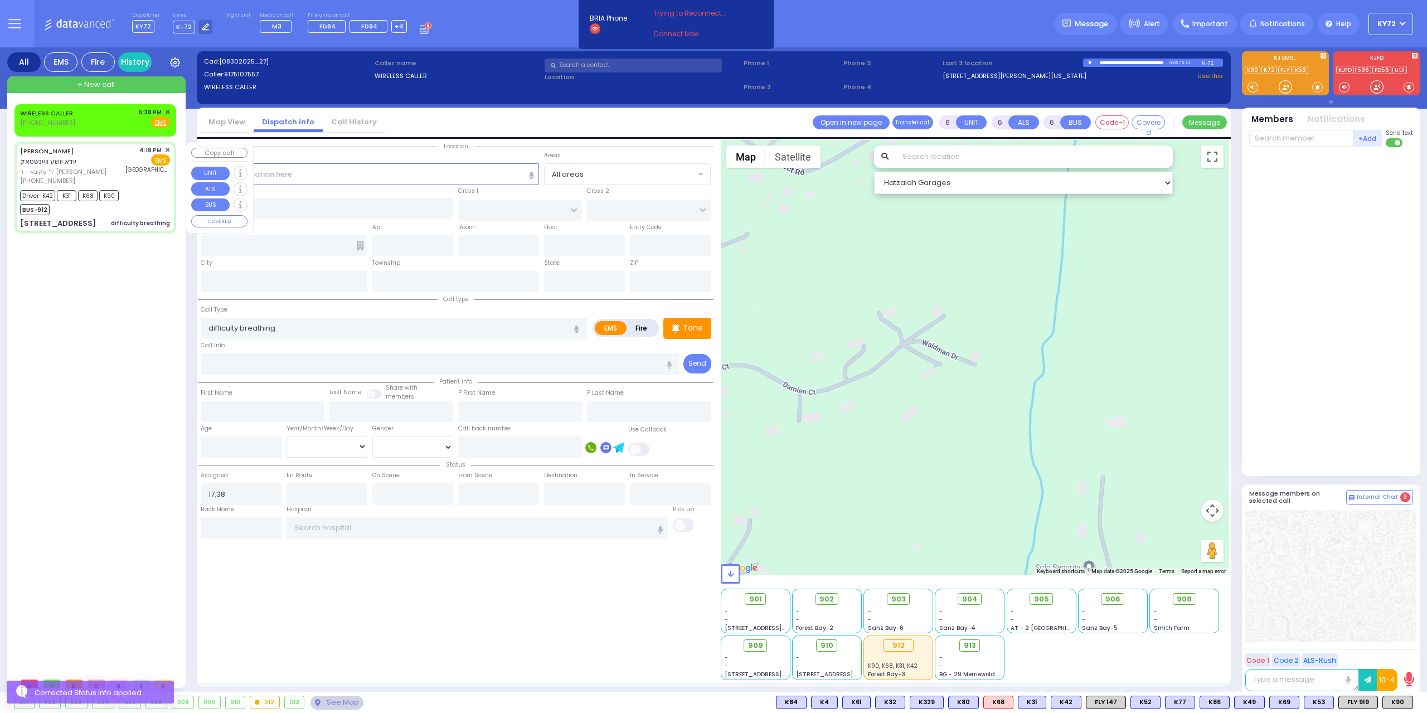
type input "10"
select select "Month"
select select "[DEMOGRAPHIC_DATA]"
type input "16:18"
type input "16:19"
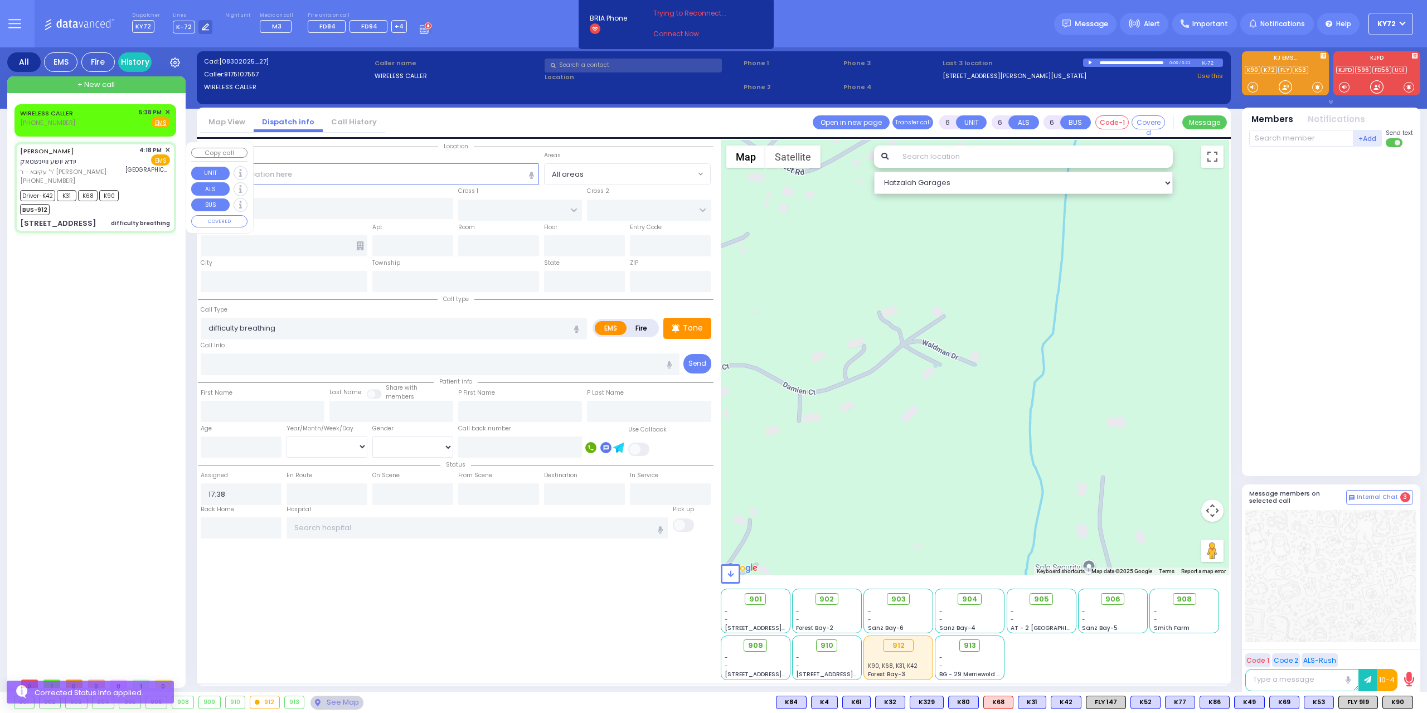
type input "16:21"
type input "16:34"
type input "16:58"
type input "17:05"
type input "[GEOGRAPHIC_DATA]"
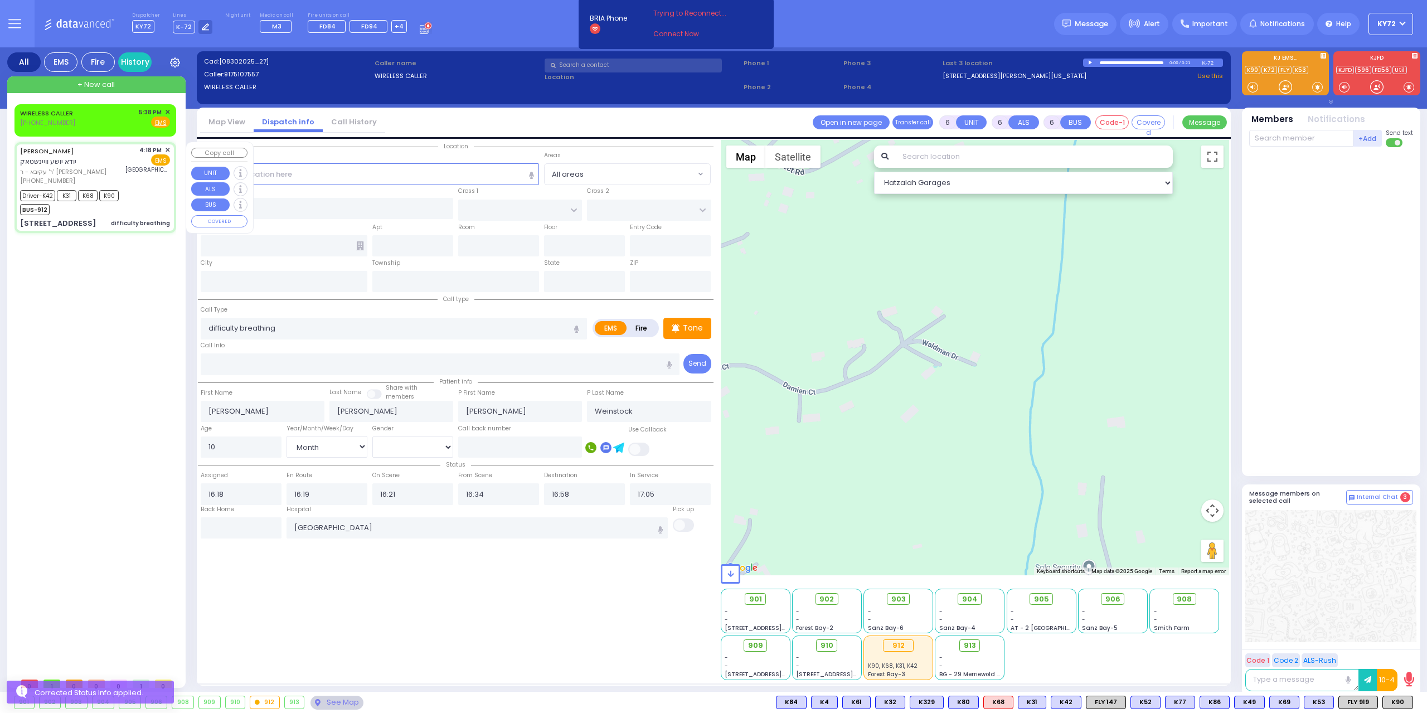
type input "RUZHIN RD"
type input "8 CHERNOBYL CT"
type input "102"
type input "Monroe"
type input "[US_STATE]"
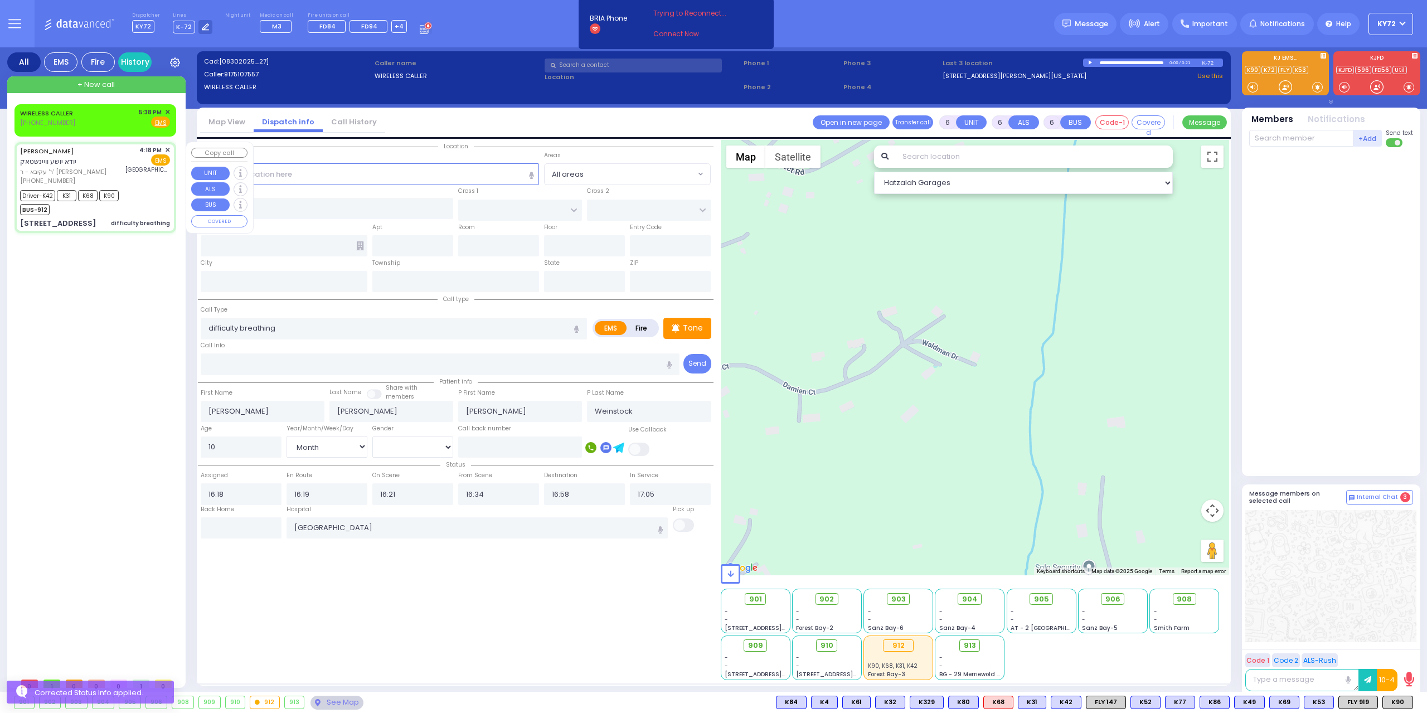
type input "10950"
select select "ATZEI TAMURIM"
select select "Hatzalah Garages"
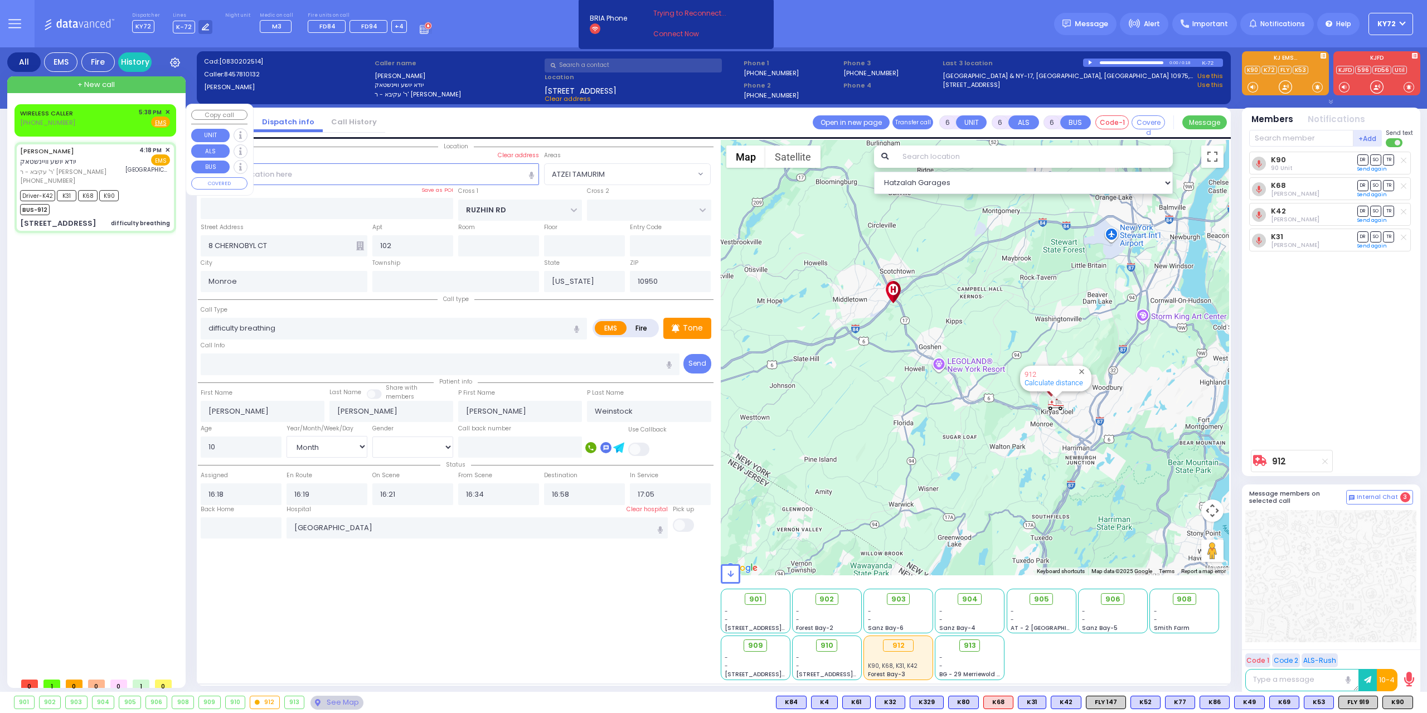
click at [116, 111] on div "WIRELESS CALLER (917) 510-7557 5:38 PM ✕ Fire EMS" at bounding box center [95, 118] width 150 height 21
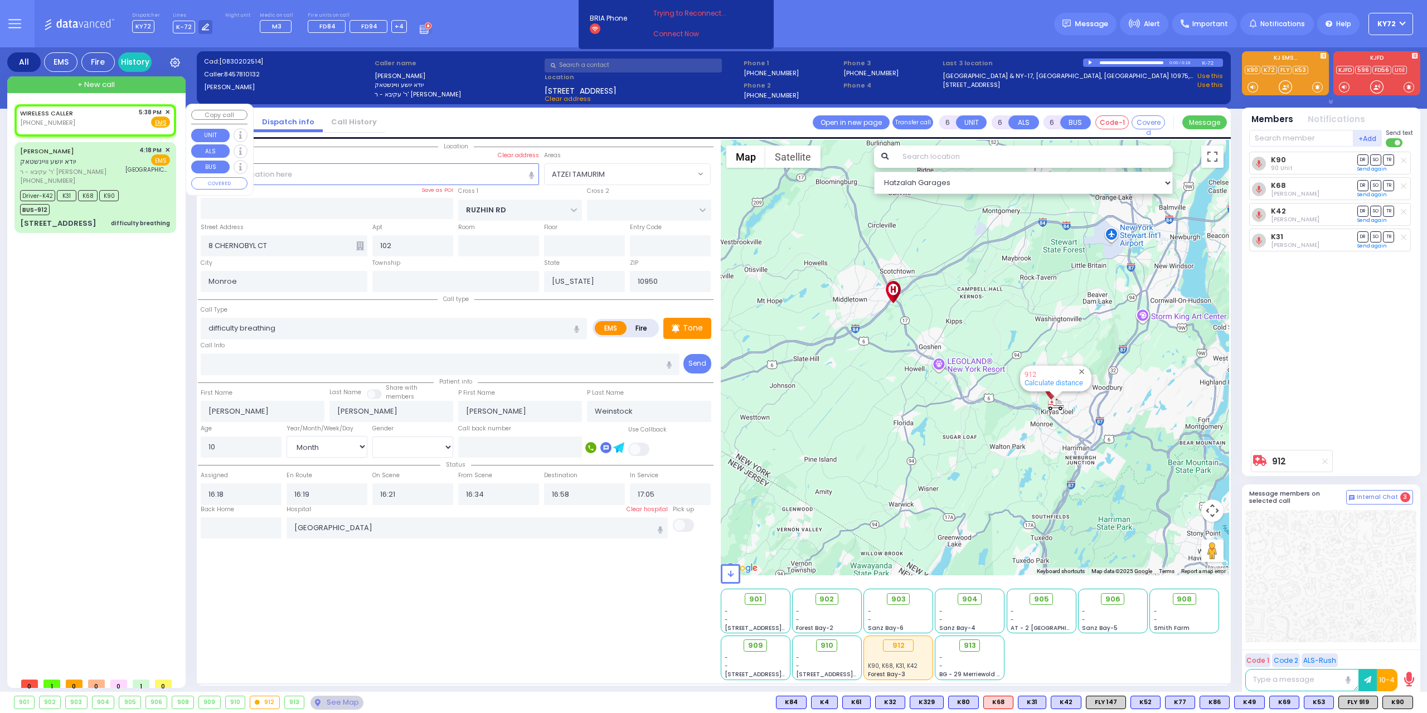
type input "2"
type input "1"
select select
radio input "true"
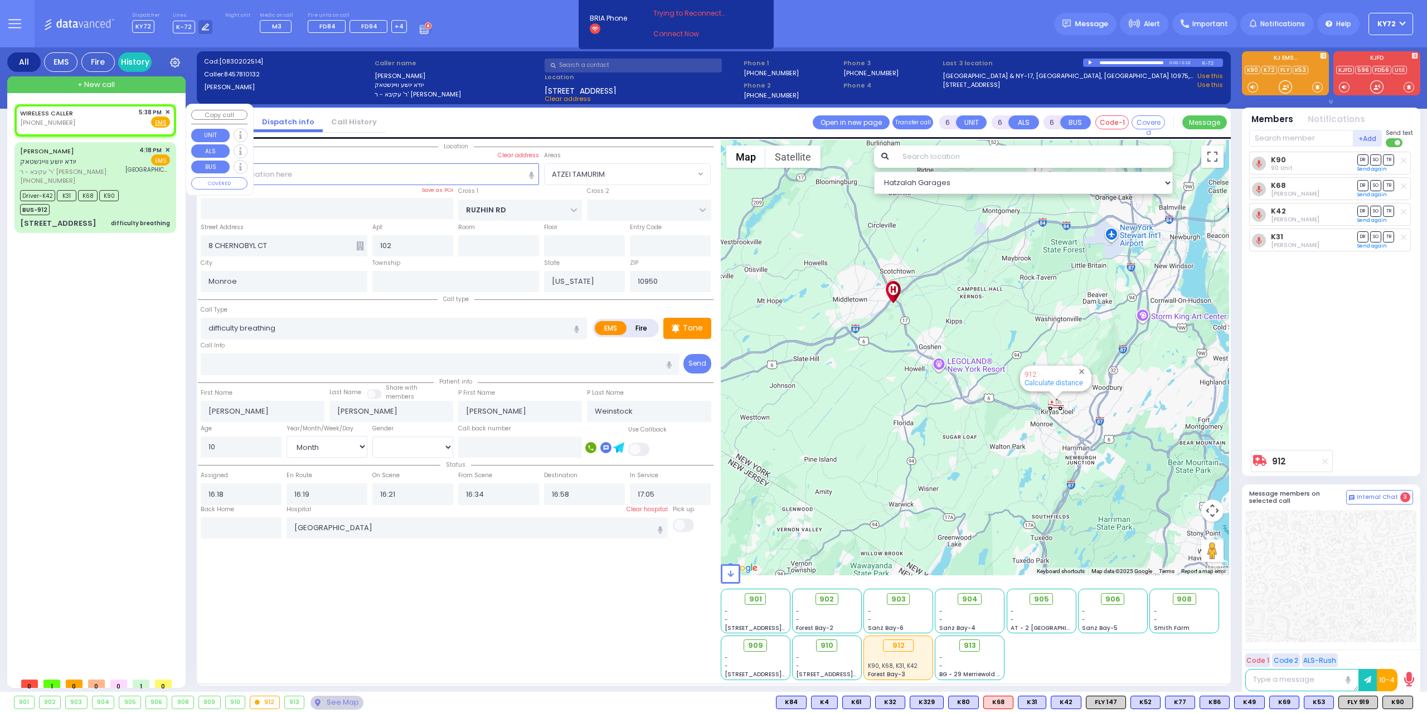
select select
type input "17:38"
select select "Hatzalah Garages"
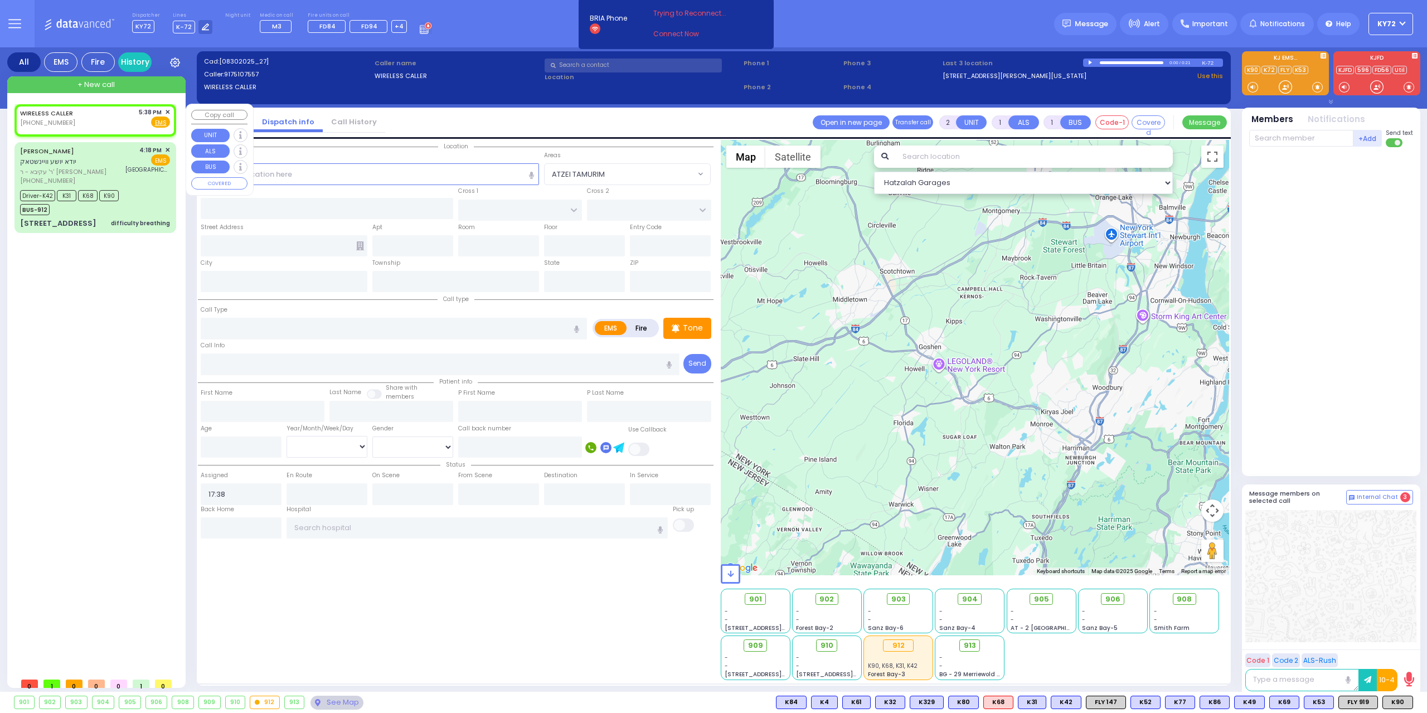
click at [168, 110] on span "✕" at bounding box center [167, 112] width 5 height 9
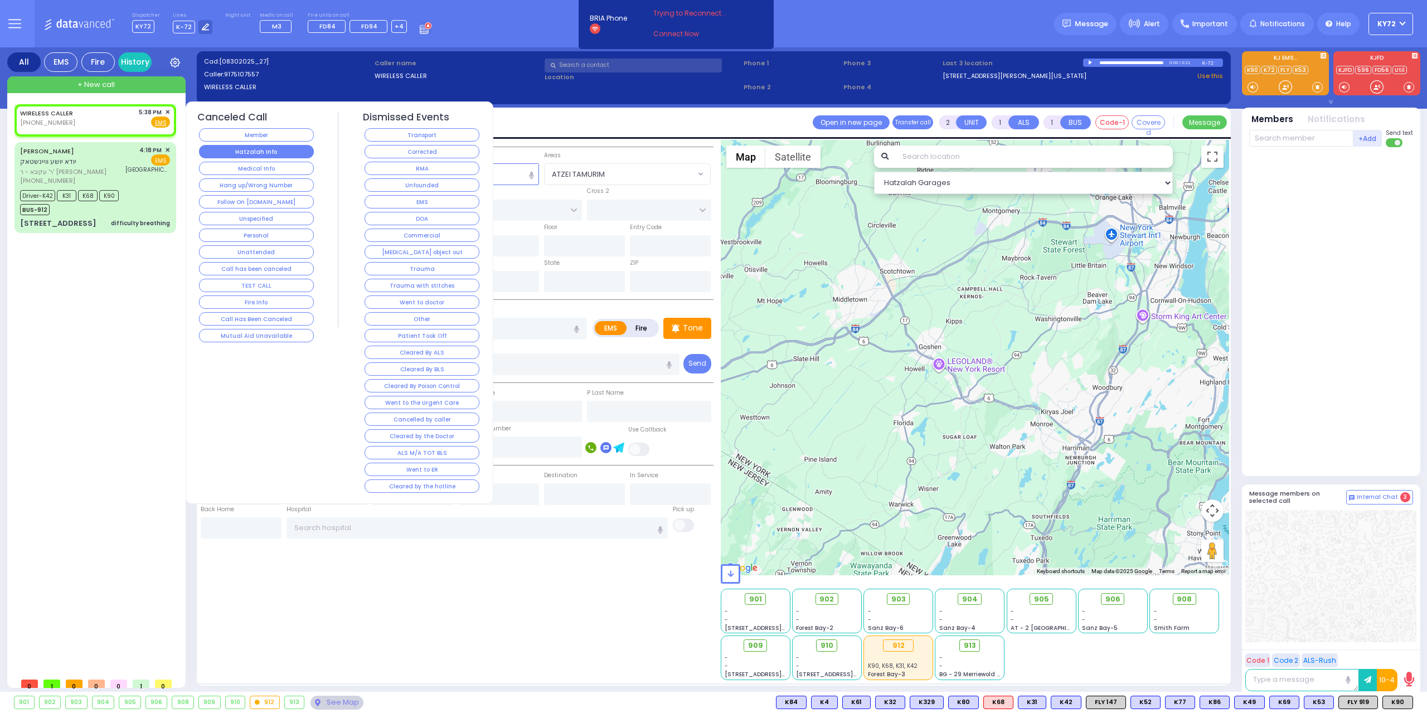
click at [281, 152] on button "Hatzalah Info" at bounding box center [256, 151] width 115 height 13
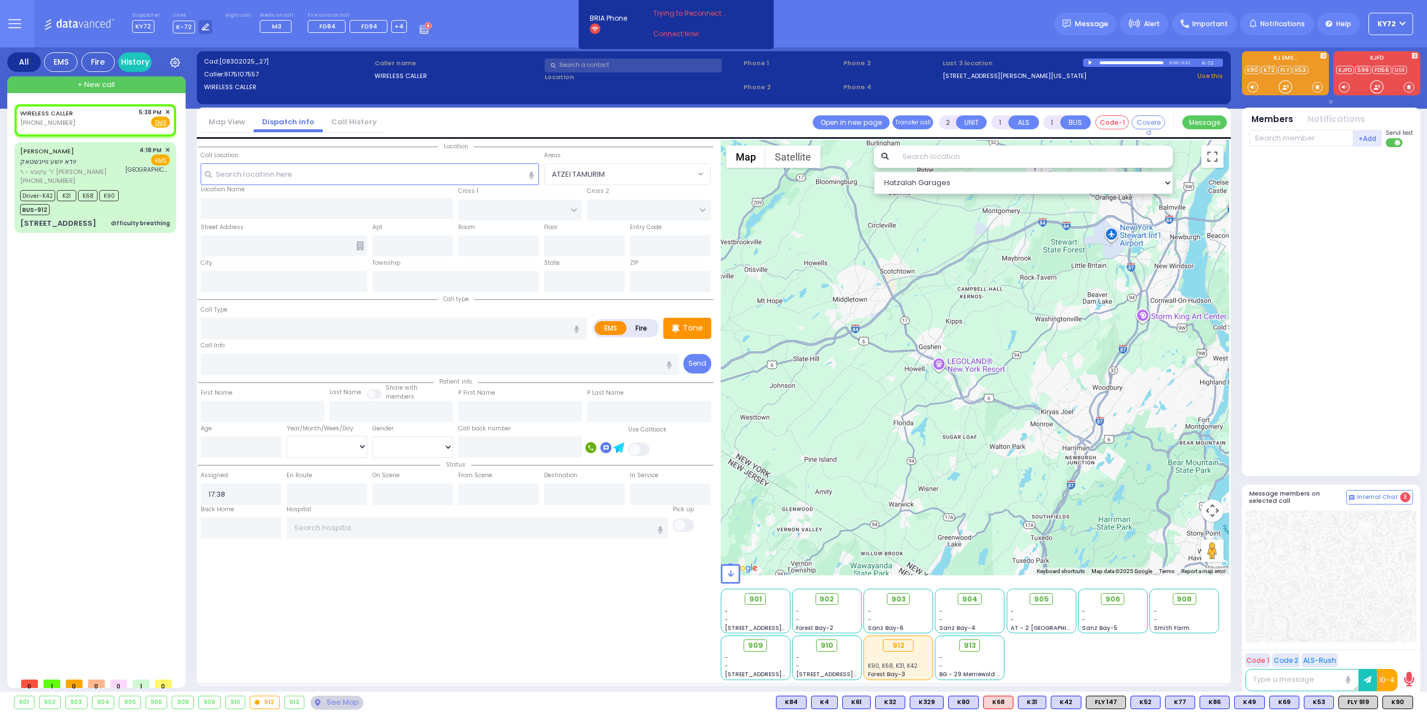
select select
radio input "true"
select select
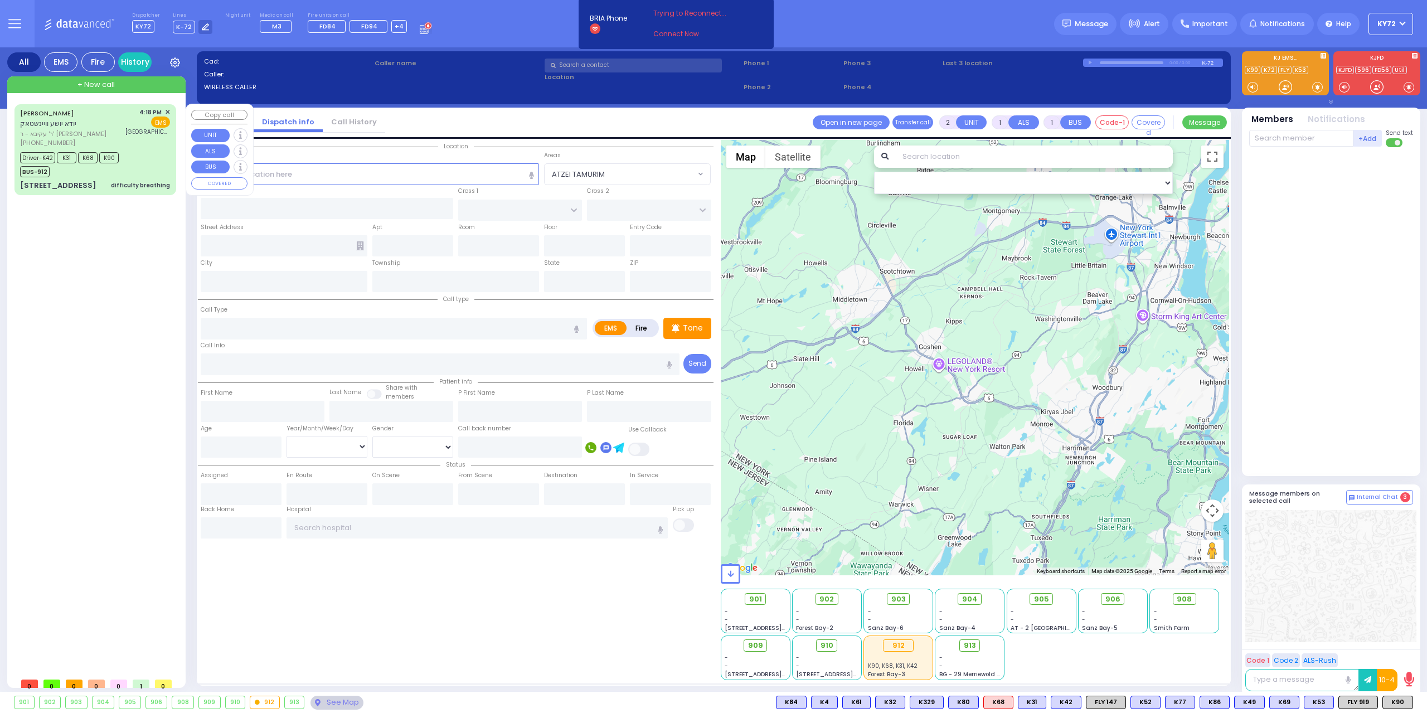
click at [105, 182] on div "8 CHERNOBYL CT 102 difficulty breathing" at bounding box center [95, 185] width 150 height 11
type input "6"
select select
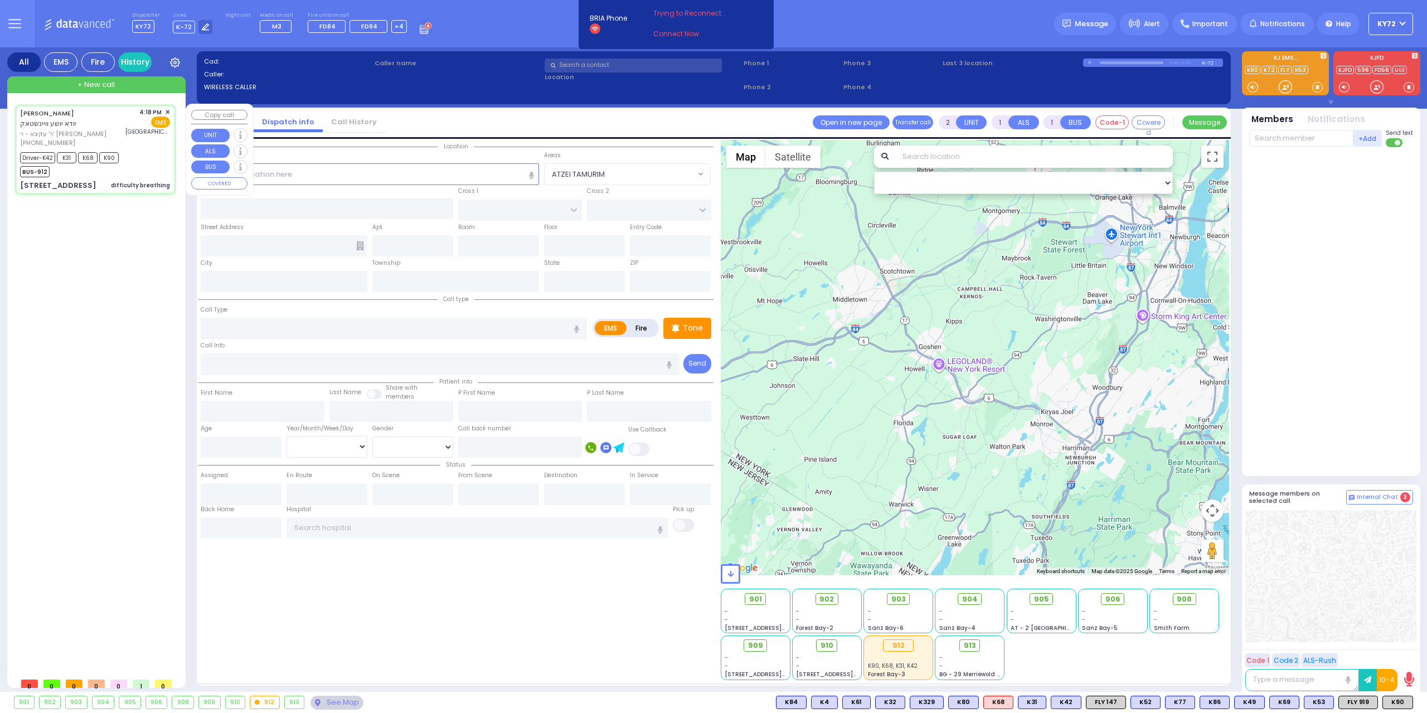
type input "difficulty breathing"
radio input "true"
type input "[PERSON_NAME]"
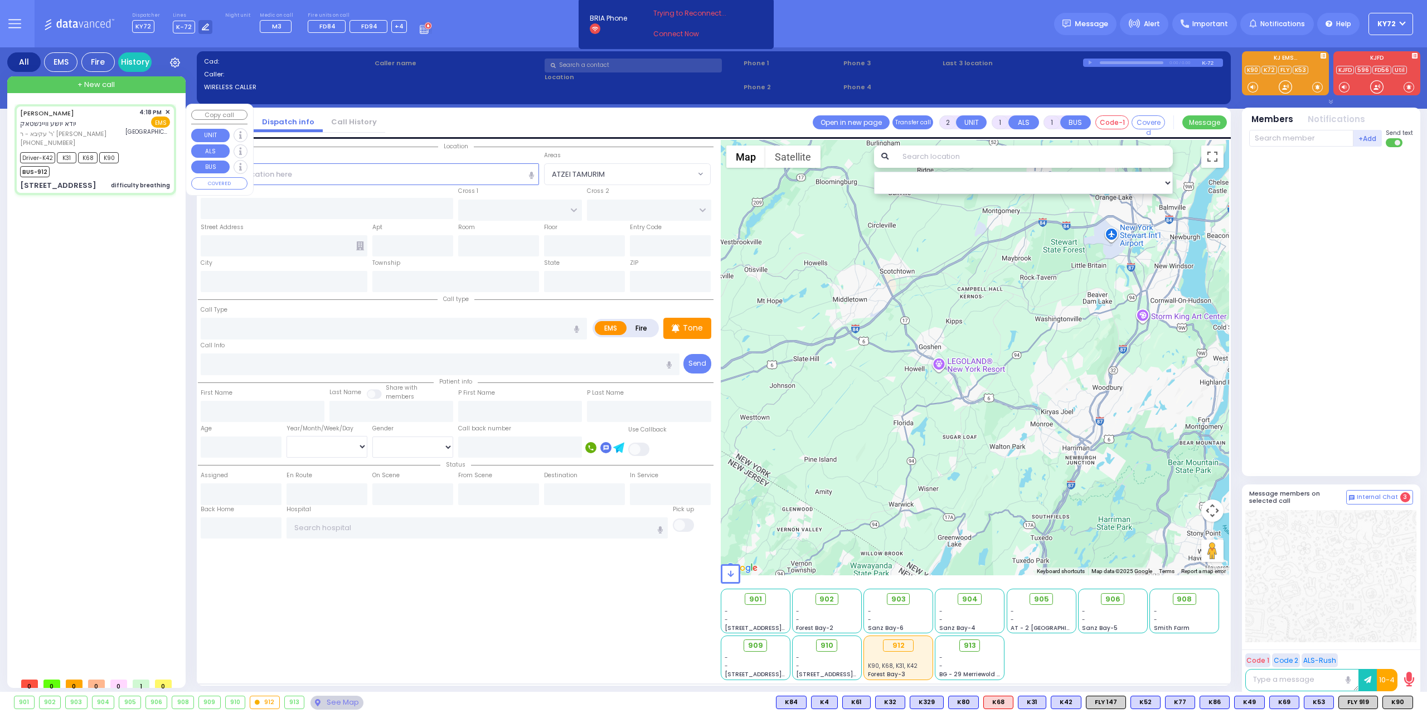
type input "Weinstock"
type input "10"
select select "Month"
select select "[DEMOGRAPHIC_DATA]"
type input "16:18"
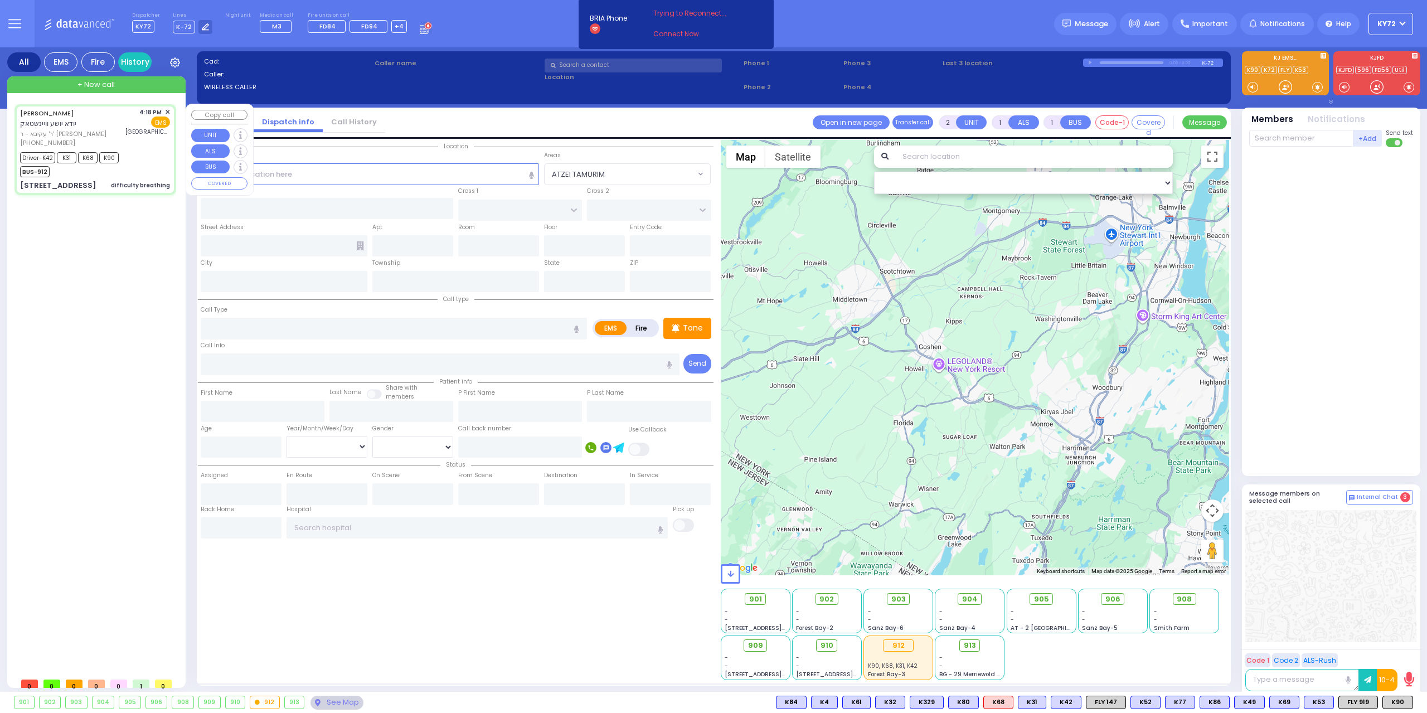
type input "16:19"
type input "16:21"
type input "16:34"
type input "16:58"
type input "17:05"
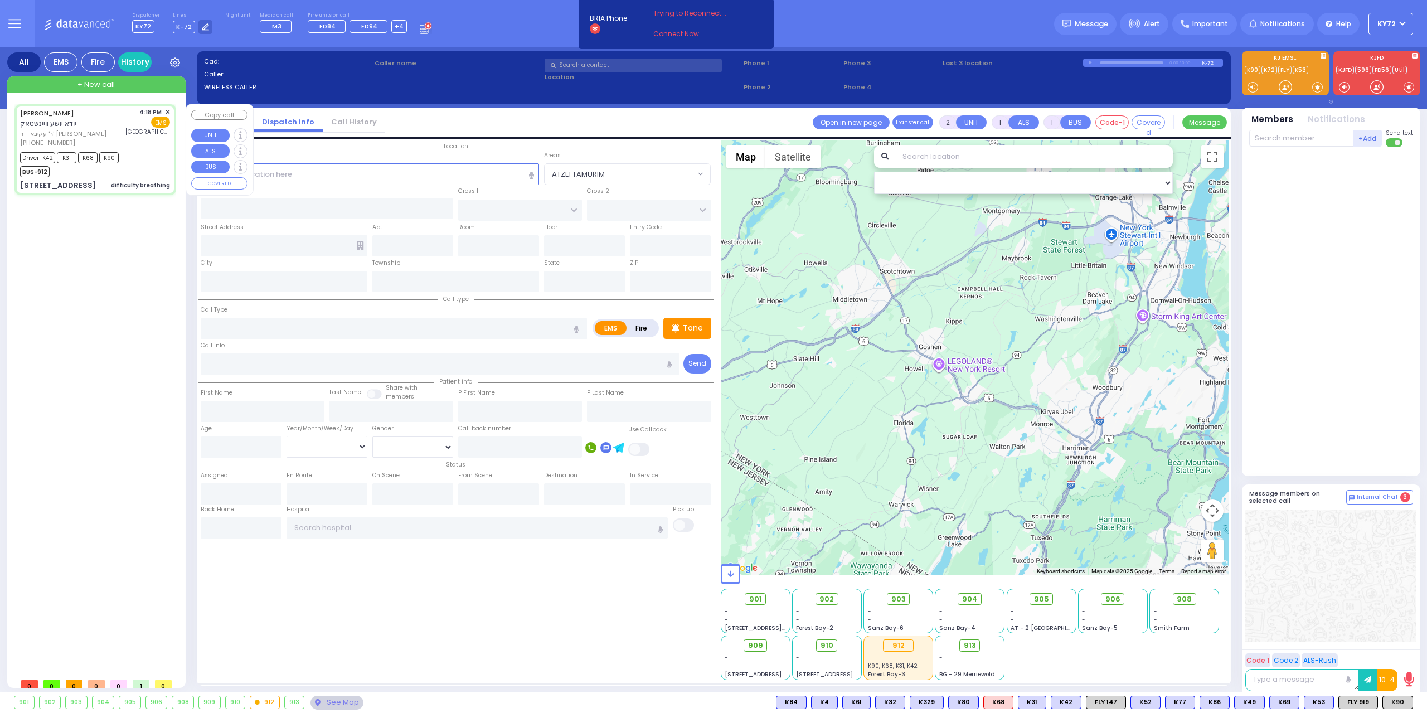
type input "[GEOGRAPHIC_DATA]"
select select "Hatzalah Garages"
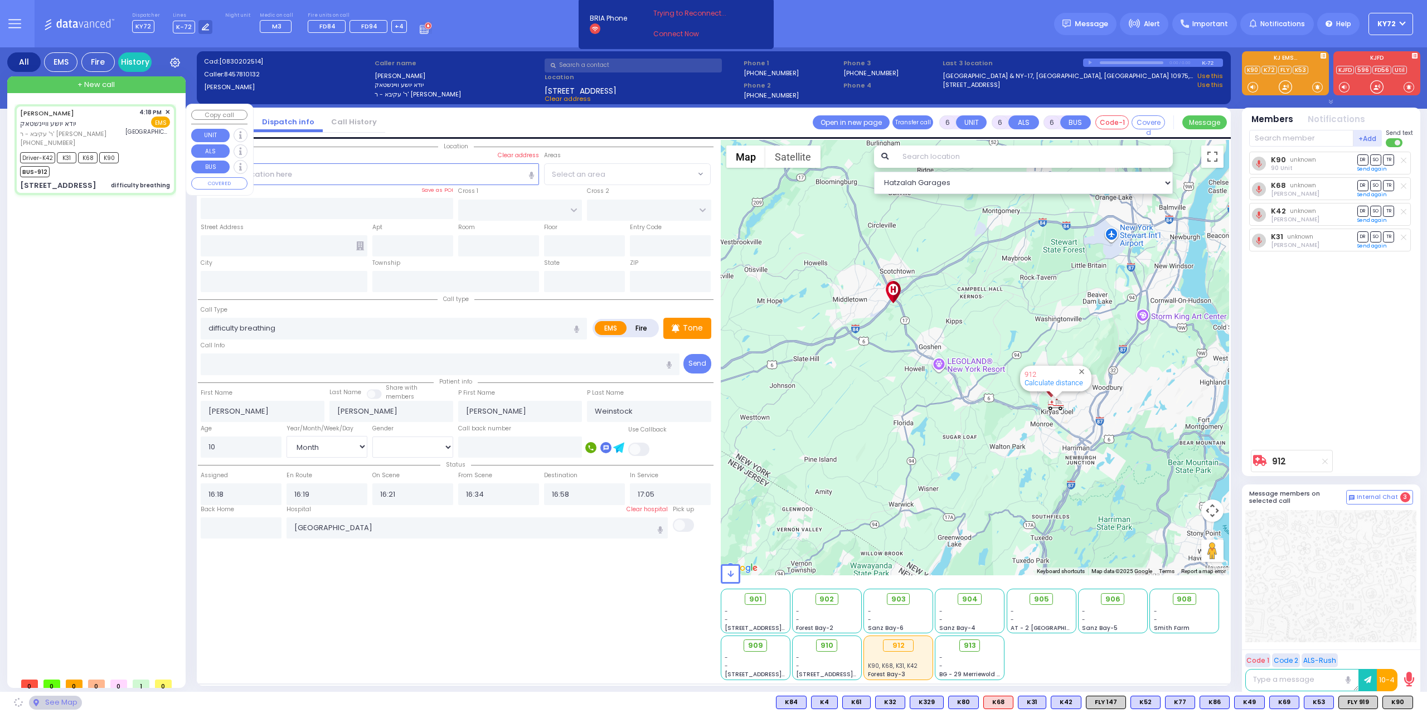
type input "RUZHIN RD"
type input "8 CHERNOBYL CT"
type input "102"
type input "Monroe"
type input "[US_STATE]"
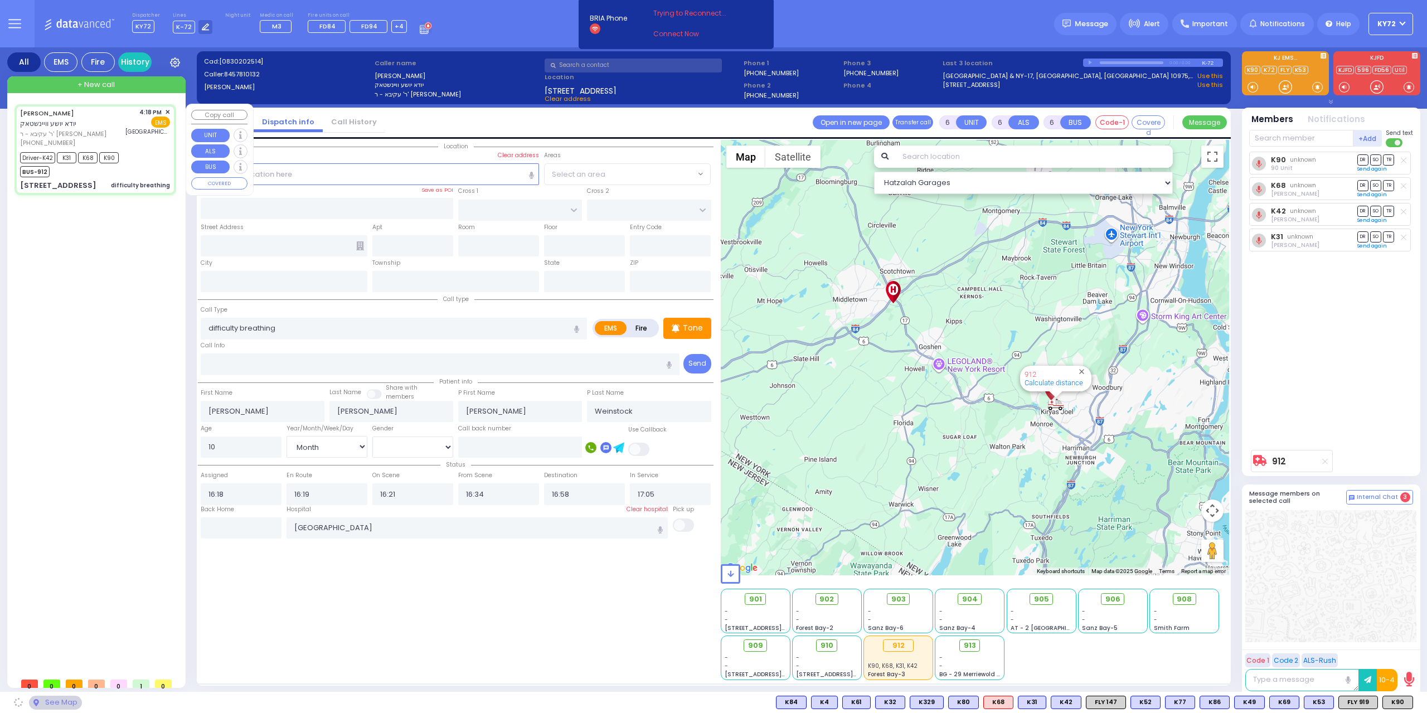
type input "10950"
select select "ATZEI TAMURIM"
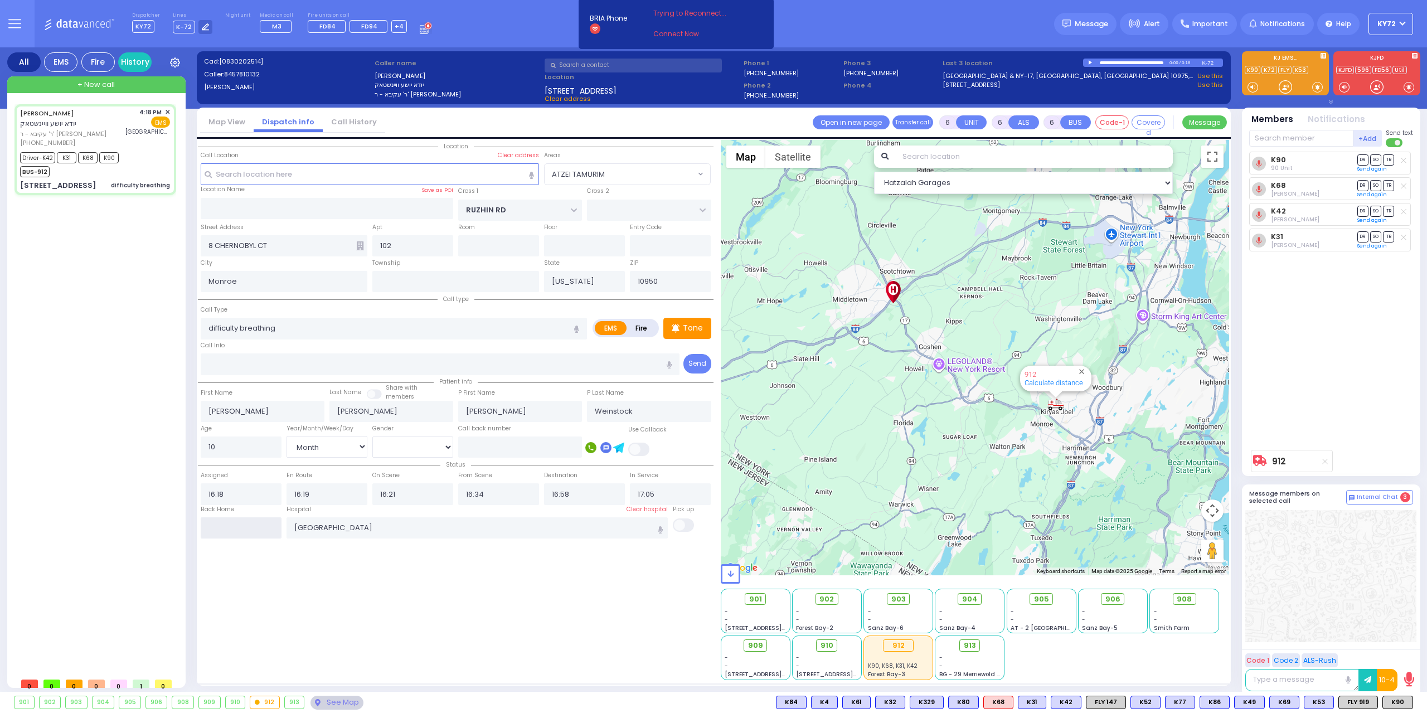
click at [216, 517] on input "text" at bounding box center [241, 527] width 81 height 21
type input "17:45"
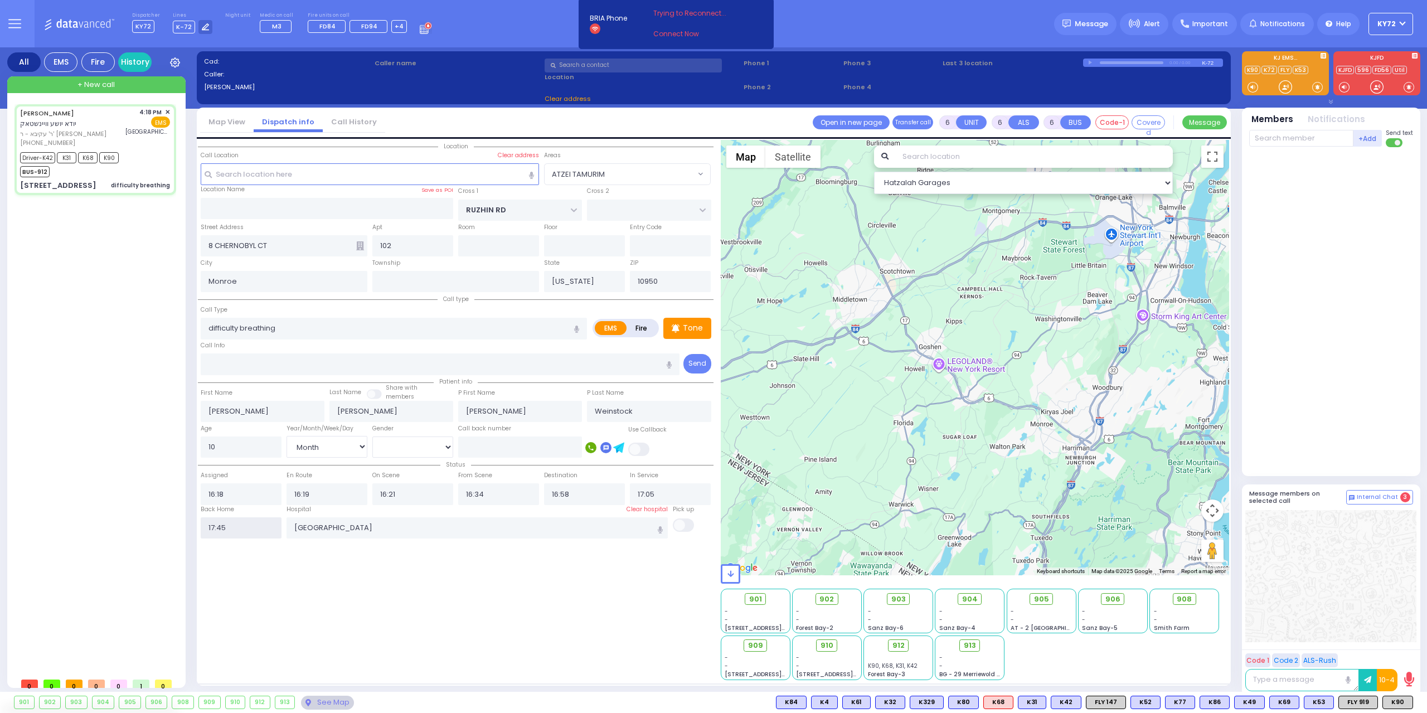
select select
radio input "true"
select select
